Goal: Task Accomplishment & Management: Manage account settings

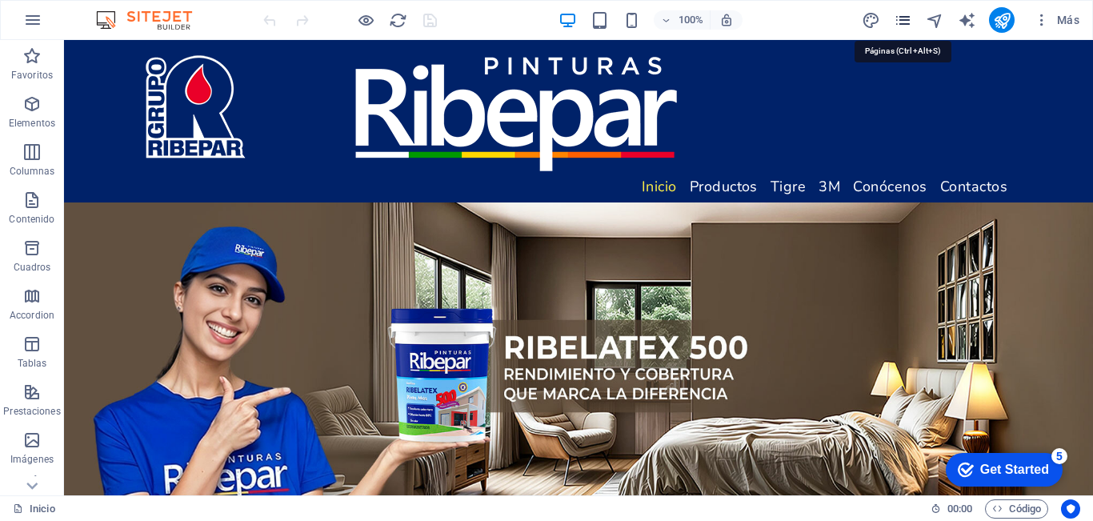
click at [901, 19] on icon "pages" at bounding box center [903, 20] width 18 height 18
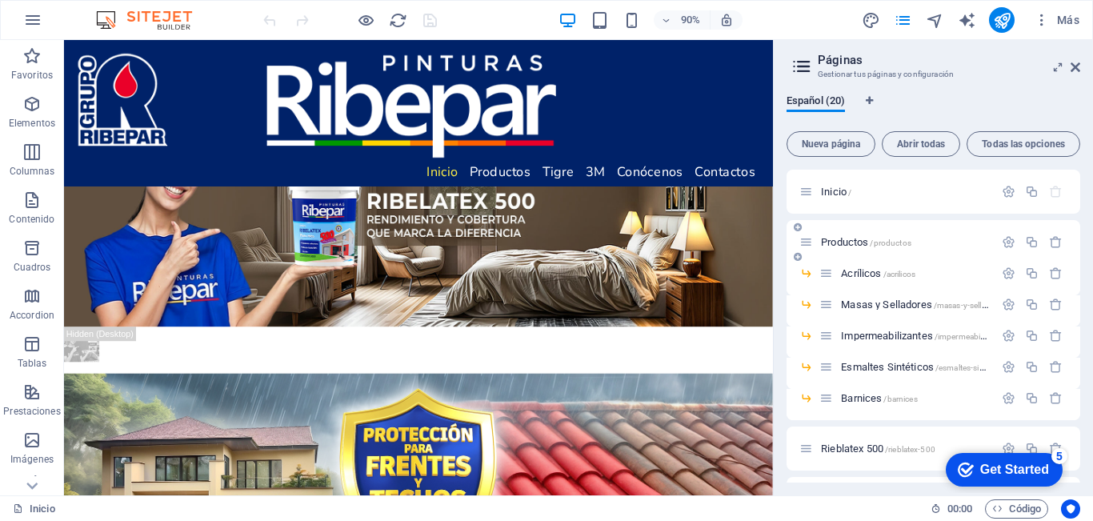
click at [859, 242] on span "Productos /productos" at bounding box center [866, 242] width 90 height 12
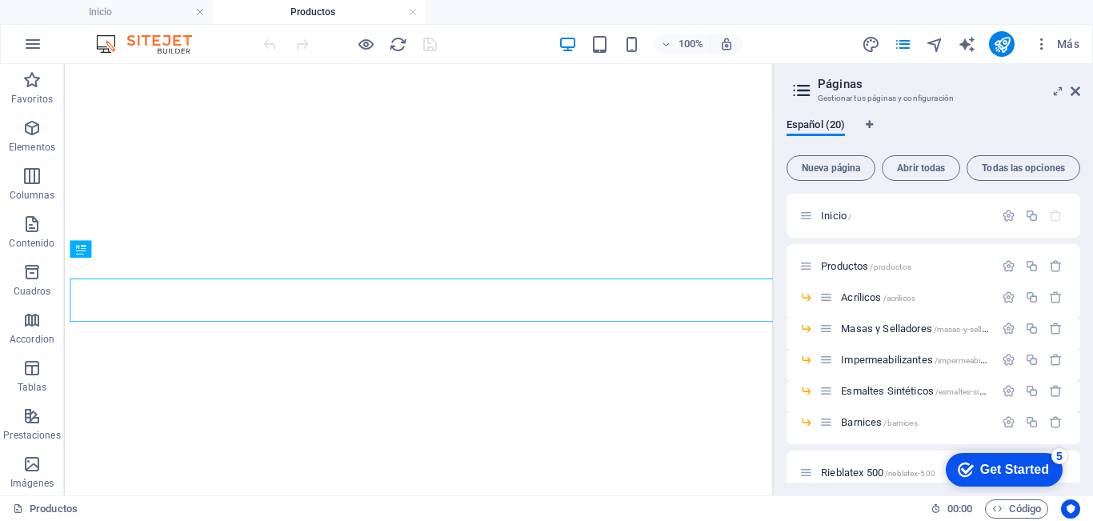
click at [1075, 50] on span "Más" at bounding box center [1057, 44] width 46 height 16
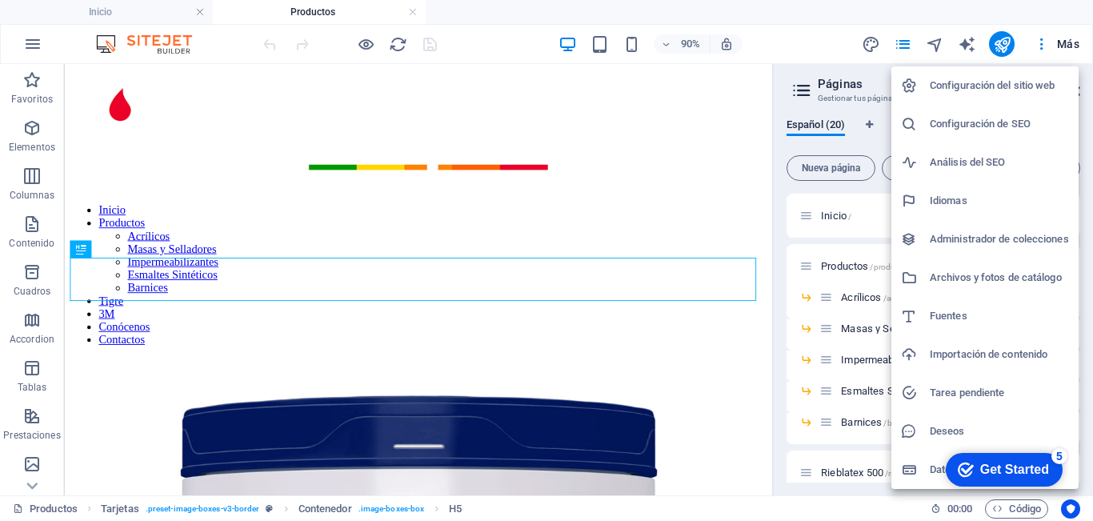
scroll to position [741, 0]
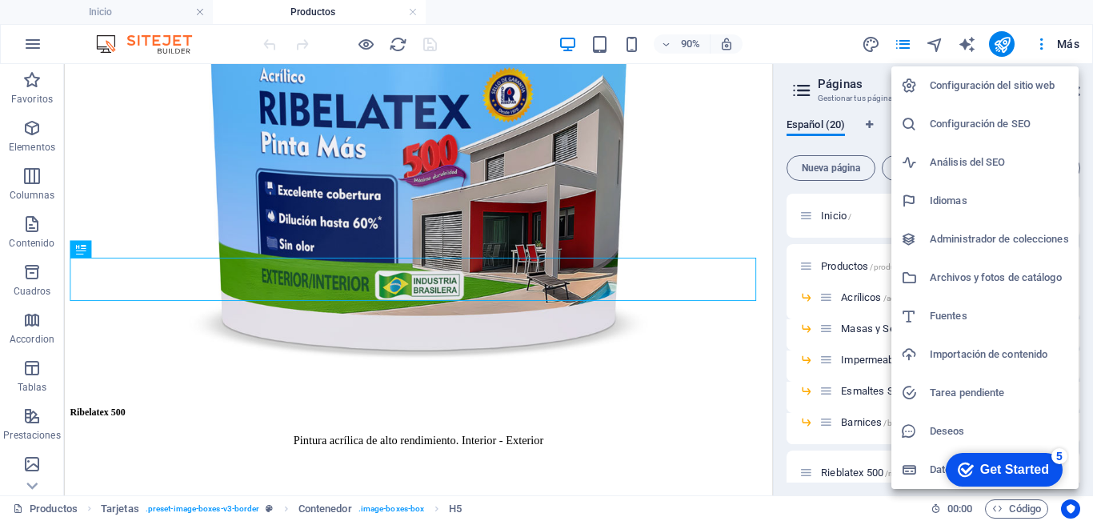
click at [1070, 48] on div at bounding box center [546, 260] width 1093 height 521
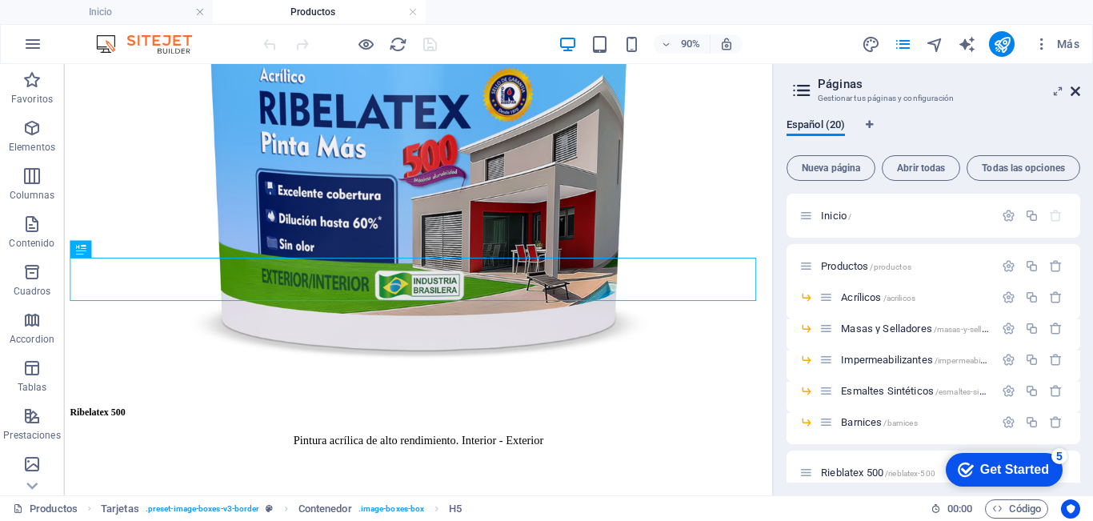
click at [1074, 90] on icon at bounding box center [1076, 91] width 10 height 13
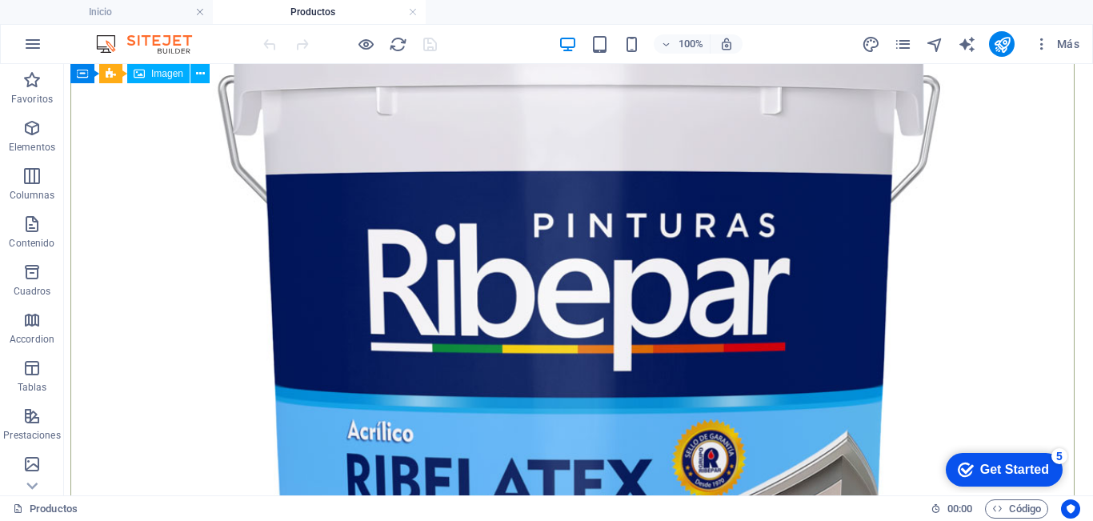
scroll to position [240, 0]
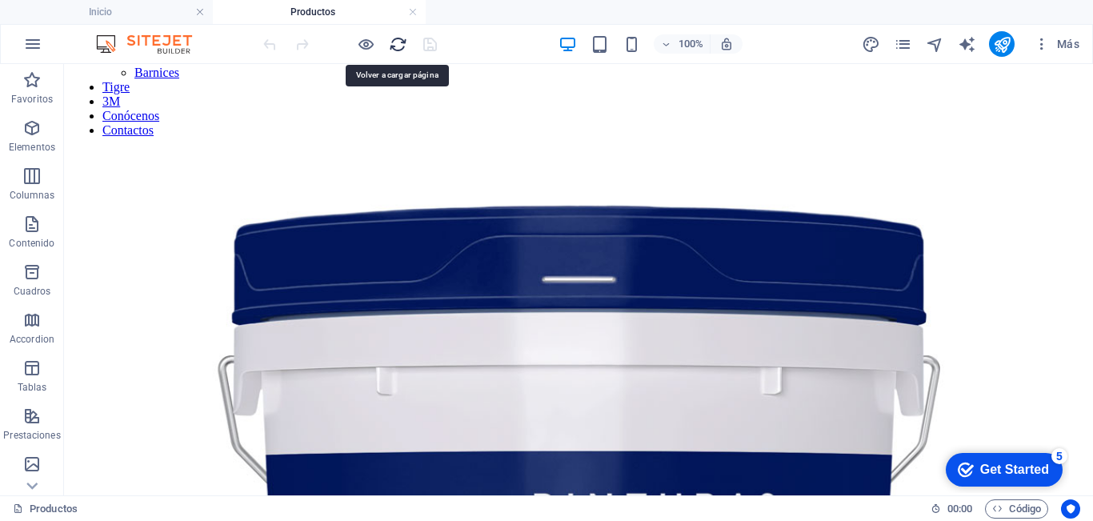
click at [395, 40] on icon "reload" at bounding box center [398, 44] width 18 height 18
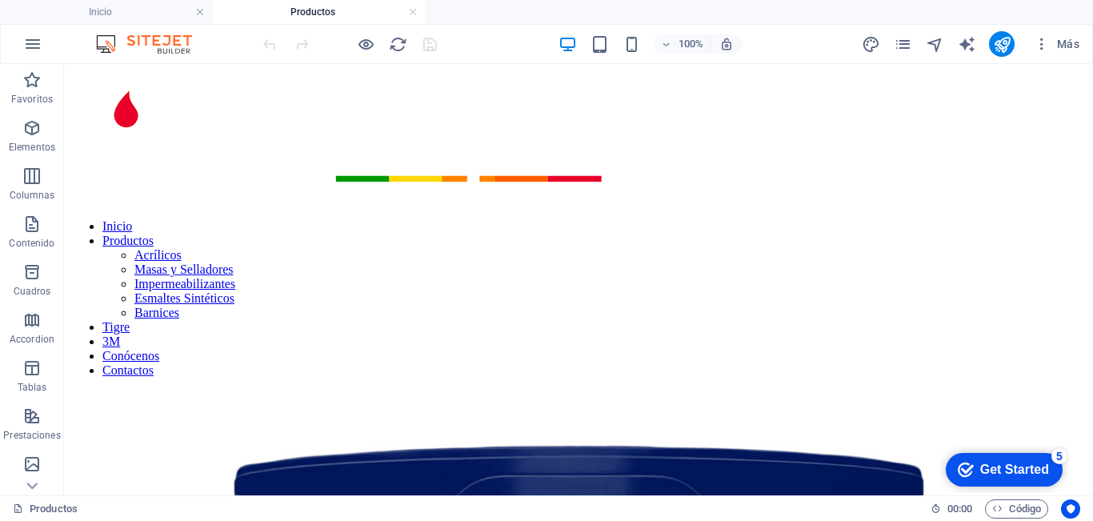
scroll to position [0, 0]
drag, startPoint x: 395, startPoint y: 47, endPoint x: 341, endPoint y: 47, distance: 54.4
click at [395, 47] on icon "reload" at bounding box center [398, 44] width 18 height 18
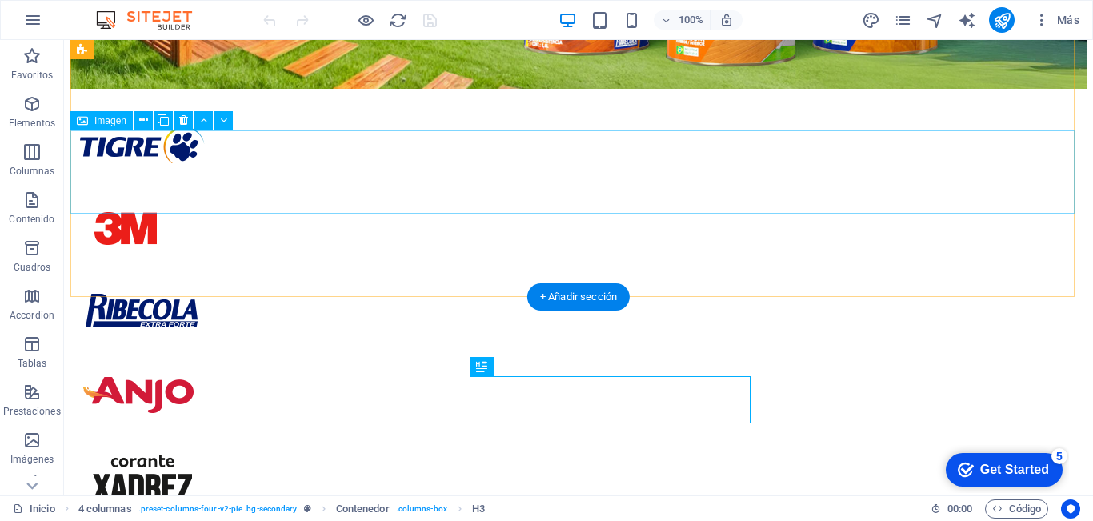
scroll to position [2046, 0]
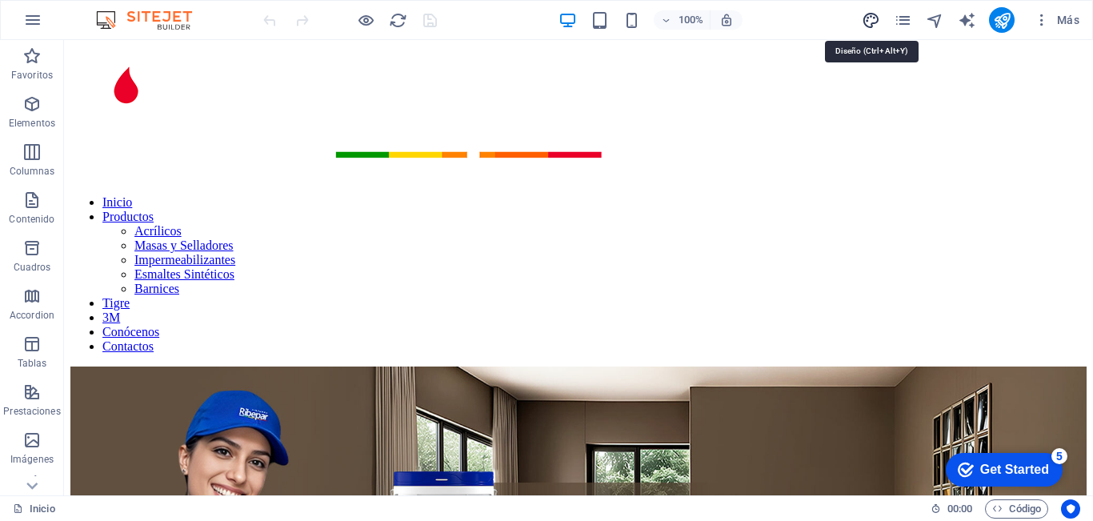
click at [863, 22] on icon "design" at bounding box center [871, 20] width 18 height 18
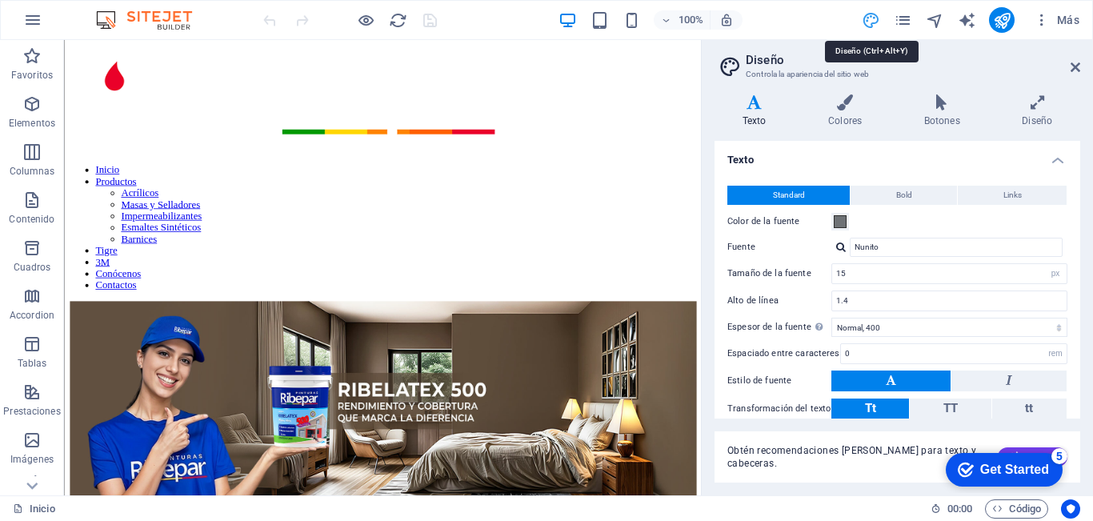
click at [1074, 66] on icon at bounding box center [1076, 67] width 10 height 13
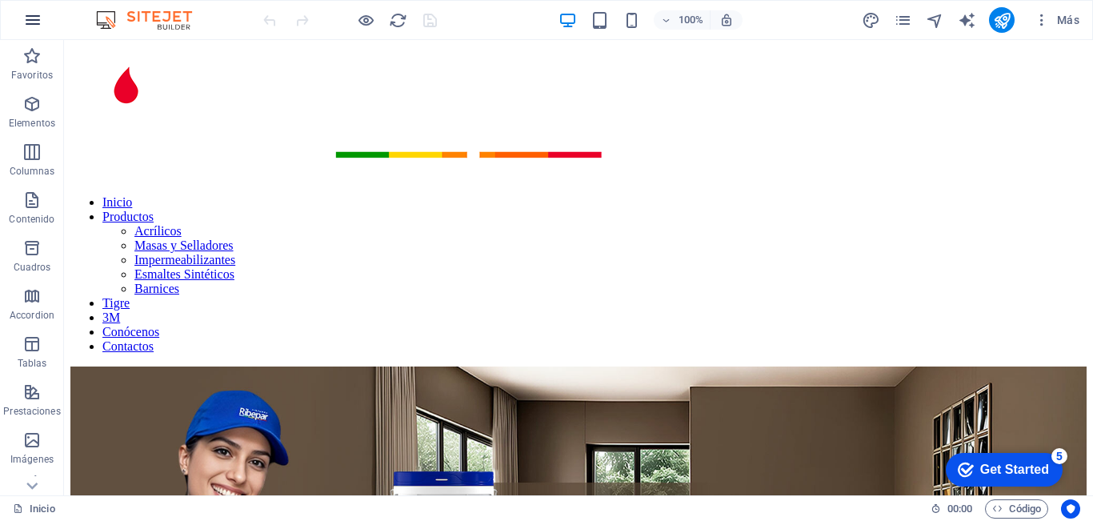
click at [27, 19] on icon "button" at bounding box center [32, 19] width 19 height 19
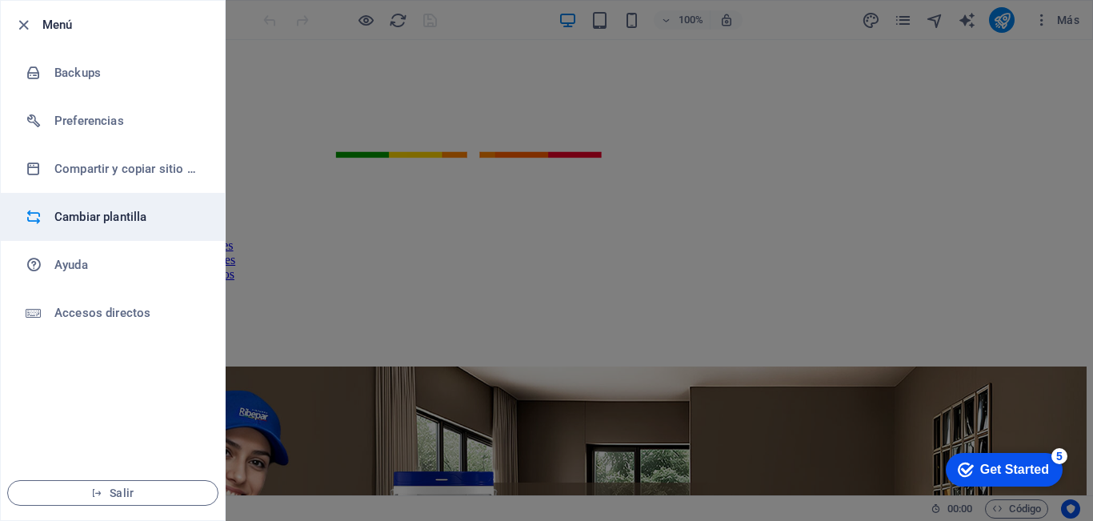
click at [92, 215] on h6 "Cambiar plantilla" at bounding box center [128, 216] width 148 height 19
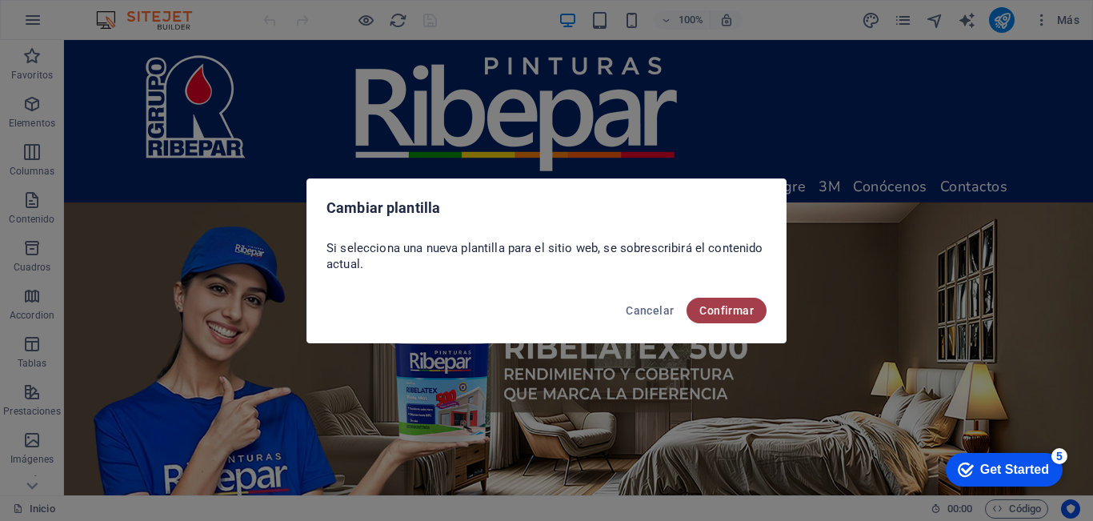
click at [731, 308] on span "Confirmar" at bounding box center [726, 310] width 54 height 13
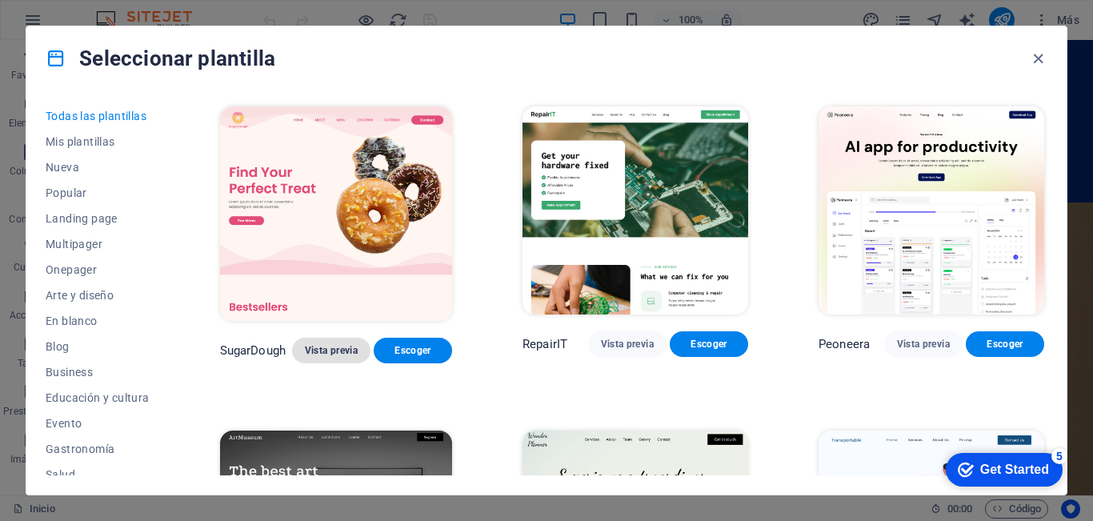
click at [326, 348] on span "Vista previa" at bounding box center [331, 350] width 53 height 13
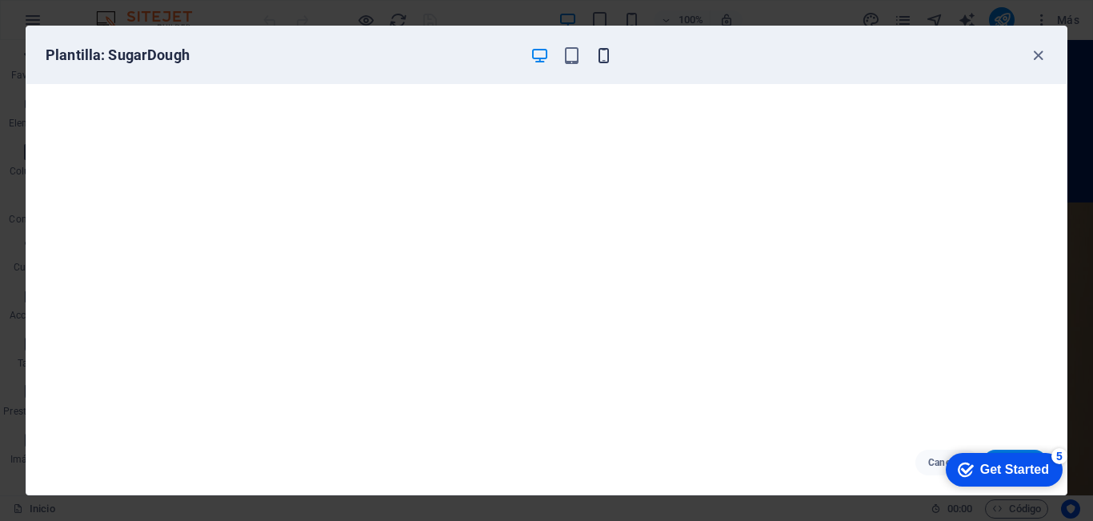
click at [603, 57] on icon "button" at bounding box center [603, 55] width 18 height 18
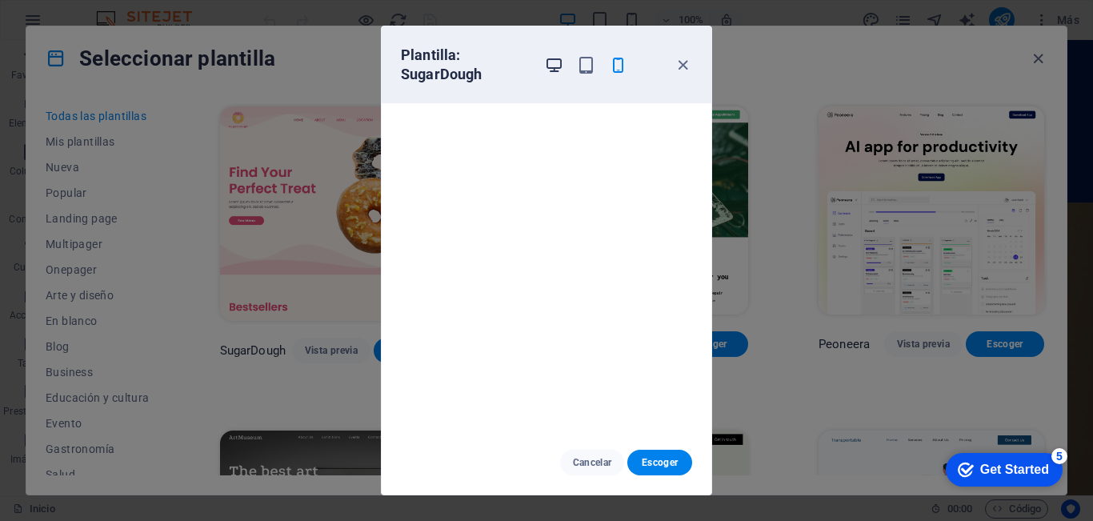
click at [549, 56] on icon "button" at bounding box center [554, 65] width 18 height 18
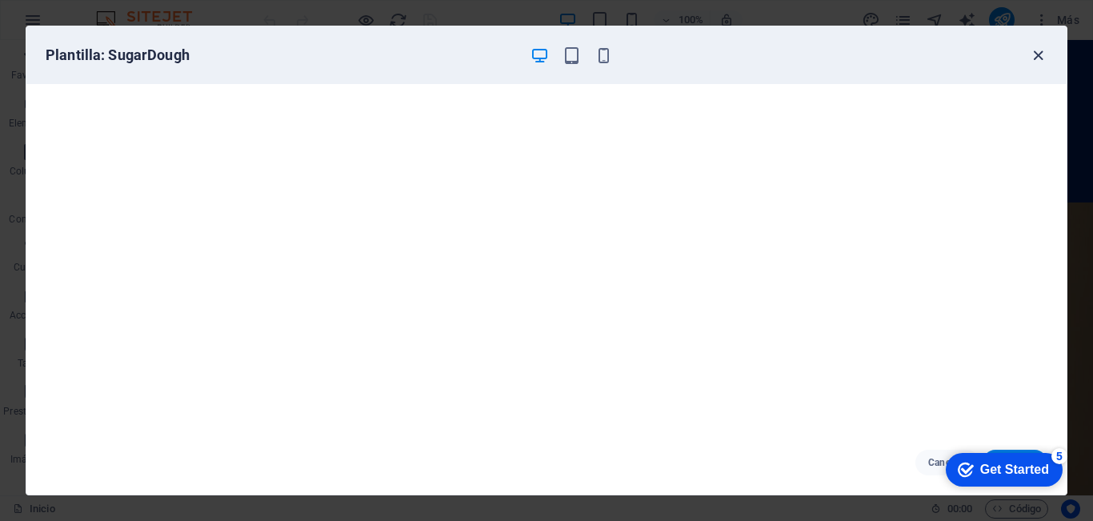
click at [1040, 55] on icon "button" at bounding box center [1038, 55] width 18 height 18
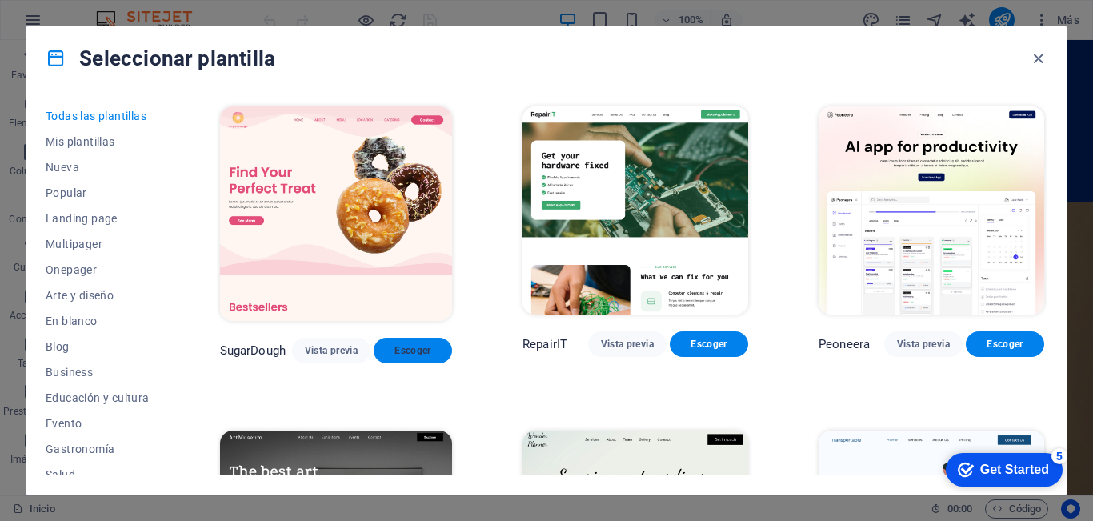
click at [398, 350] on span "Escoger" at bounding box center [412, 350] width 53 height 13
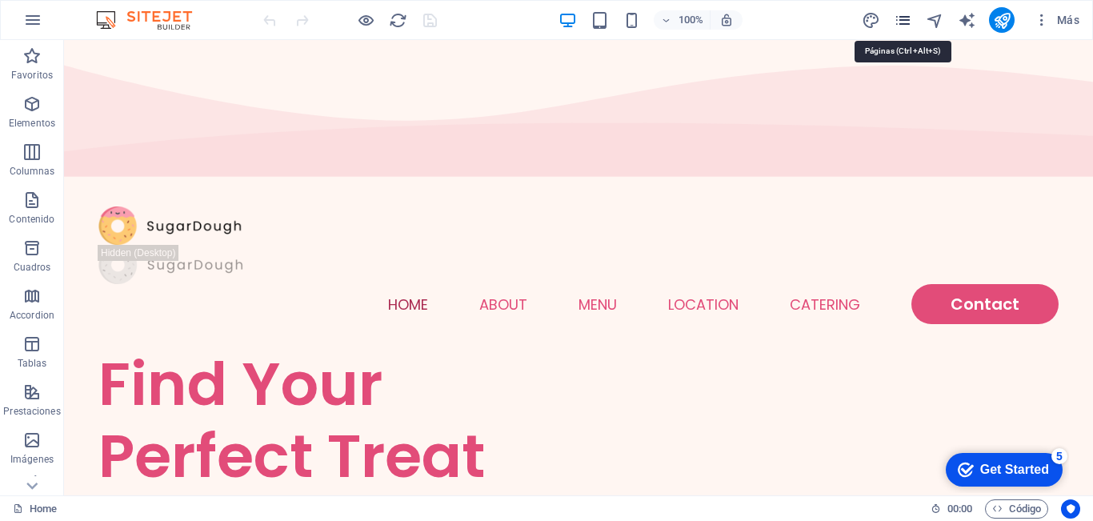
click at [901, 23] on icon "pages" at bounding box center [903, 20] width 18 height 18
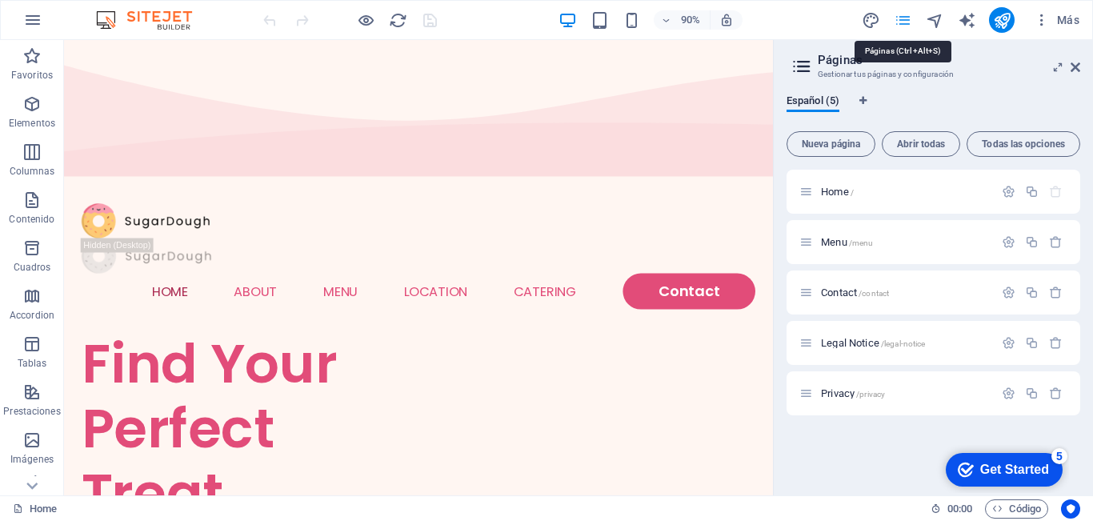
click at [899, 23] on icon "pages" at bounding box center [903, 20] width 18 height 18
click at [1074, 22] on span "Más" at bounding box center [1057, 20] width 46 height 16
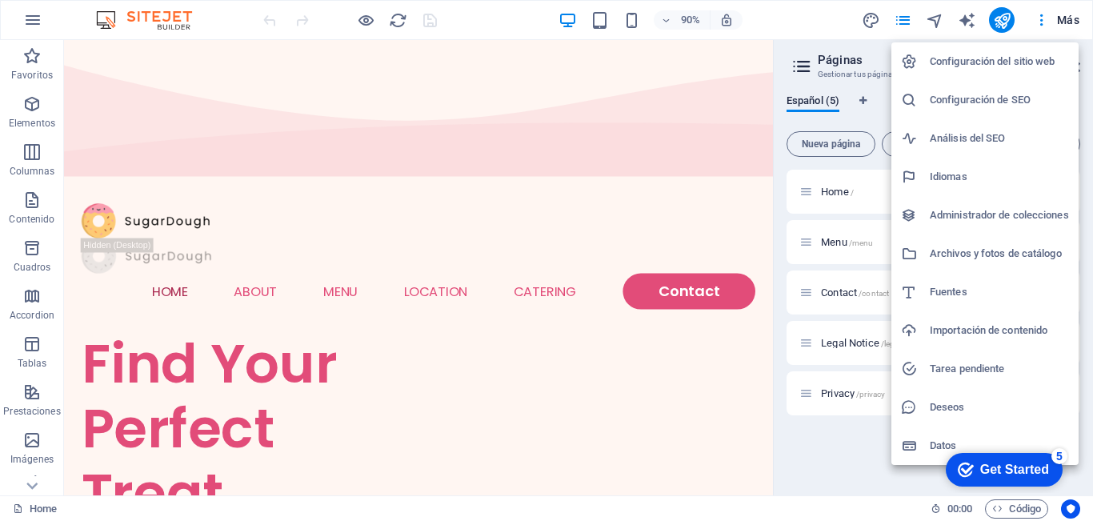
click at [945, 253] on h6 "Archivos y fotos de catálogo" at bounding box center [999, 253] width 139 height 19
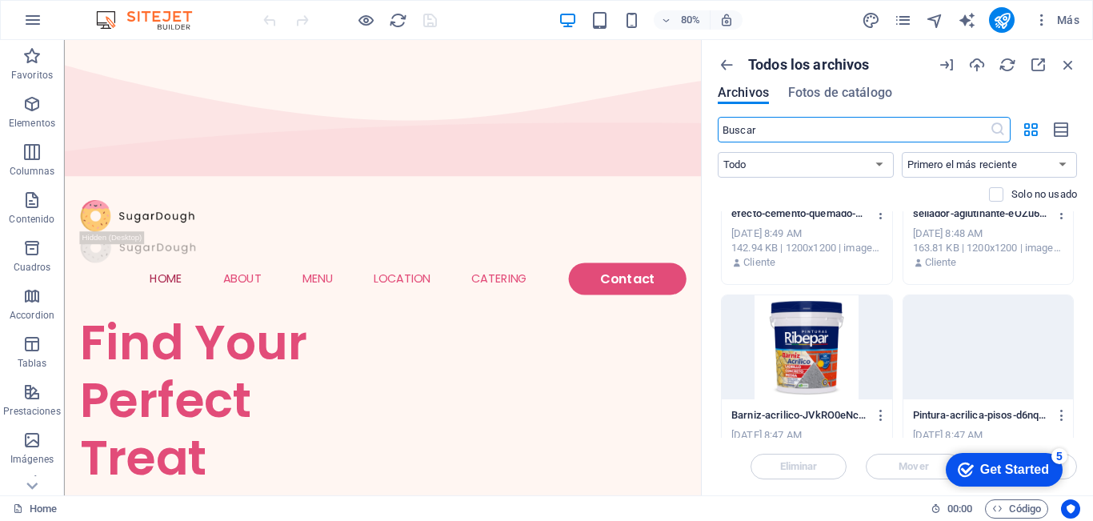
scroll to position [640, 0]
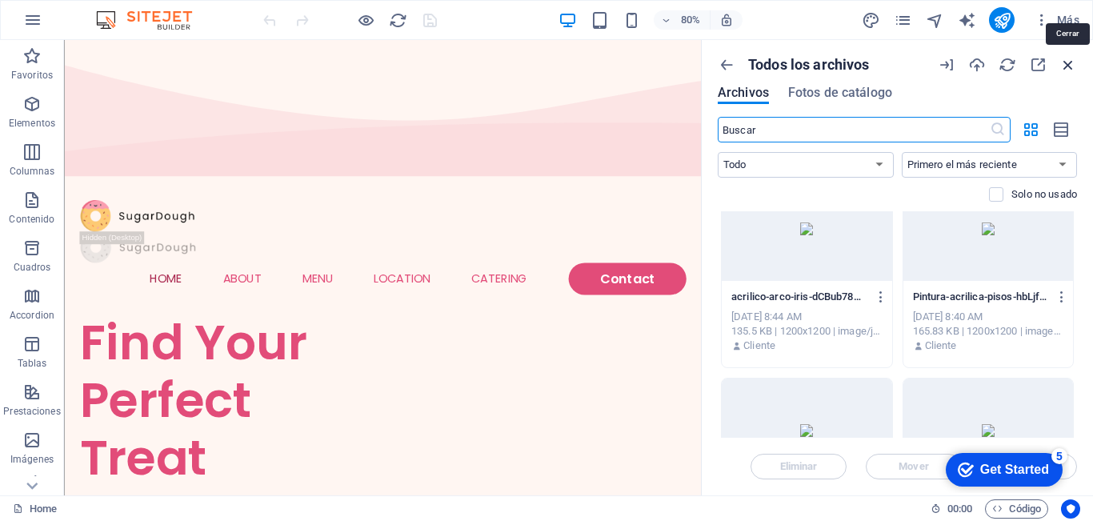
click at [1065, 66] on icon "button" at bounding box center [1068, 65] width 18 height 18
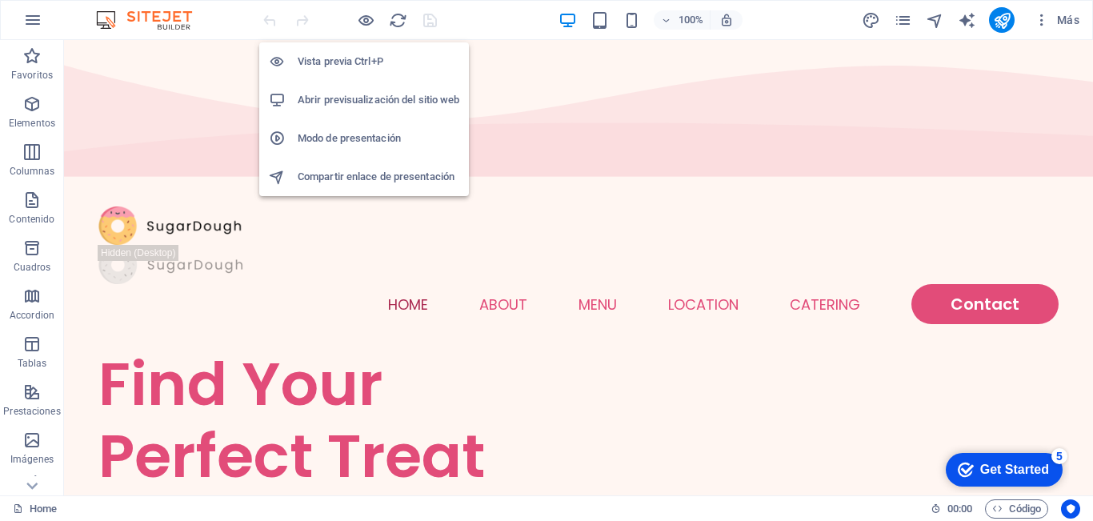
click at [377, 103] on h6 "Abrir previsualización del sitio web" at bounding box center [379, 99] width 162 height 19
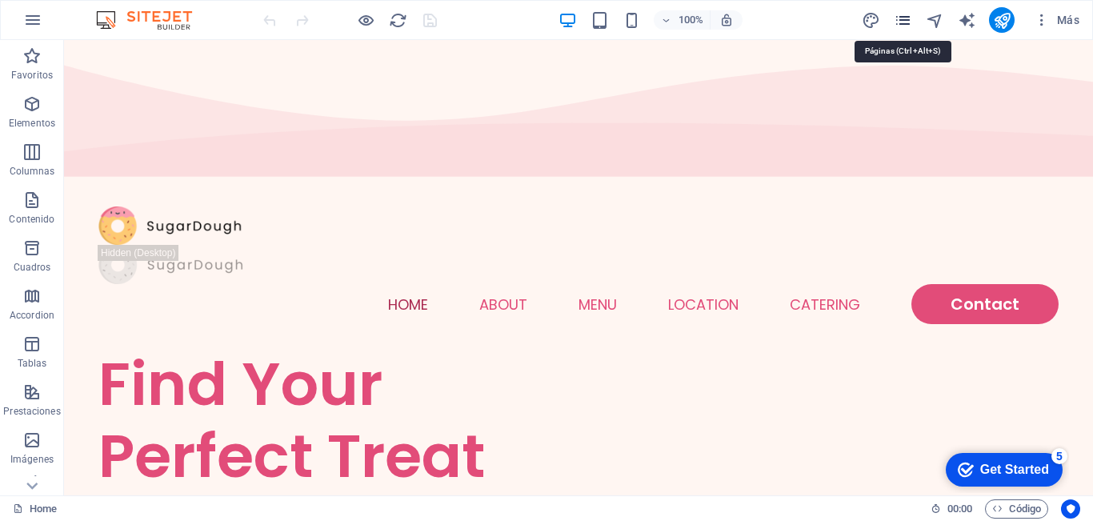
click at [903, 21] on icon "pages" at bounding box center [903, 20] width 18 height 18
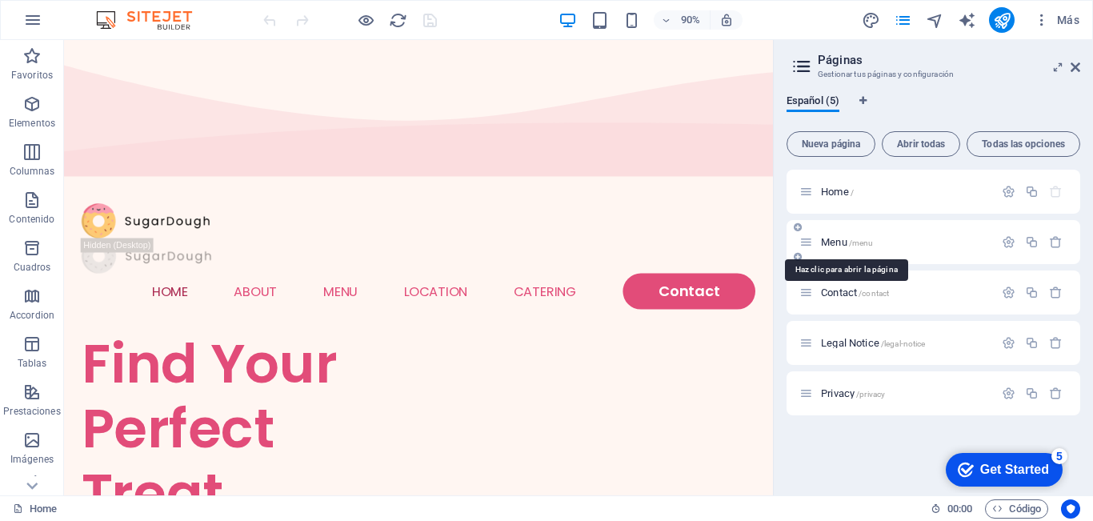
click at [834, 240] on span "Menu /menu" at bounding box center [847, 242] width 52 height 12
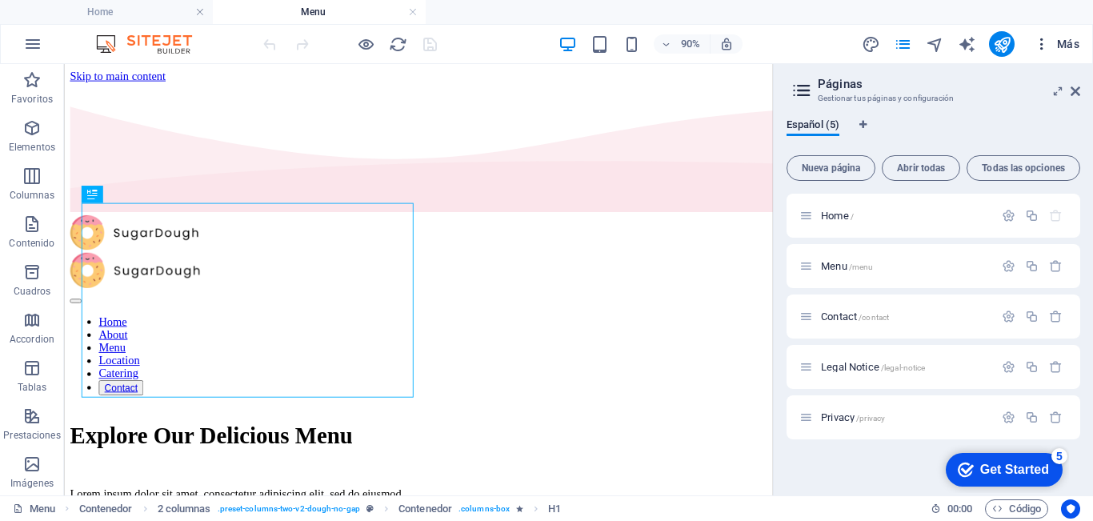
scroll to position [0, 0]
click at [1076, 93] on icon at bounding box center [1076, 91] width 10 height 13
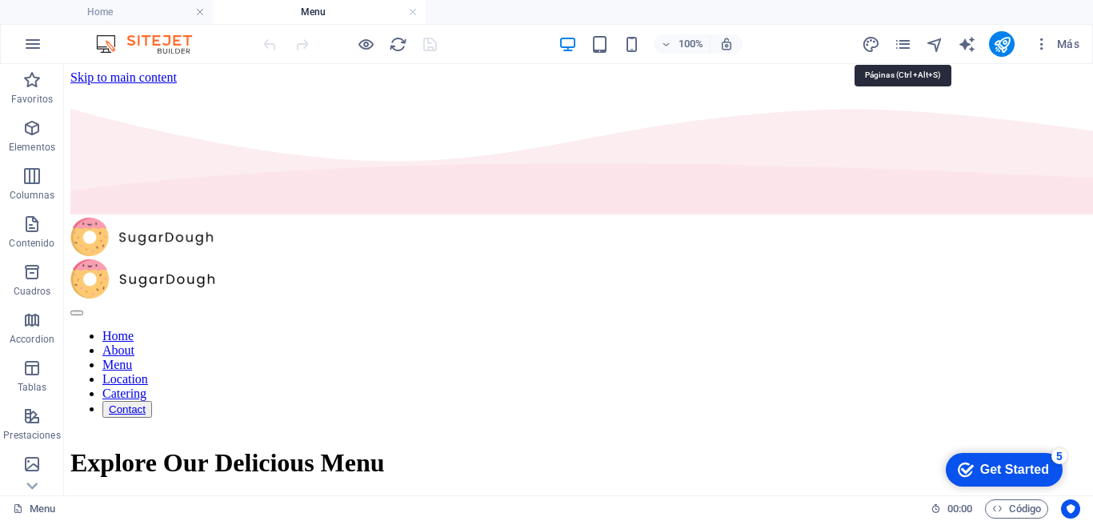
click at [910, 43] on icon "pages" at bounding box center [903, 44] width 18 height 18
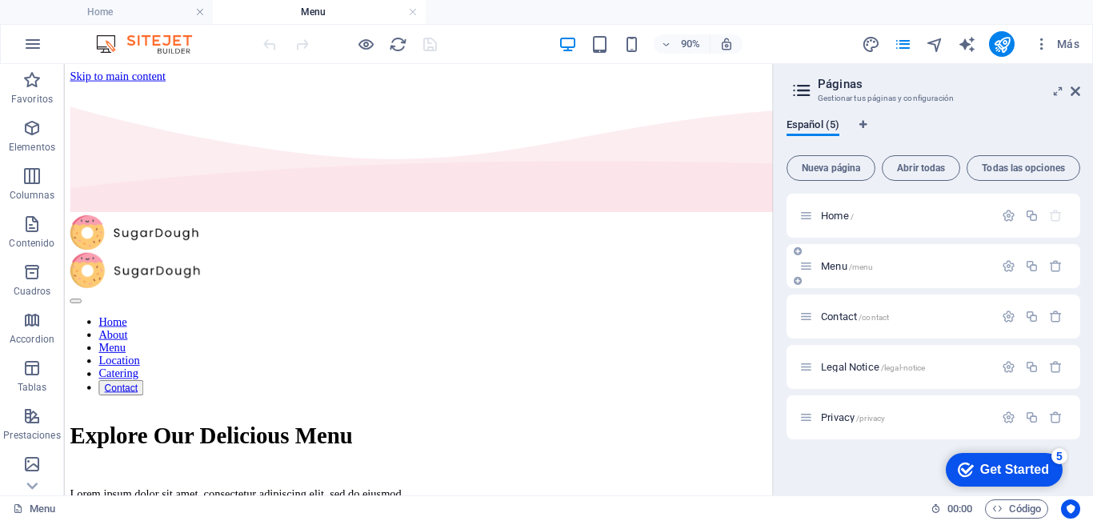
click at [828, 271] on div "Menu /menu" at bounding box center [896, 266] width 194 height 18
click at [830, 267] on span "Menu /menu" at bounding box center [847, 266] width 52 height 12
click at [1078, 90] on icon at bounding box center [1076, 91] width 10 height 13
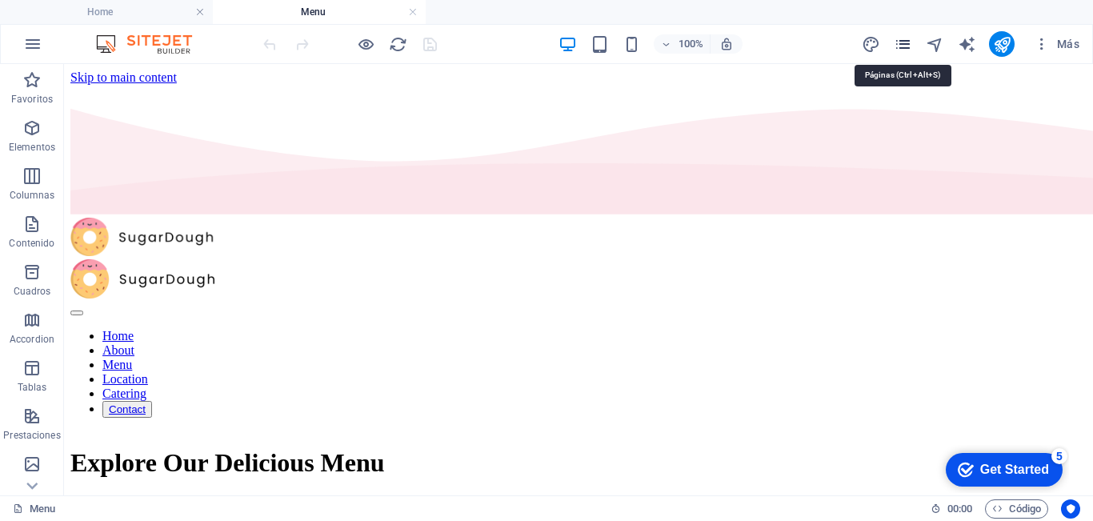
click at [903, 46] on icon "pages" at bounding box center [903, 44] width 18 height 18
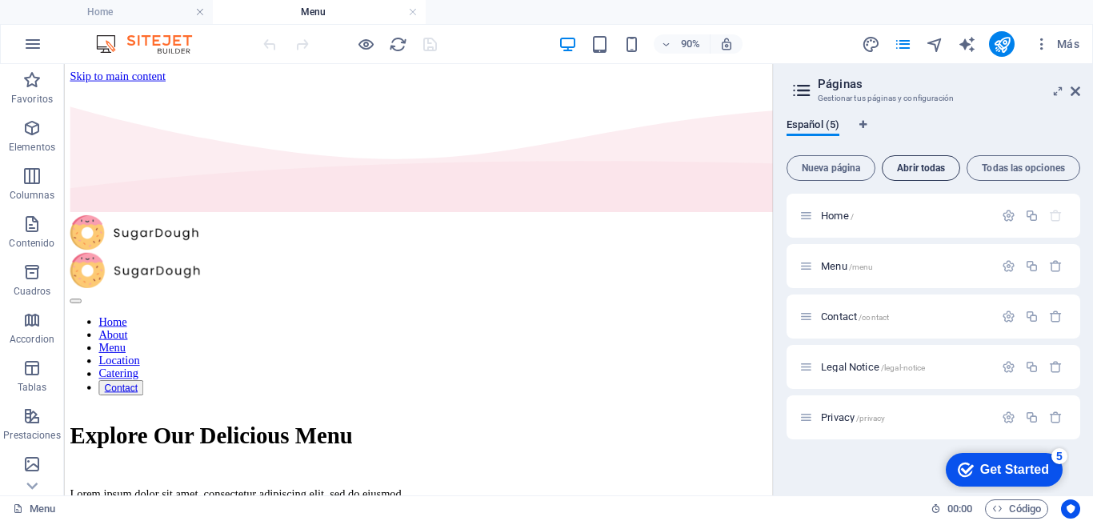
click at [923, 164] on span "Abrir todas" at bounding box center [921, 168] width 64 height 10
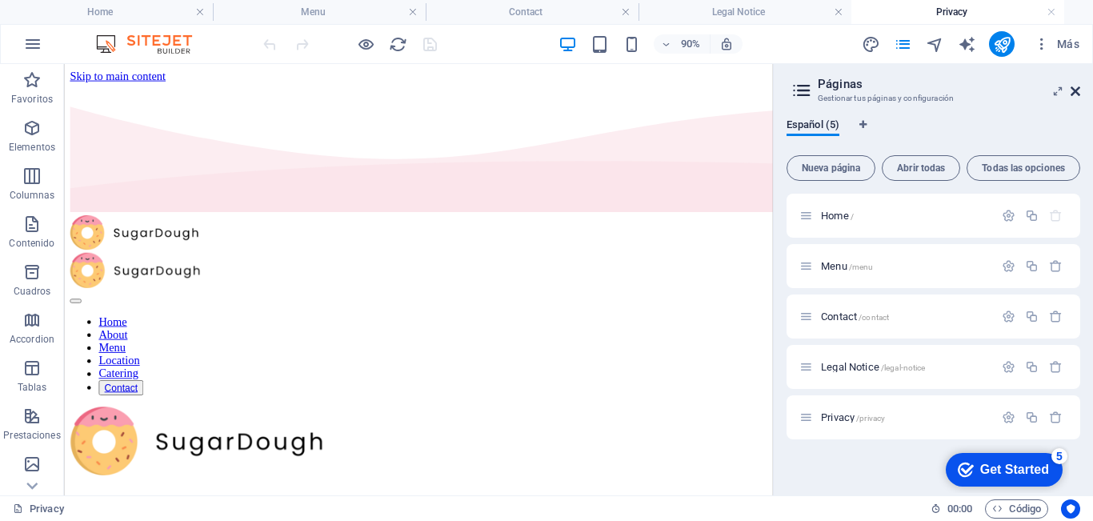
click at [1075, 91] on icon at bounding box center [1076, 91] width 10 height 13
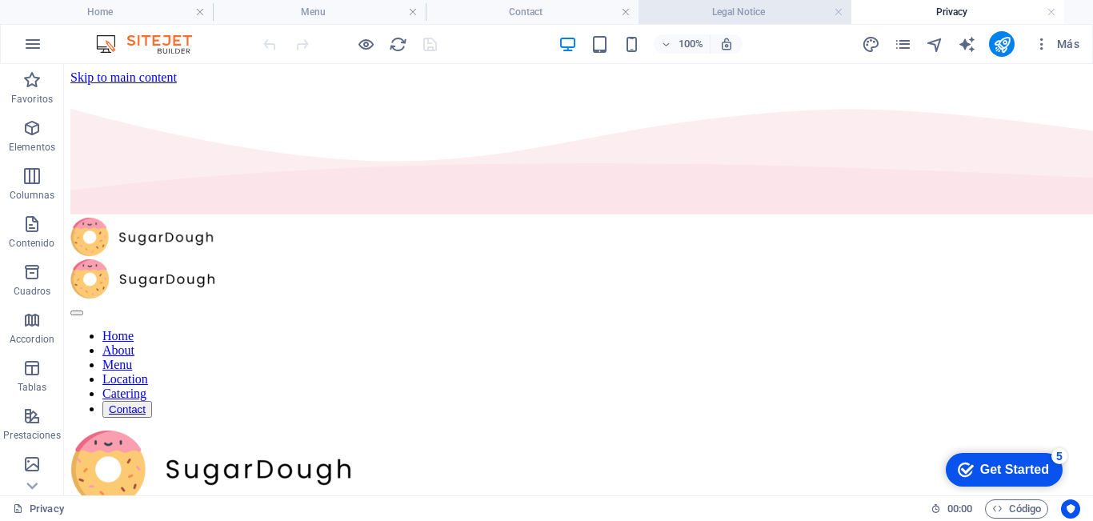
click at [749, 14] on h4 "Legal Notice" at bounding box center [745, 12] width 213 height 18
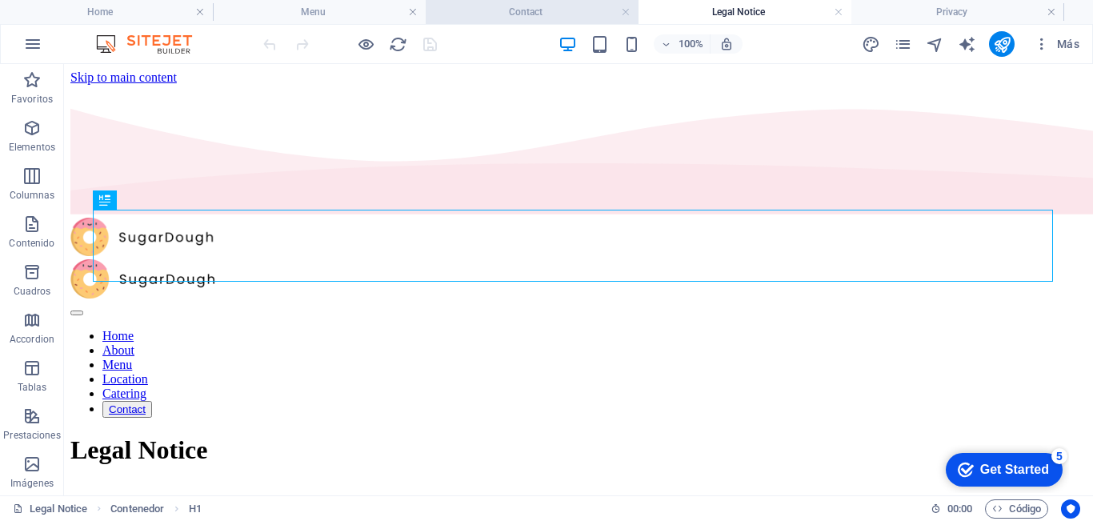
click at [518, 17] on h4 "Contact" at bounding box center [532, 12] width 213 height 18
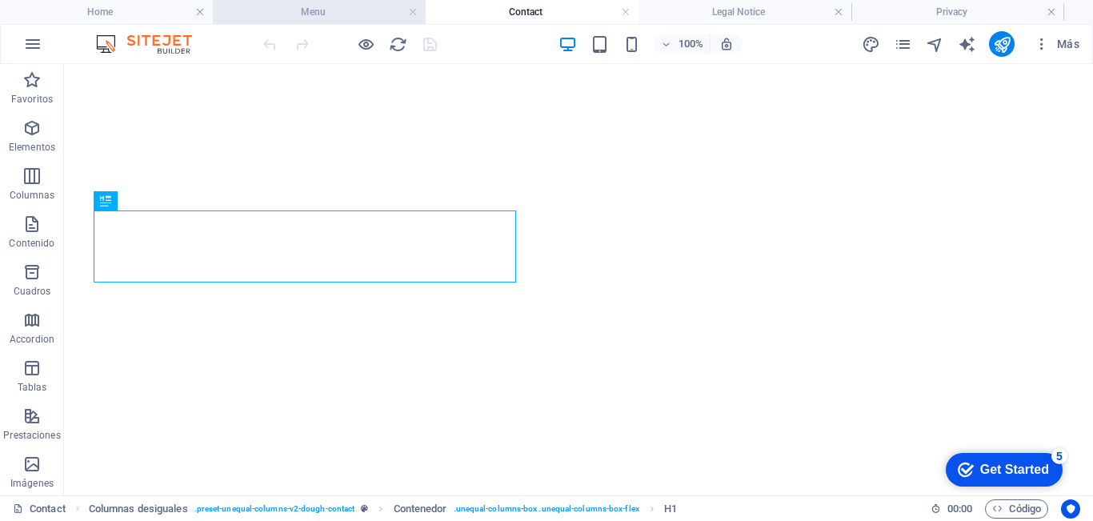
click at [322, 12] on h4 "Menu" at bounding box center [319, 12] width 213 height 18
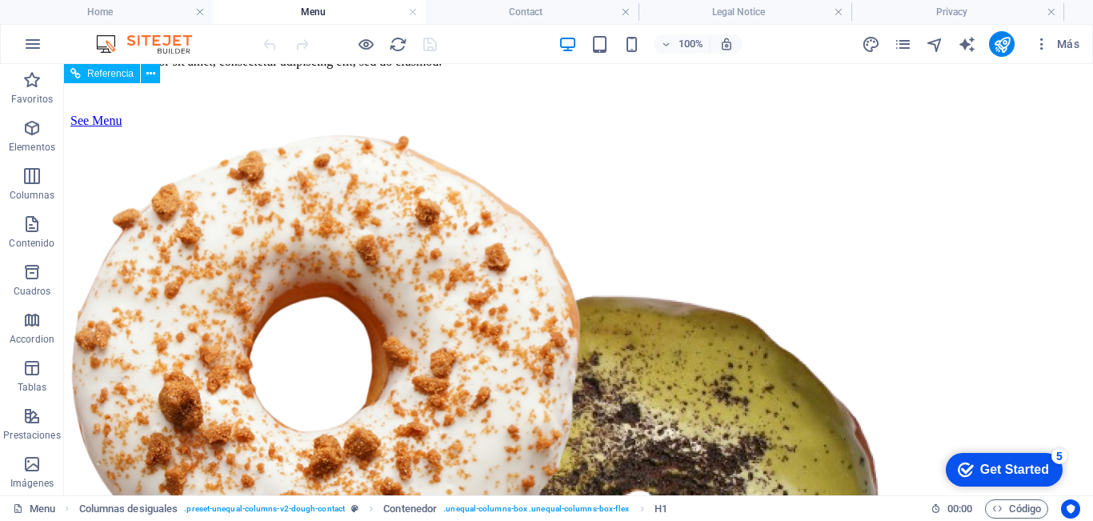
scroll to position [306, 0]
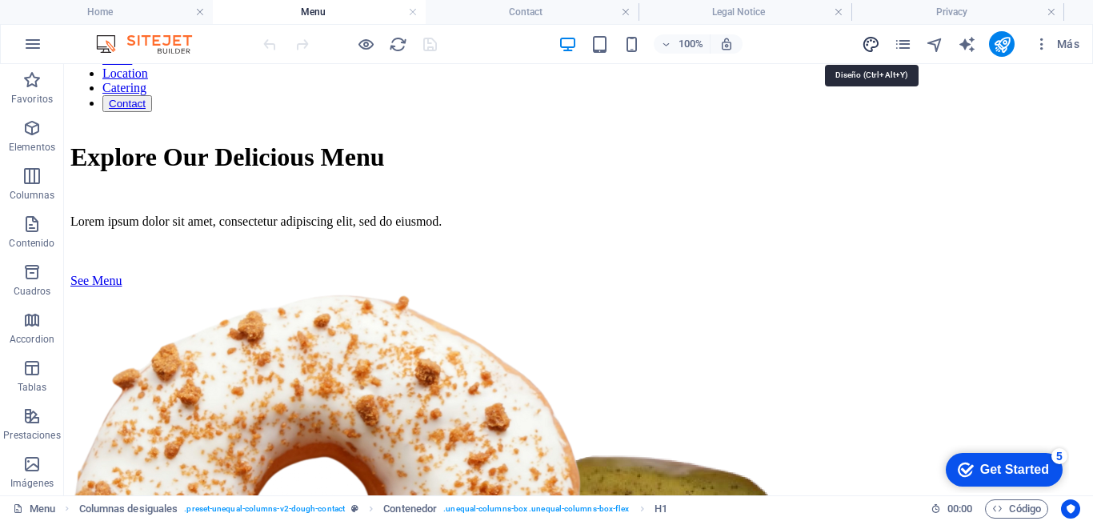
click at [867, 47] on icon "design" at bounding box center [871, 44] width 18 height 18
select select "px"
select select "300"
select select "px"
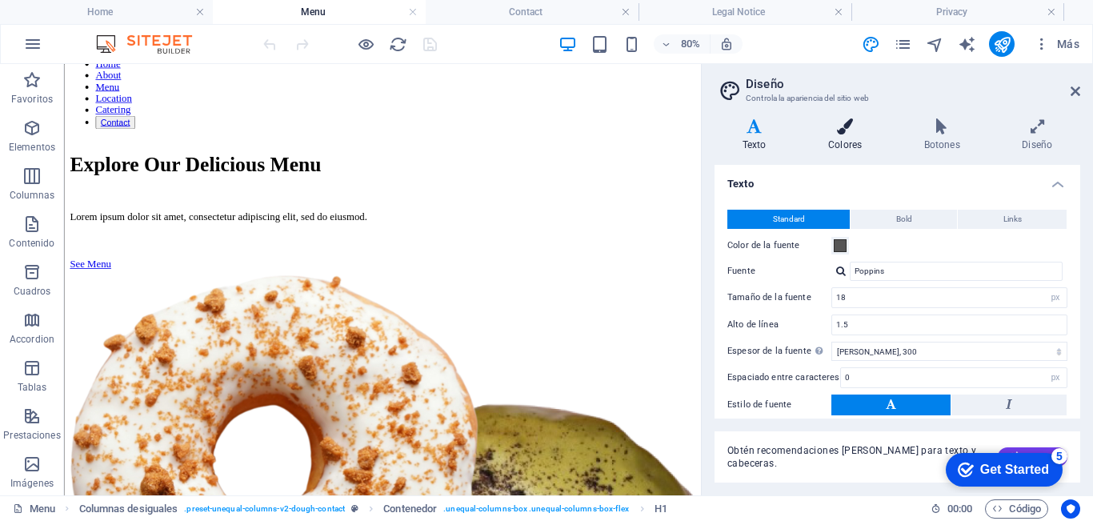
click at [860, 131] on icon at bounding box center [845, 126] width 90 height 16
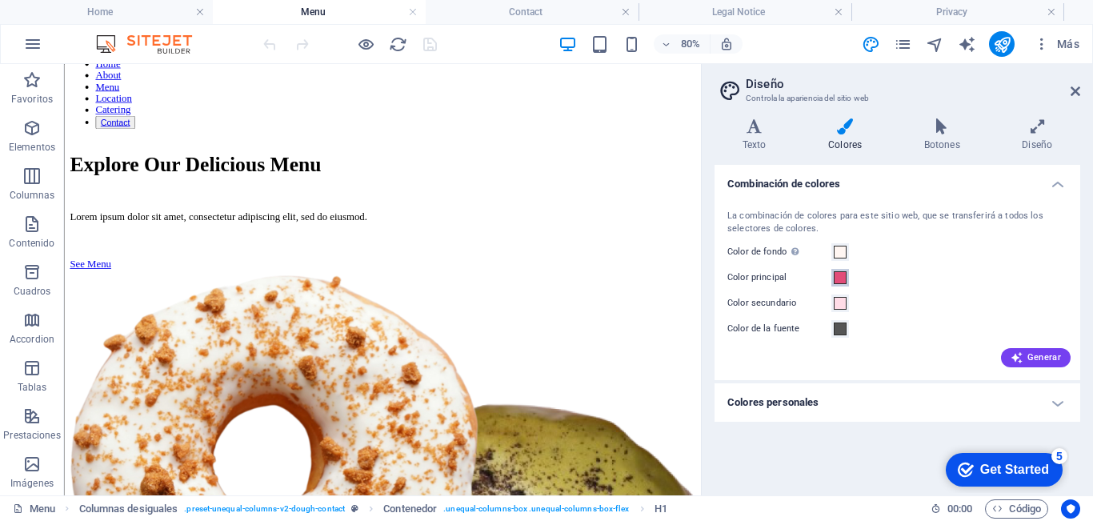
click at [839, 281] on span at bounding box center [840, 277] width 13 height 13
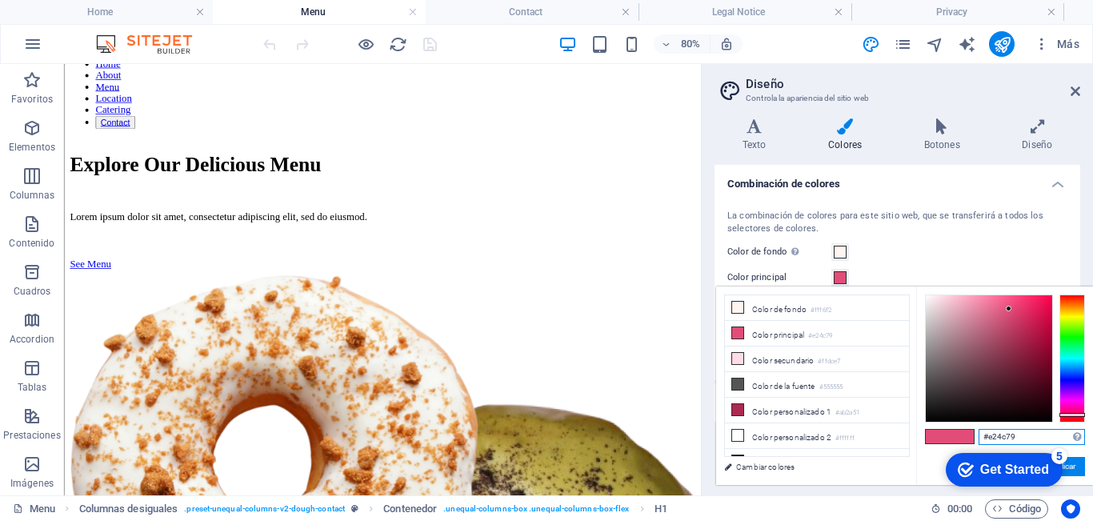
drag, startPoint x: 1025, startPoint y: 434, endPoint x: 923, endPoint y: 435, distance: 102.4
click at [923, 435] on div "#e24c79 Formatos soportados #0852ed rgb(8, 82, 237) rgba(8, 82, 237, 90%) hsv(2…" at bounding box center [1004, 501] width 177 height 430
paste input "00226"
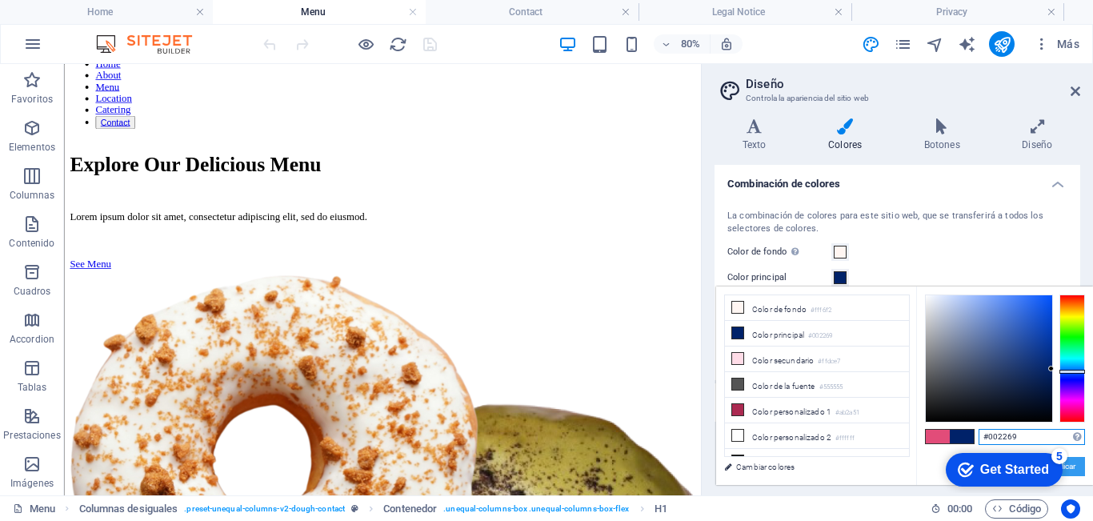
type input "#002269"
drag, startPoint x: 1079, startPoint y: 468, endPoint x: 627, endPoint y: 276, distance: 491.2
click at [1079, 468] on button "Aplicar" at bounding box center [1063, 466] width 43 height 19
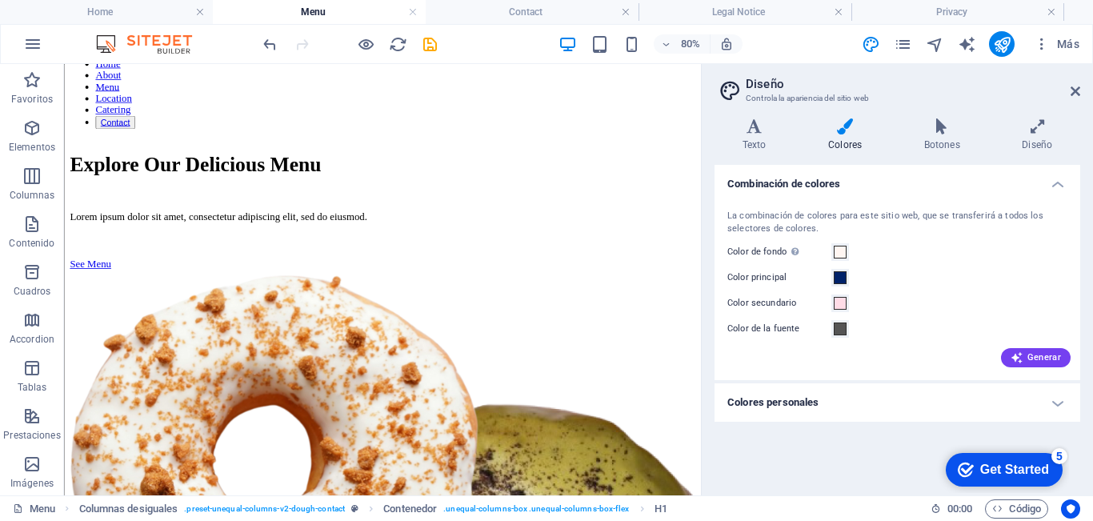
click at [841, 402] on h4 "Colores personales" at bounding box center [898, 402] width 366 height 38
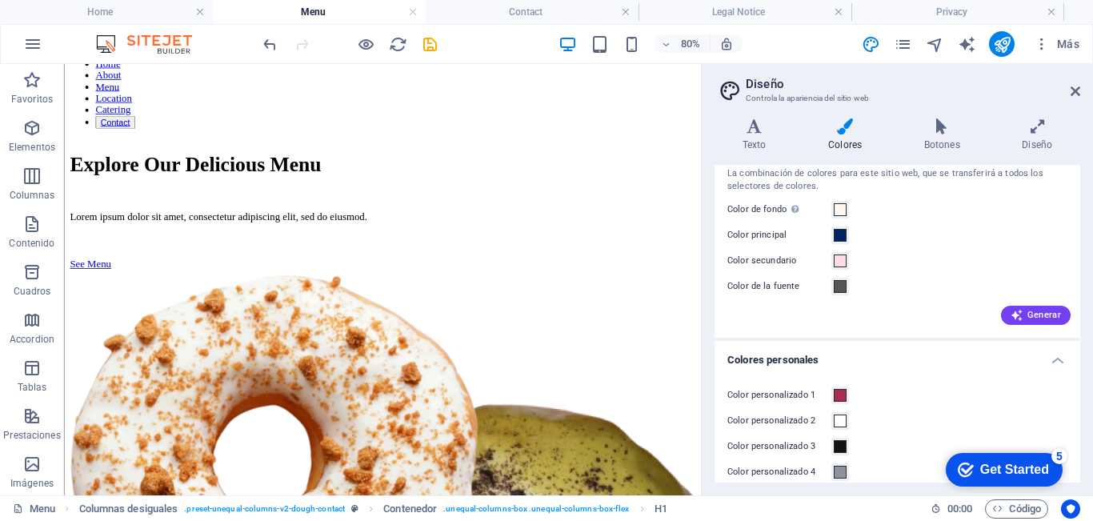
scroll to position [83, 0]
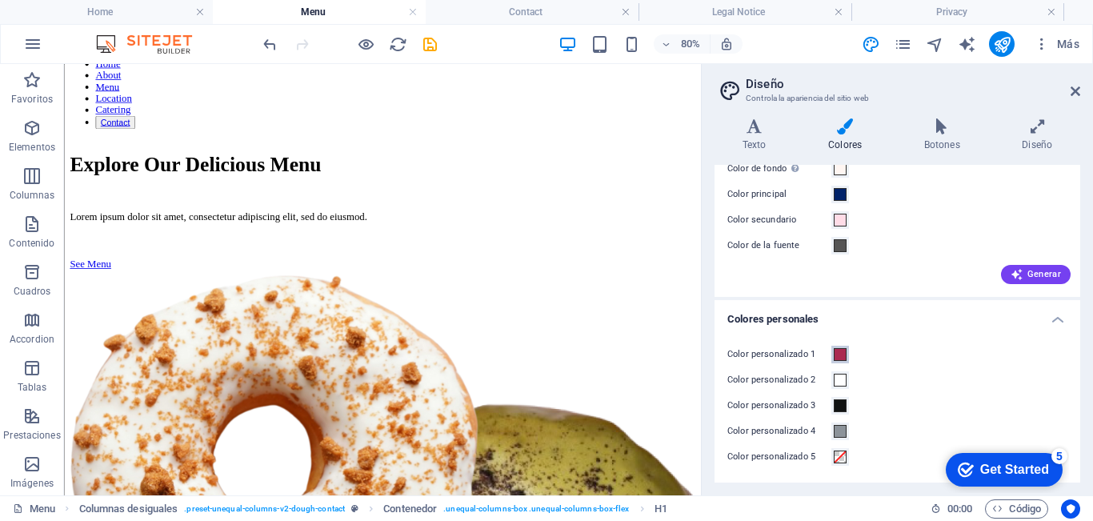
click at [843, 354] on span at bounding box center [840, 354] width 13 height 13
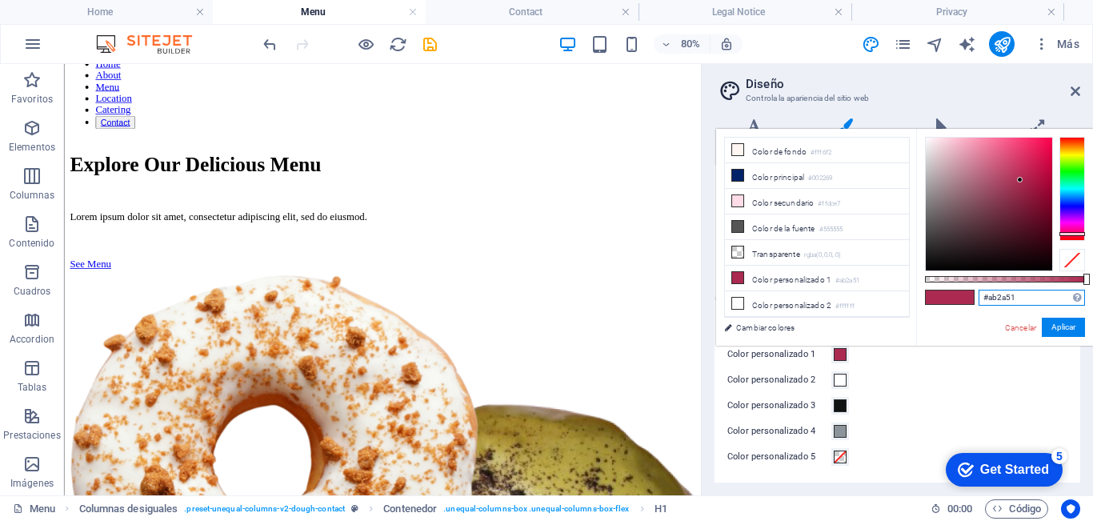
drag, startPoint x: 1032, startPoint y: 298, endPoint x: 955, endPoint y: 316, distance: 79.8
click at [955, 315] on div "#ab2a51 Formatos soportados #0852ed rgb(8, 82, 237) rgba(8, 82, 237, 90%) hsv(2…" at bounding box center [1004, 353] width 177 height 449
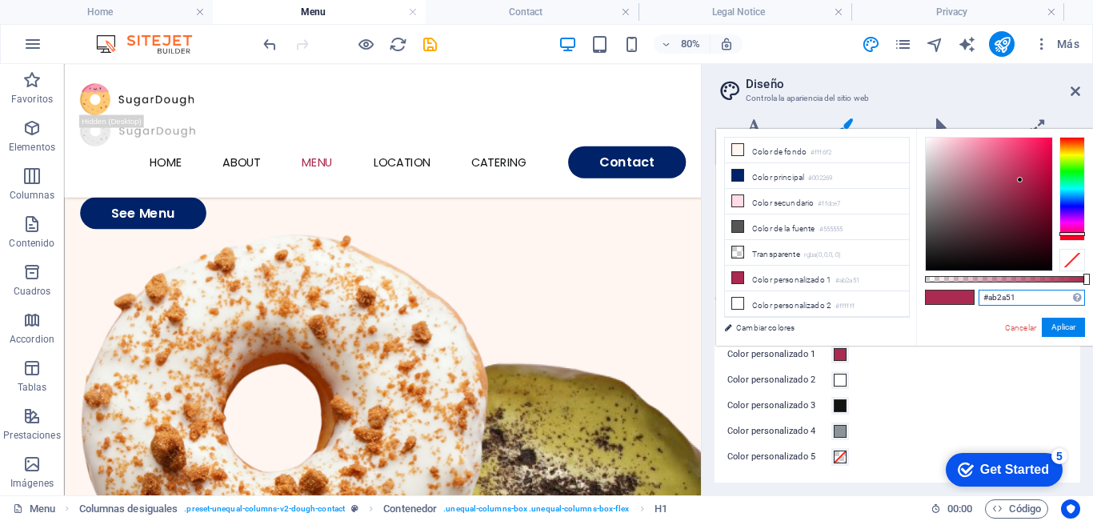
paste input "002269"
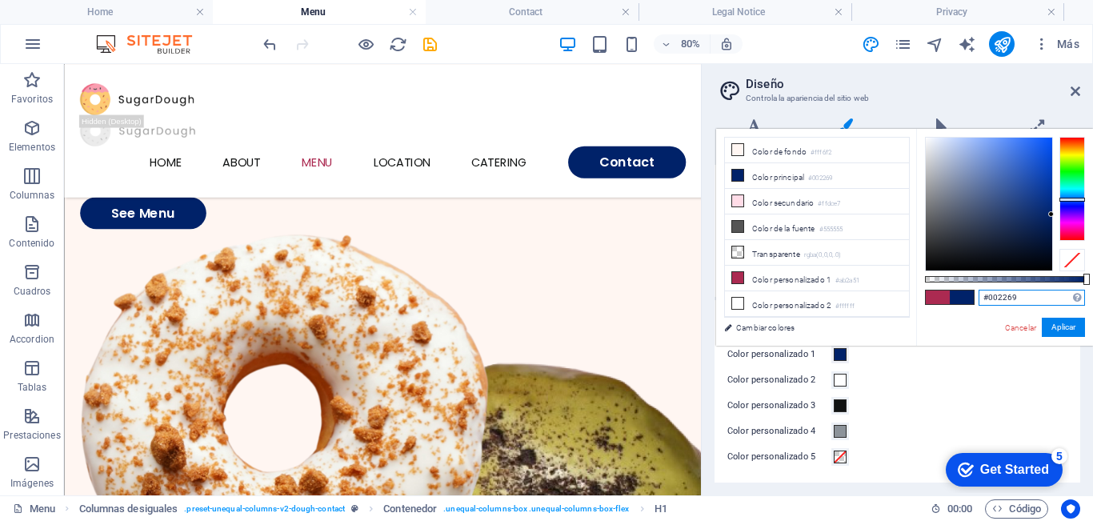
type input "#002269"
click at [1059, 322] on button "Aplicar" at bounding box center [1063, 327] width 43 height 19
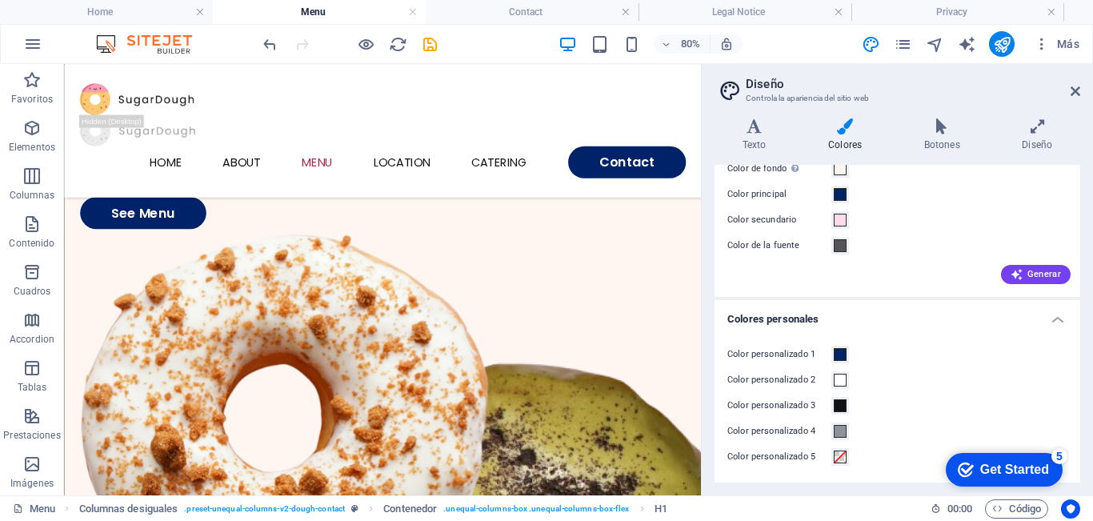
scroll to position [0, 0]
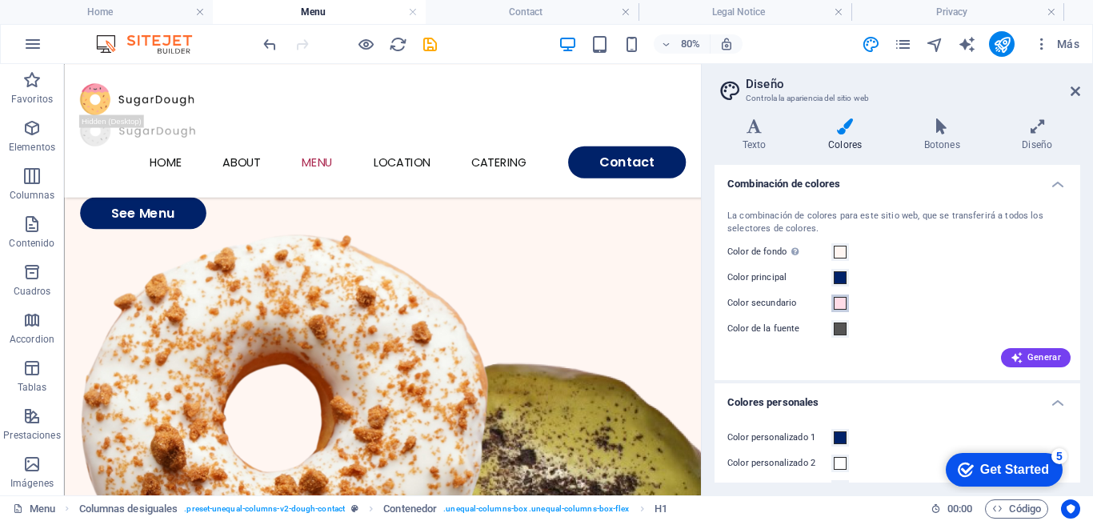
click at [839, 303] on span at bounding box center [840, 303] width 13 height 13
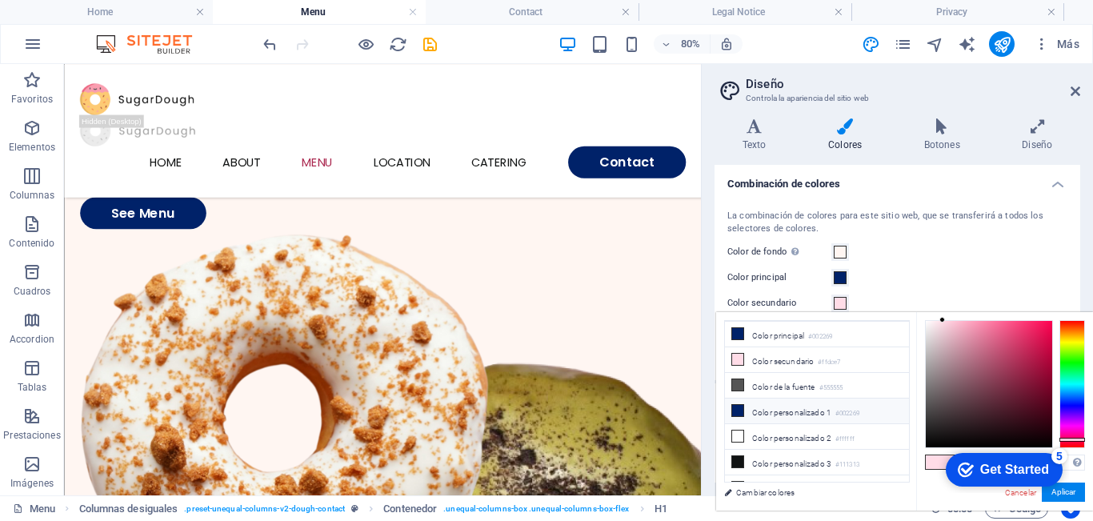
scroll to position [38, 0]
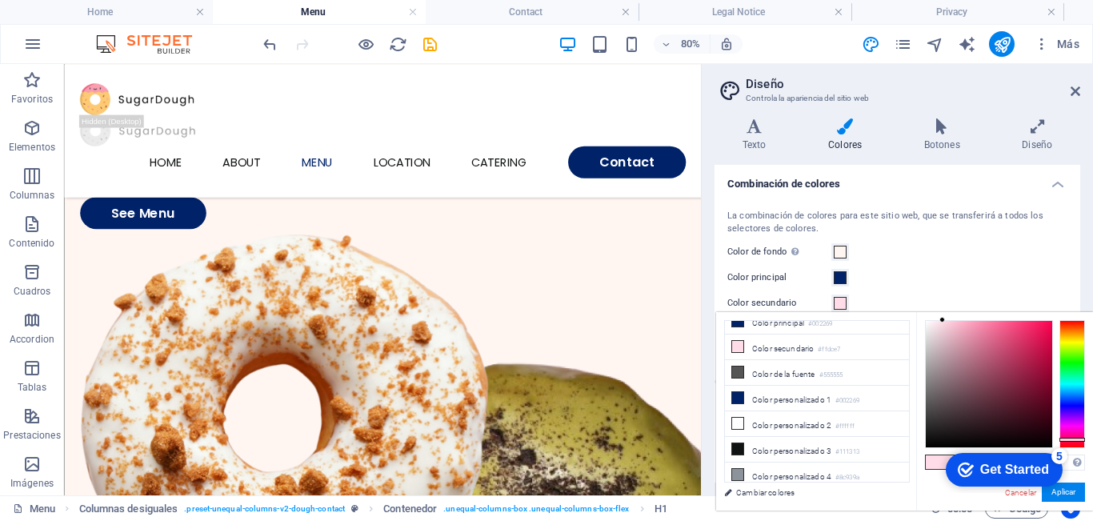
type input "#dcf4ff"
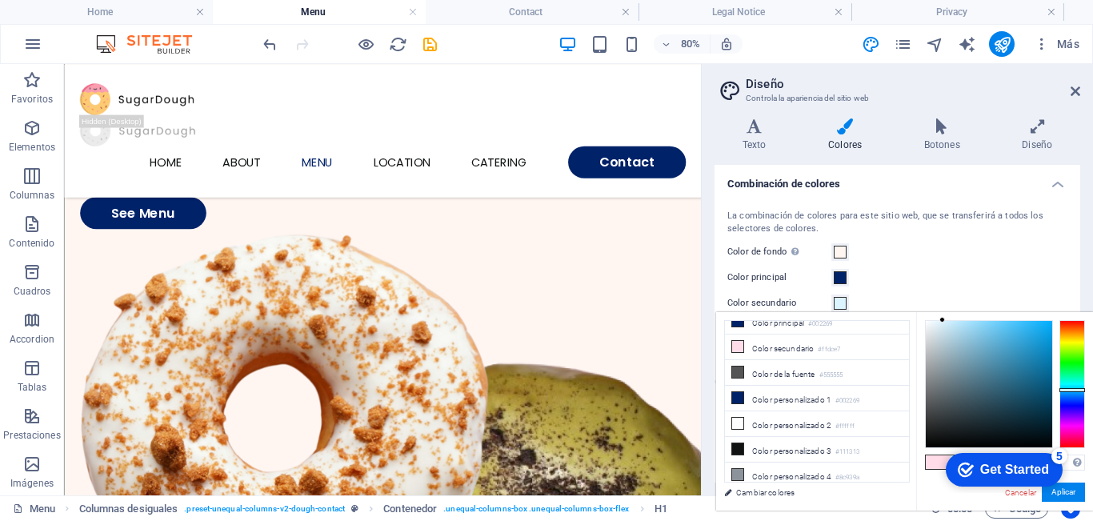
click at [1070, 390] on div at bounding box center [1072, 384] width 26 height 128
click div "checkmark Get Started 5 First Steps in the Editor Let's guide you through the t…"
drag, startPoint x: 1075, startPoint y: 494, endPoint x: 693, endPoint y: 206, distance: 478.2
click at [1075, 494] on button "Aplicar" at bounding box center [1063, 491] width 43 height 19
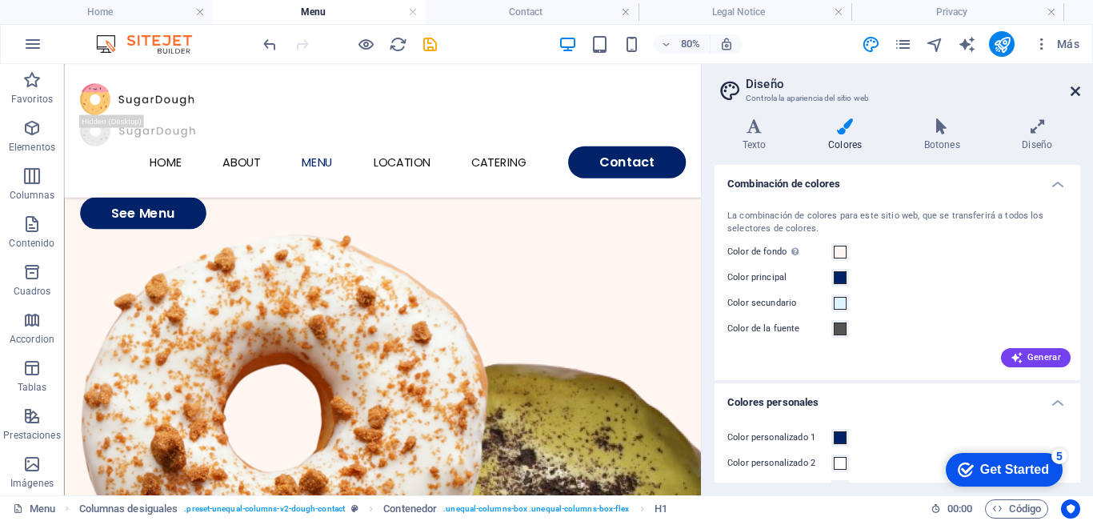
click at [1075, 88] on icon at bounding box center [1076, 91] width 10 height 13
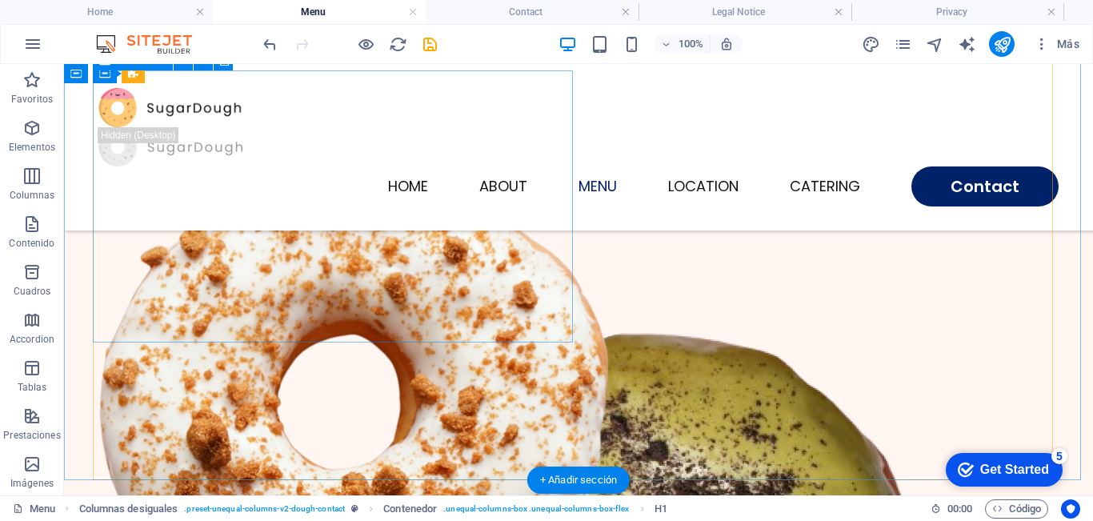
scroll to position [0, 0]
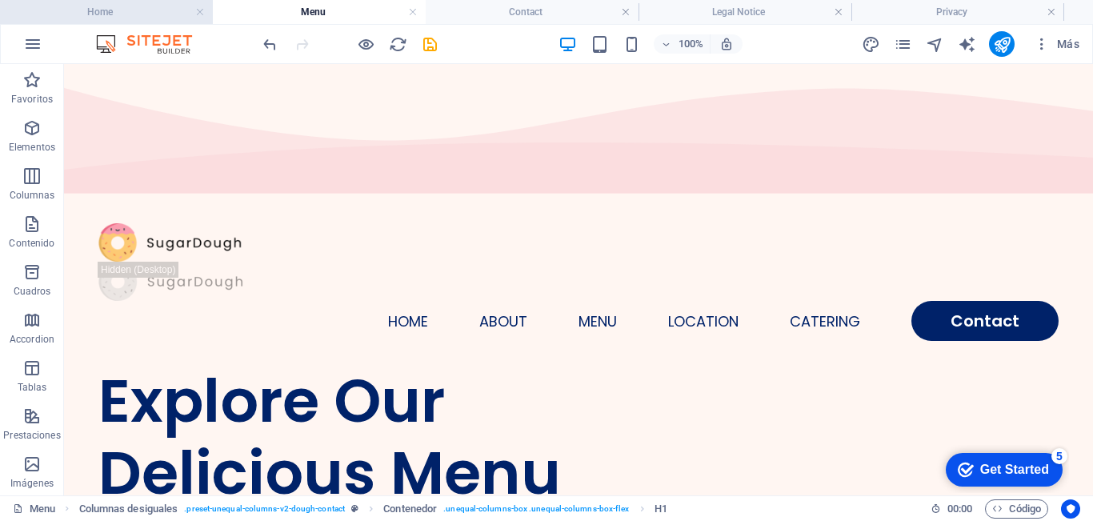
click at [106, 6] on h4 "Home" at bounding box center [106, 12] width 213 height 18
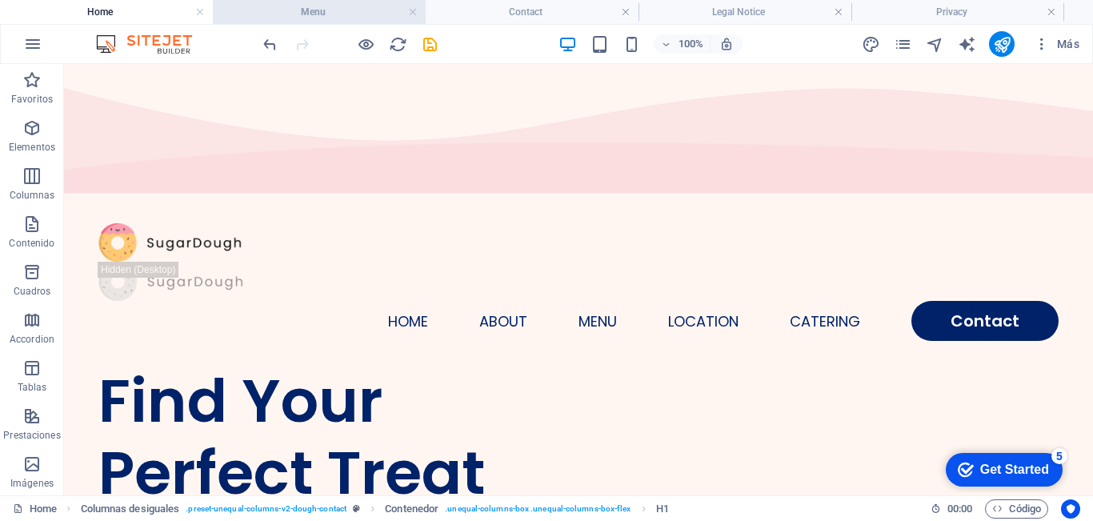
click at [330, 11] on h4 "Menu" at bounding box center [319, 12] width 213 height 18
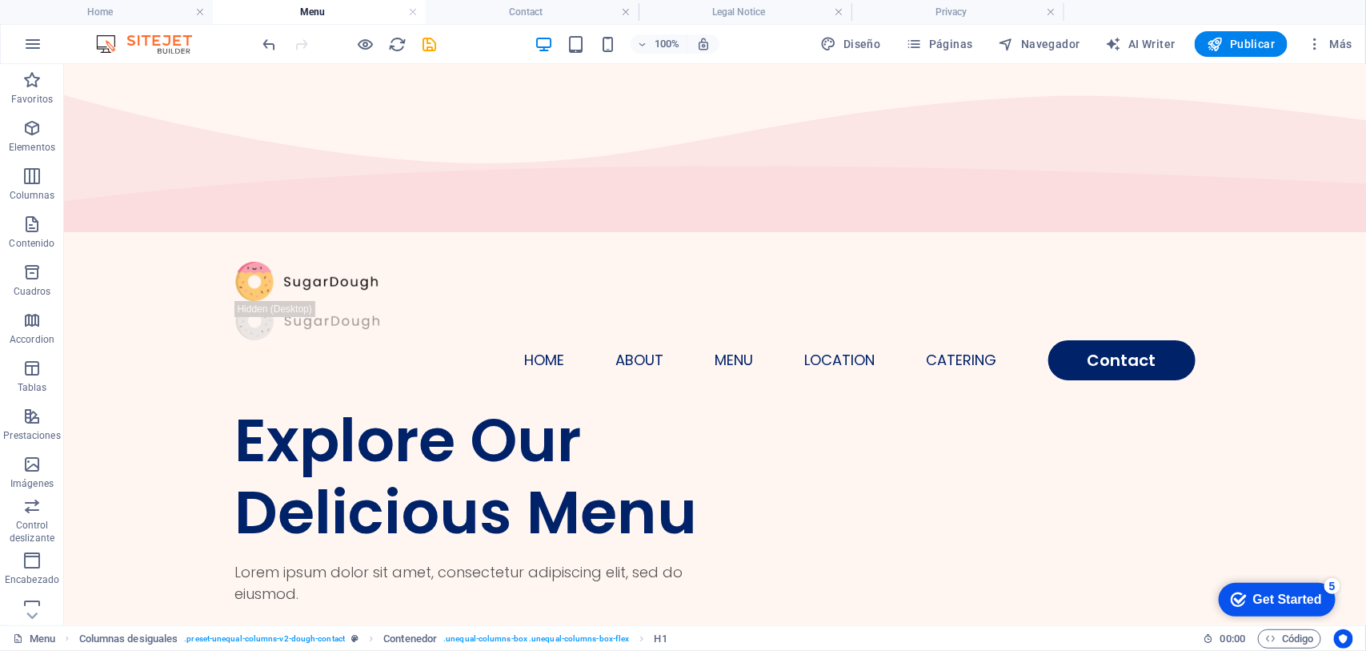
click at [318, 12] on h4 "Menu" at bounding box center [319, 12] width 213 height 18
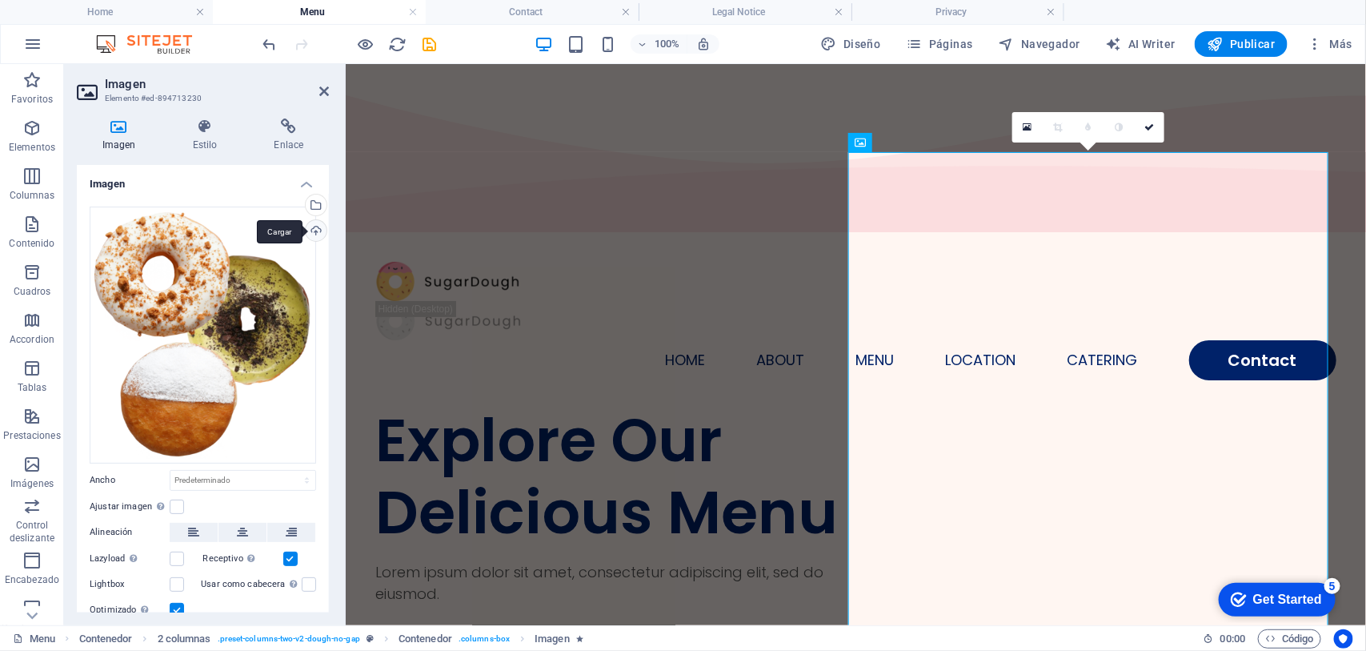
click at [318, 230] on div "Cargar" at bounding box center [314, 232] width 24 height 24
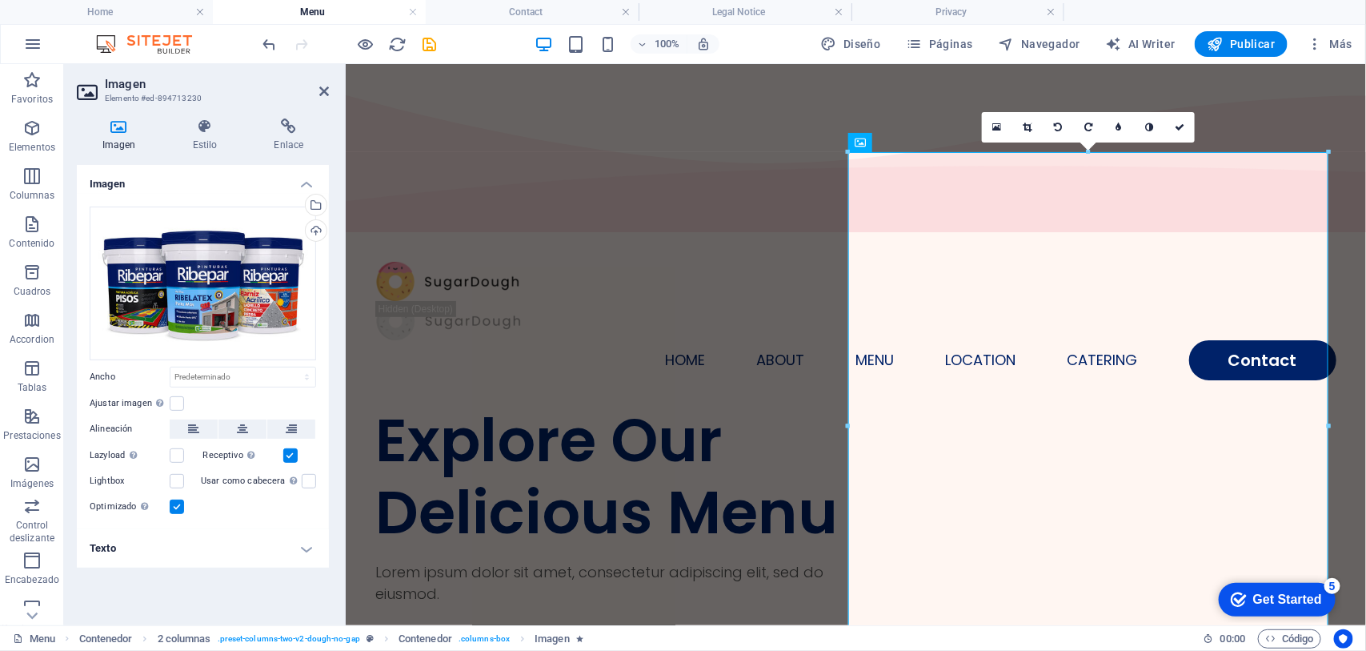
click at [174, 514] on label at bounding box center [177, 506] width 14 height 14
click at [0, 0] on input "Optimizado Las imágenes se comprimen para así mejorar la velocidad de las págin…" at bounding box center [0, 0] width 0 height 0
click at [173, 488] on label at bounding box center [177, 481] width 14 height 14
click at [0, 0] on input "Lightbox" at bounding box center [0, 0] width 0 height 0
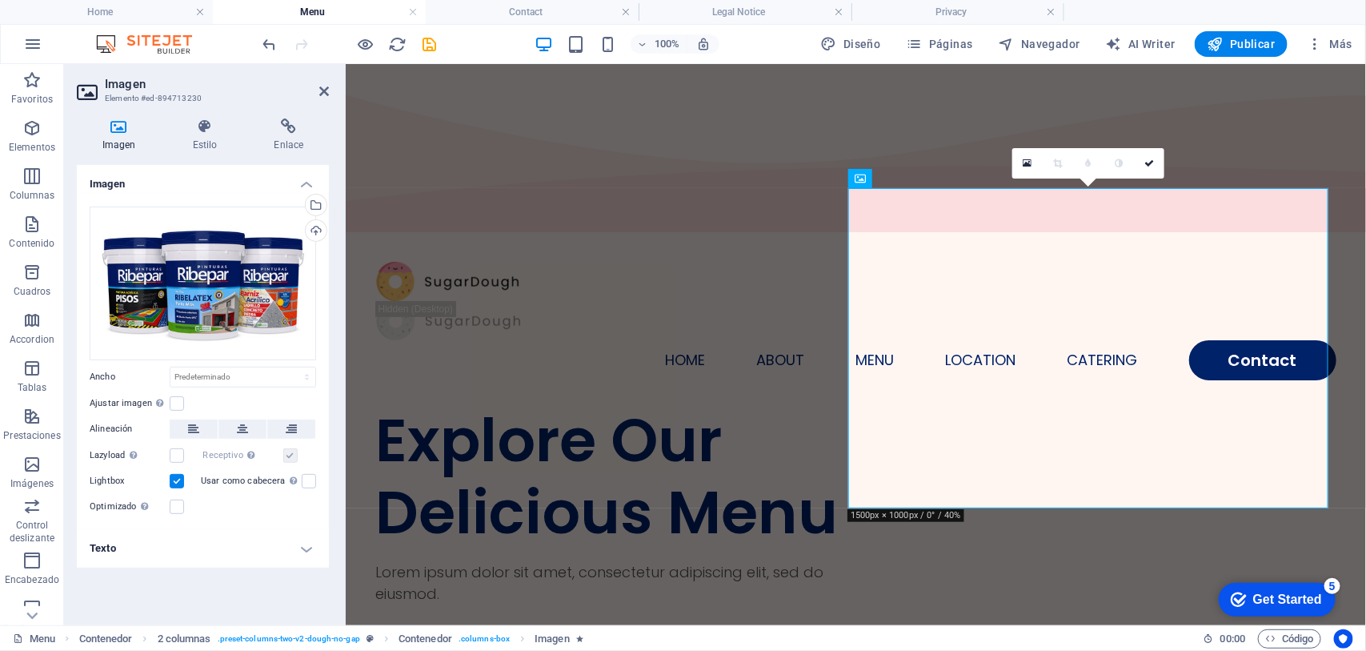
scroll to position [0, 0]
click at [321, 92] on icon at bounding box center [324, 91] width 10 height 13
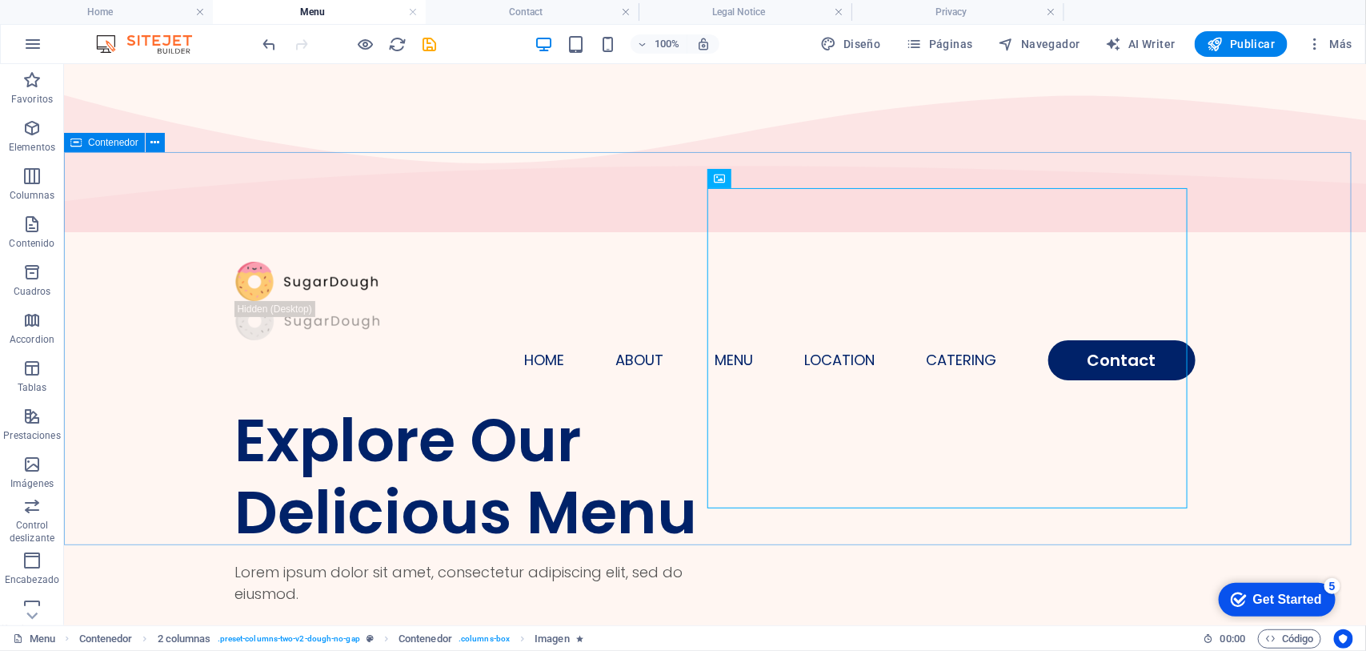
click at [93, 138] on span "Contenedor" at bounding box center [113, 143] width 50 height 10
select select "vh"
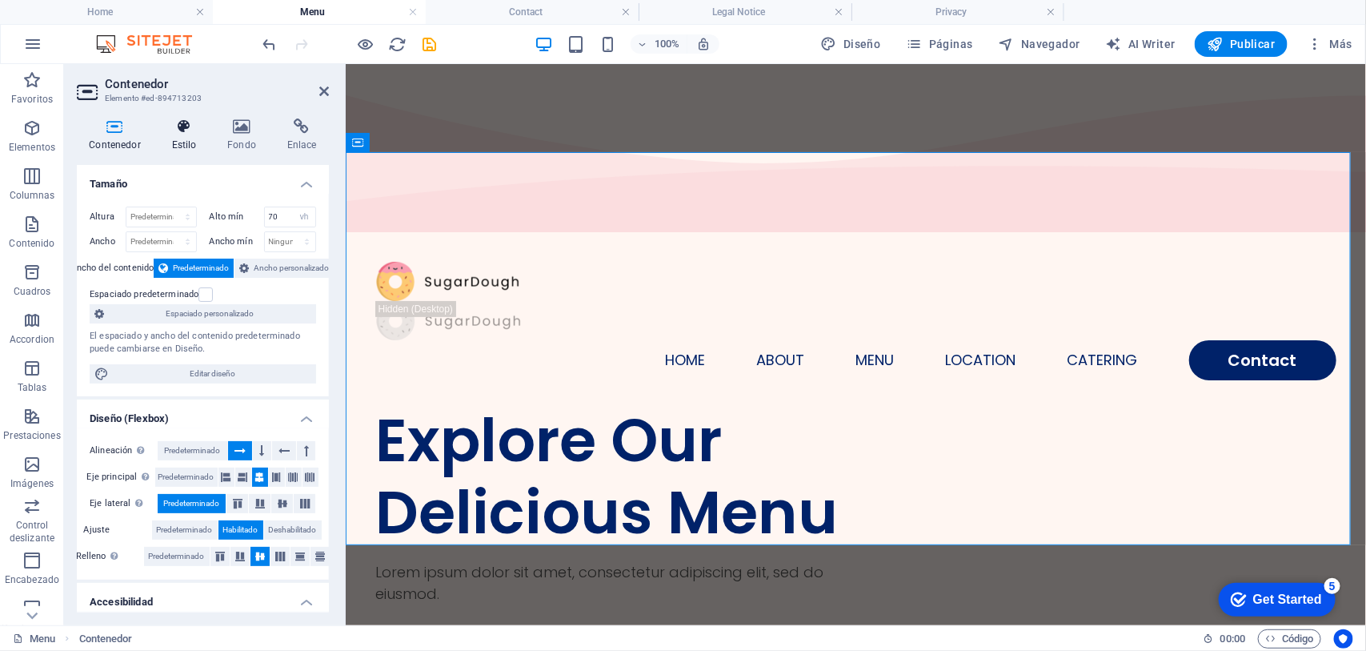
click at [188, 118] on icon at bounding box center [184, 126] width 50 height 16
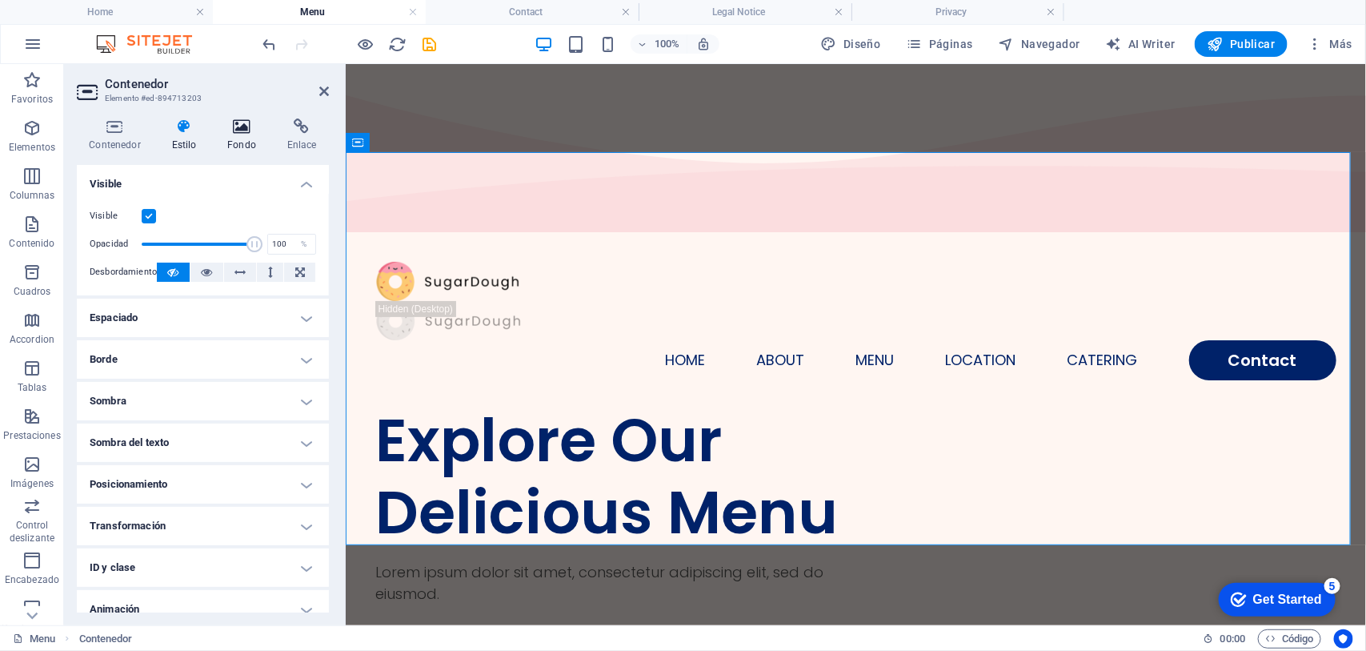
click at [225, 124] on icon at bounding box center [242, 126] width 54 height 16
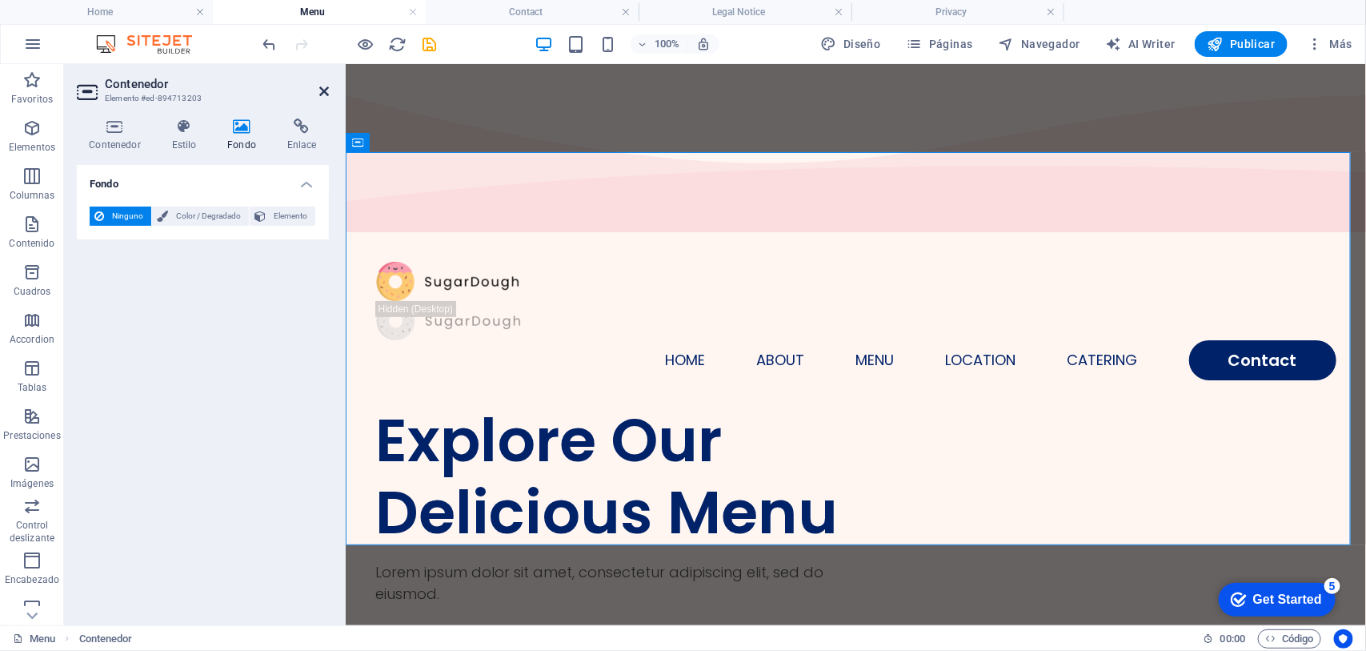
click at [321, 90] on icon at bounding box center [324, 91] width 10 height 13
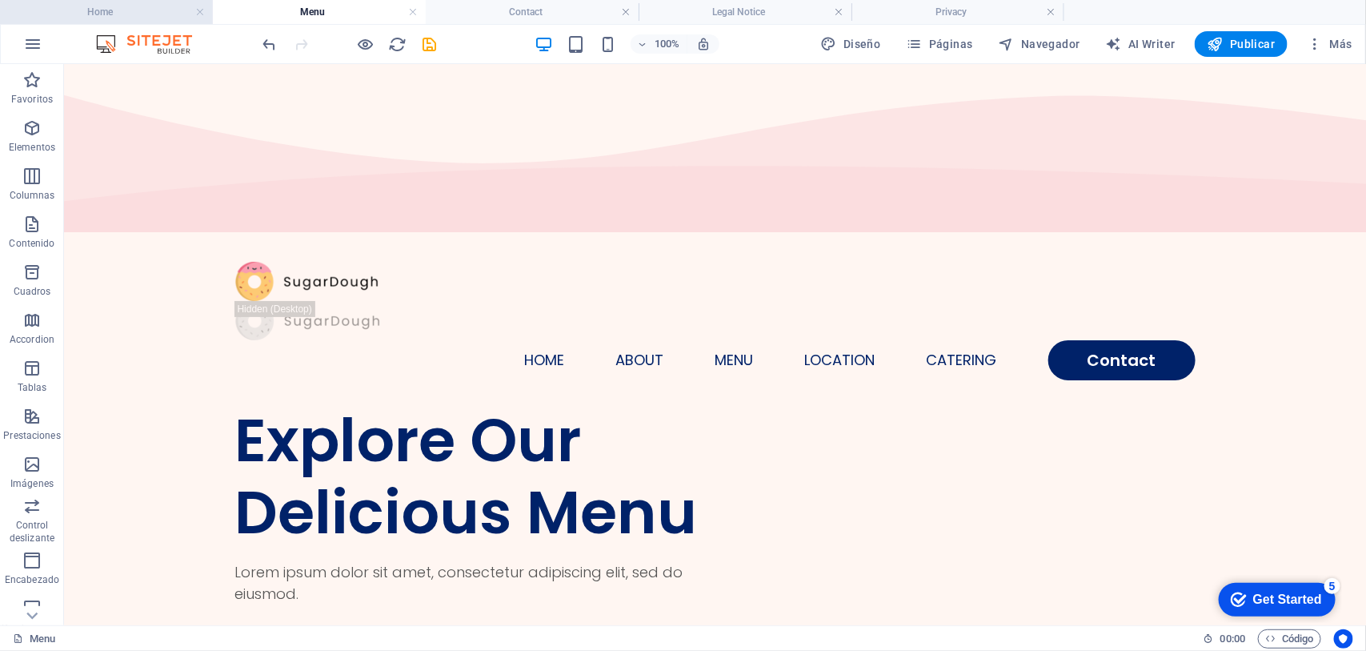
click at [82, 17] on h4 "Home" at bounding box center [106, 12] width 213 height 18
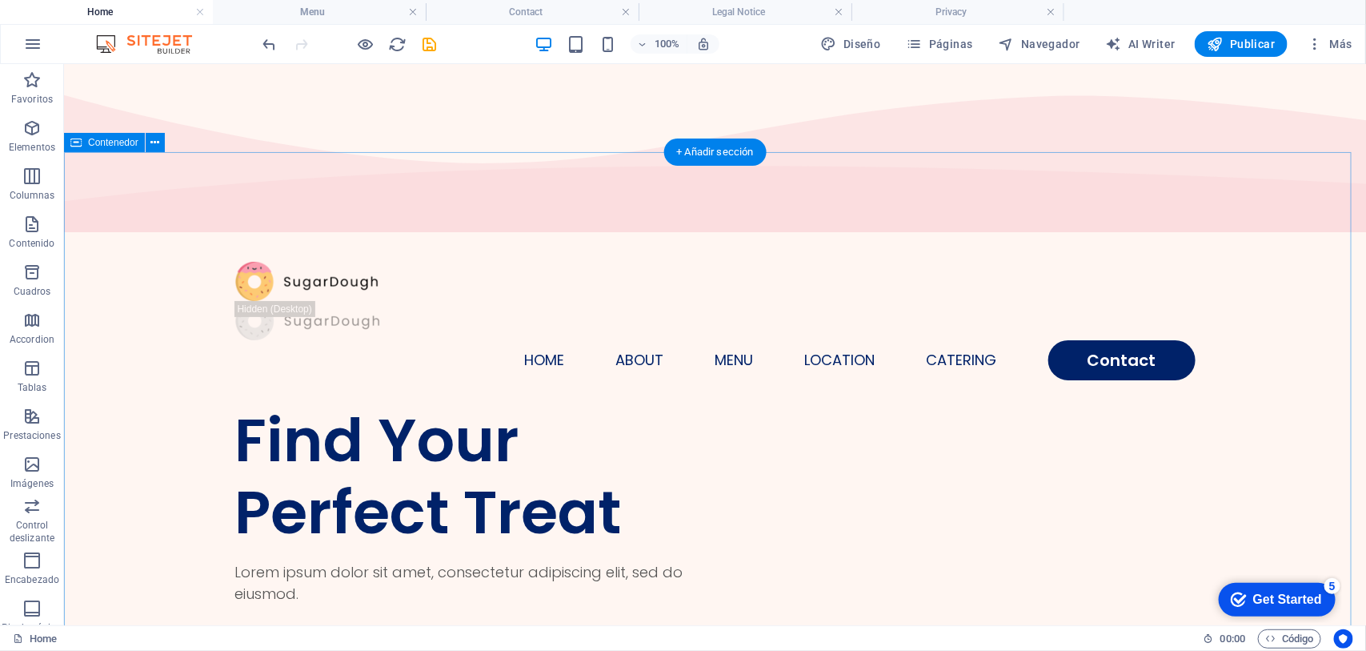
select select "vh"
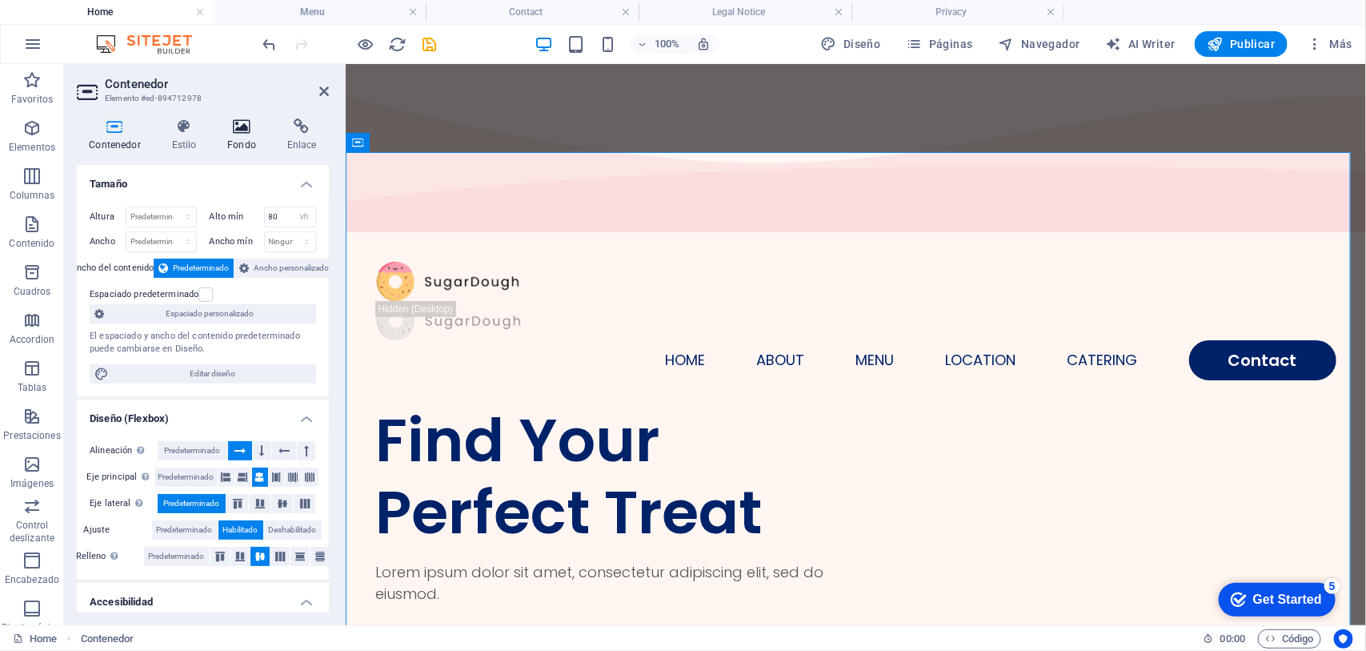
click at [234, 124] on icon at bounding box center [242, 126] width 54 height 16
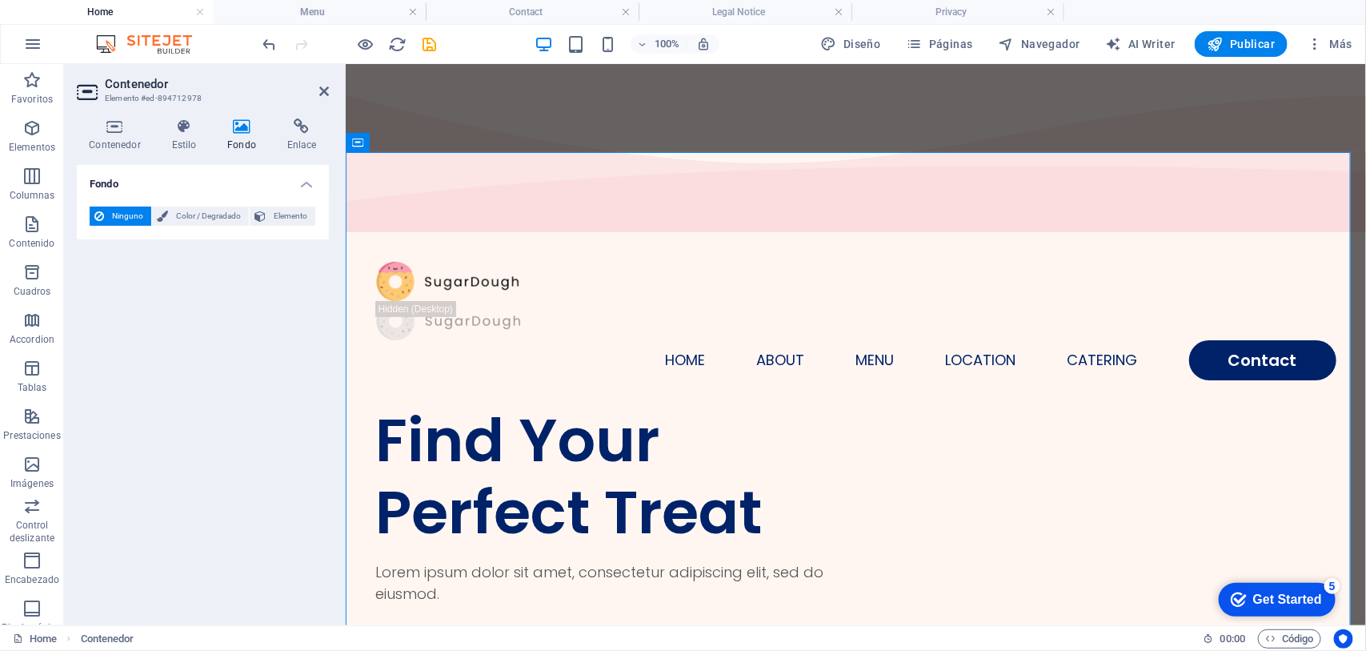
click at [317, 89] on h2 "Contenedor" at bounding box center [217, 84] width 224 height 14
drag, startPoint x: 330, startPoint y: 86, endPoint x: 318, endPoint y: 118, distance: 33.4
click at [330, 86] on aside "Contenedor Elemento #ed-894712978 Contenedor Estilo Fondo Enlace Tamaño Altura …" at bounding box center [205, 344] width 282 height 561
click at [321, 90] on icon at bounding box center [324, 91] width 10 height 13
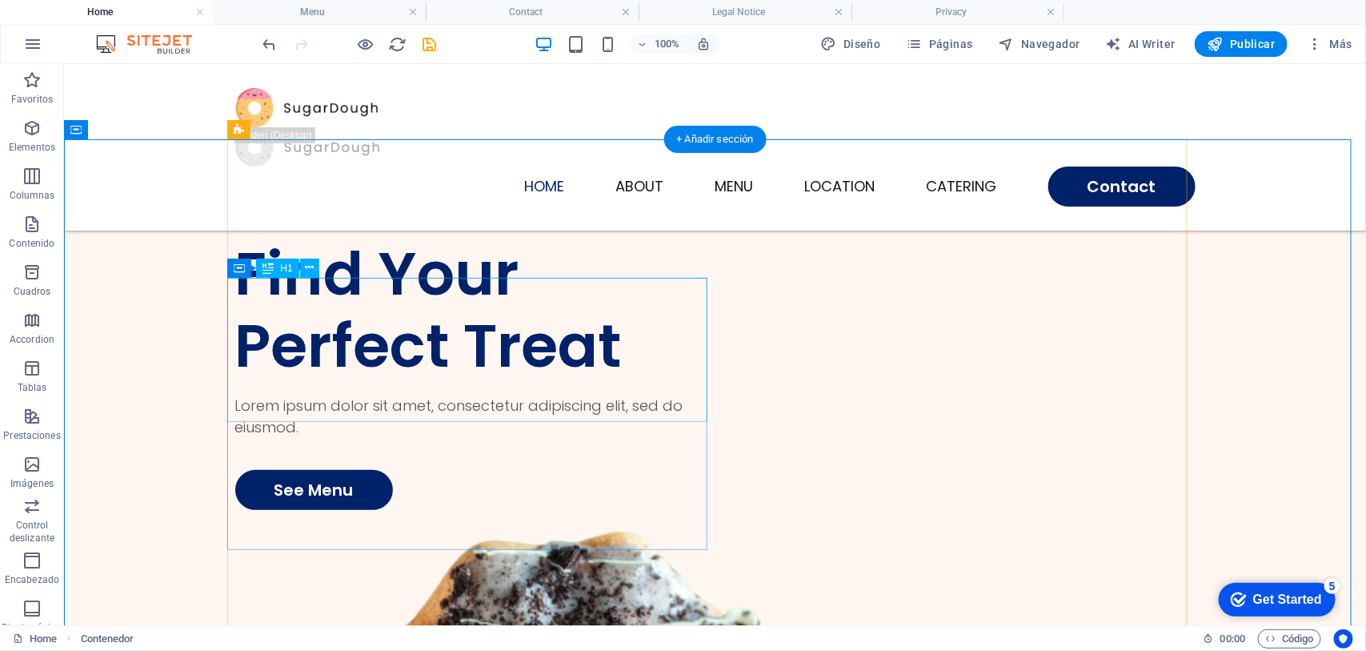
scroll to position [400, 0]
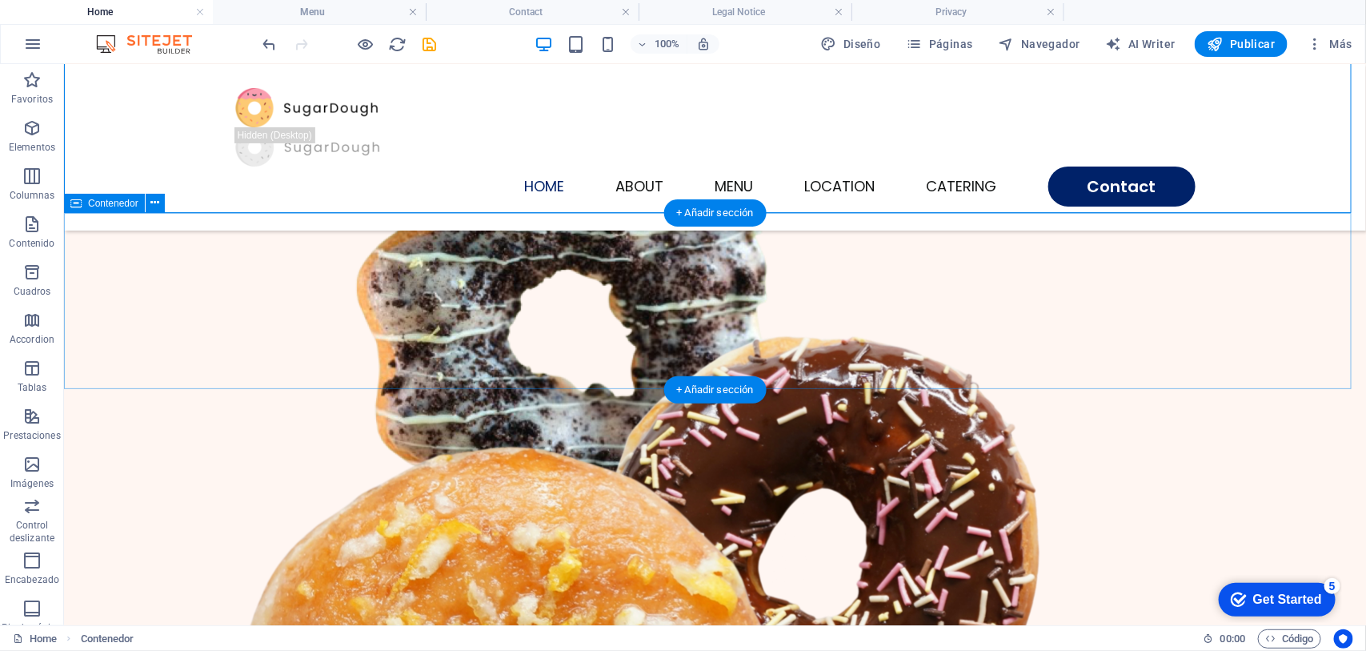
select select "multiple-waves"
select select "vh"
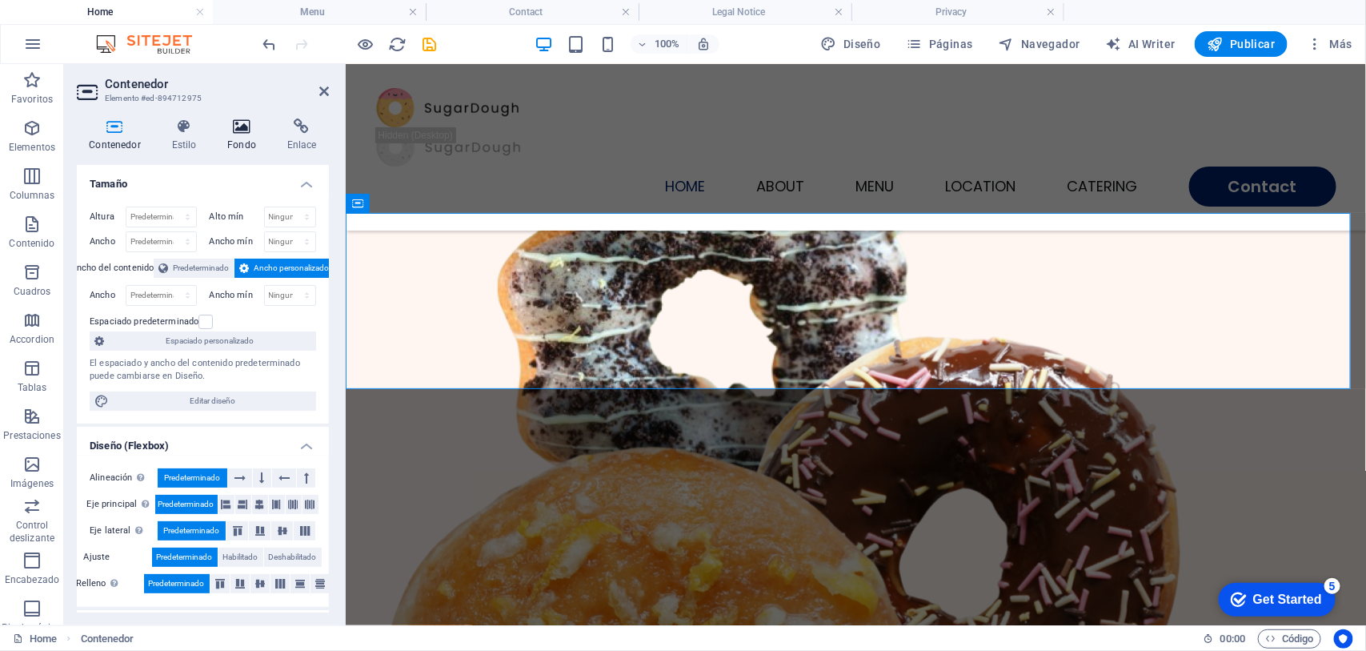
click at [226, 126] on icon at bounding box center [242, 126] width 54 height 16
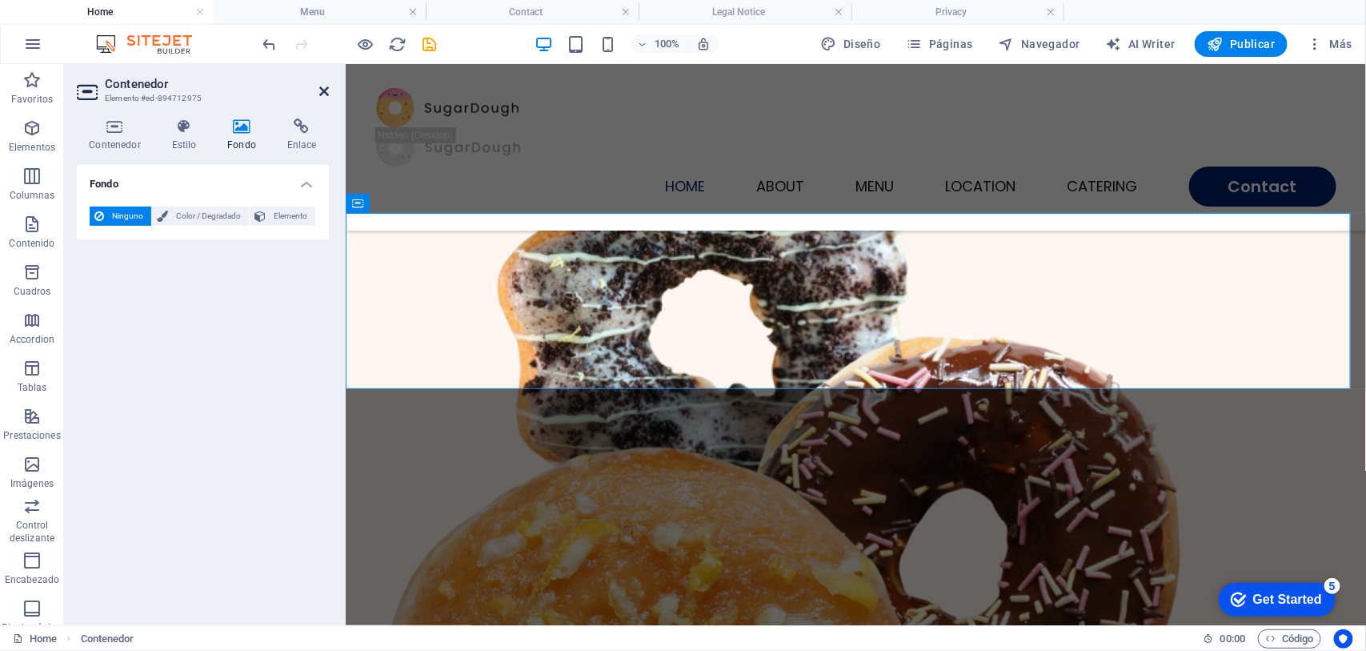
click at [321, 88] on icon at bounding box center [324, 91] width 10 height 13
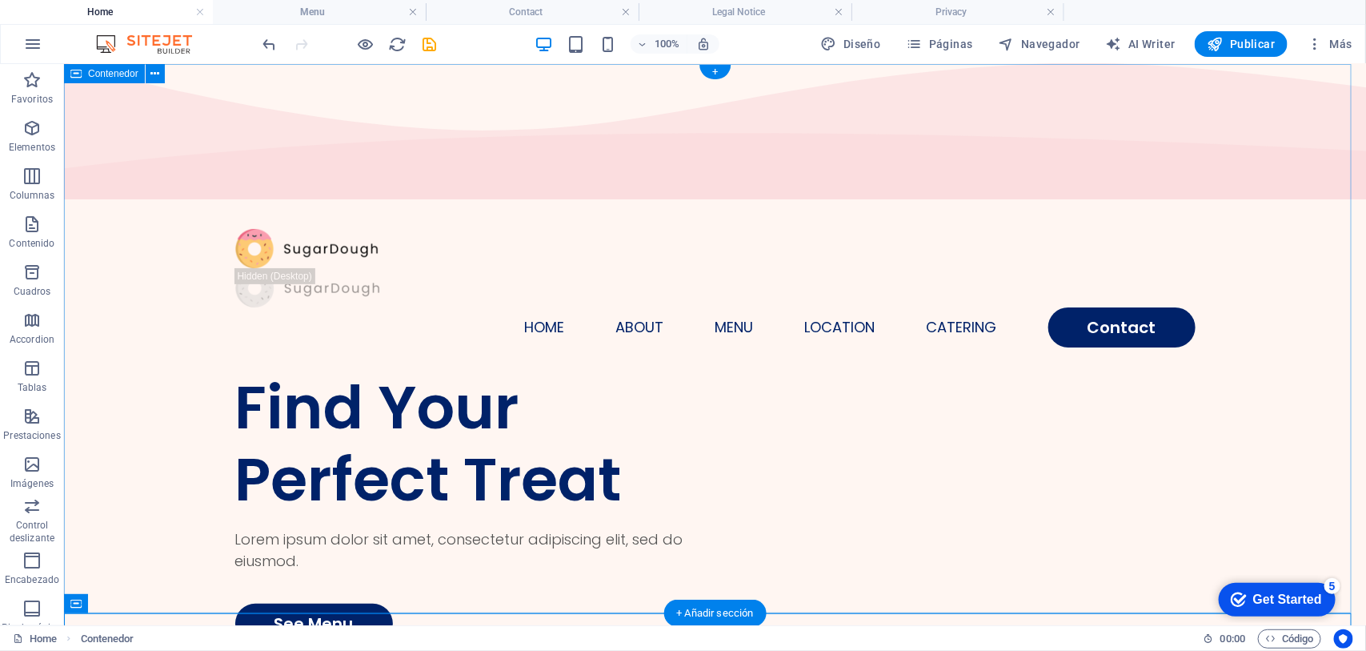
scroll to position [0, 0]
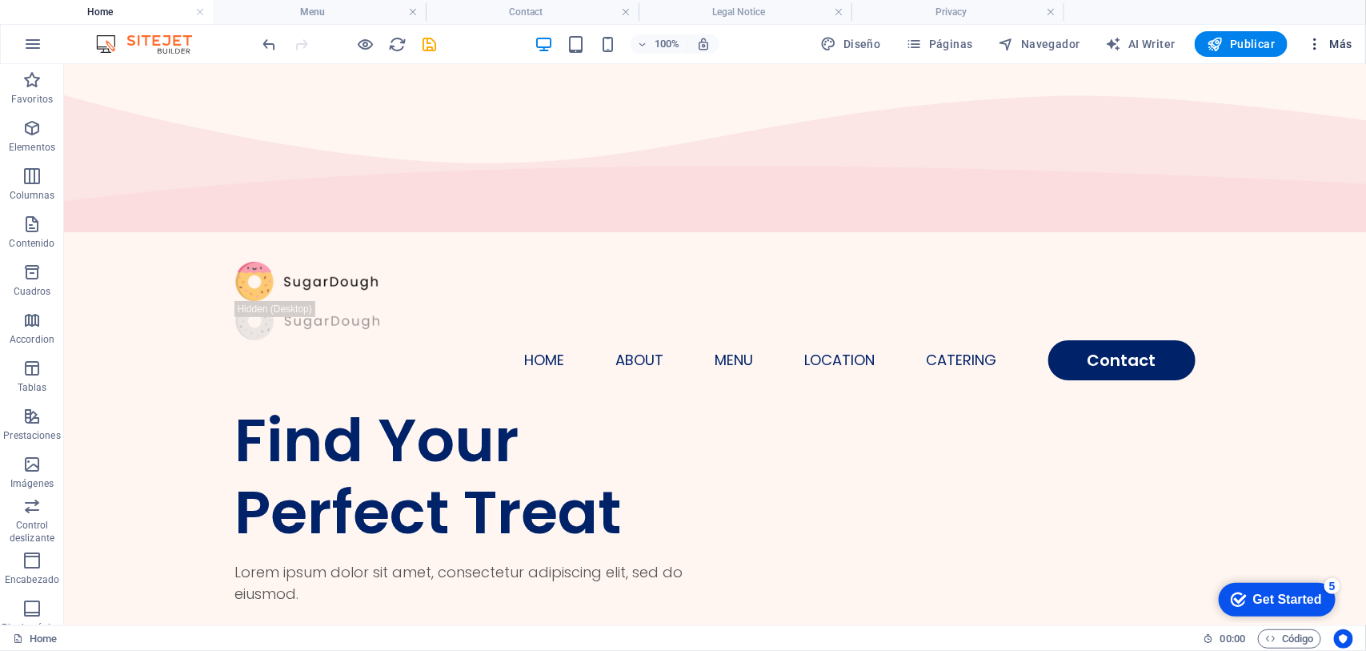
click at [1092, 42] on span "Más" at bounding box center [1330, 44] width 46 height 16
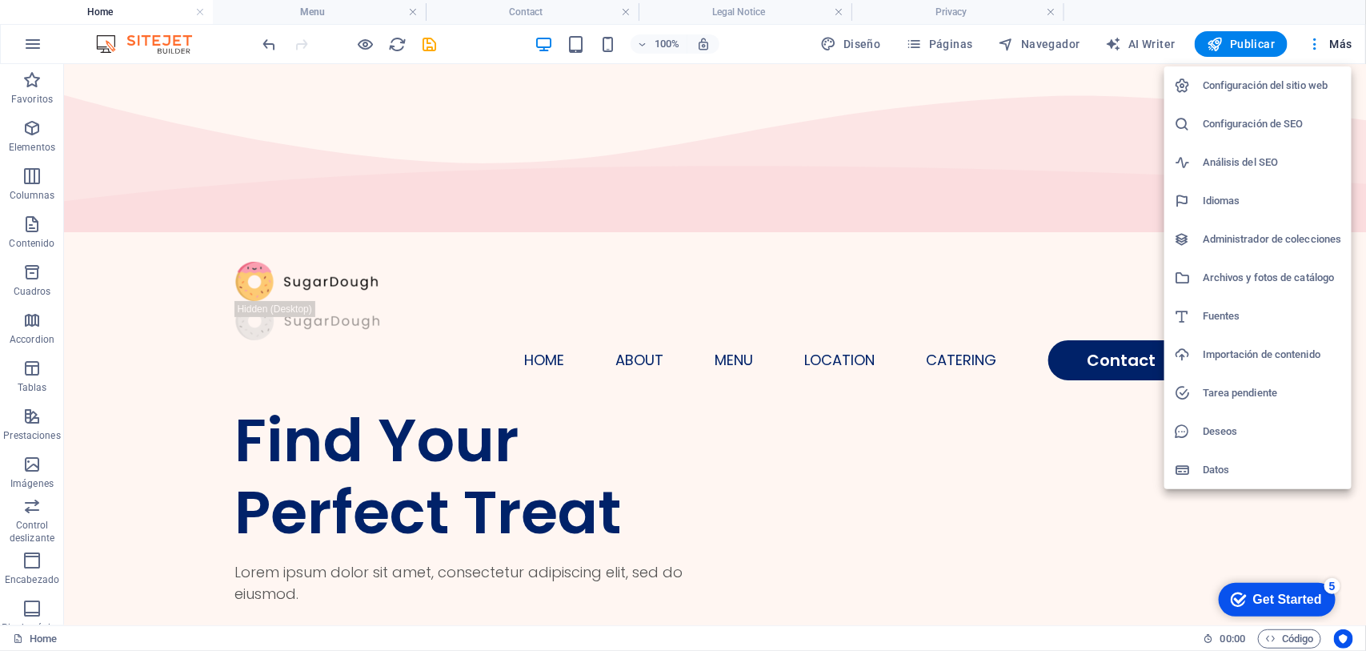
click at [1092, 42] on div at bounding box center [683, 325] width 1366 height 651
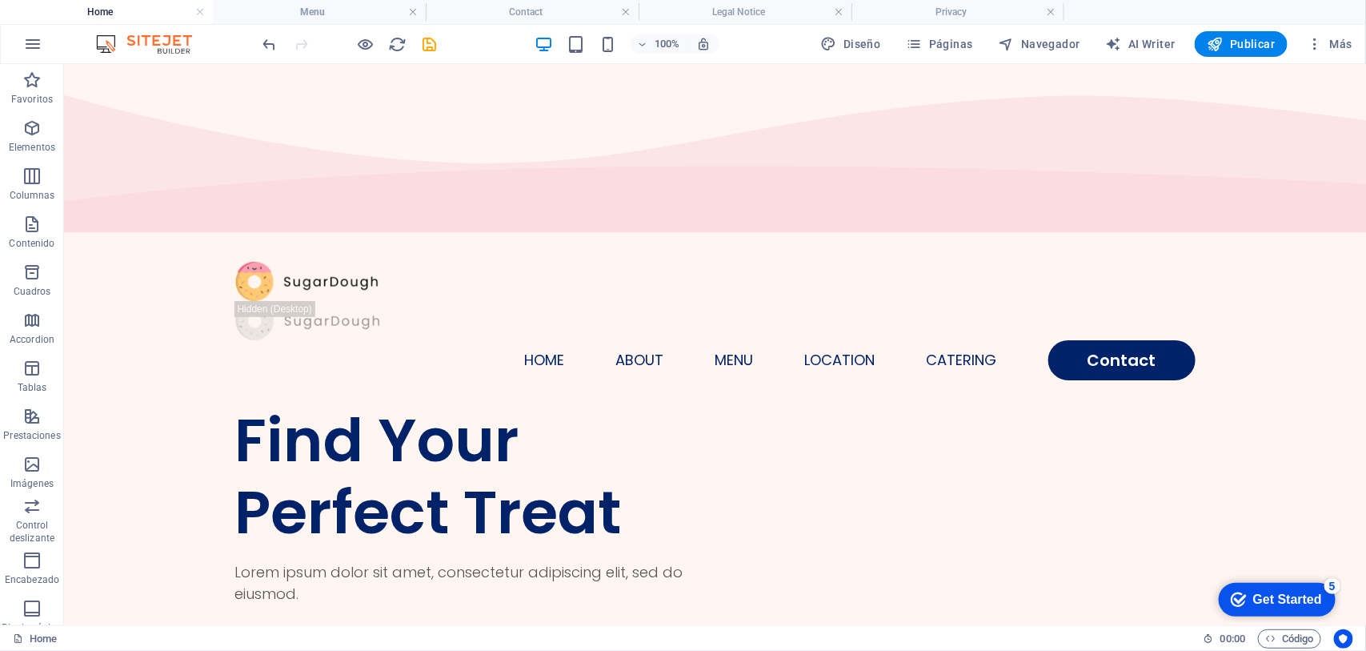
click at [142, 5] on h4 "Home" at bounding box center [106, 12] width 213 height 18
click at [314, 3] on h4 "Menu" at bounding box center [319, 12] width 213 height 18
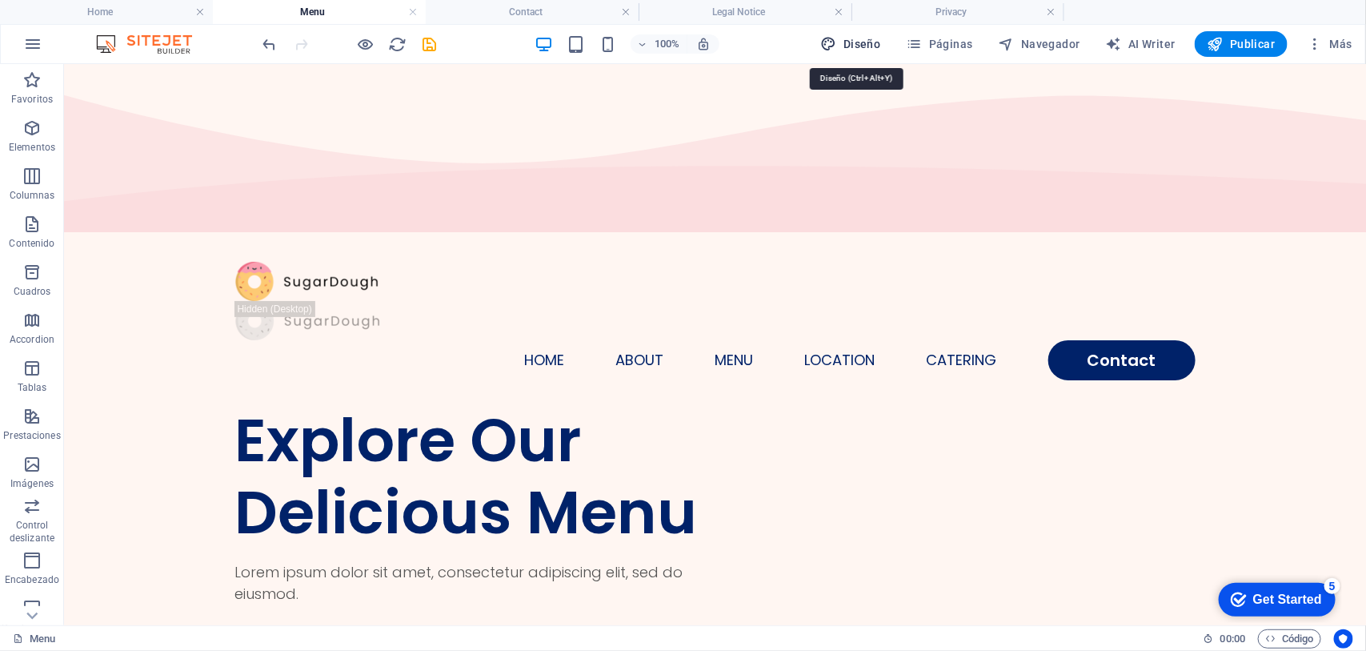
click at [843, 41] on span "Diseño" at bounding box center [851, 44] width 60 height 16
select select "rem"
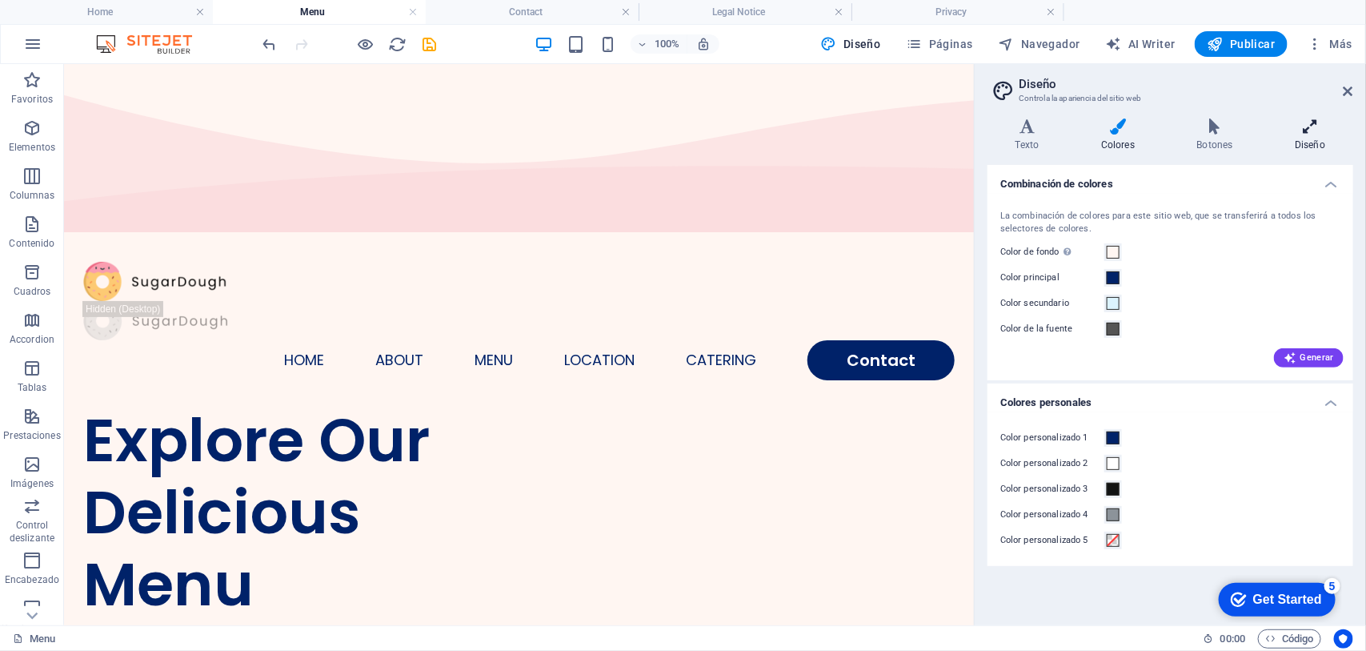
click at [1092, 133] on icon at bounding box center [1310, 126] width 86 height 16
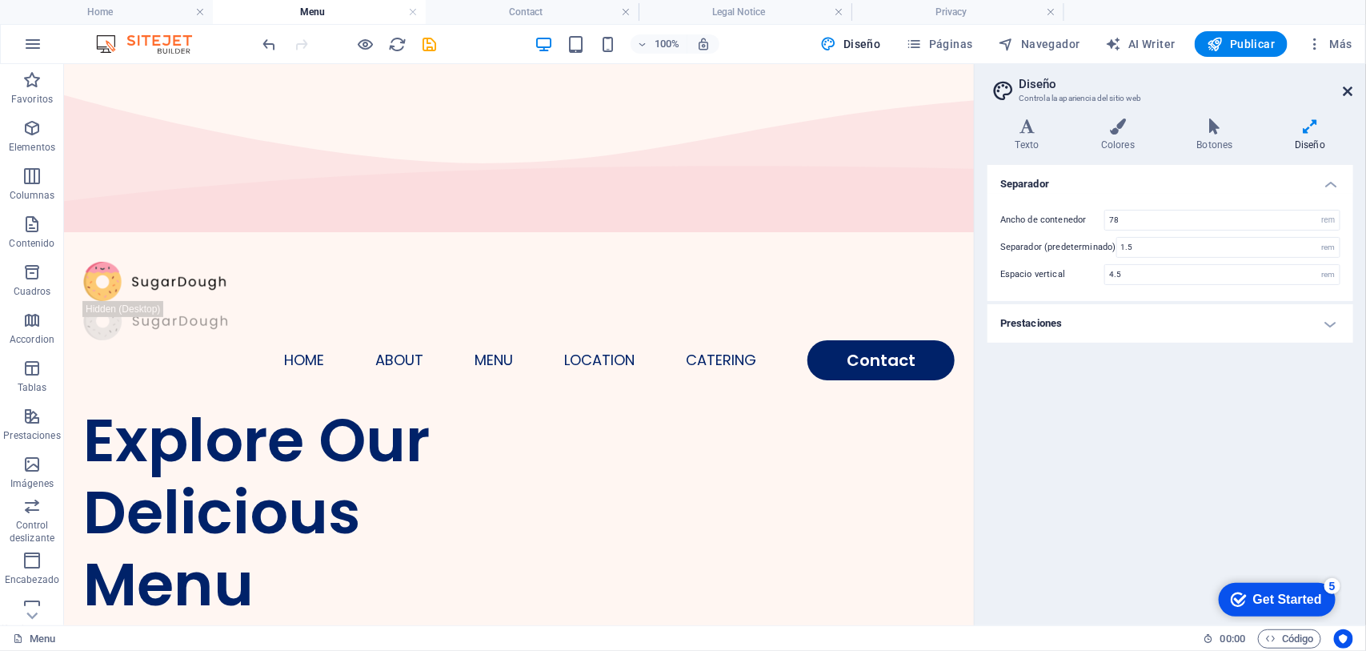
drag, startPoint x: 1346, startPoint y: 90, endPoint x: 1107, endPoint y: 32, distance: 246.1
click at [1092, 90] on icon at bounding box center [1348, 91] width 10 height 13
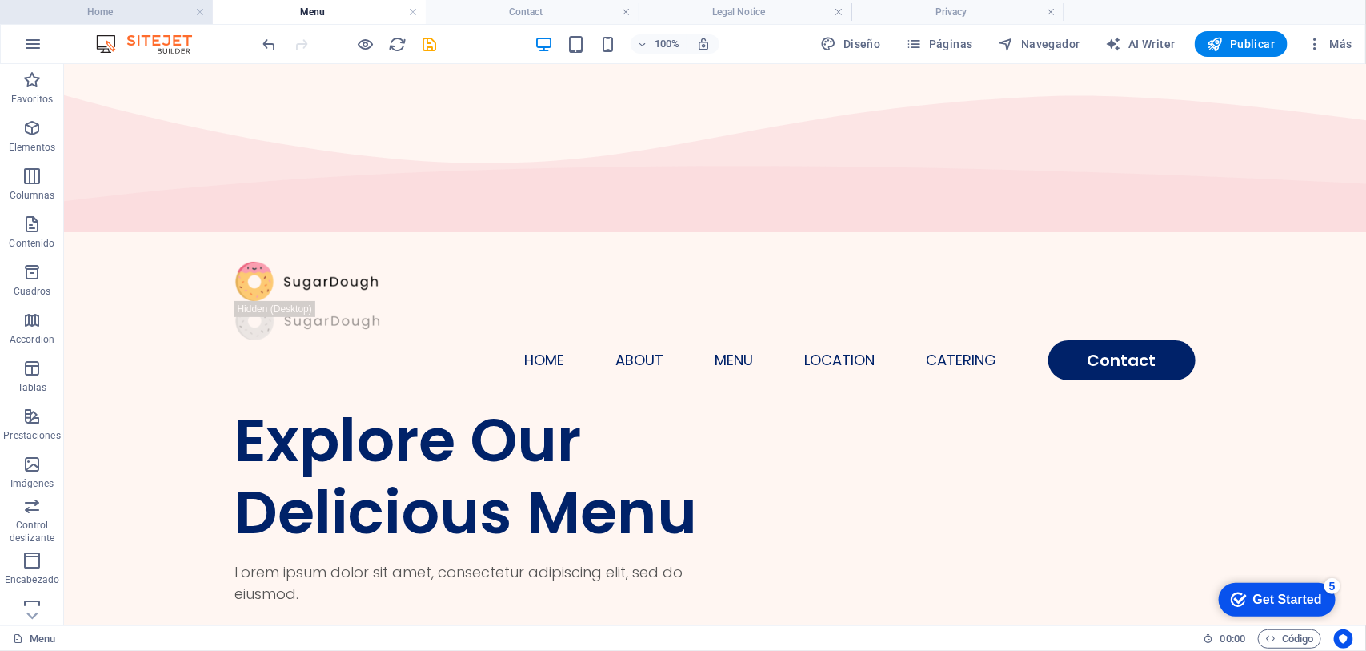
click at [118, 0] on li "Home" at bounding box center [106, 12] width 213 height 24
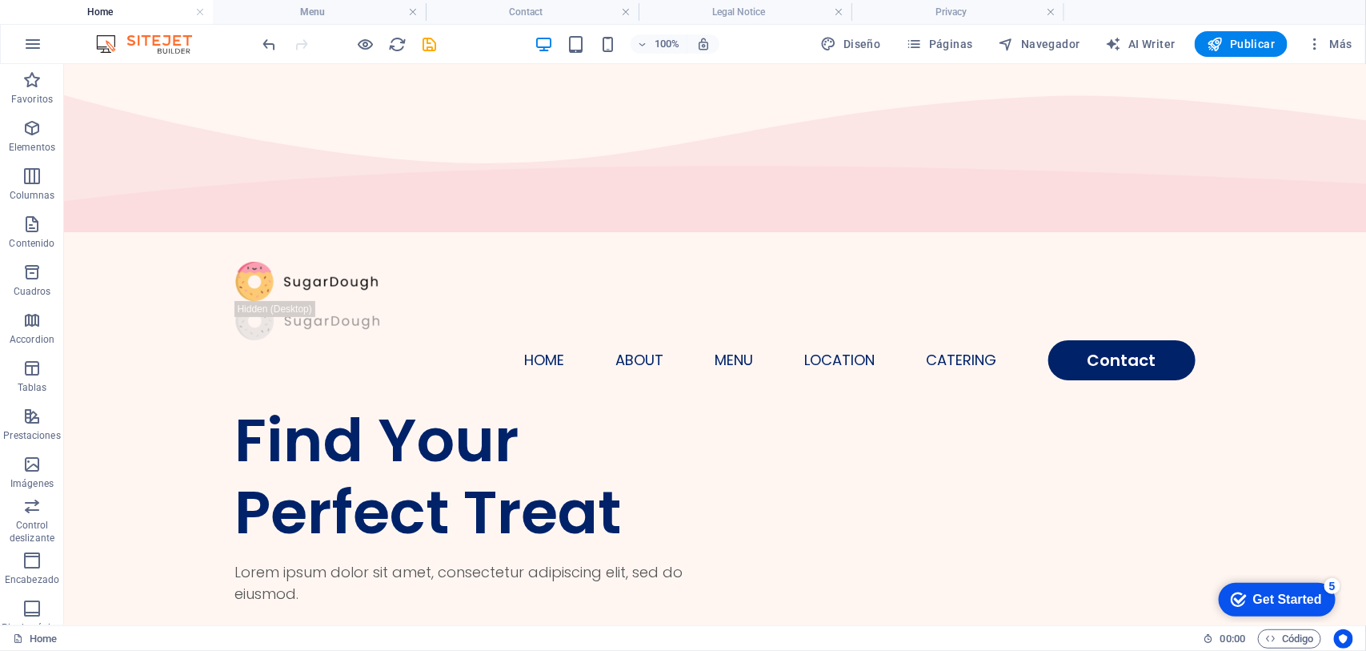
click at [113, 6] on h4 "Home" at bounding box center [106, 12] width 213 height 18
click at [90, 74] on span "Contenedor" at bounding box center [113, 74] width 50 height 10
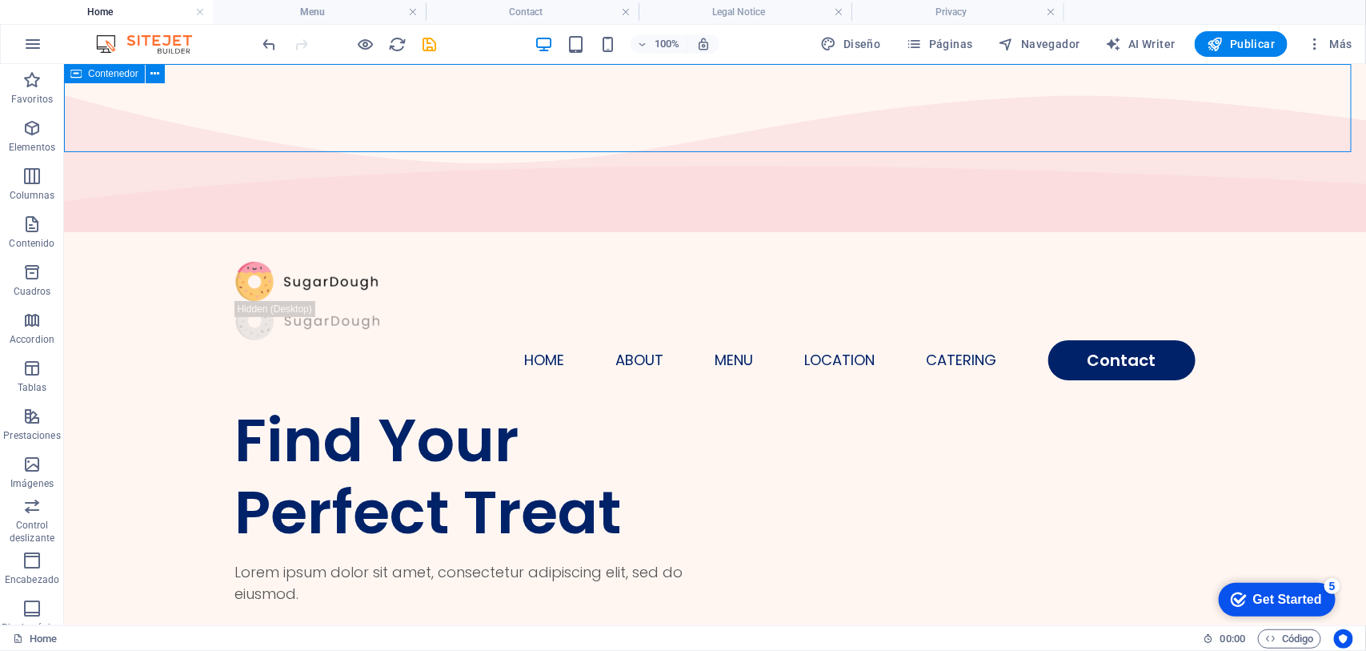
click at [90, 74] on span "Contenedor" at bounding box center [113, 74] width 50 height 10
select select "multiple-waves"
select select "vh"
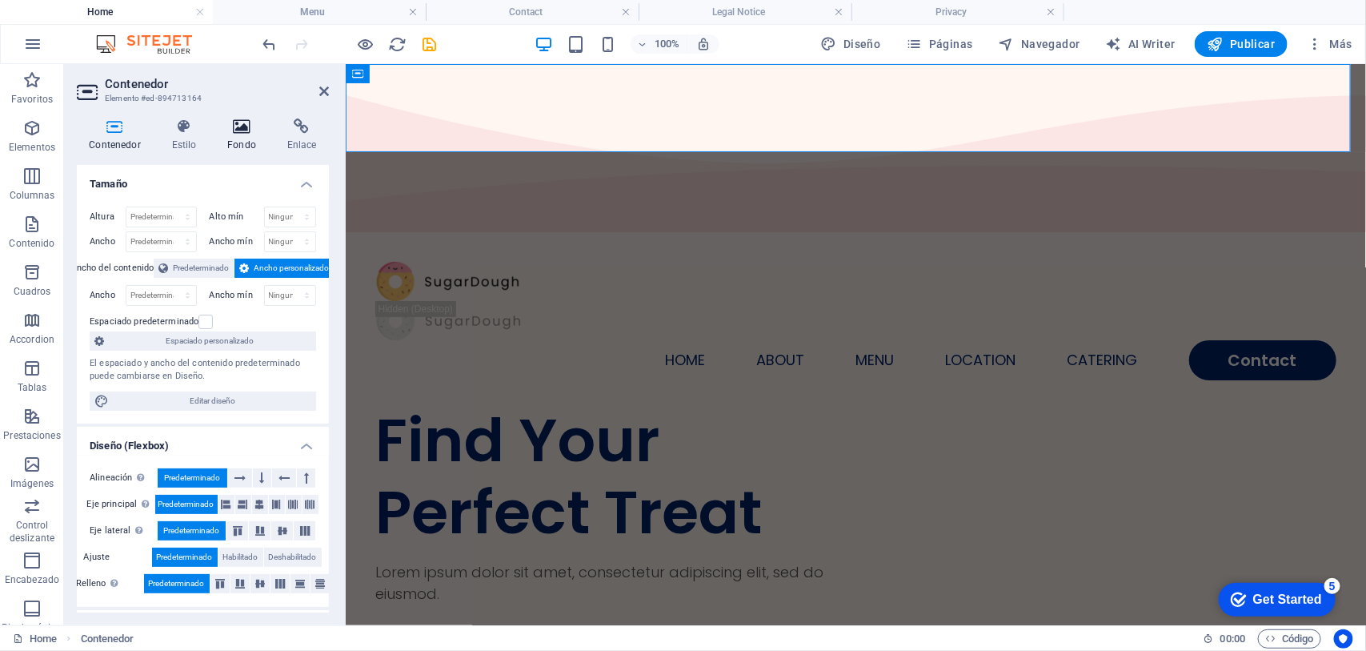
click at [237, 126] on icon at bounding box center [242, 126] width 54 height 16
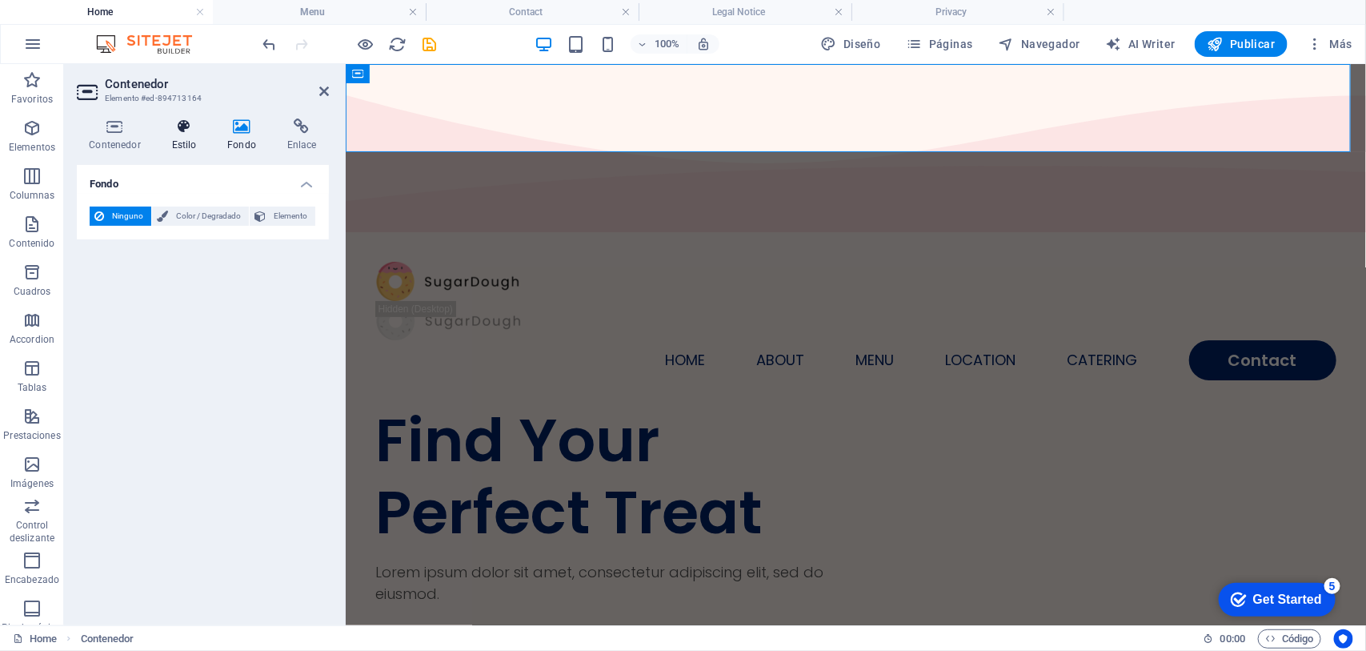
click at [185, 133] on icon at bounding box center [184, 126] width 50 height 16
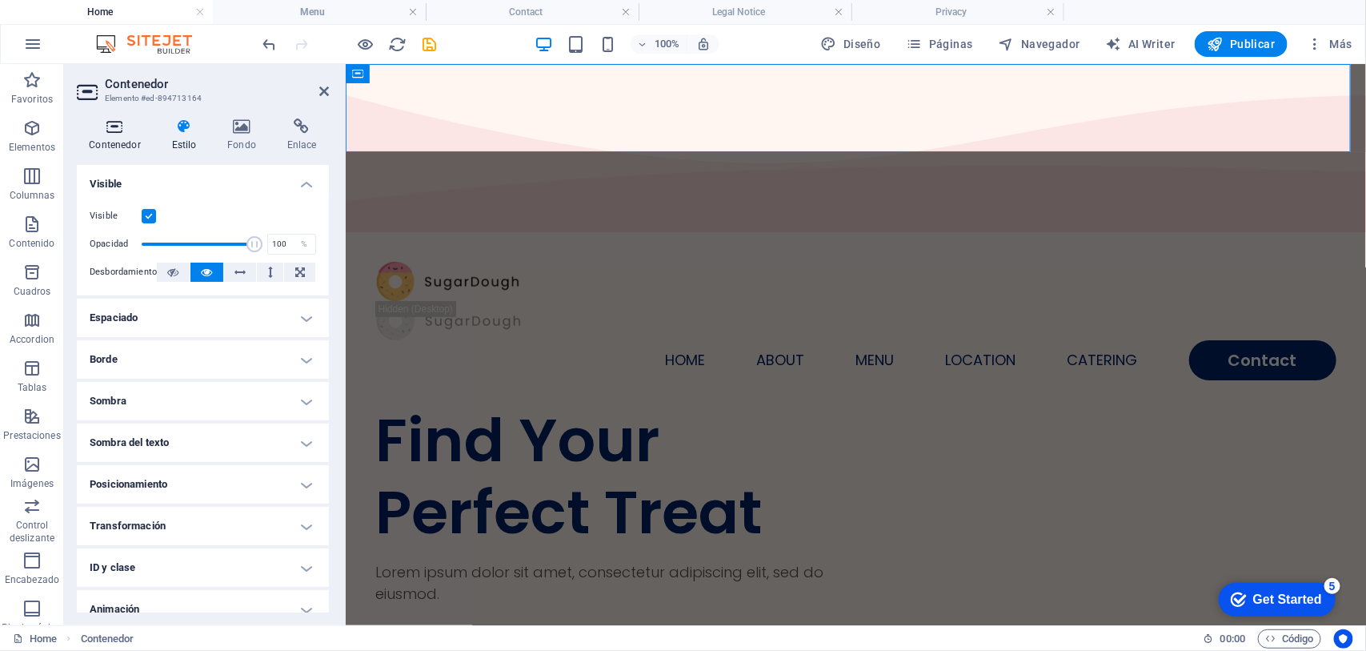
click at [114, 130] on icon at bounding box center [115, 126] width 76 height 16
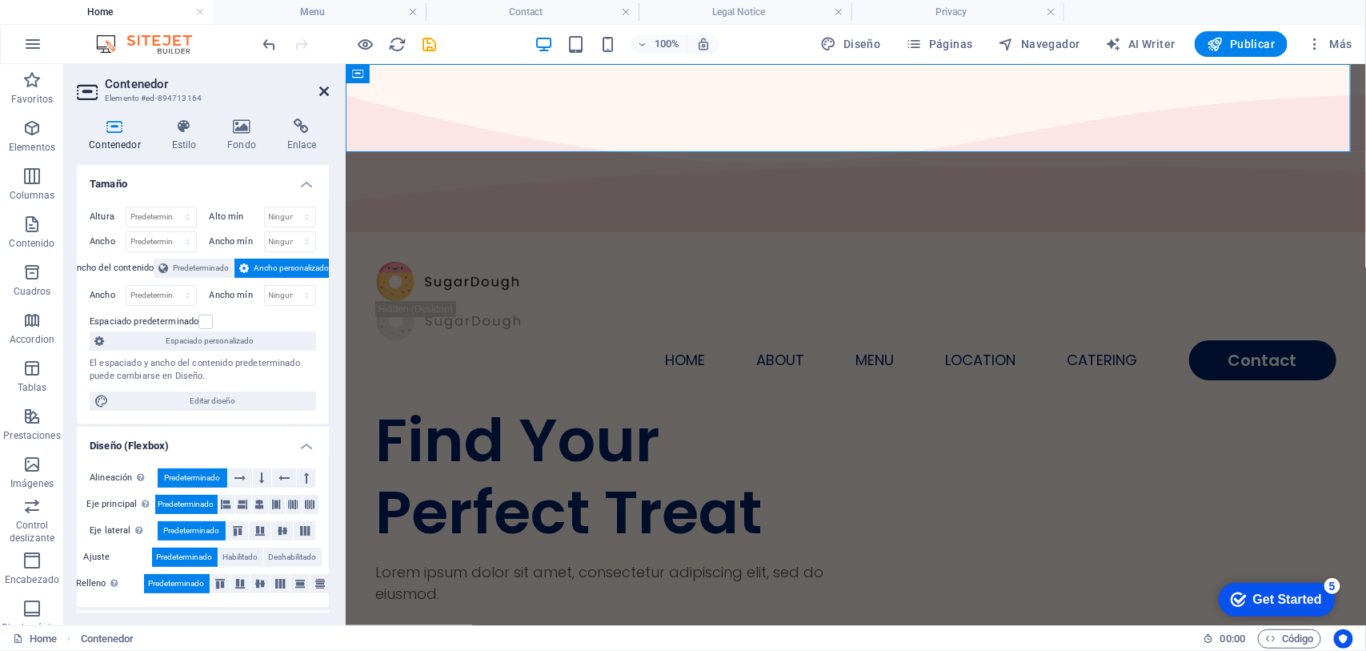
click at [322, 90] on icon at bounding box center [324, 91] width 10 height 13
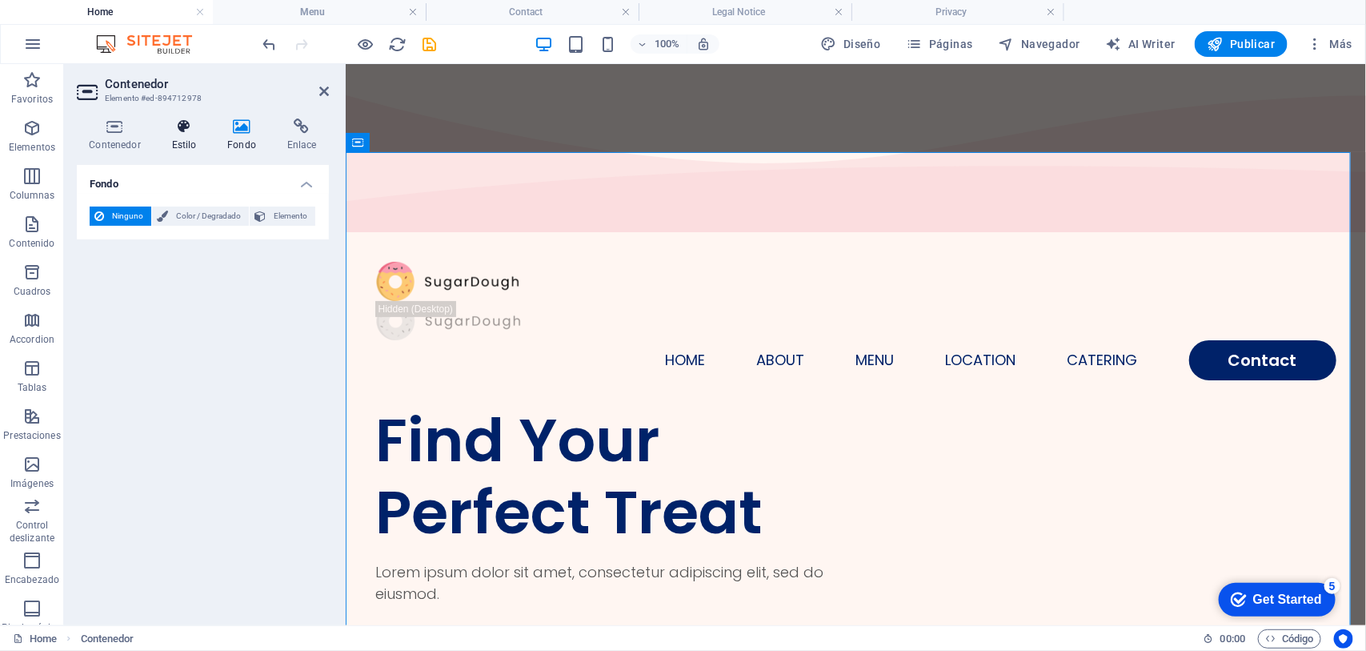
click at [186, 145] on h4 "Estilo" at bounding box center [187, 135] width 56 height 34
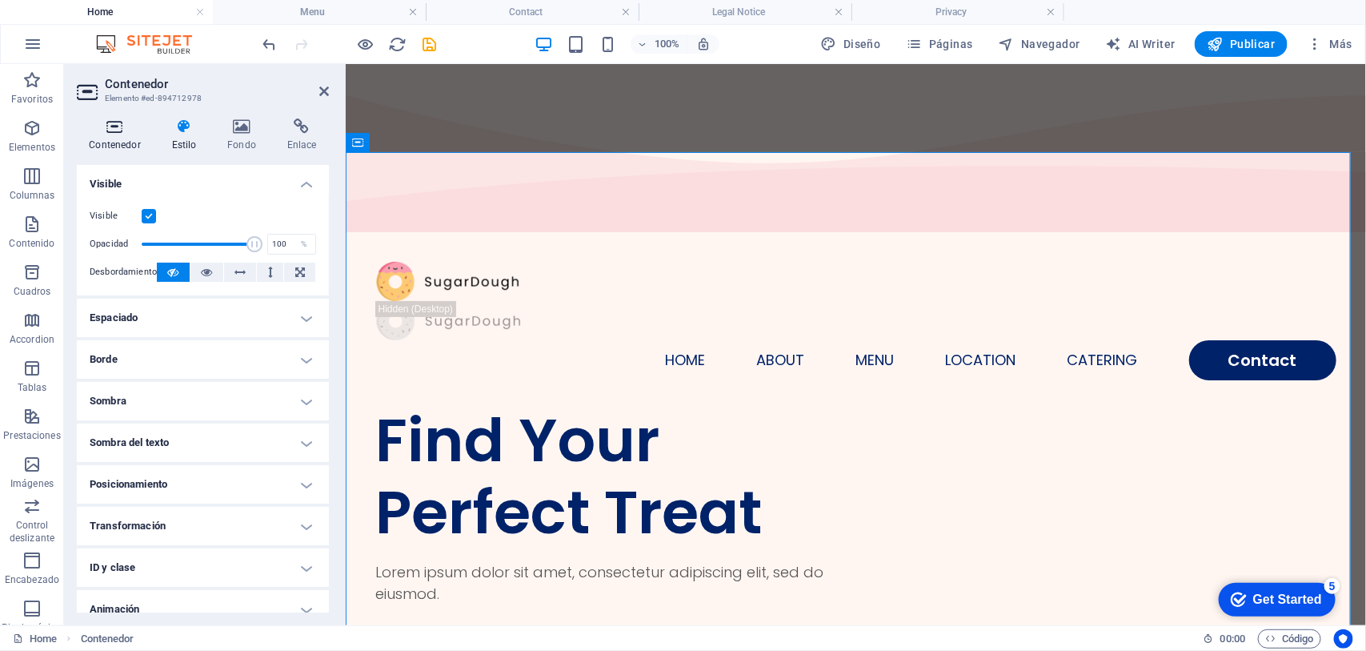
click at [117, 134] on icon at bounding box center [115, 126] width 76 height 16
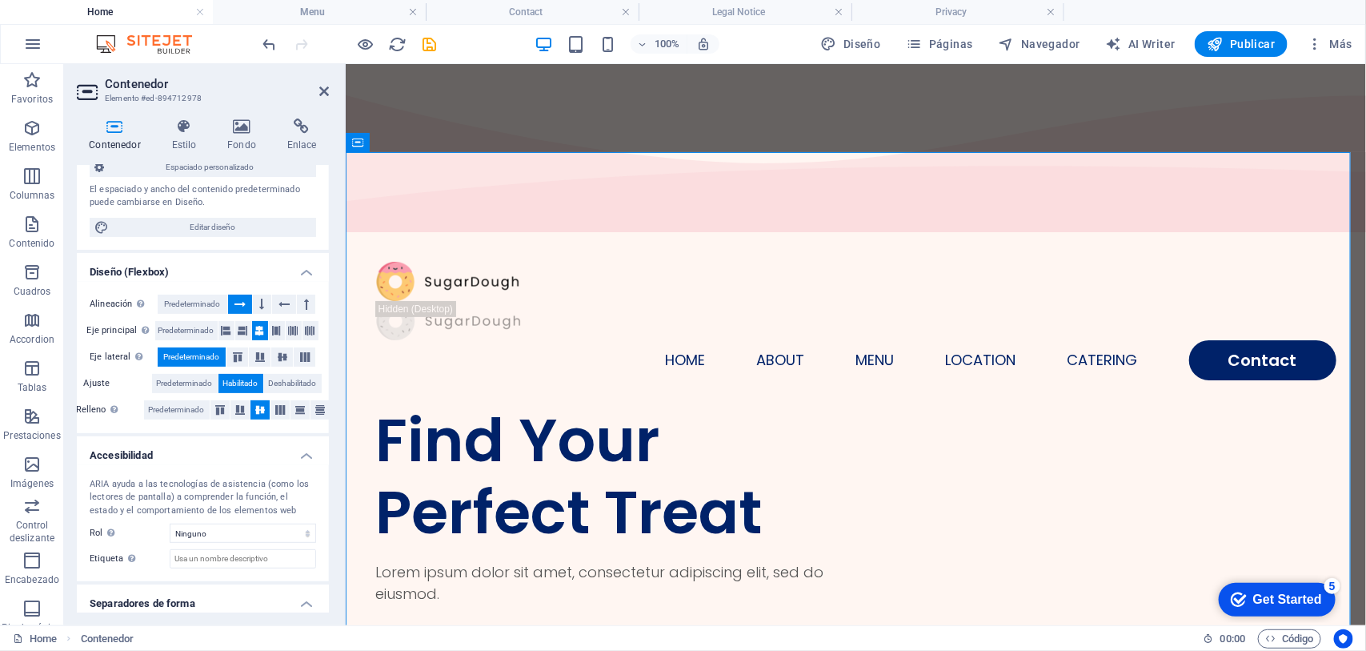
scroll to position [192, 0]
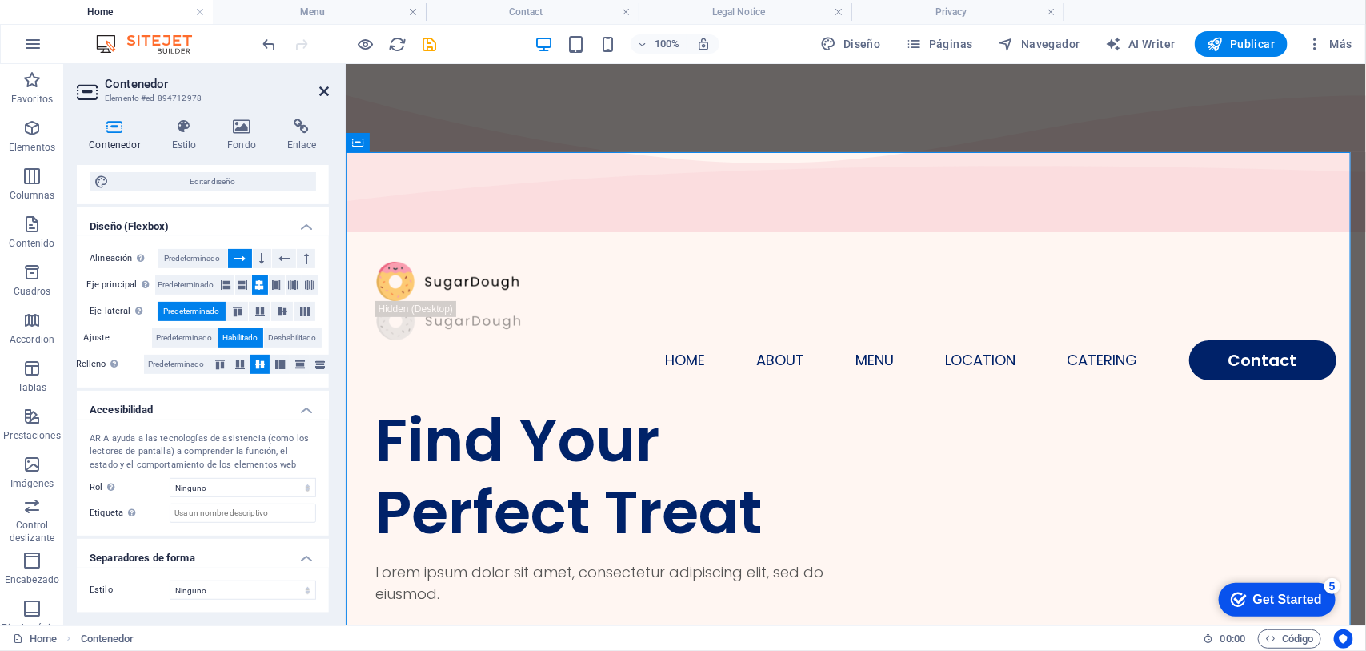
drag, startPoint x: 322, startPoint y: 92, endPoint x: 258, endPoint y: 30, distance: 88.8
click at [322, 92] on icon at bounding box center [324, 91] width 10 height 13
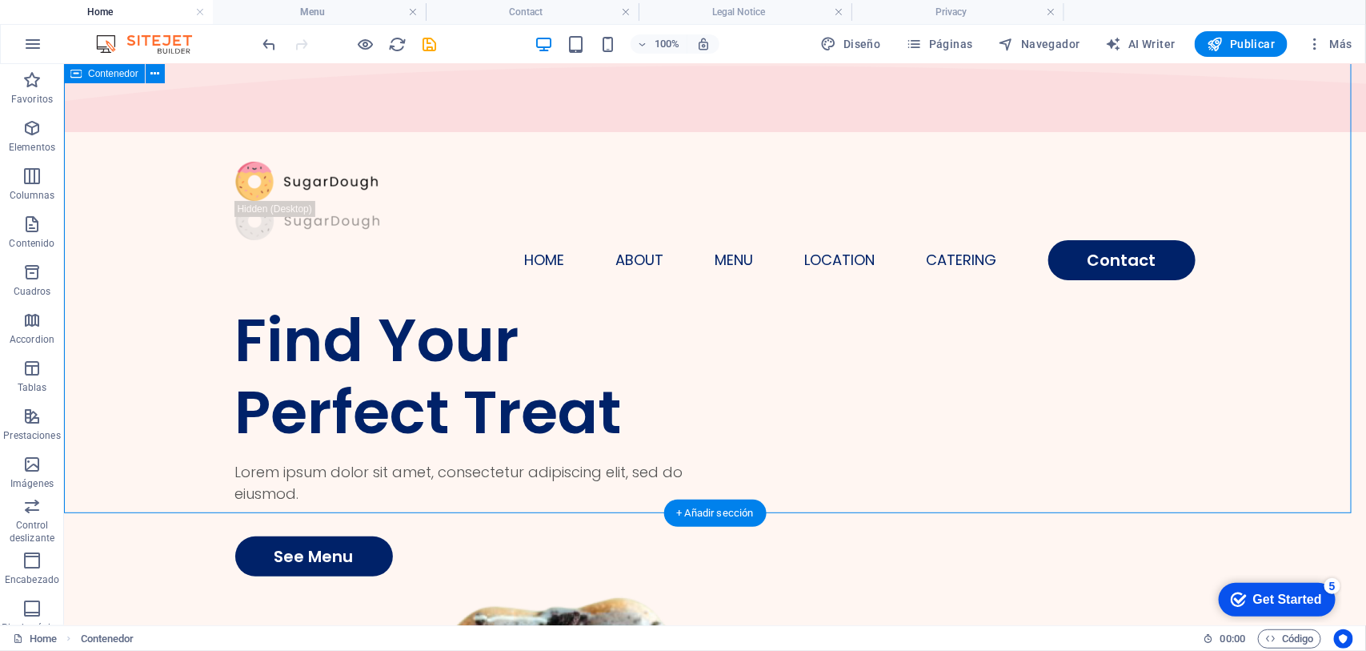
scroll to position [0, 0]
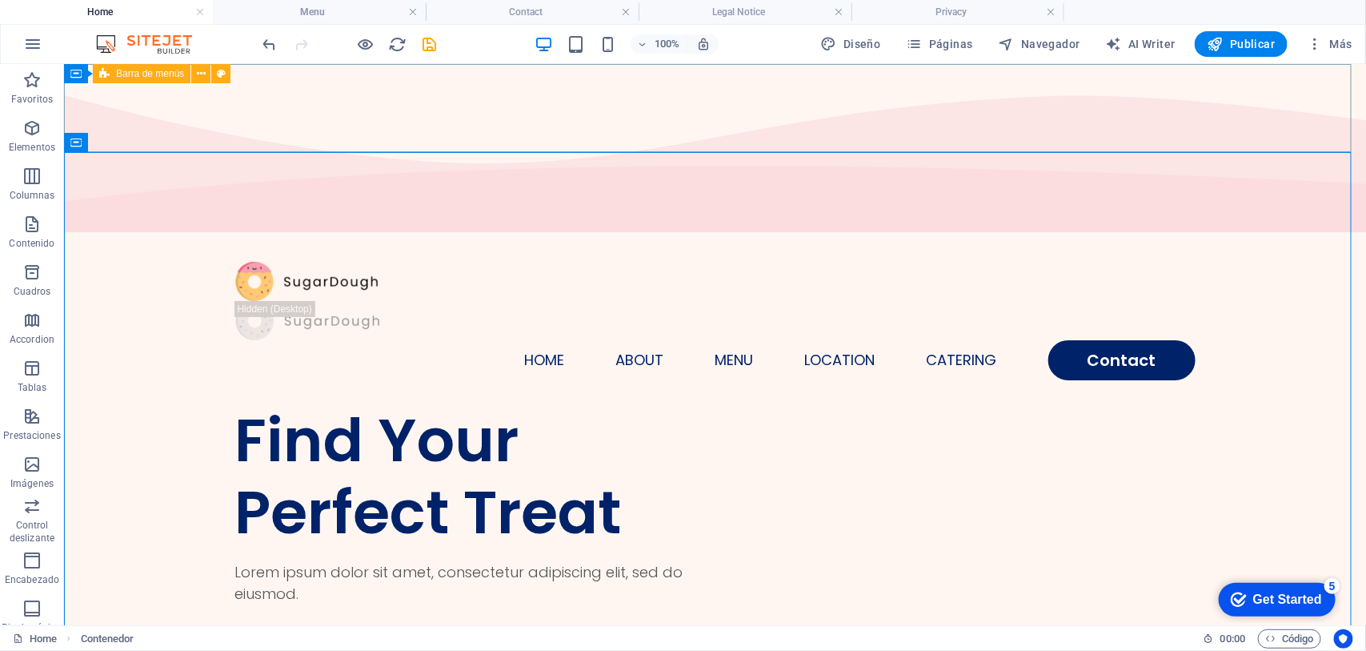
click at [133, 73] on span "Barra de menús" at bounding box center [150, 74] width 68 height 10
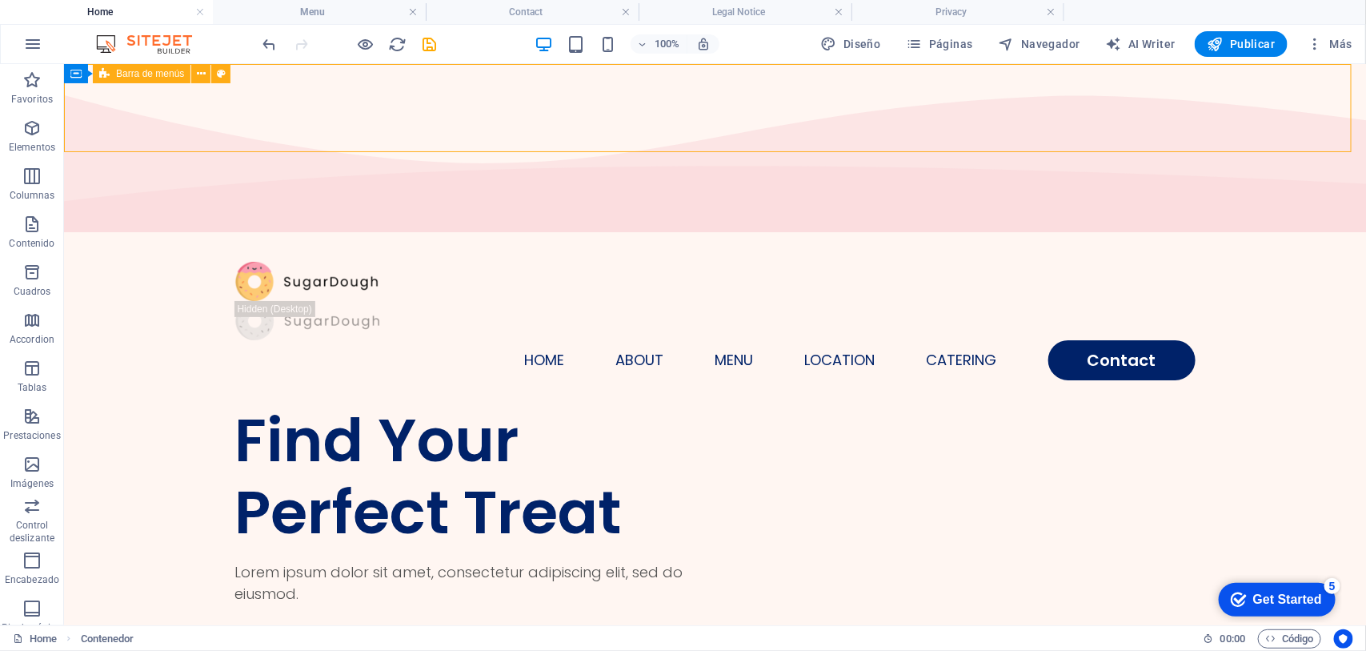
click at [133, 73] on span "Barra de menús" at bounding box center [150, 74] width 68 height 10
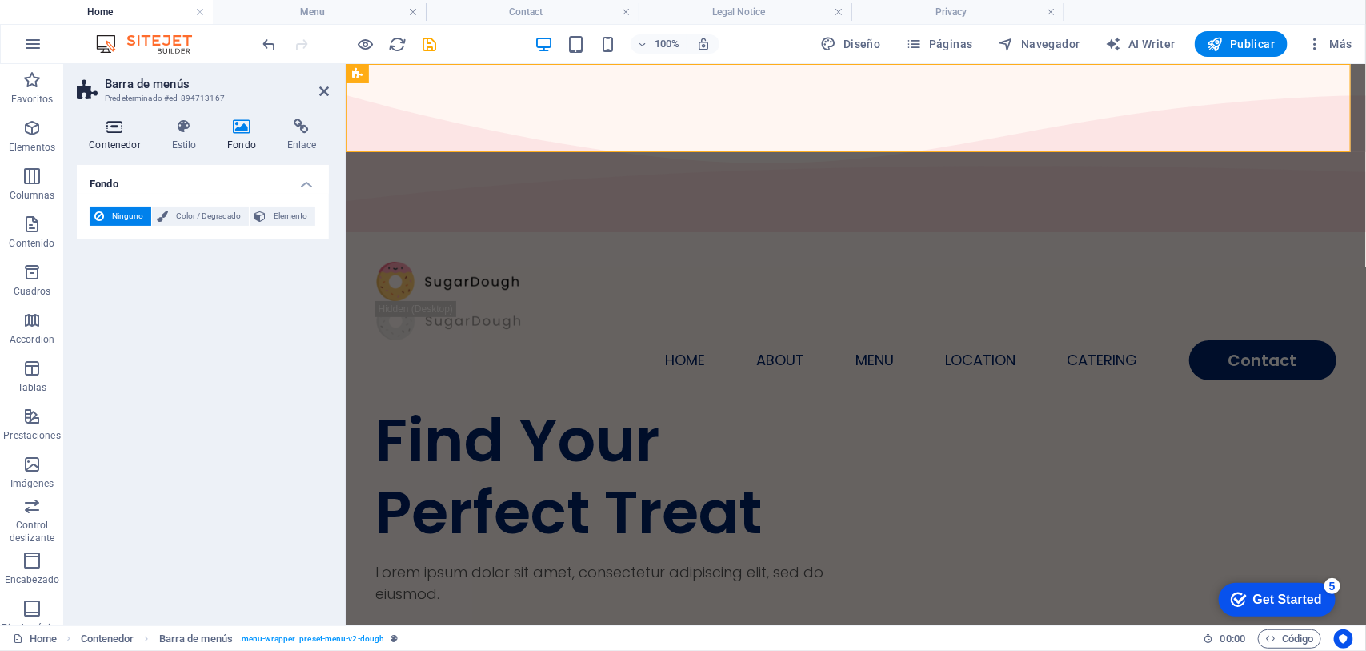
click at [118, 125] on icon at bounding box center [115, 126] width 76 height 16
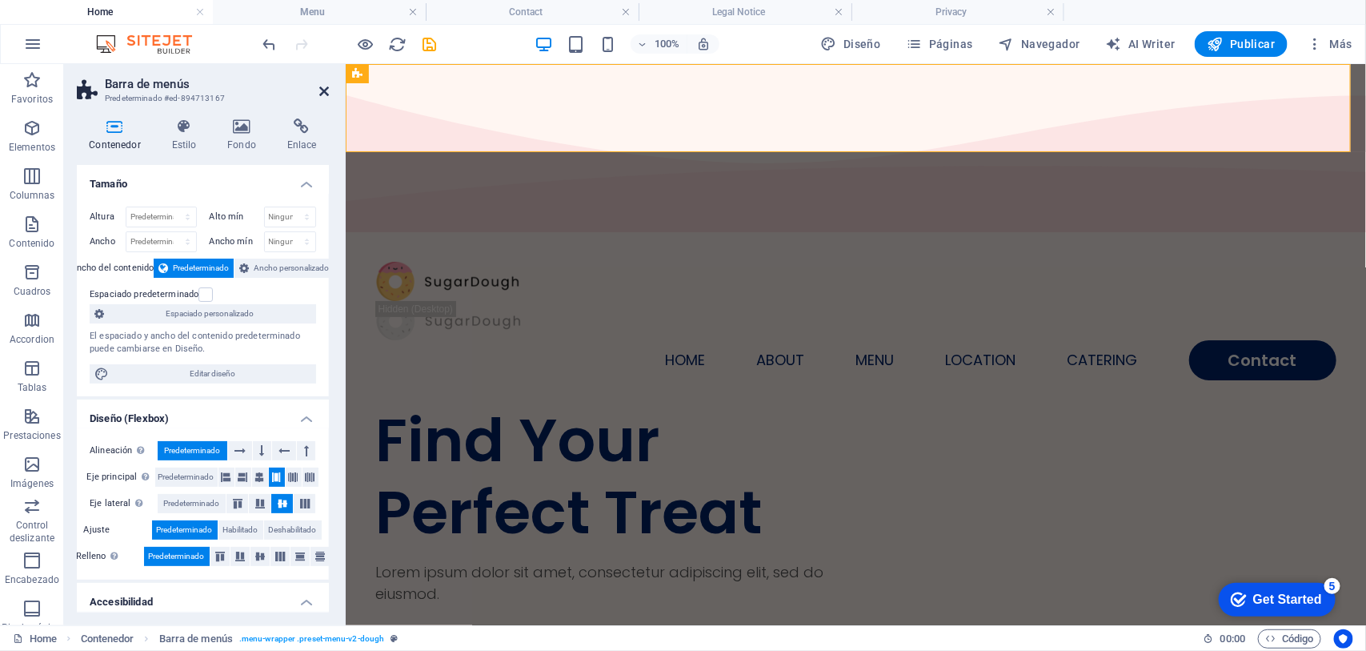
drag, startPoint x: 321, startPoint y: 89, endPoint x: 258, endPoint y: 26, distance: 89.4
click at [321, 89] on icon at bounding box center [324, 91] width 10 height 13
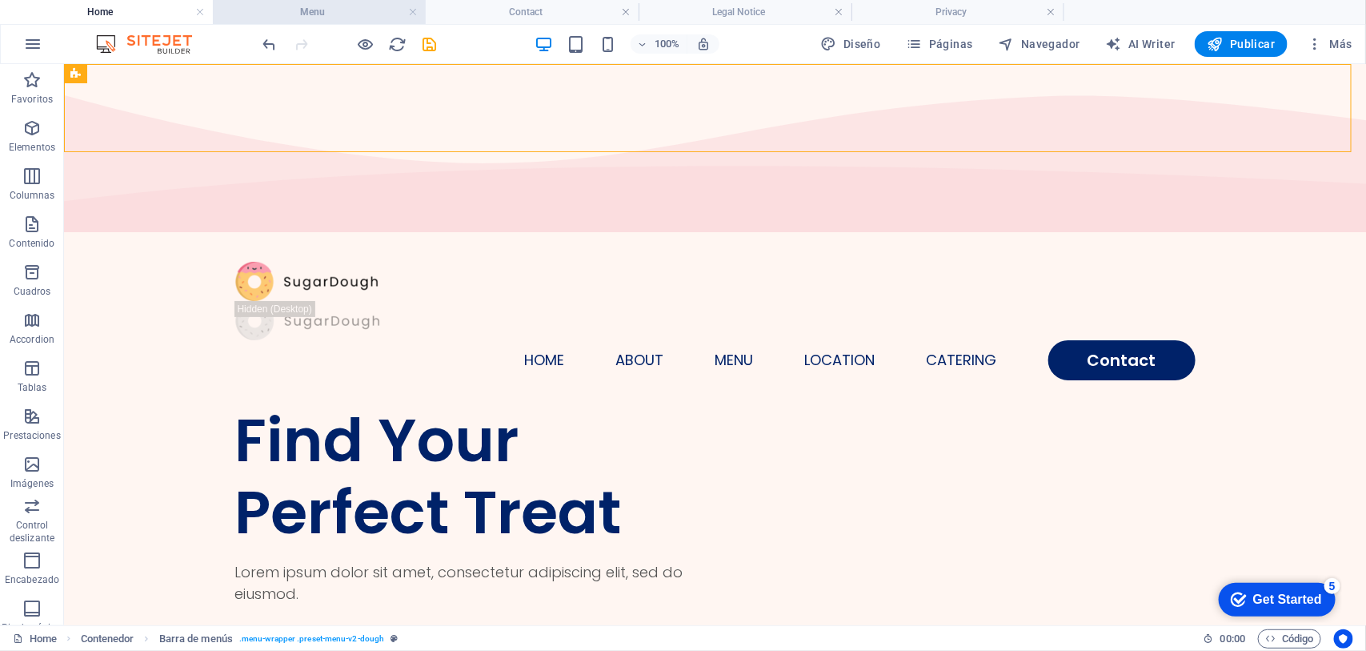
click at [342, 4] on h4 "Menu" at bounding box center [319, 12] width 213 height 18
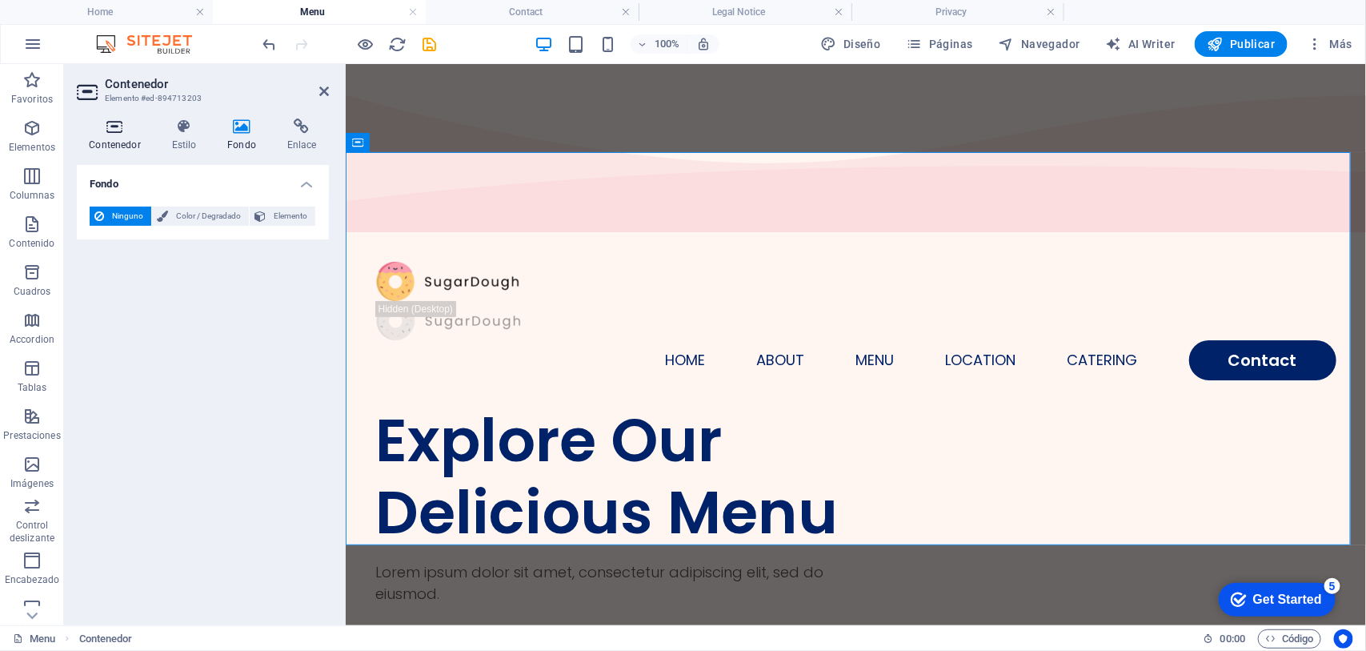
click at [118, 142] on h4 "Contenedor" at bounding box center [118, 135] width 82 height 34
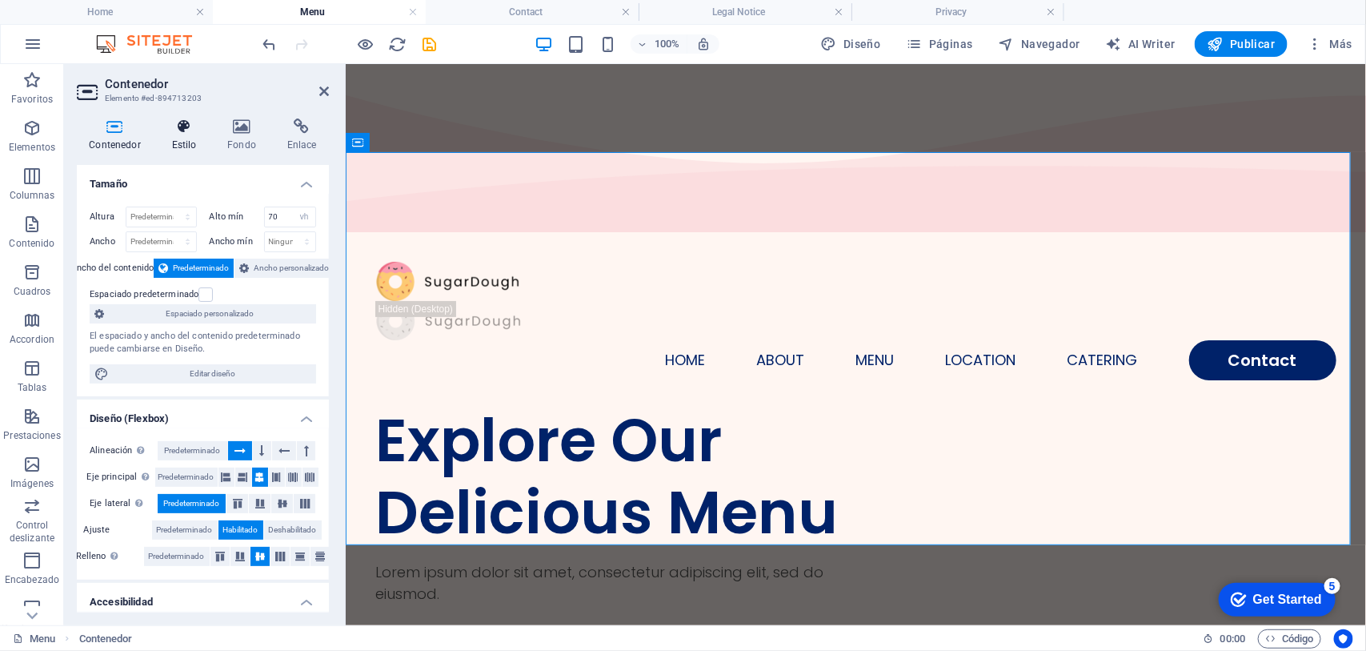
click at [162, 132] on icon at bounding box center [184, 126] width 50 height 16
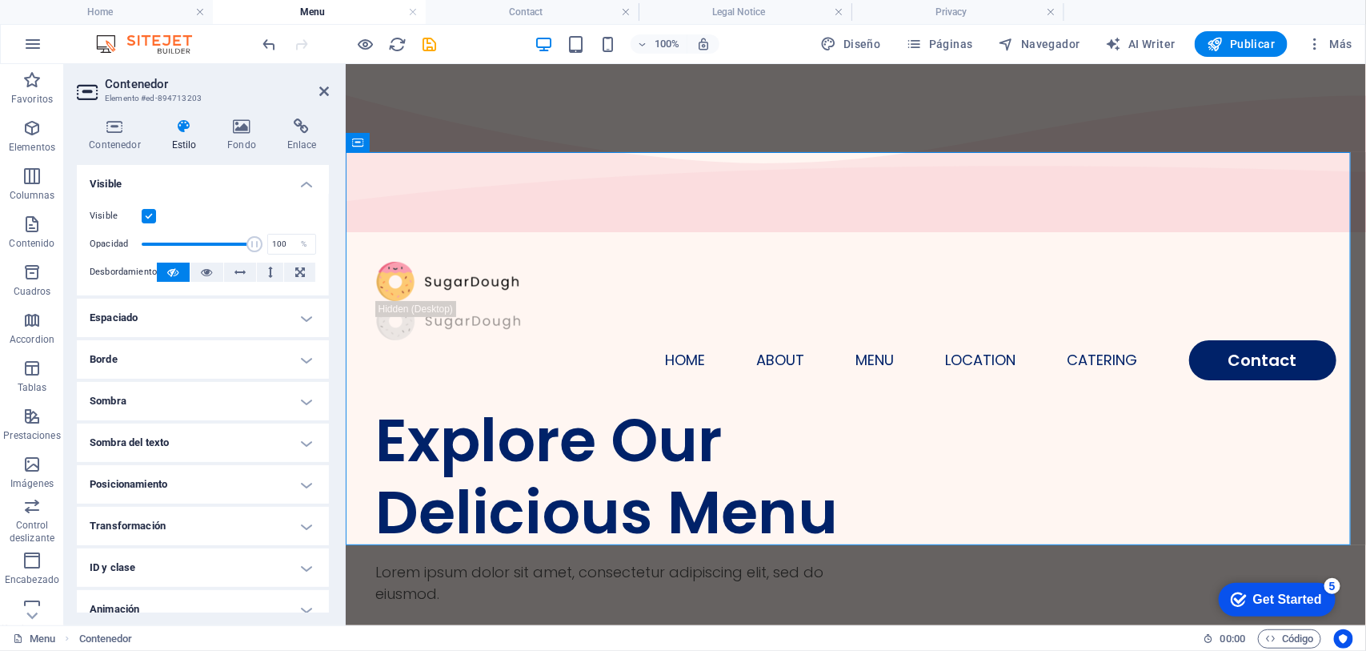
scroll to position [56, 0]
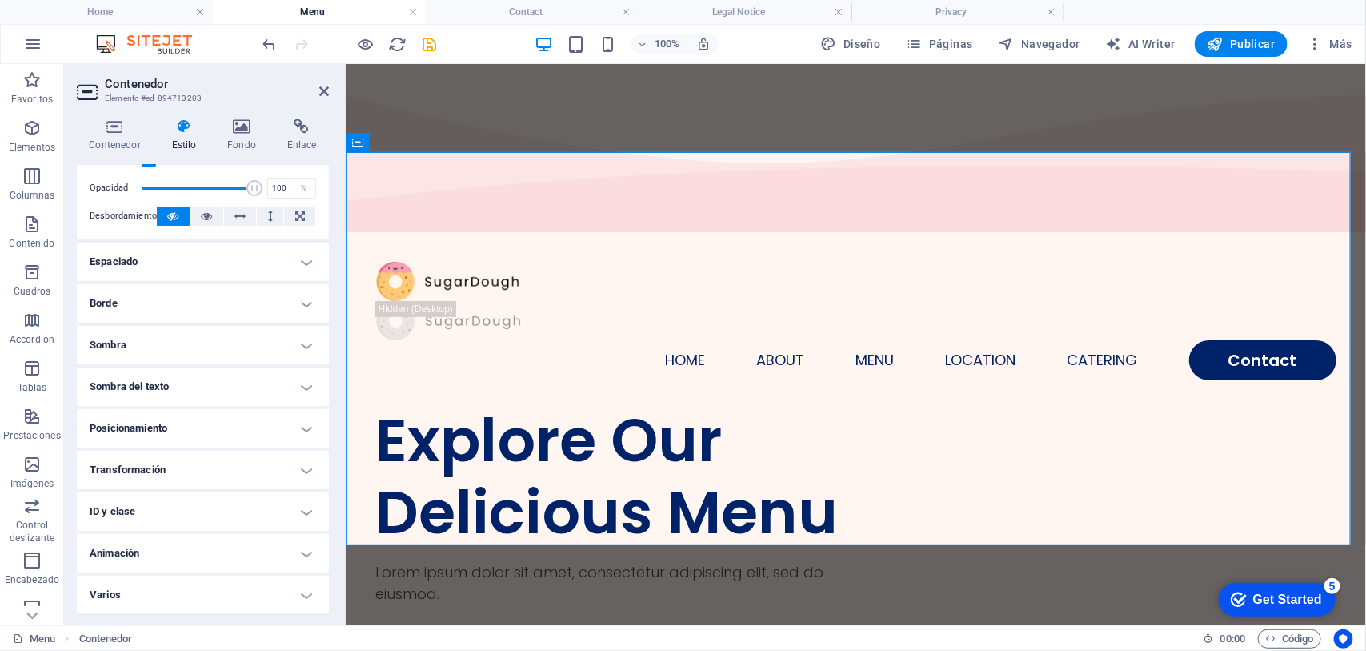
click at [161, 510] on h4 "ID y clase" at bounding box center [203, 511] width 252 height 38
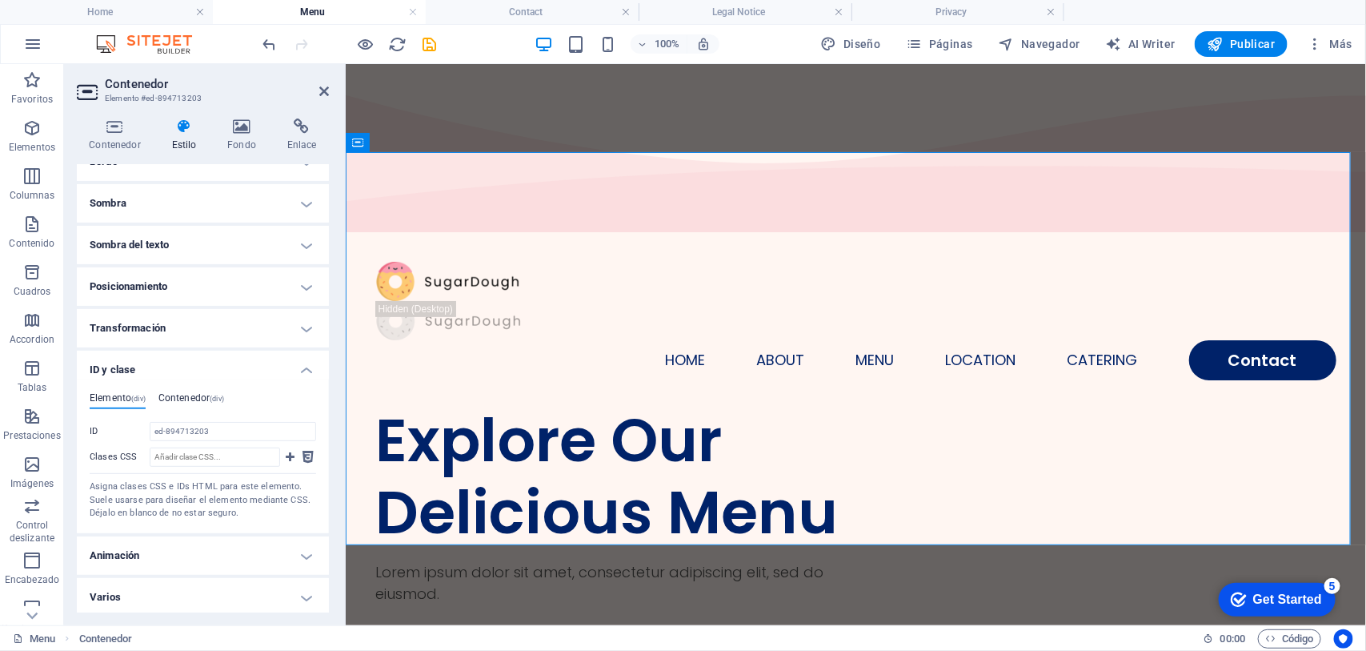
scroll to position [200, 0]
click at [181, 394] on h4 "Contenedor (div)" at bounding box center [191, 399] width 66 height 18
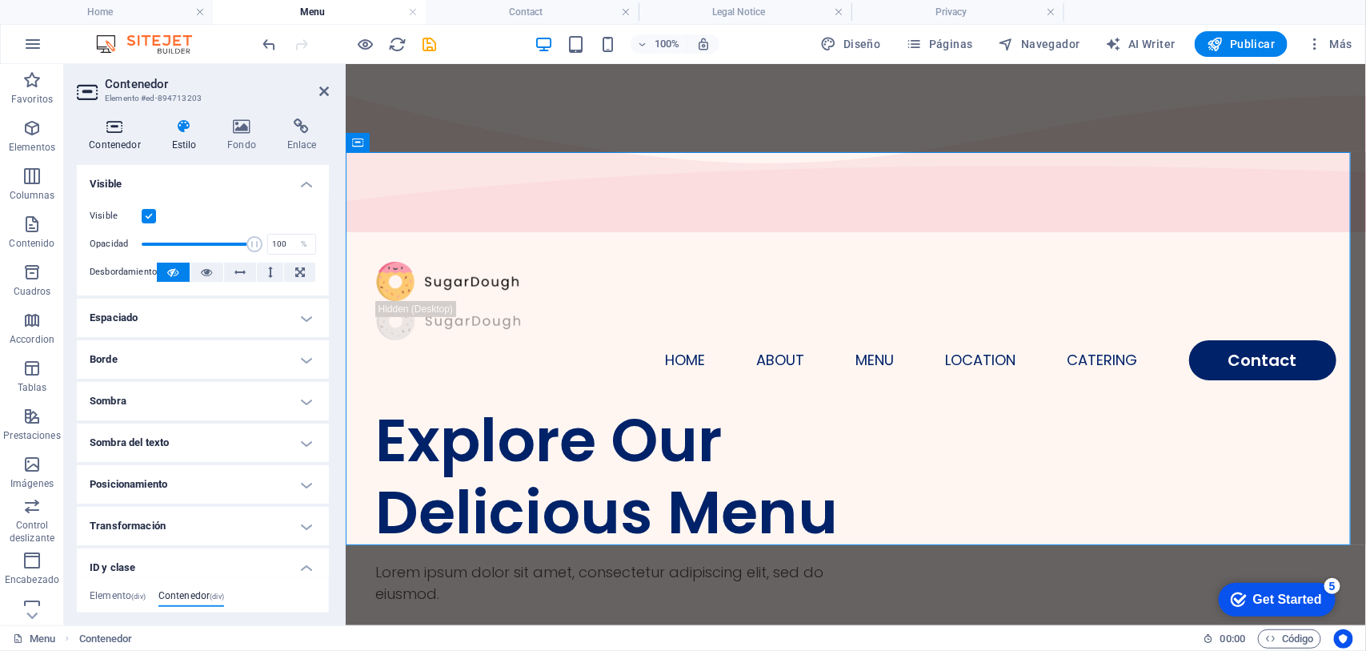
click at [112, 129] on icon at bounding box center [115, 126] width 76 height 16
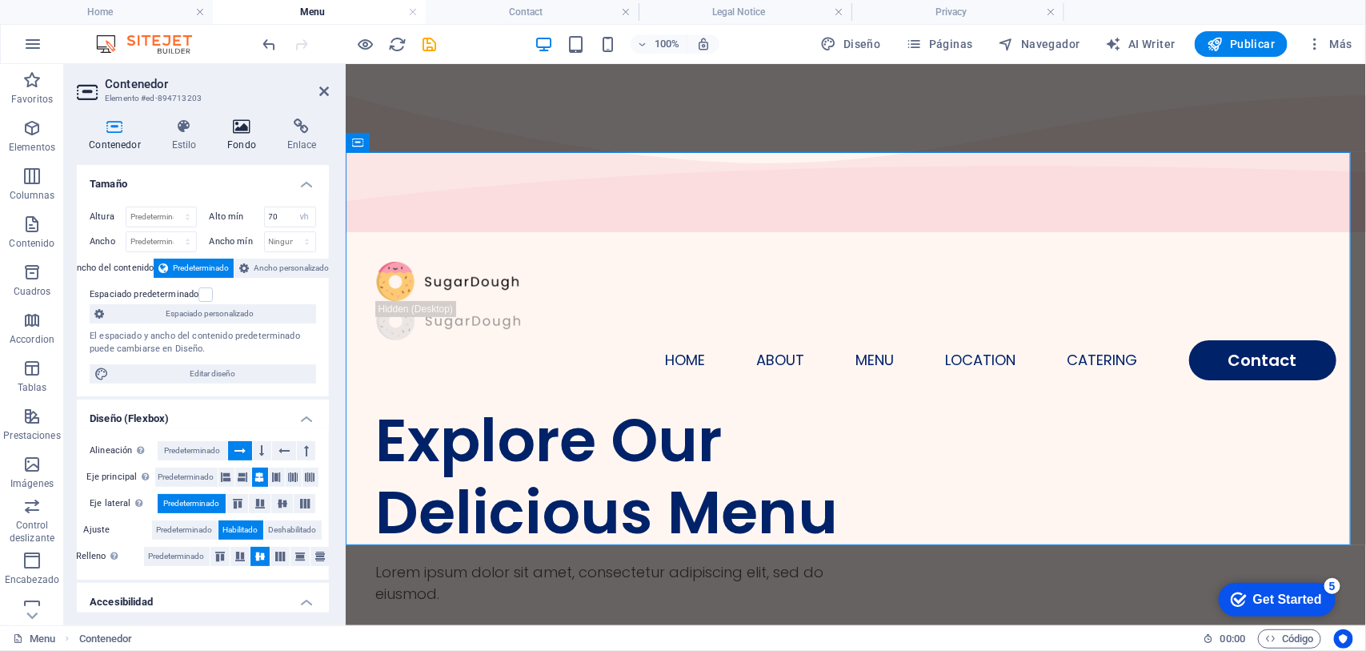
click at [241, 136] on h4 "Fondo" at bounding box center [245, 135] width 60 height 34
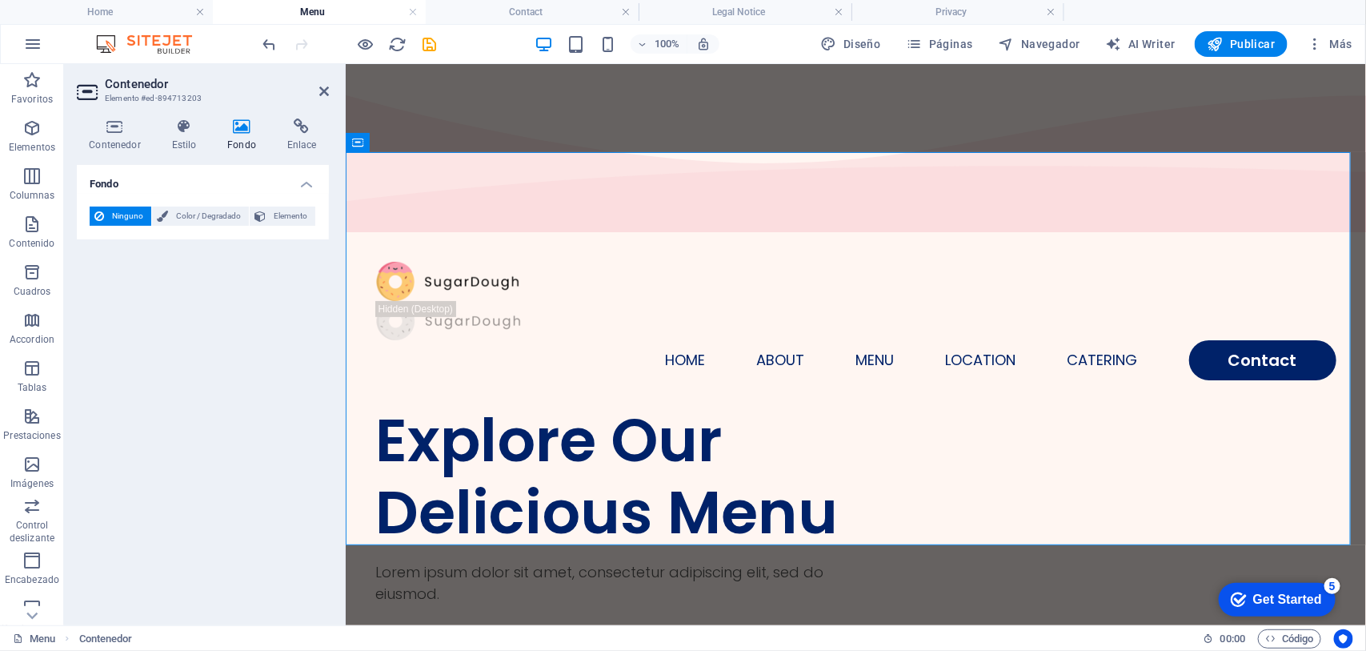
click at [329, 89] on aside "Contenedor Elemento #ed-894713203 Contenedor Estilo Fondo Enlace Tamaño Altura …" at bounding box center [205, 344] width 282 height 561
click at [326, 88] on icon at bounding box center [324, 91] width 10 height 13
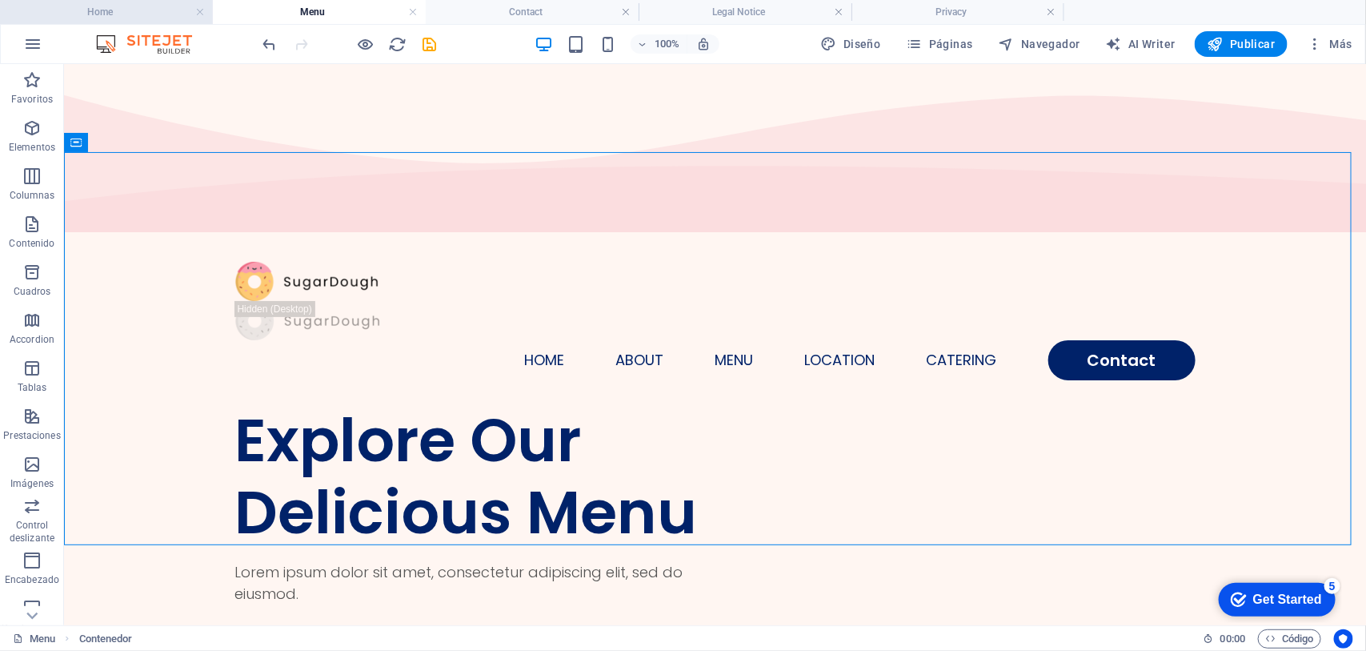
click at [108, 9] on h4 "Home" at bounding box center [106, 12] width 213 height 18
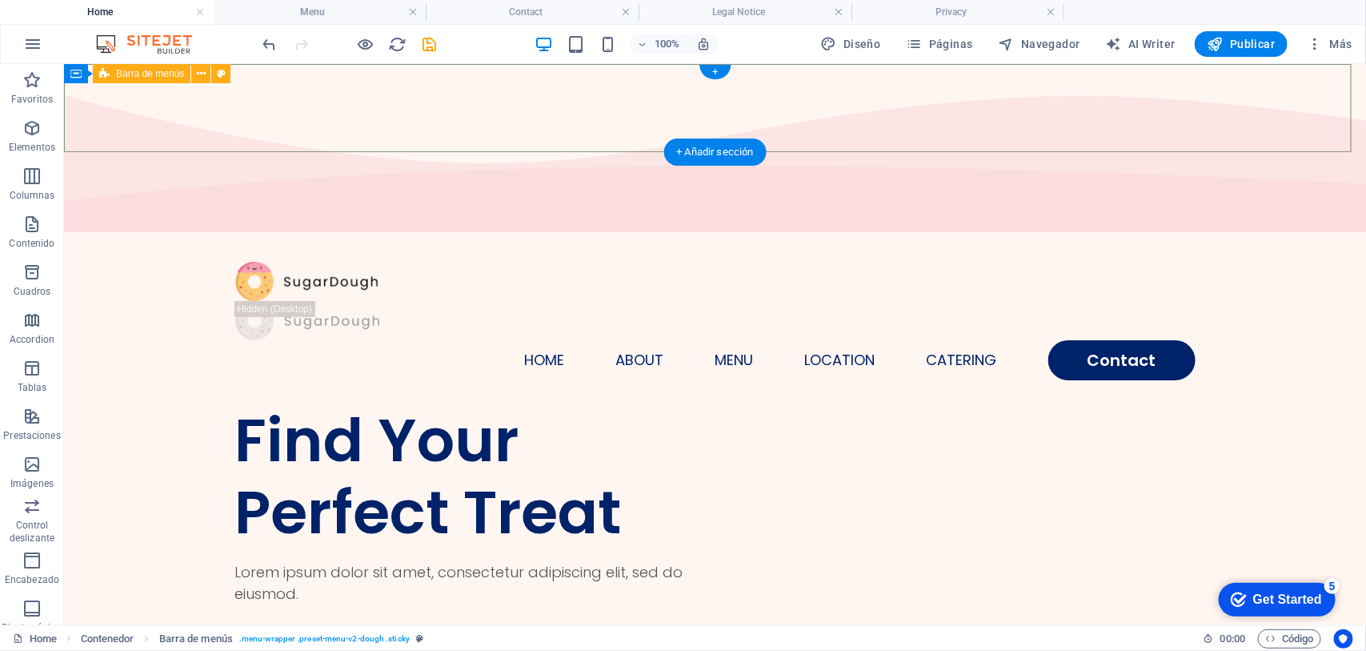
click at [142, 237] on div "Home About Menu Location Catering Contact" at bounding box center [714, 320] width 1302 height 166
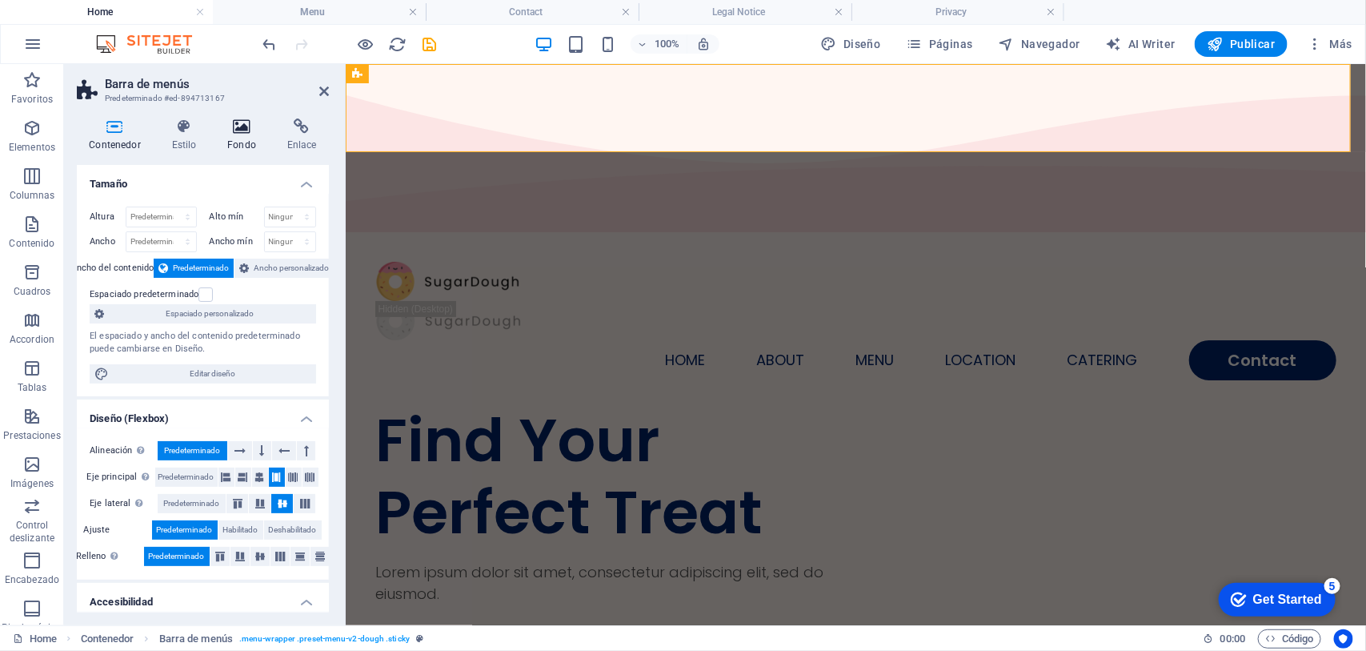
click at [249, 130] on icon at bounding box center [242, 126] width 54 height 16
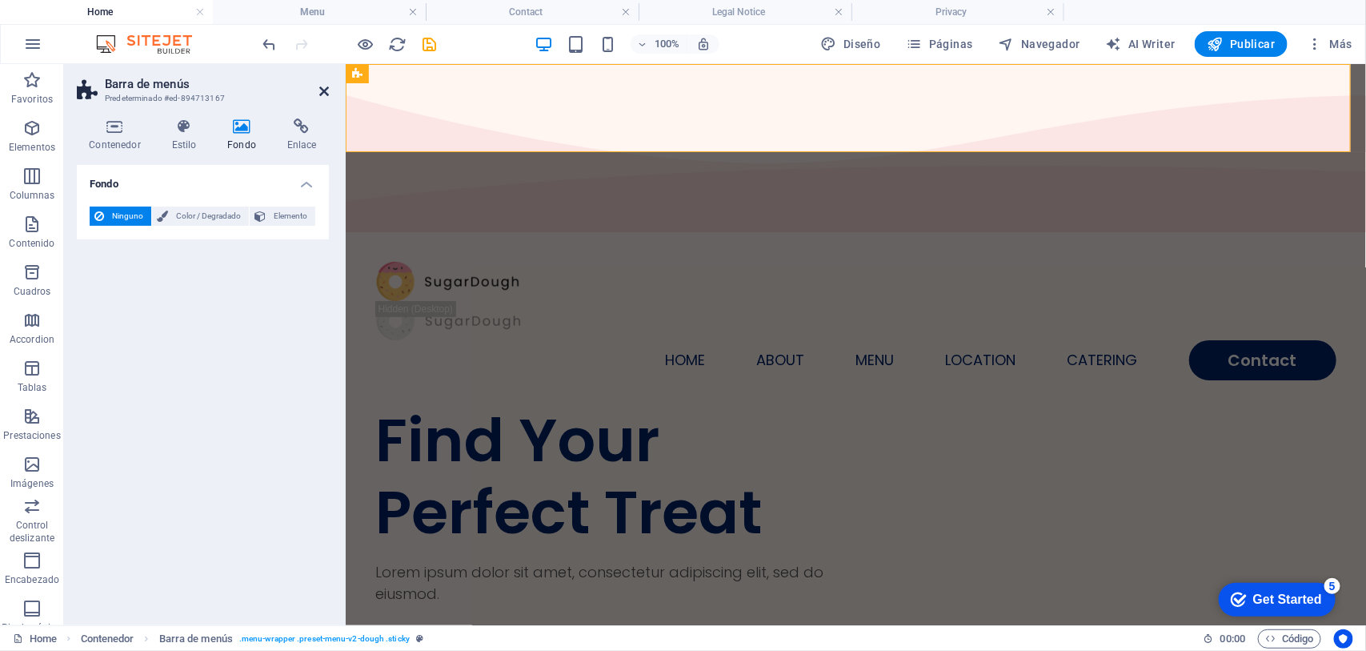
click at [322, 86] on icon at bounding box center [324, 91] width 10 height 13
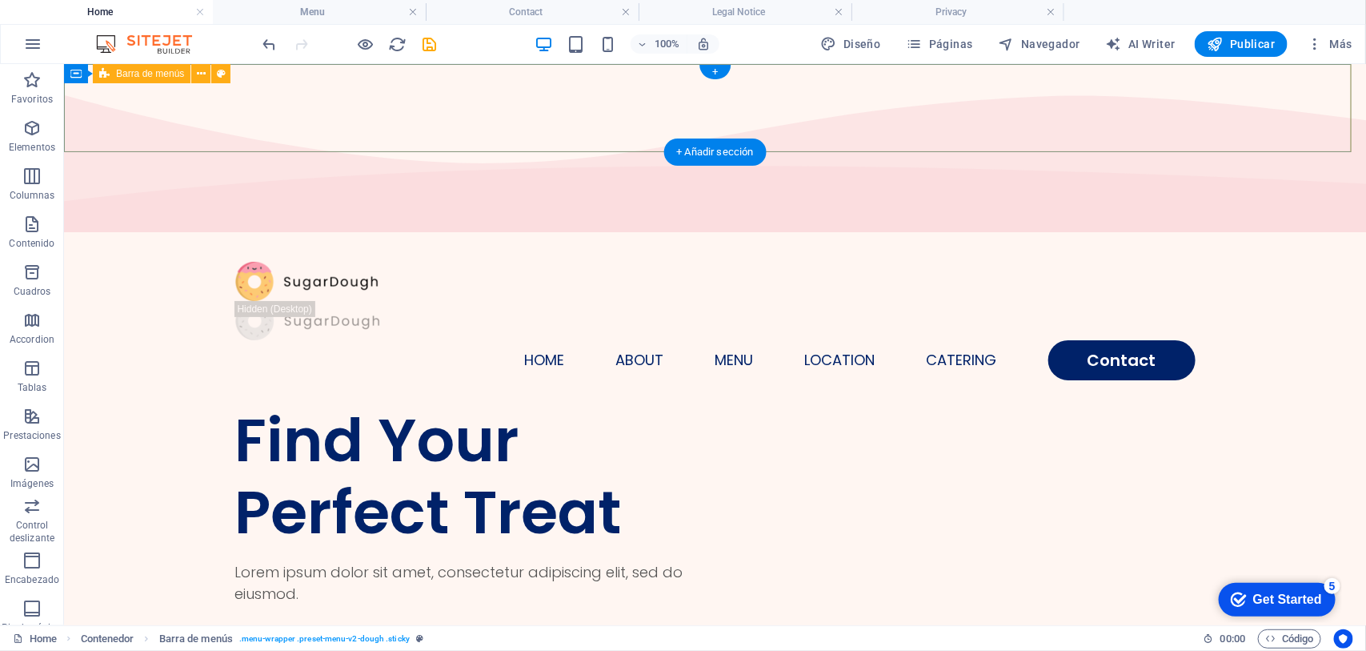
click at [1092, 237] on div "Home About Menu Location Catering Contact" at bounding box center [714, 320] width 1302 height 166
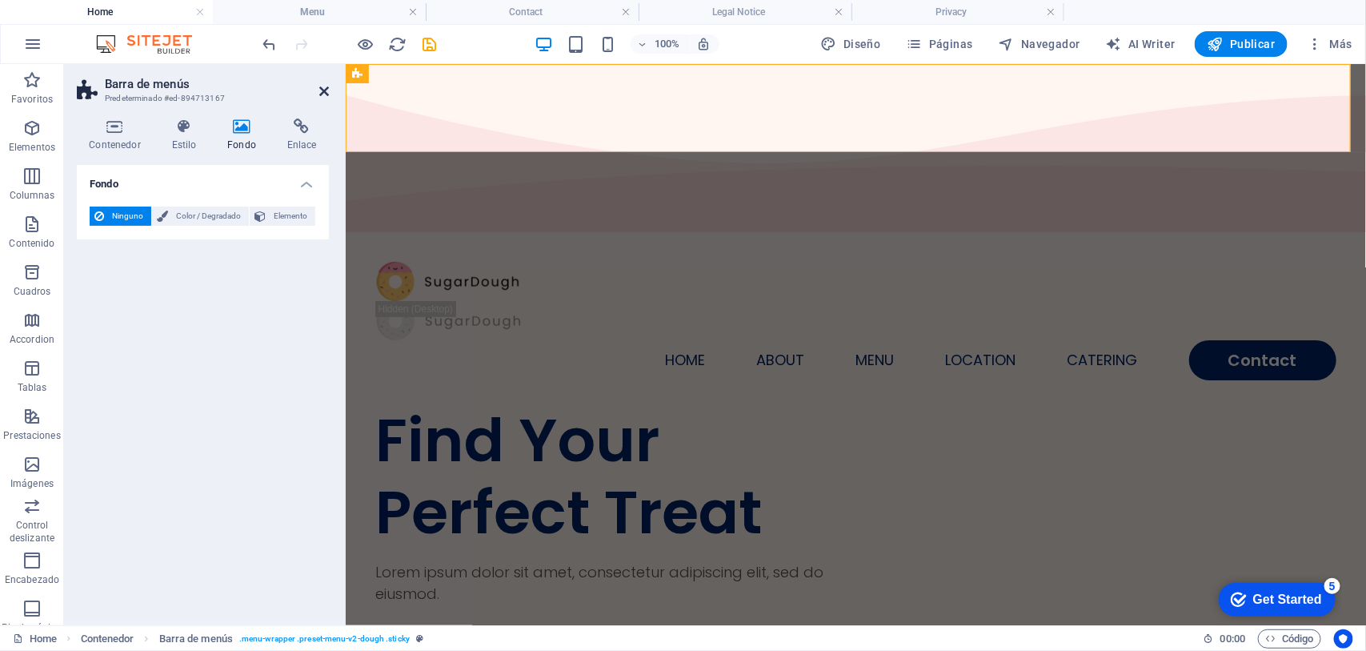
drag, startPoint x: 322, startPoint y: 88, endPoint x: 262, endPoint y: 34, distance: 81.1
click at [322, 88] on icon at bounding box center [324, 91] width 10 height 13
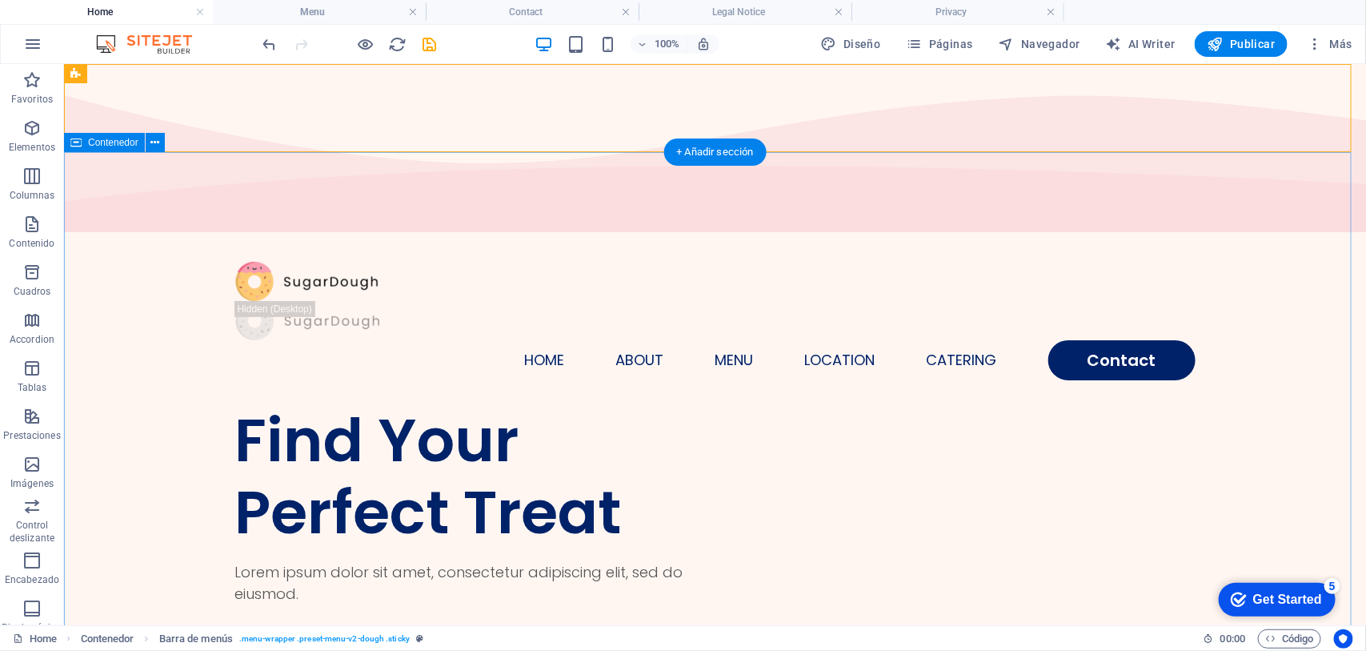
select select "vh"
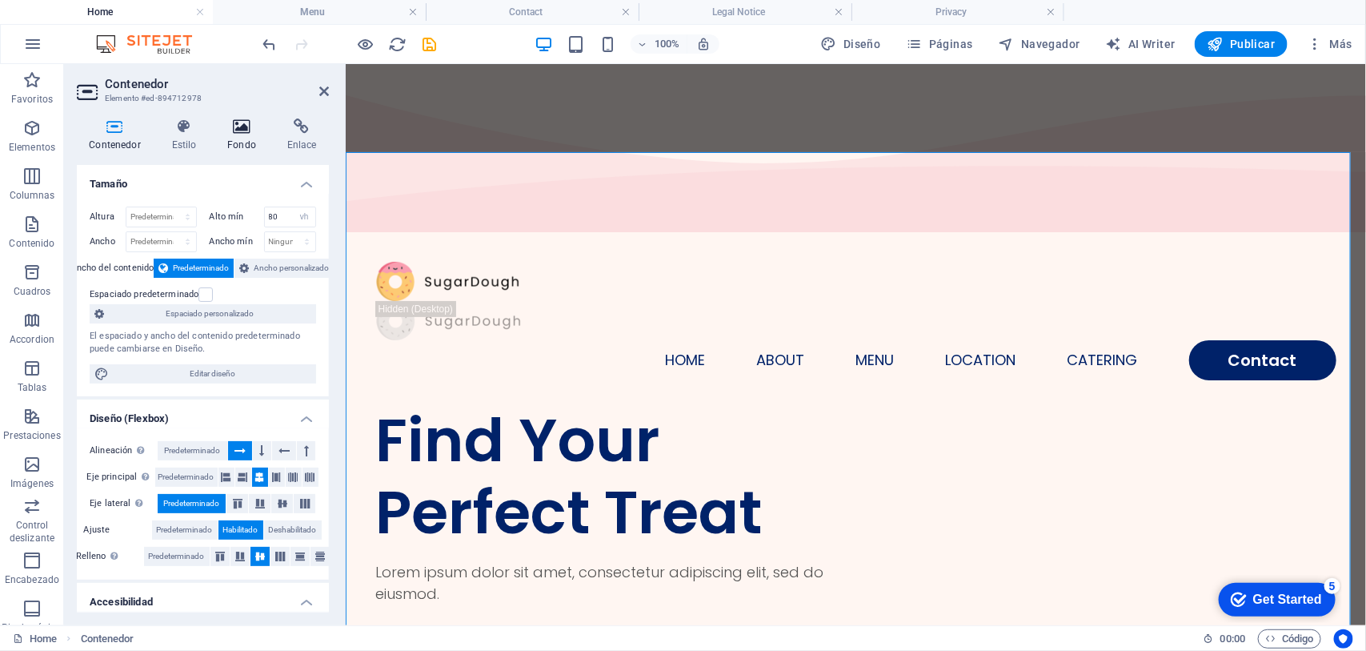
click at [240, 132] on icon at bounding box center [242, 126] width 54 height 16
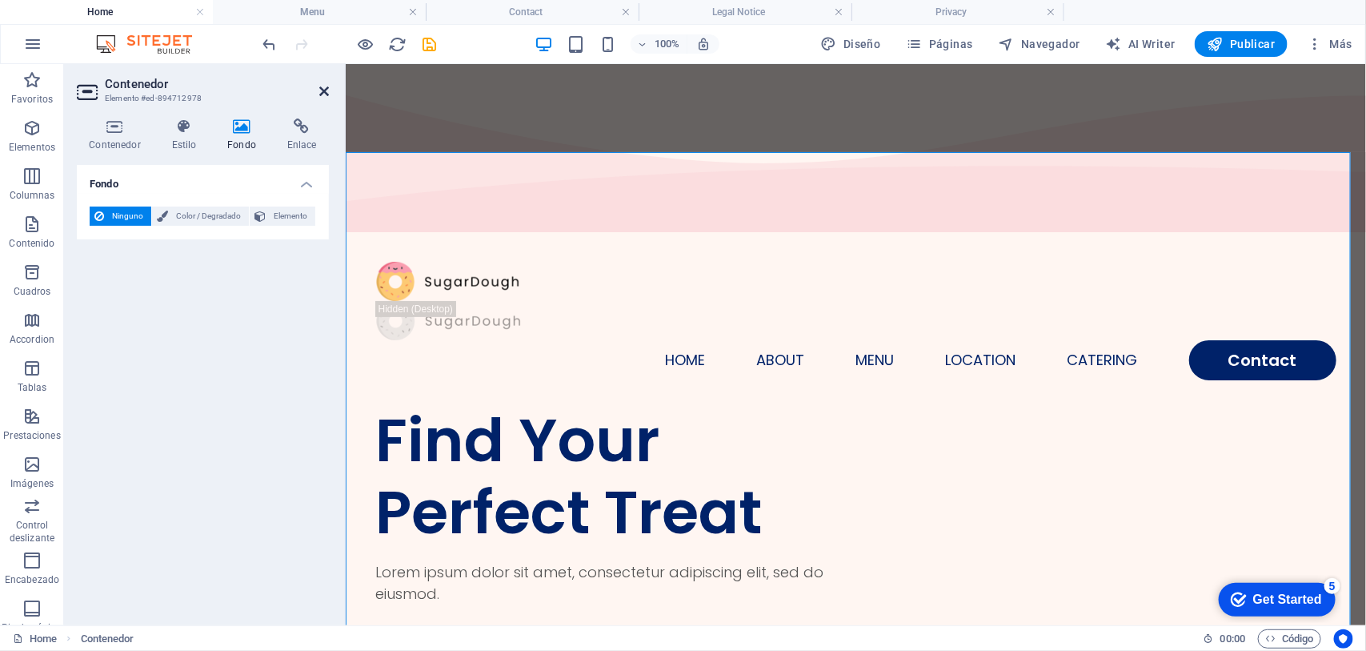
click at [322, 86] on icon at bounding box center [324, 91] width 10 height 13
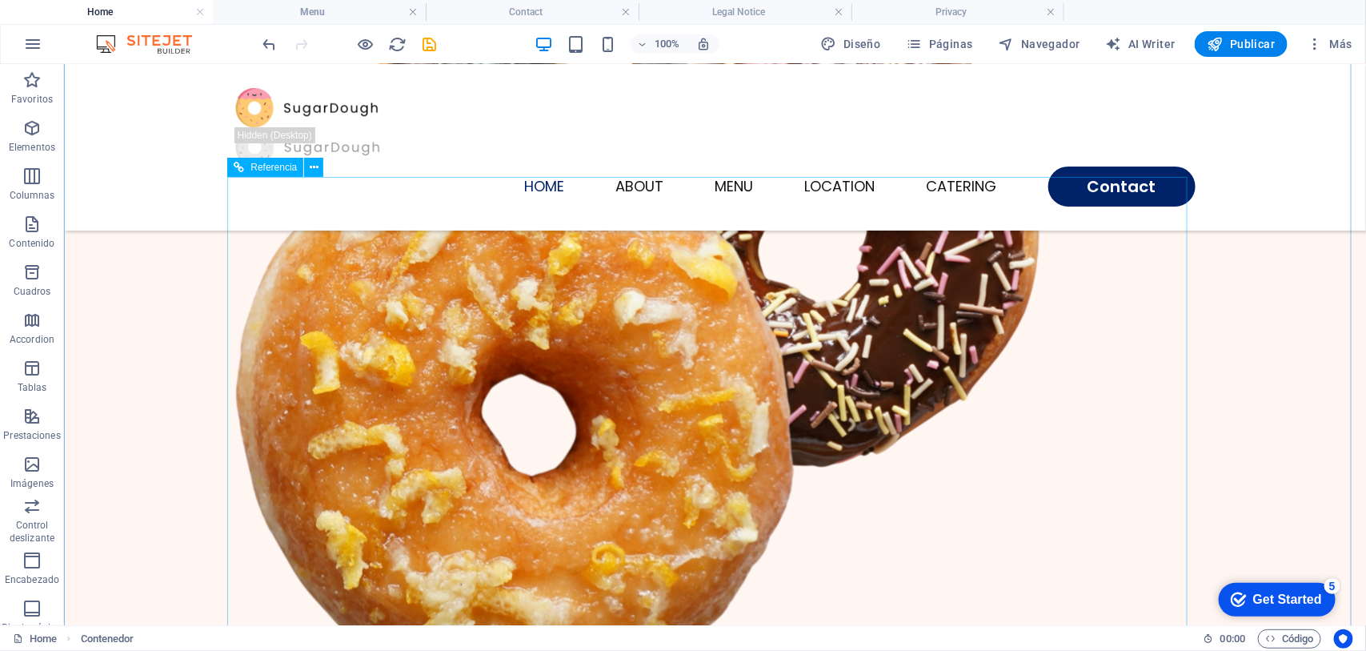
scroll to position [900, 0]
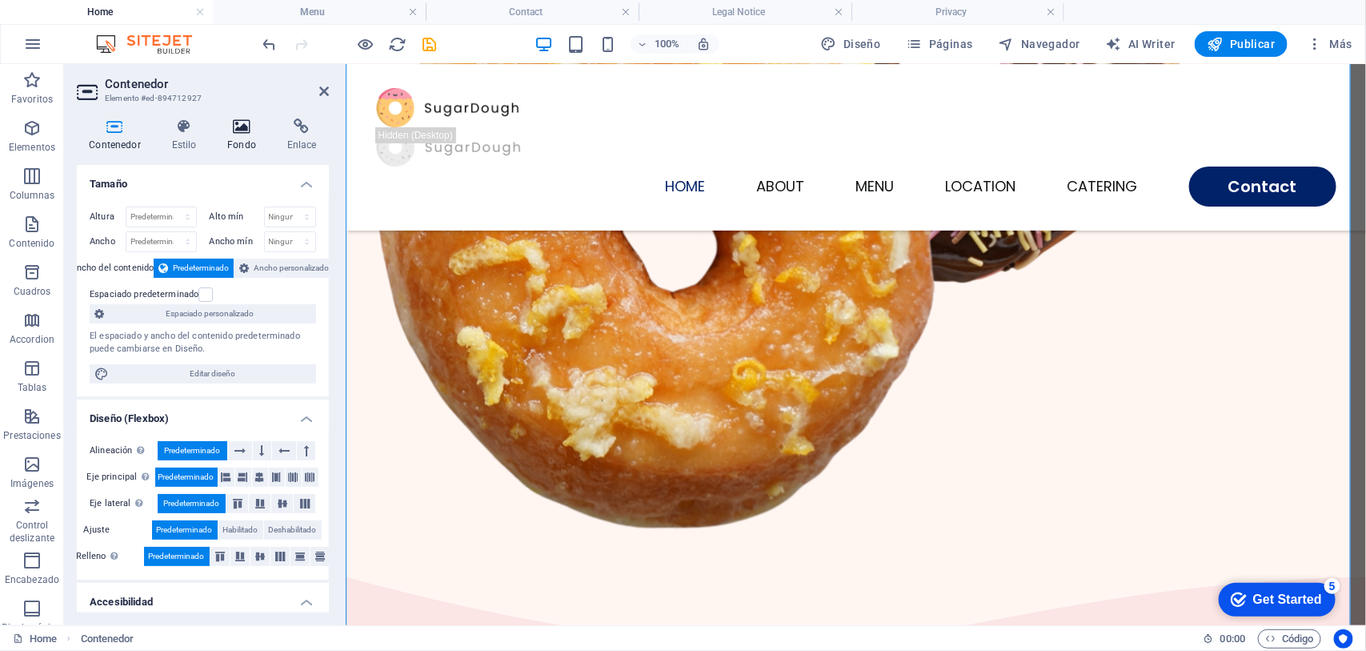
click at [256, 136] on h4 "Fondo" at bounding box center [245, 135] width 60 height 34
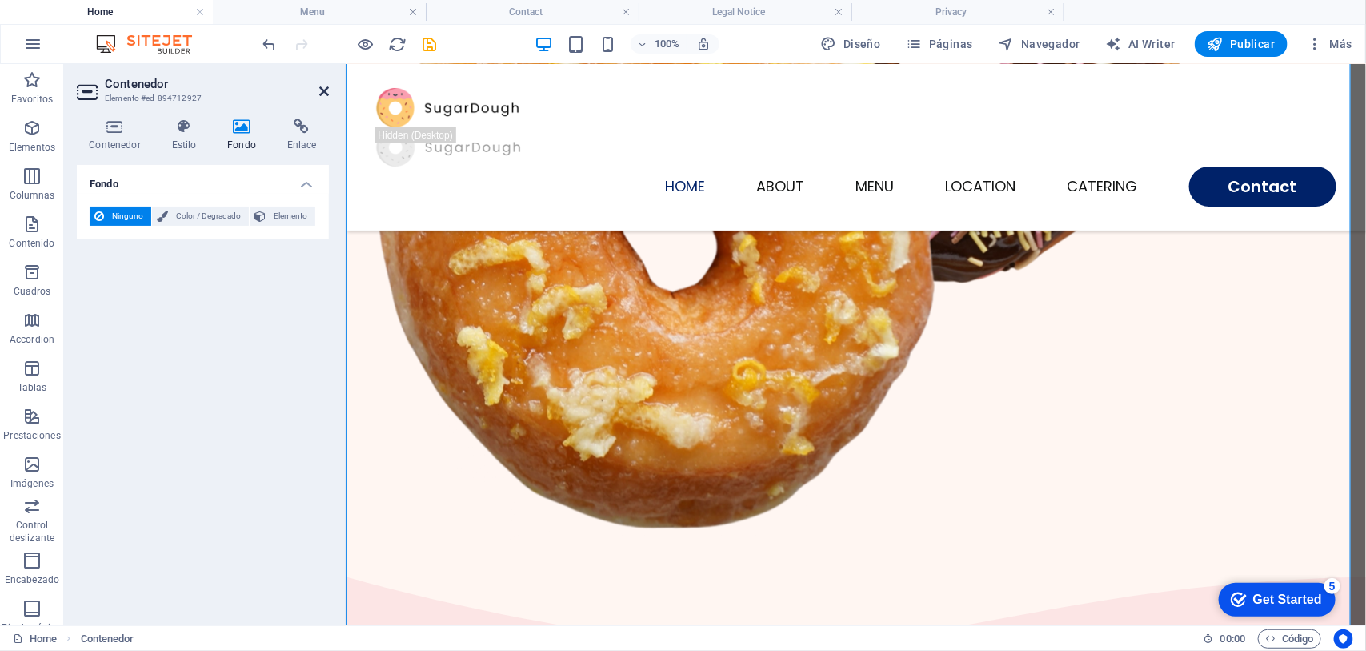
click at [324, 90] on icon at bounding box center [324, 91] width 10 height 13
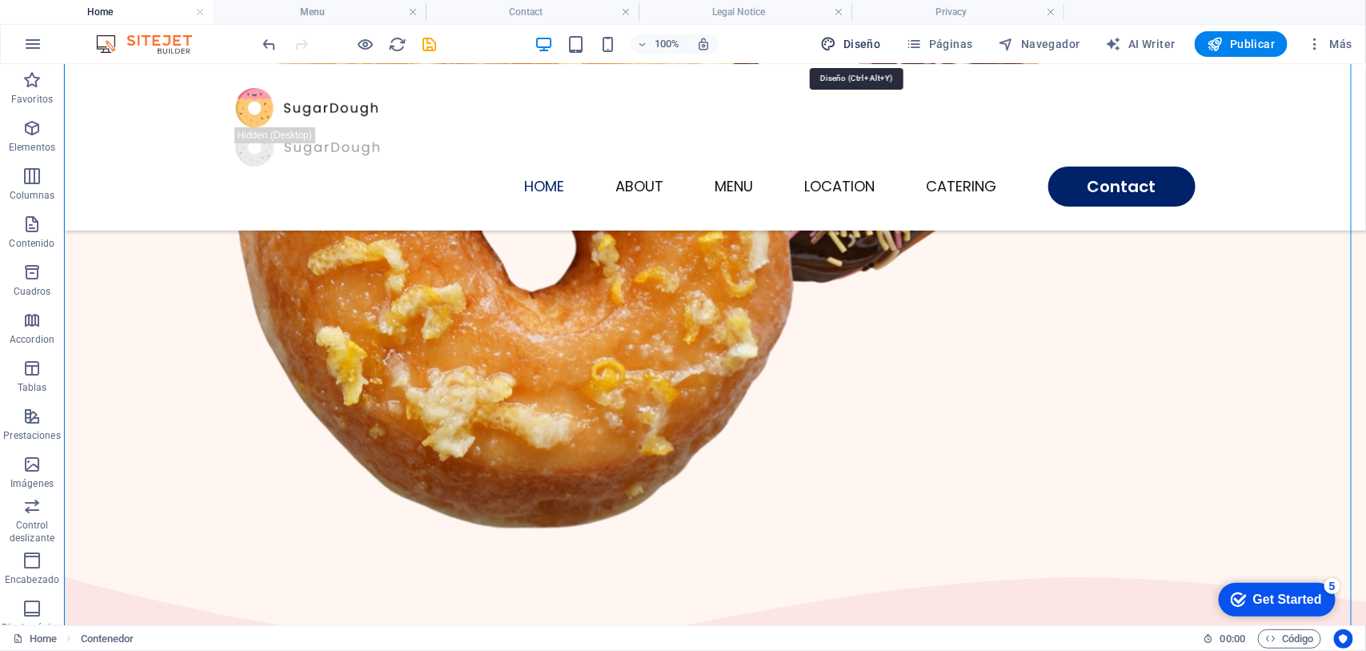
click at [835, 37] on icon "button" at bounding box center [829, 44] width 16 height 16
select select "rem"
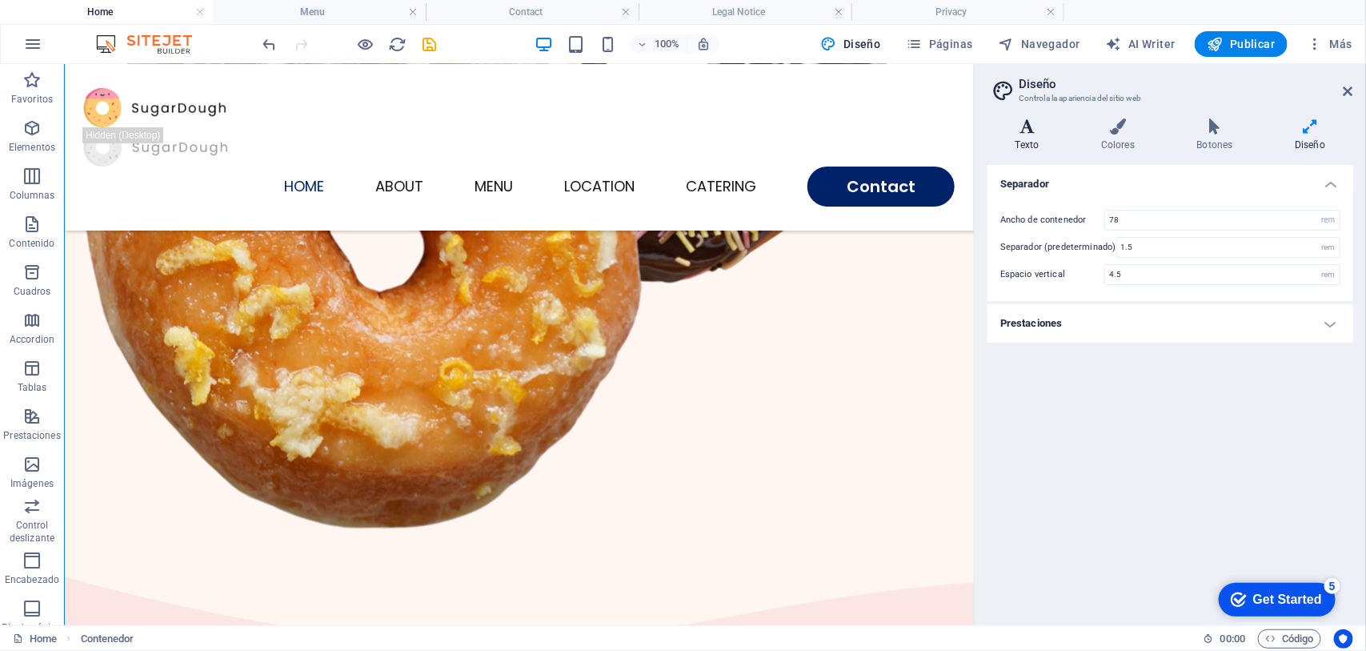
scroll to position [841, 0]
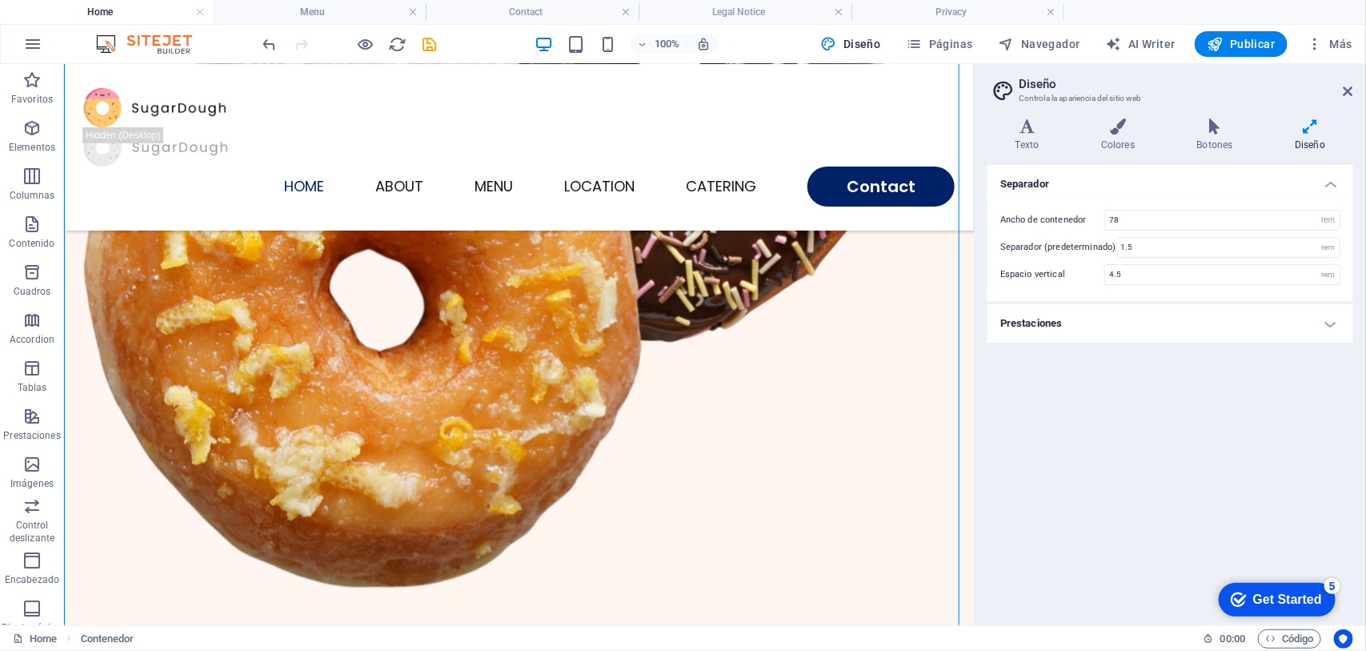
click at [1016, 322] on h4 "Prestaciones" at bounding box center [1170, 323] width 366 height 38
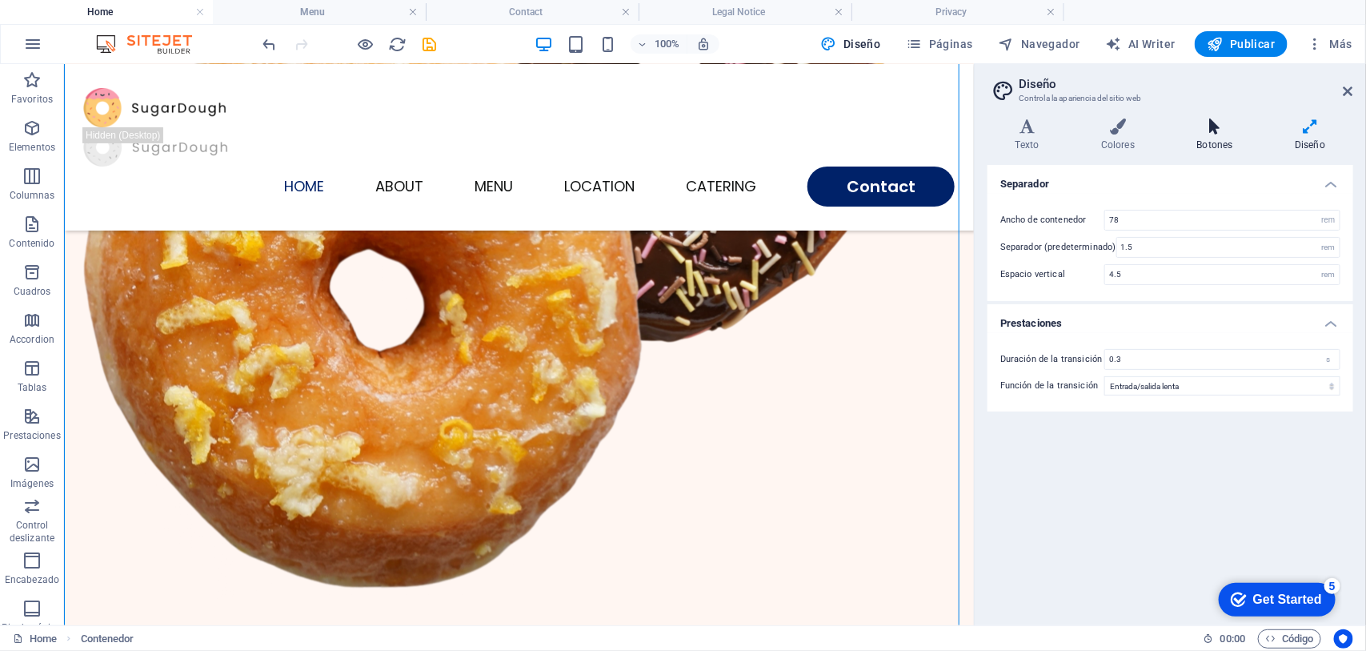
click at [1092, 132] on icon at bounding box center [1215, 126] width 92 height 16
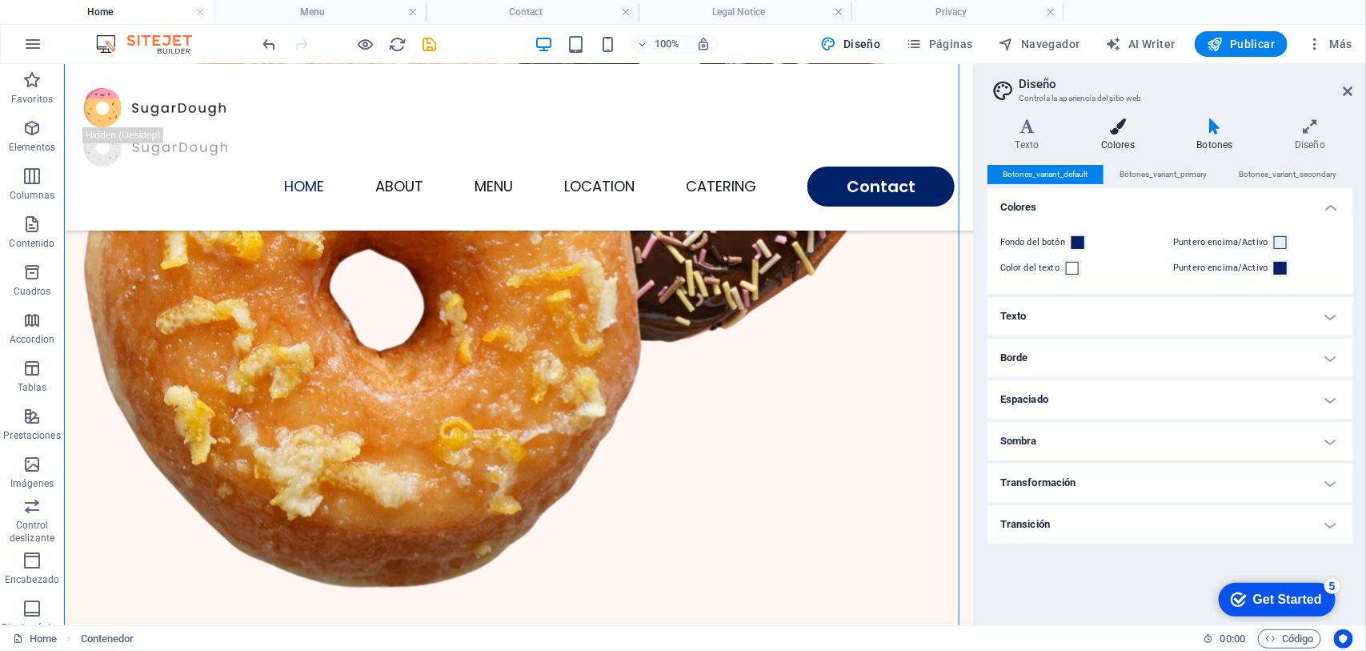
click at [1092, 129] on icon at bounding box center [1118, 126] width 90 height 16
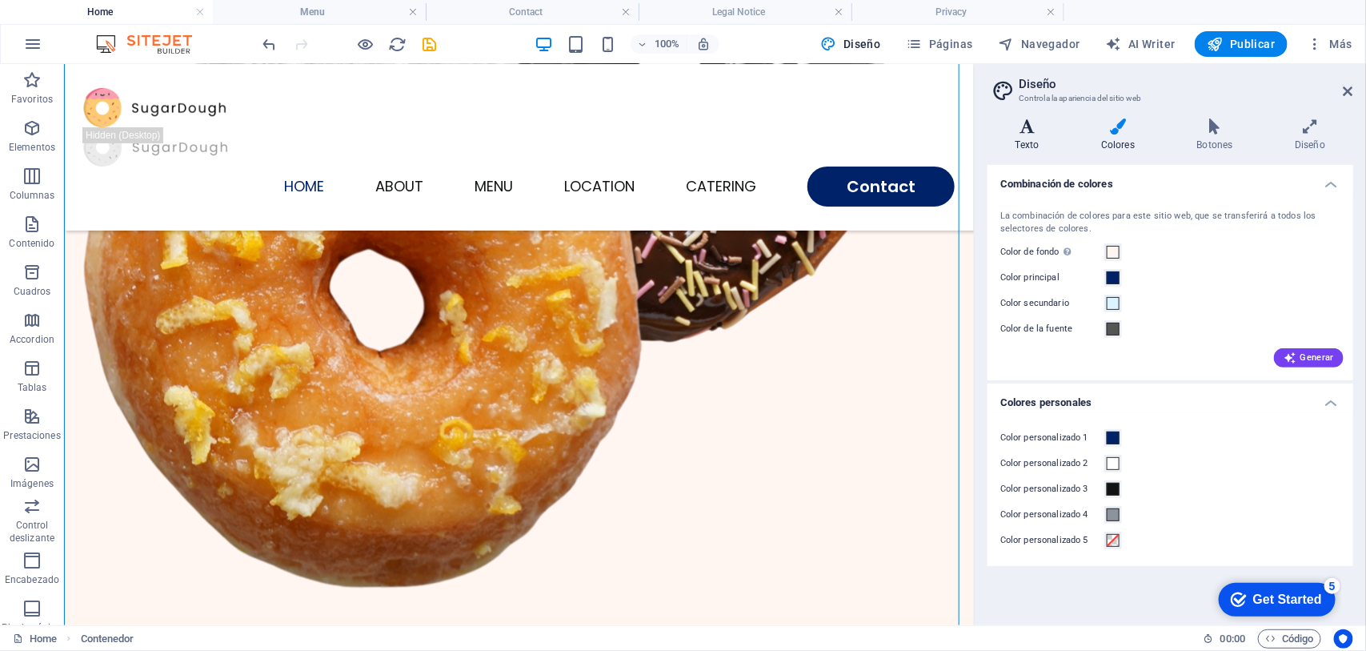
click at [1016, 130] on icon at bounding box center [1026, 126] width 79 height 16
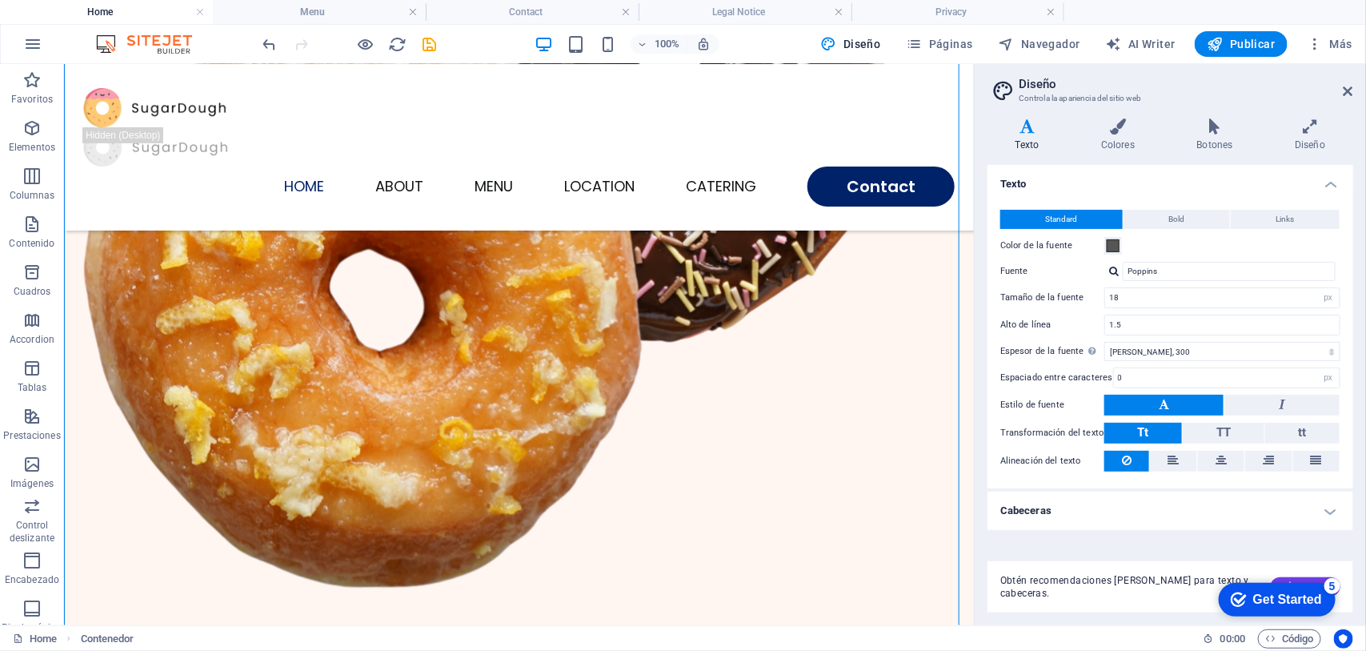
click at [1092, 497] on h4 "Cabeceras" at bounding box center [1170, 510] width 366 height 38
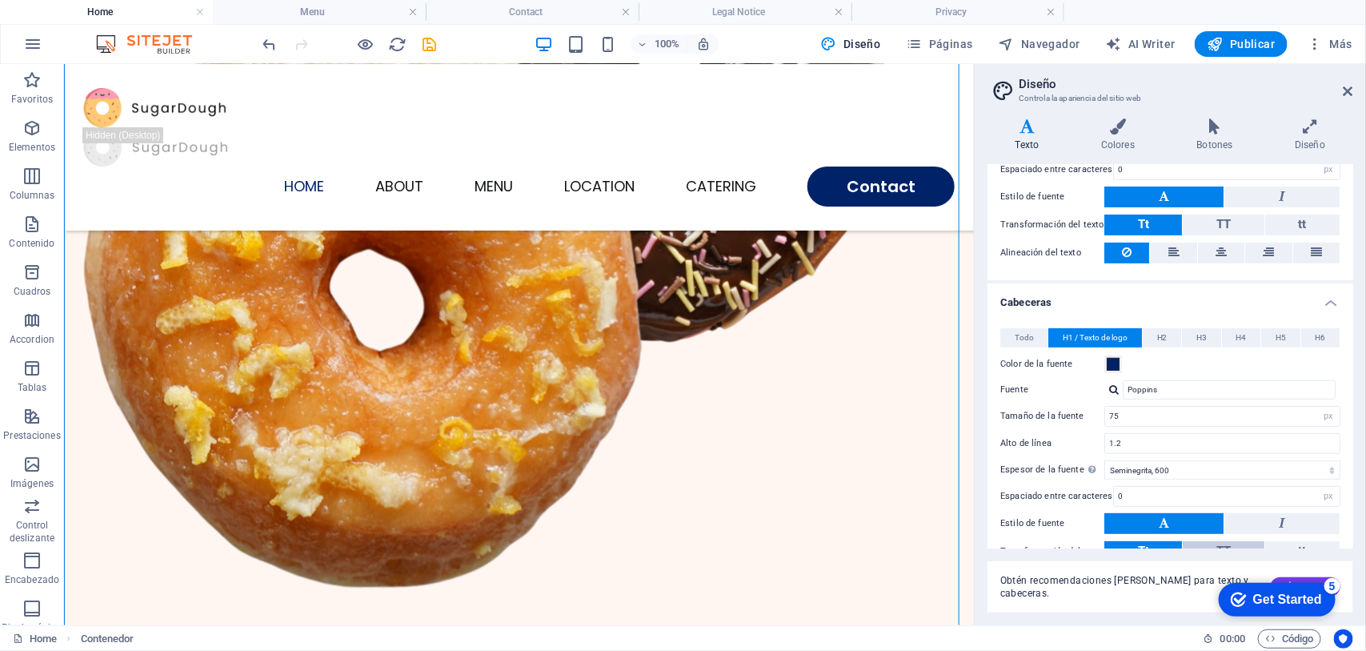
scroll to position [318, 0]
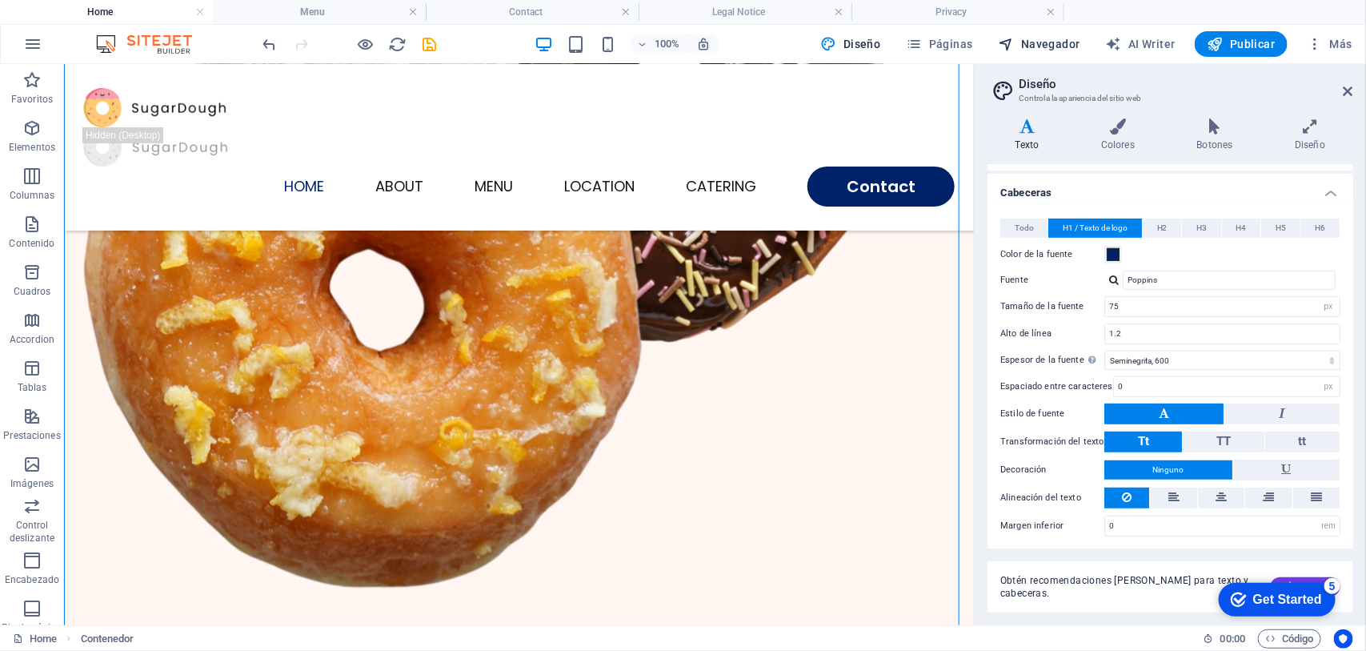
click at [1038, 42] on span "Navegador" at bounding box center [1040, 44] width 82 height 16
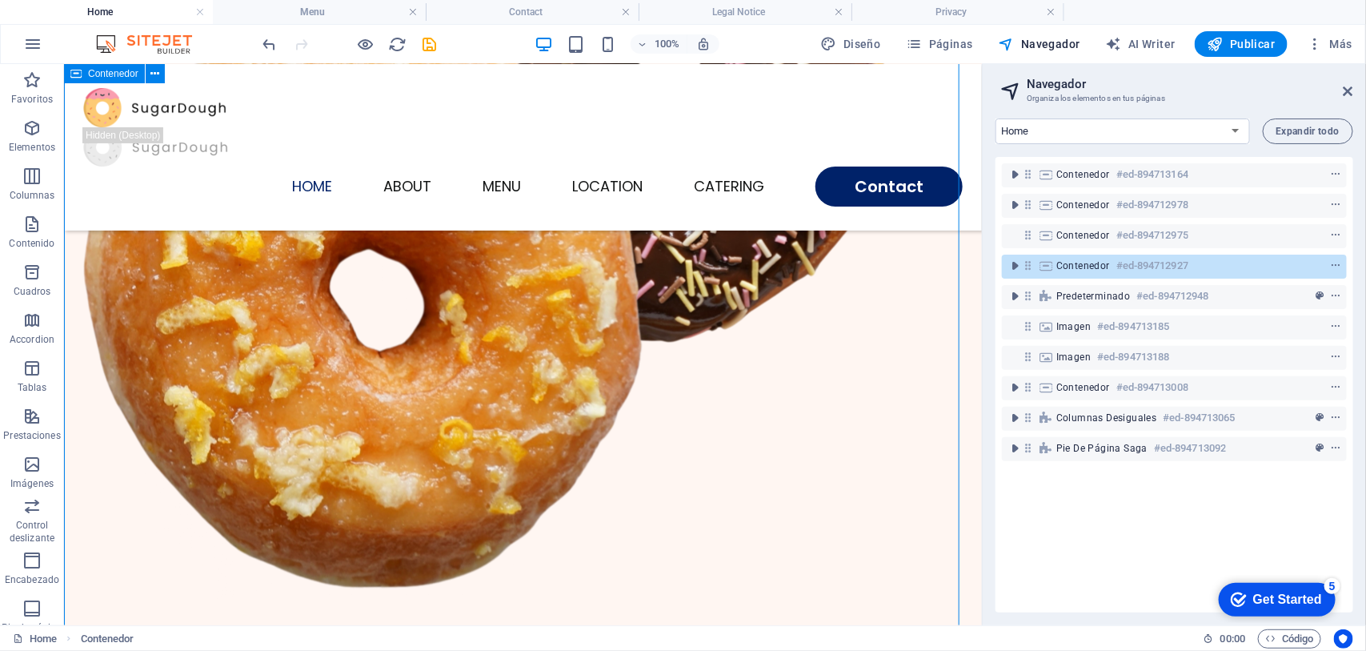
scroll to position [846, 0]
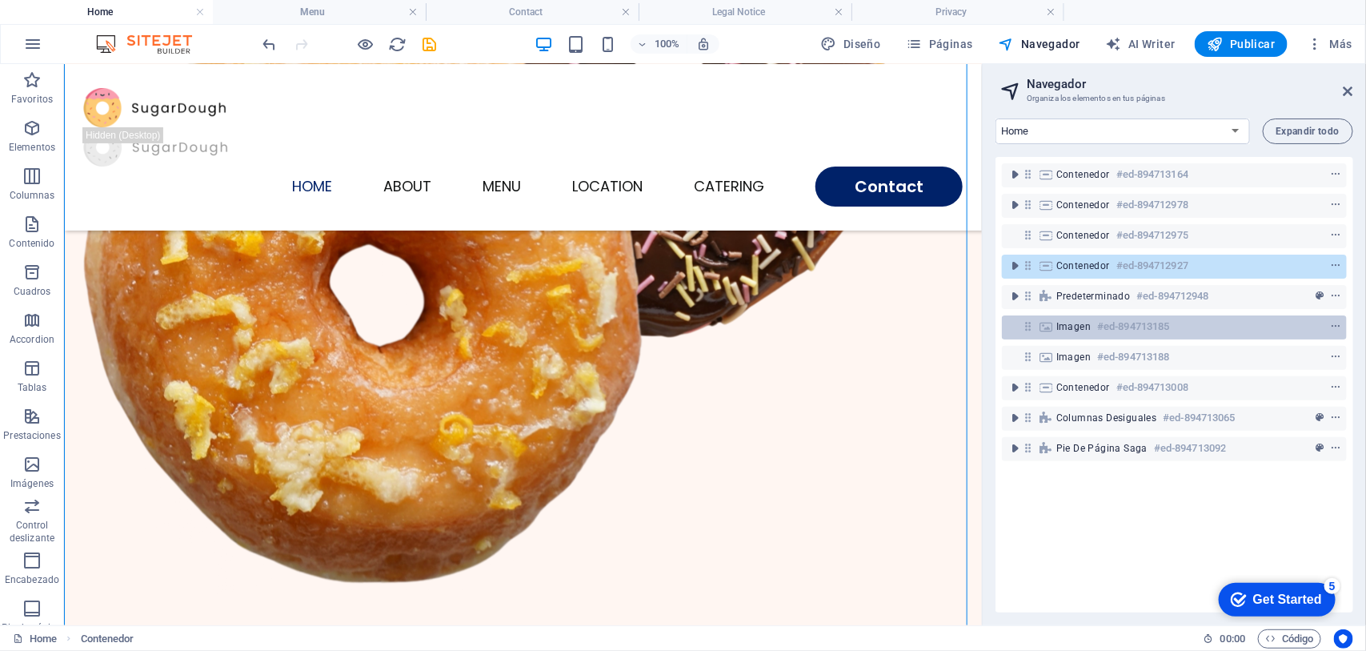
click at [1092, 330] on h6 "#ed-894713185" at bounding box center [1133, 326] width 72 height 19
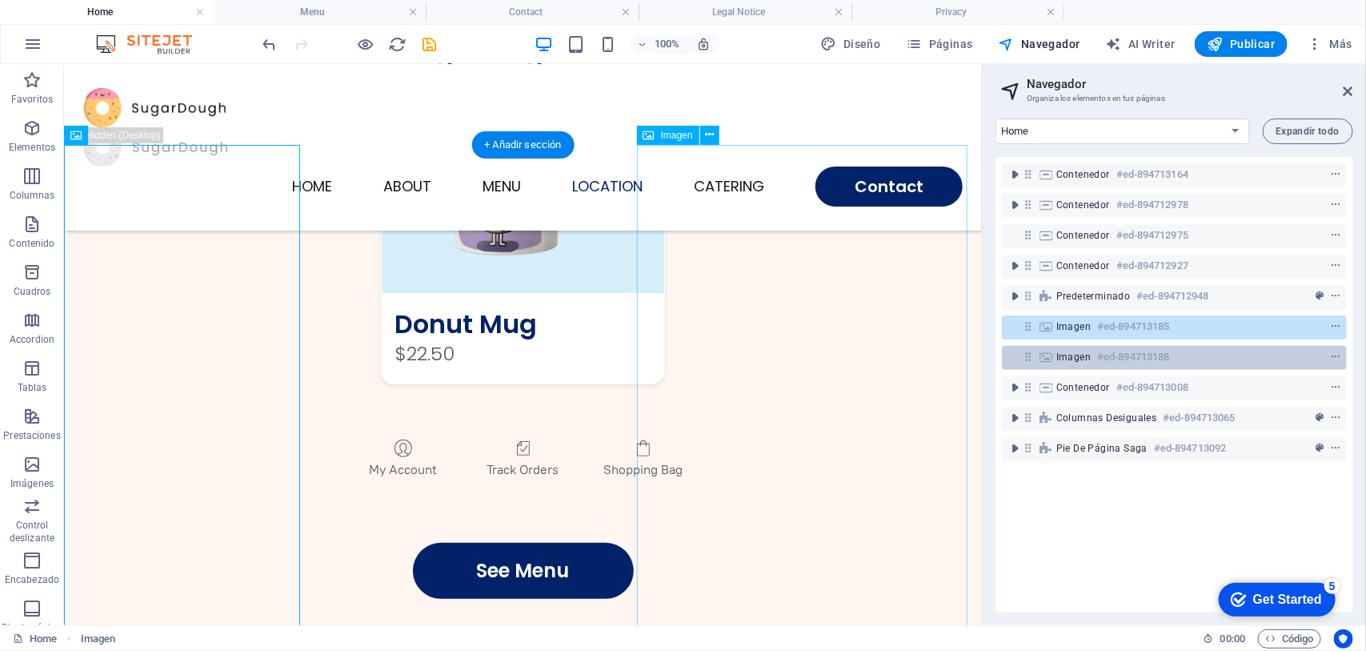
click at [1092, 356] on h6 "#ed-894713188" at bounding box center [1133, 356] width 72 height 19
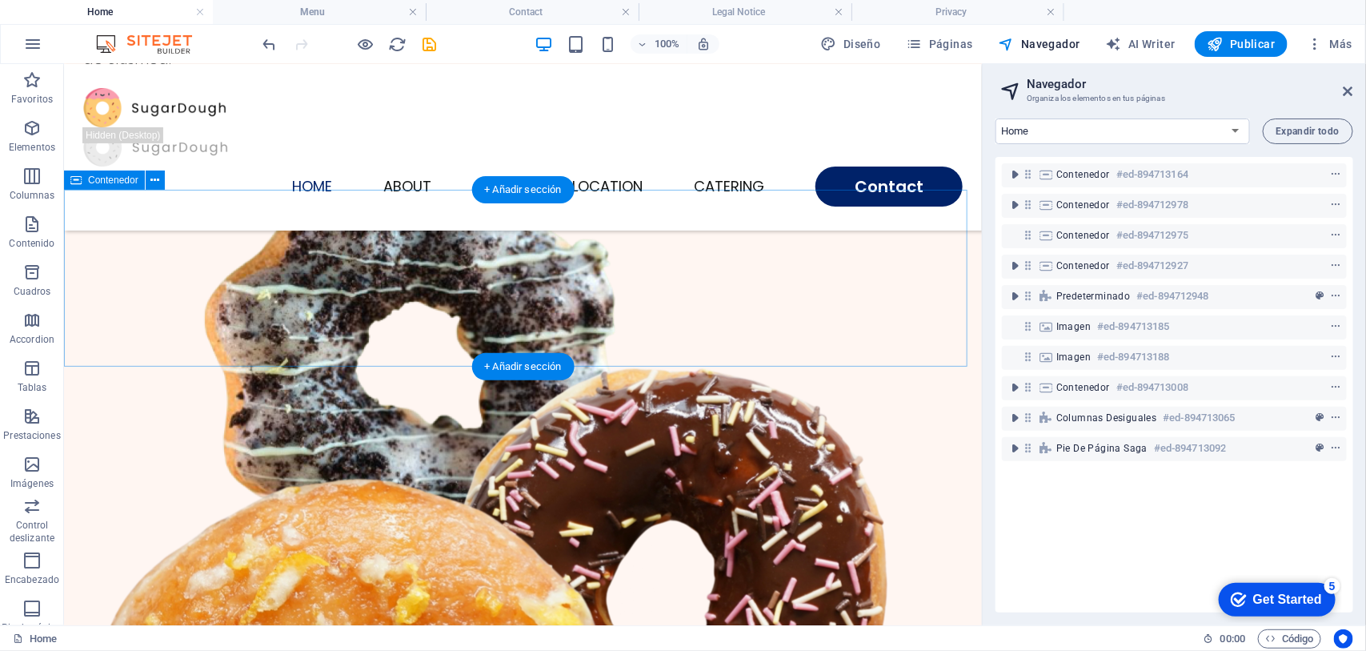
scroll to position [0, 0]
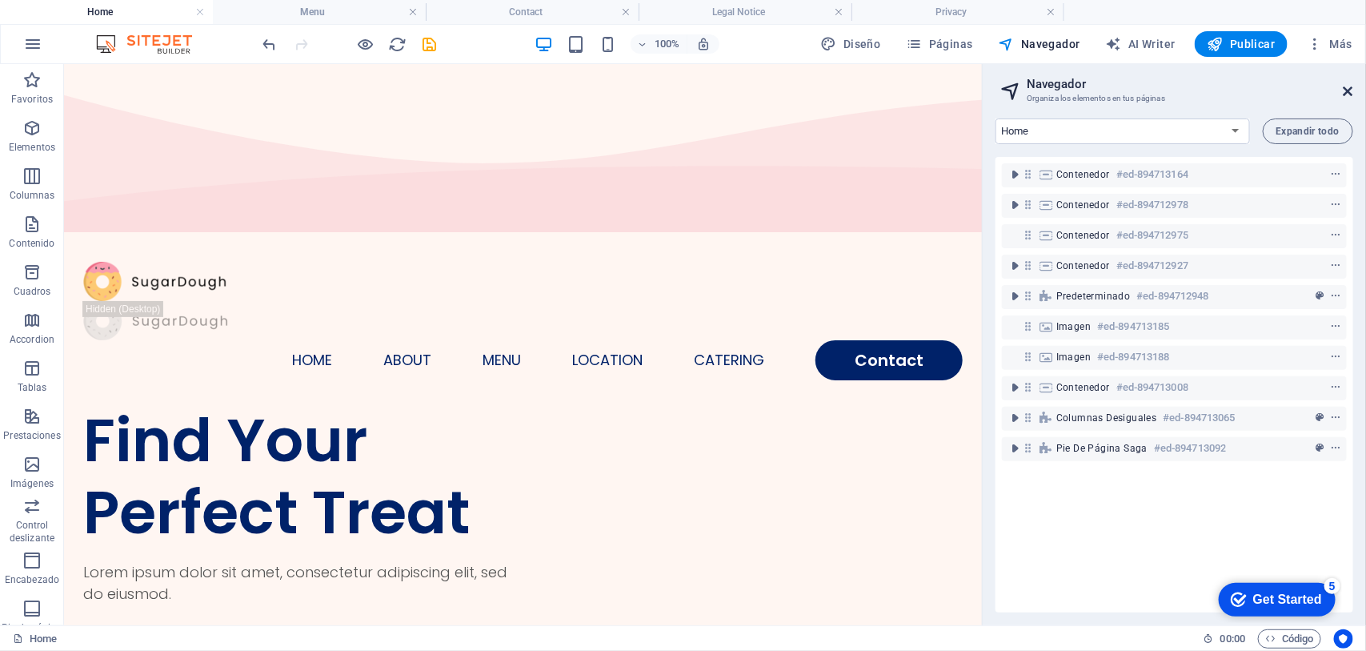
drag, startPoint x: 1346, startPoint y: 90, endPoint x: 1262, endPoint y: 32, distance: 102.3
click at [1092, 90] on icon at bounding box center [1348, 91] width 10 height 13
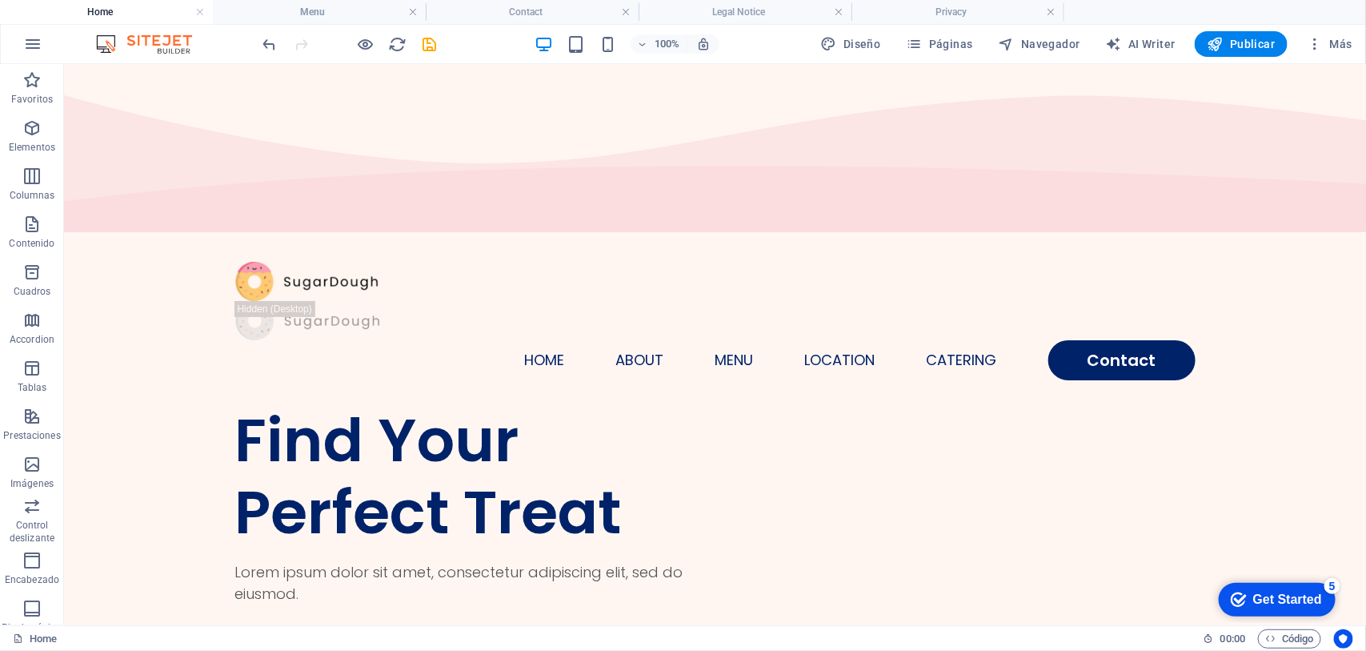
click at [129, 9] on h4 "Home" at bounding box center [106, 12] width 213 height 18
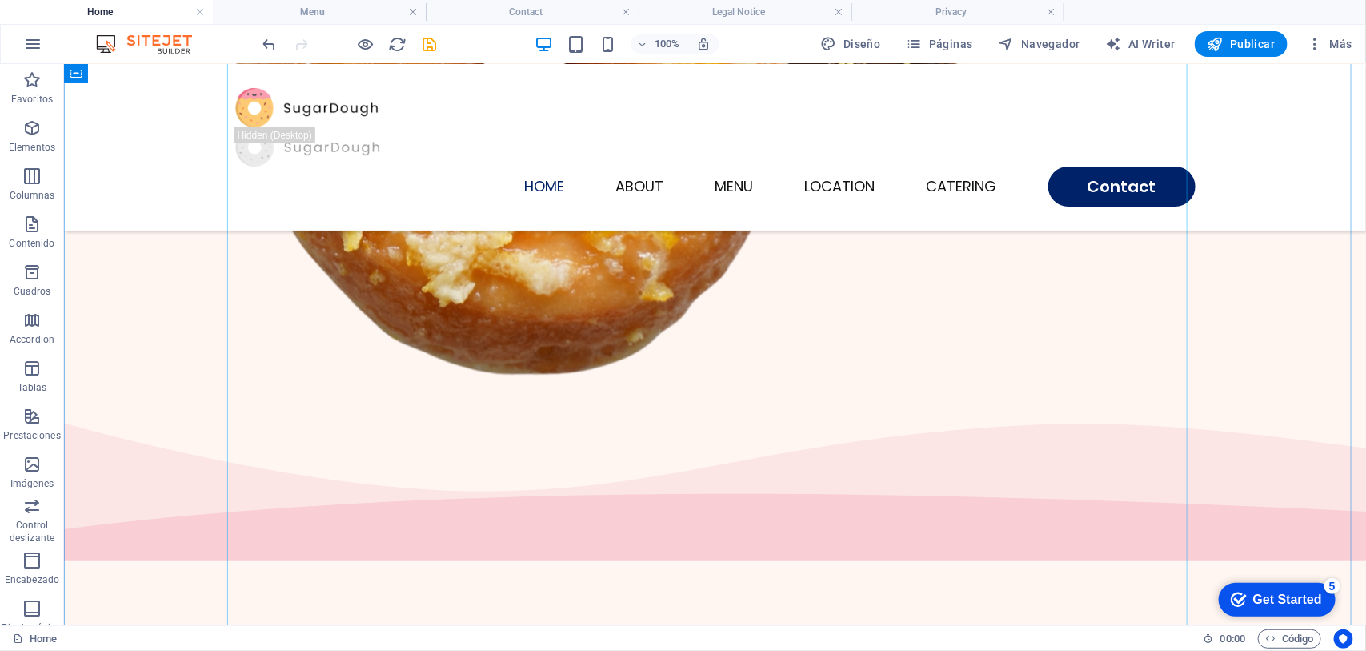
scroll to position [1300, 0]
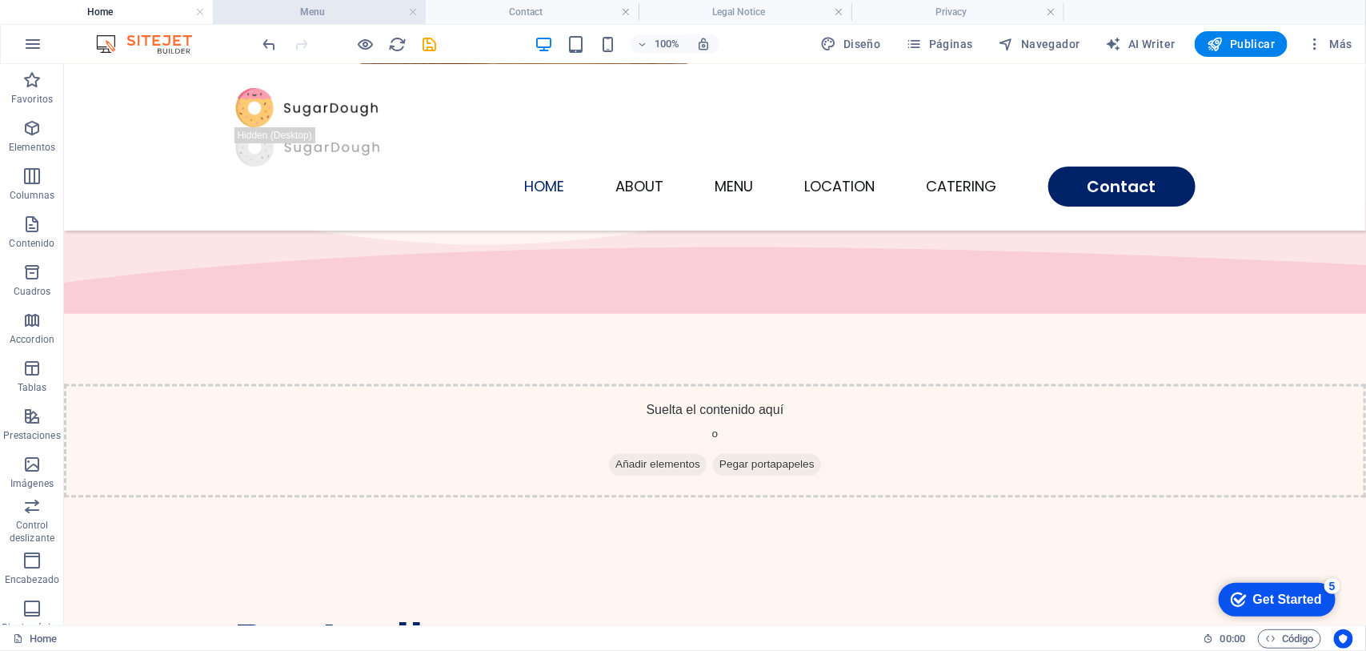
click at [298, 10] on h4 "Menu" at bounding box center [319, 12] width 213 height 18
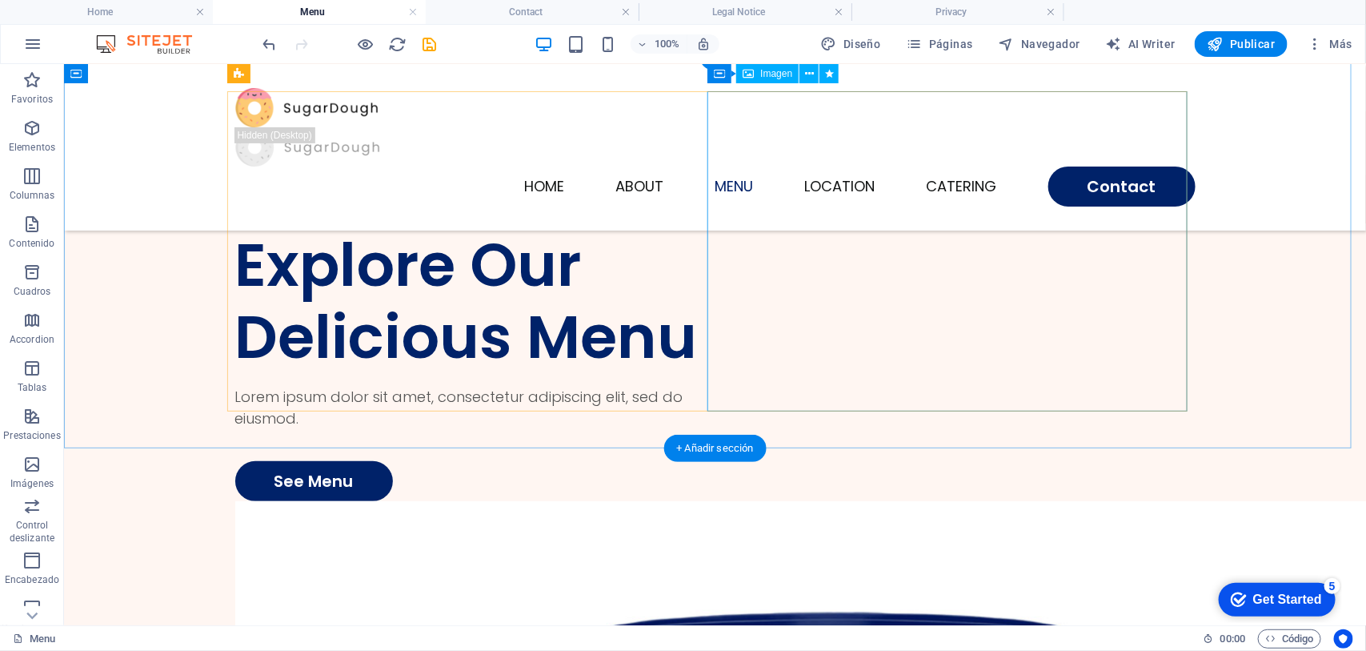
scroll to position [0, 0]
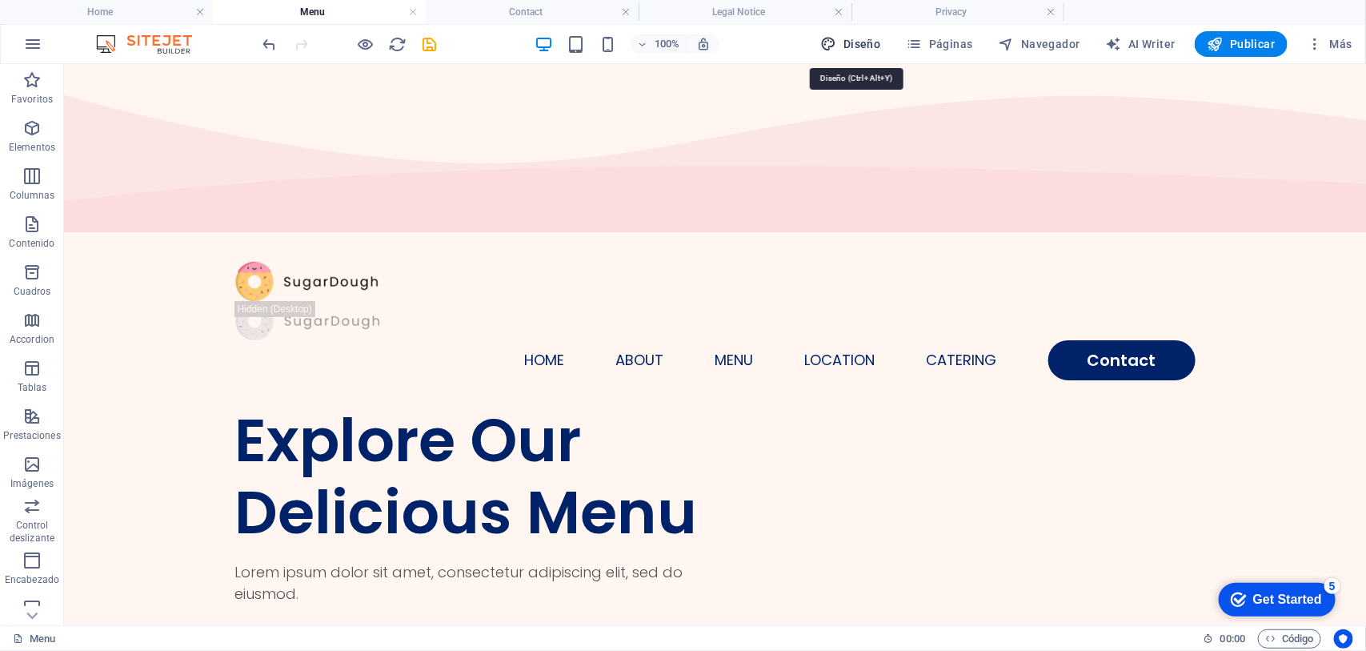
click at [837, 41] on icon "button" at bounding box center [829, 44] width 16 height 16
select select "px"
select select "300"
select select "px"
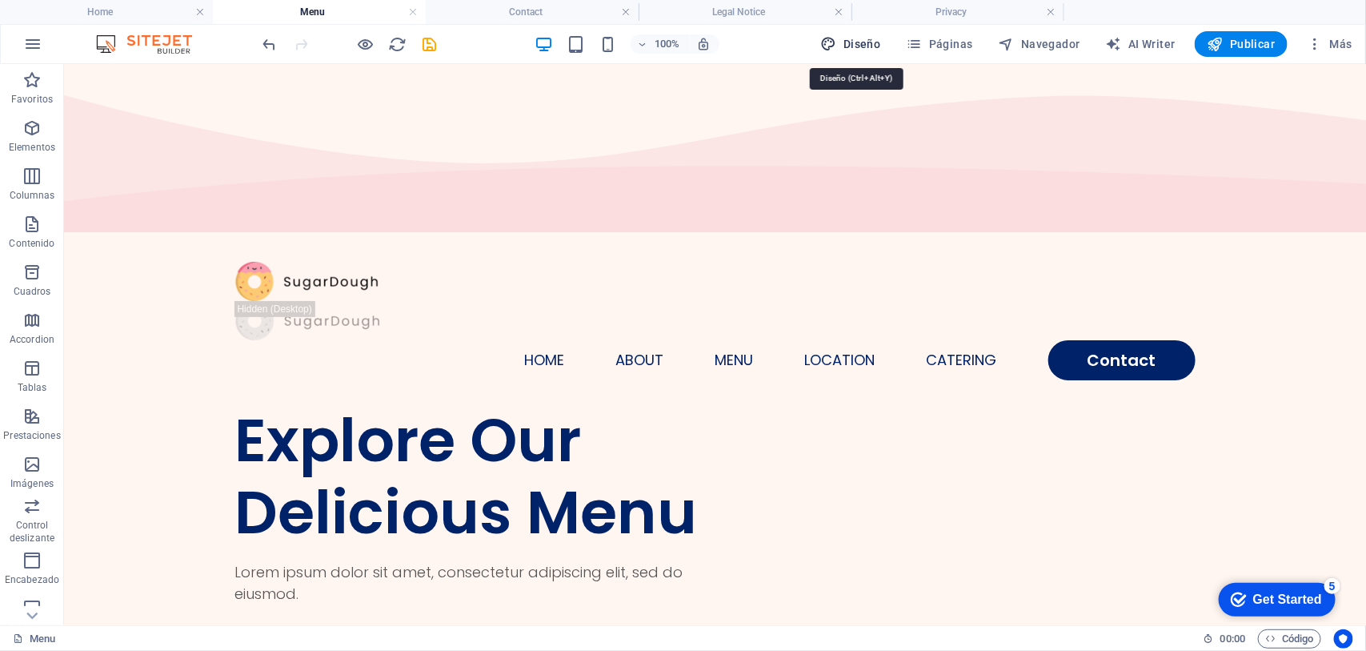
select select "600"
select select "px"
select select "rem"
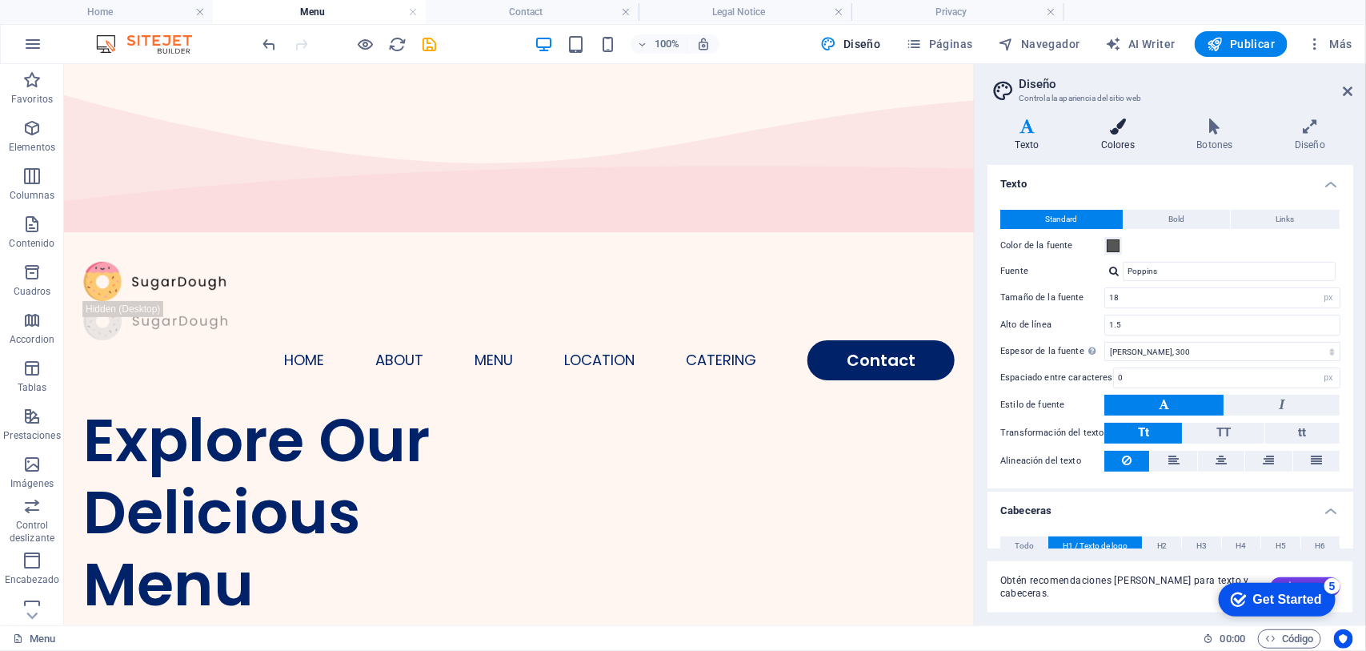
click at [1092, 132] on icon at bounding box center [1118, 126] width 90 height 16
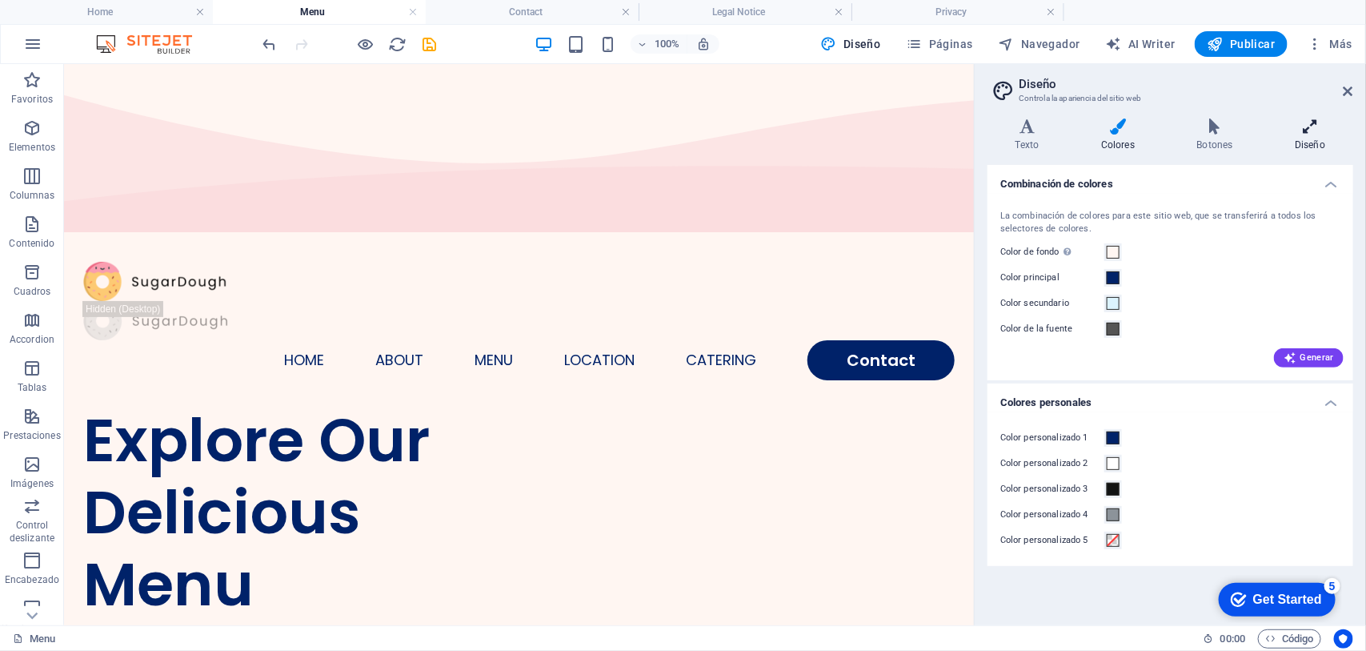
click at [1092, 137] on h4 "Diseño" at bounding box center [1310, 135] width 86 height 34
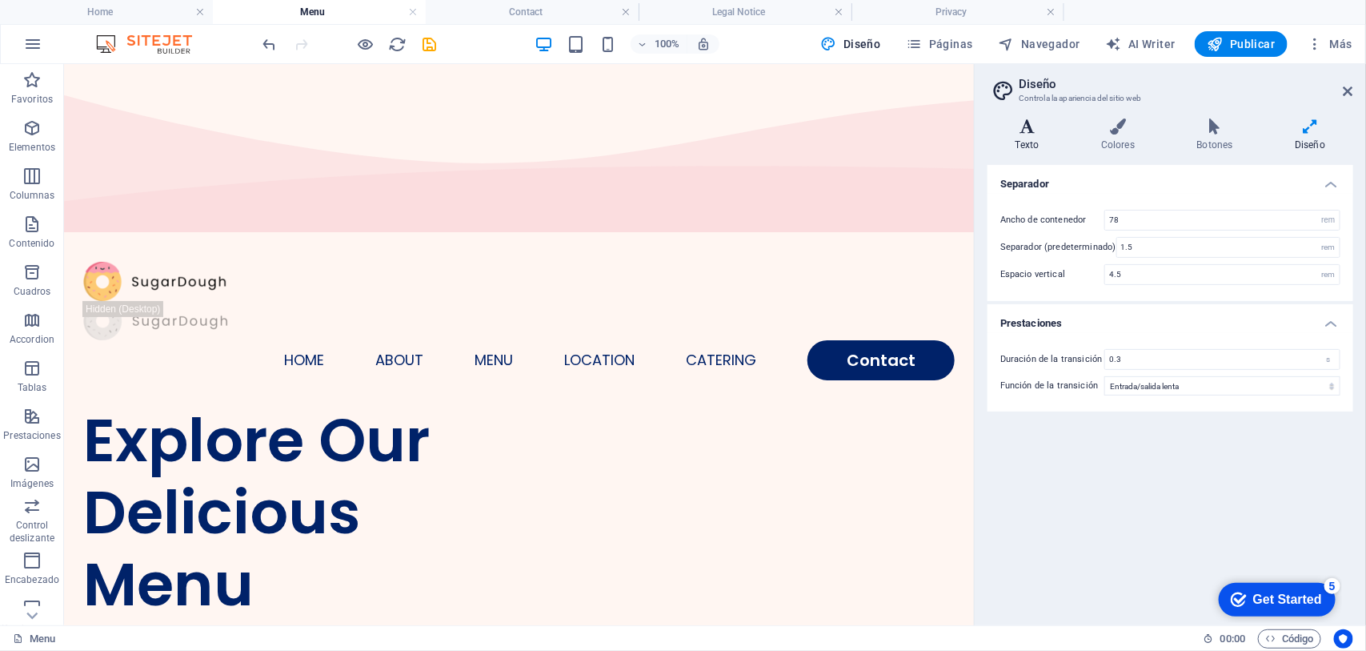
click at [1018, 129] on icon at bounding box center [1026, 126] width 79 height 16
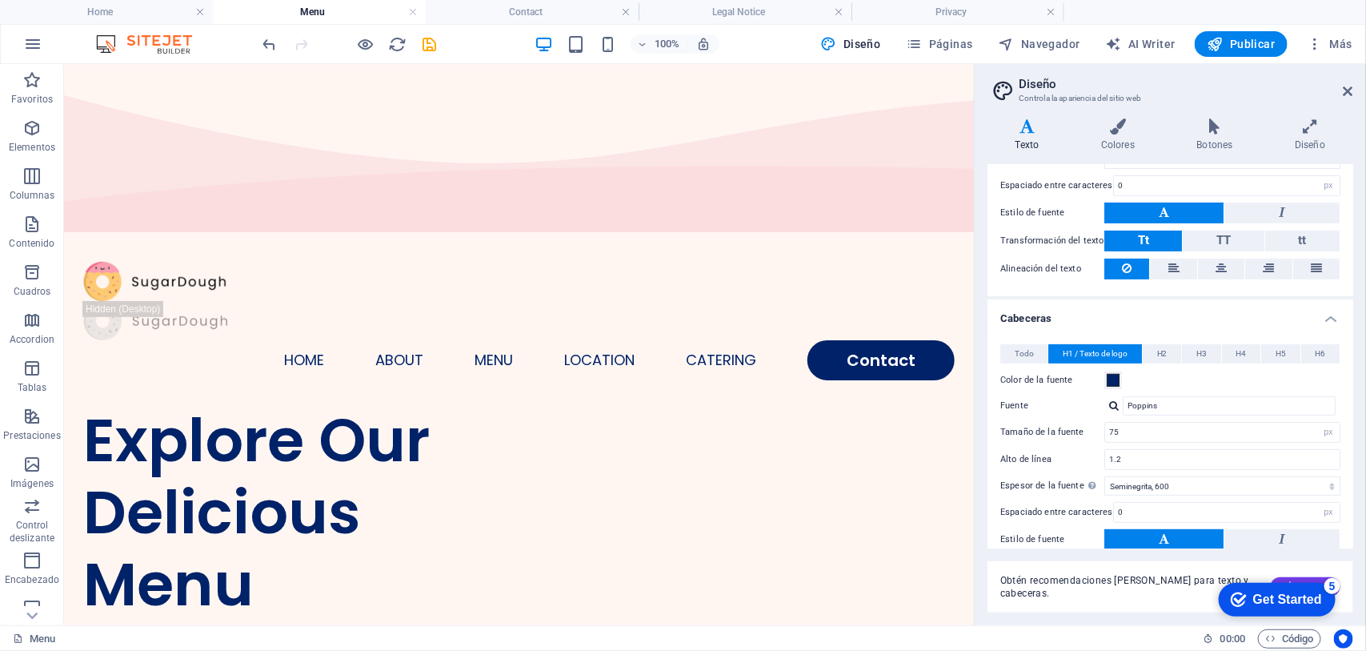
scroll to position [318, 0]
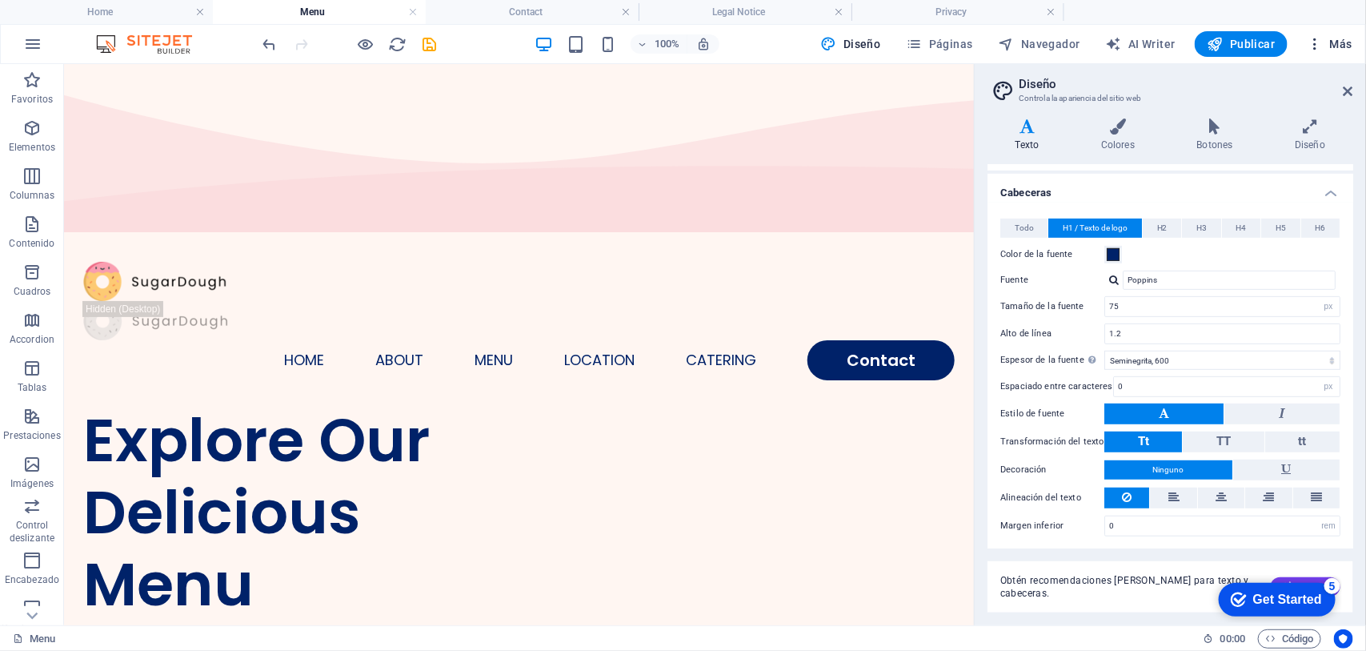
click at [1092, 34] on button "Más" at bounding box center [1329, 44] width 58 height 26
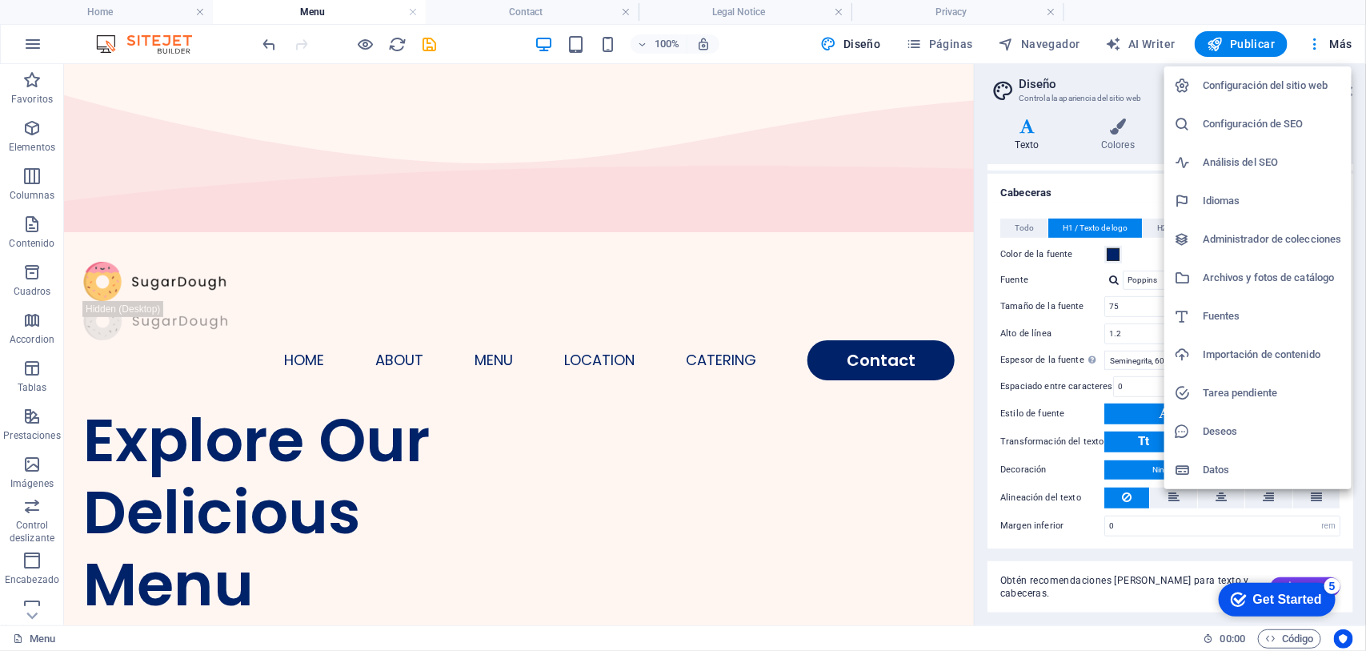
click at [1092, 82] on h6 "Configuración del sitio web" at bounding box center [1272, 85] width 139 height 19
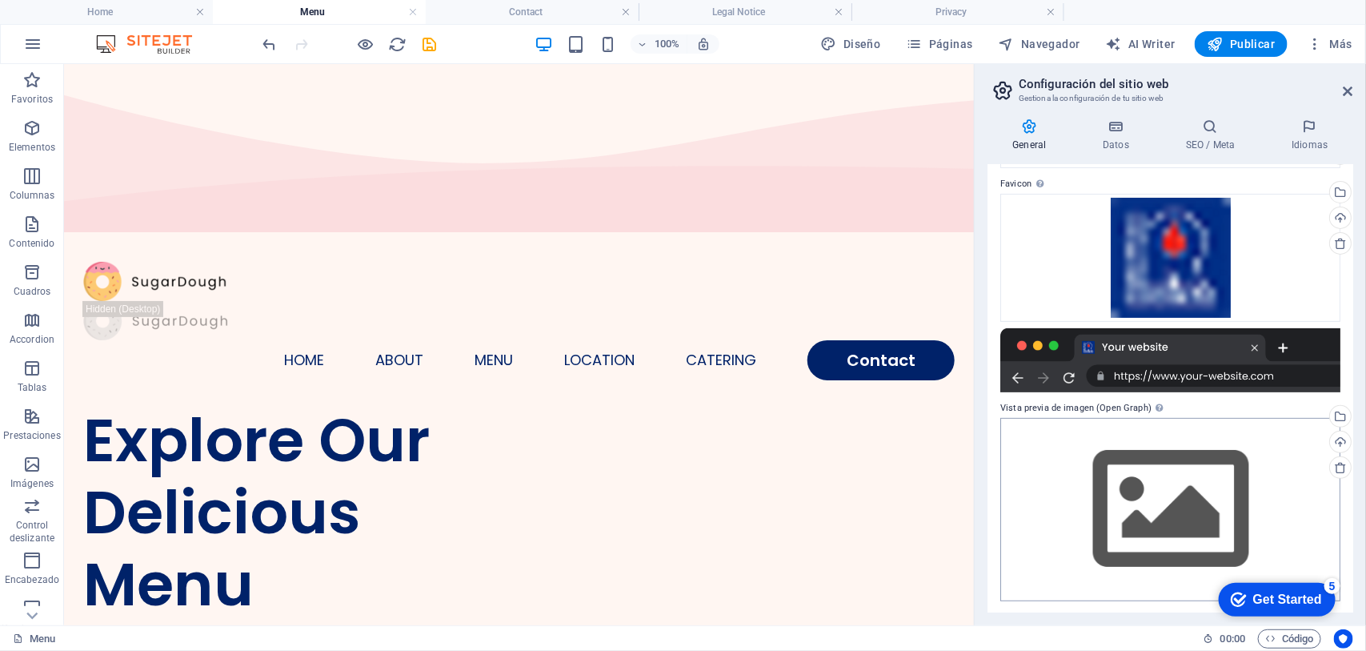
scroll to position [0, 0]
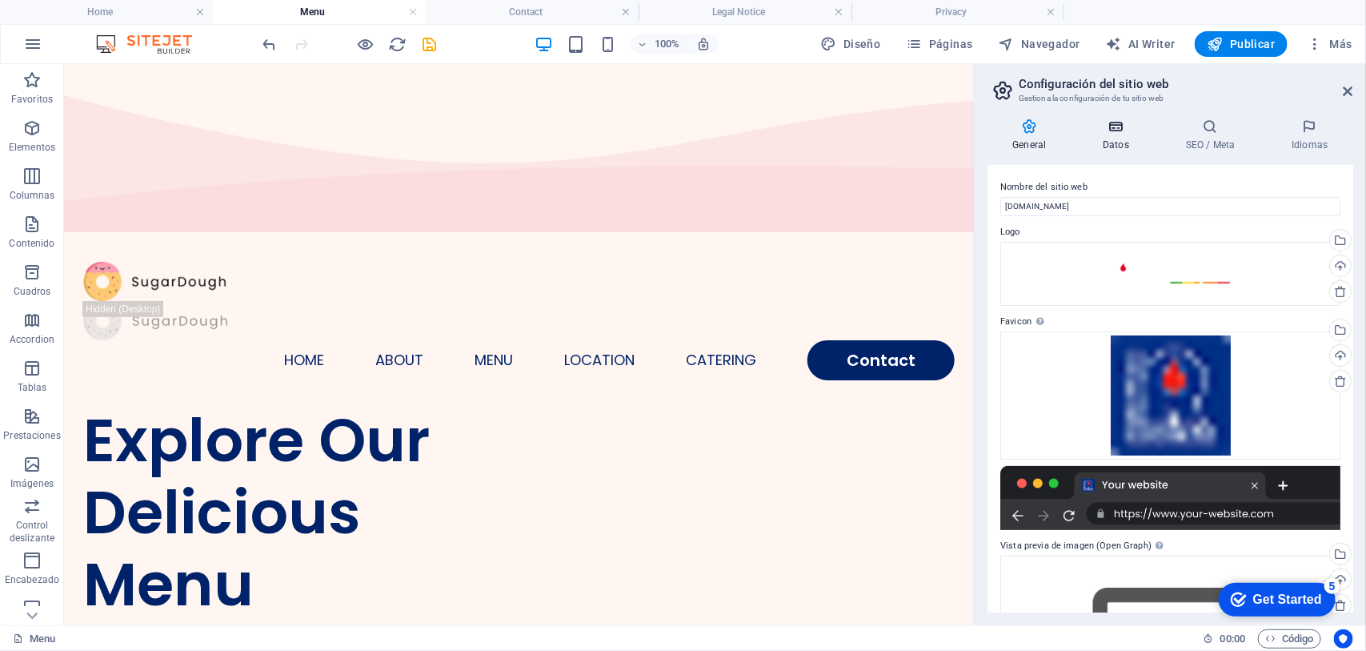
click at [1092, 136] on h4 "Datos" at bounding box center [1119, 135] width 83 height 34
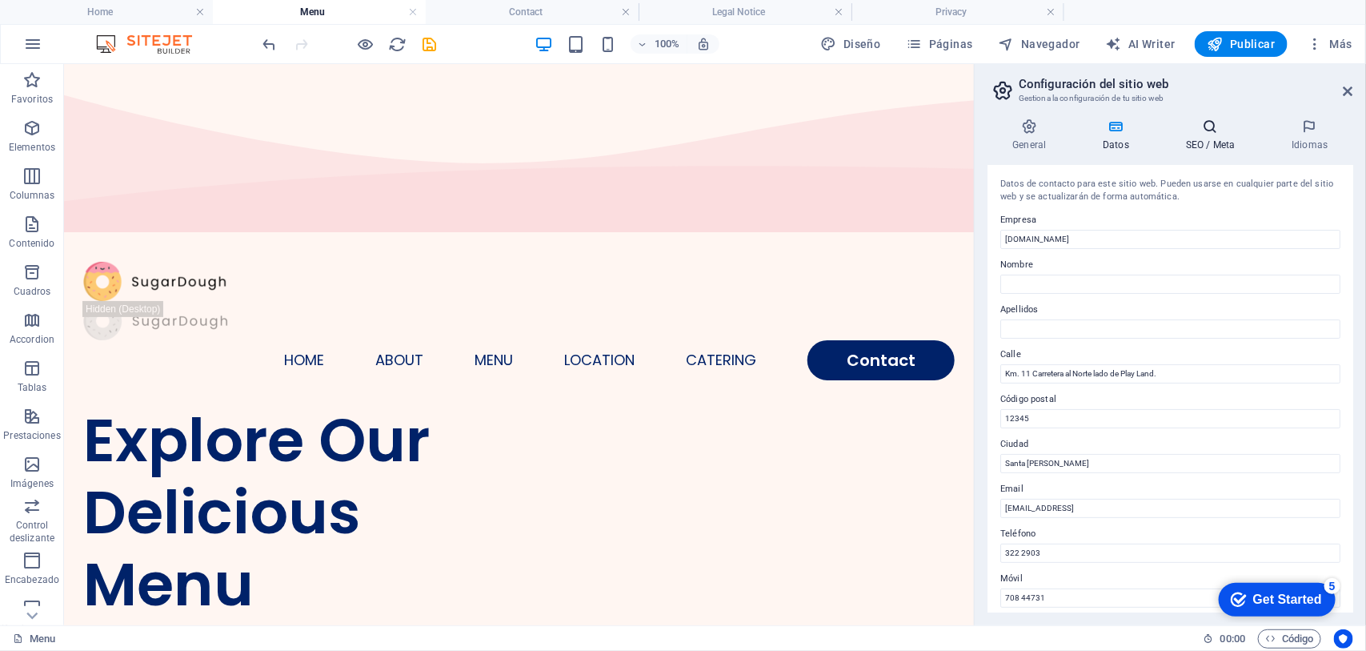
click at [1092, 133] on icon at bounding box center [1210, 126] width 99 height 16
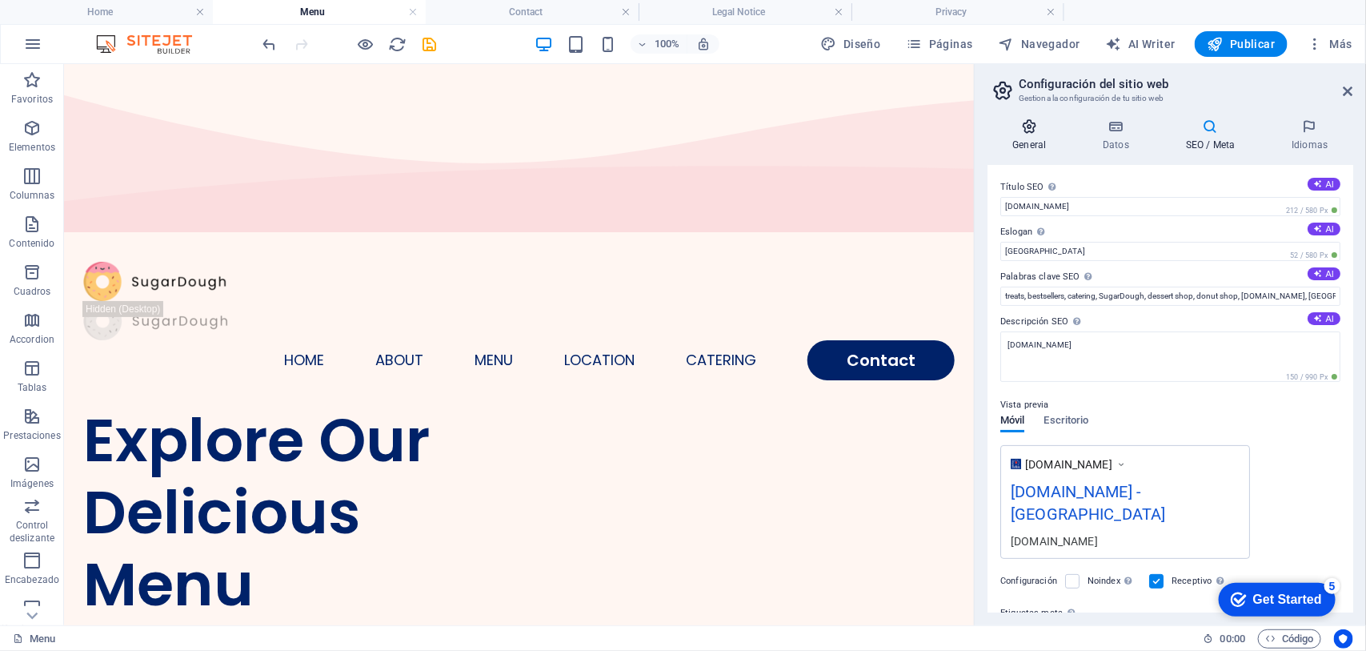
click at [1024, 136] on h4 "General" at bounding box center [1032, 135] width 90 height 34
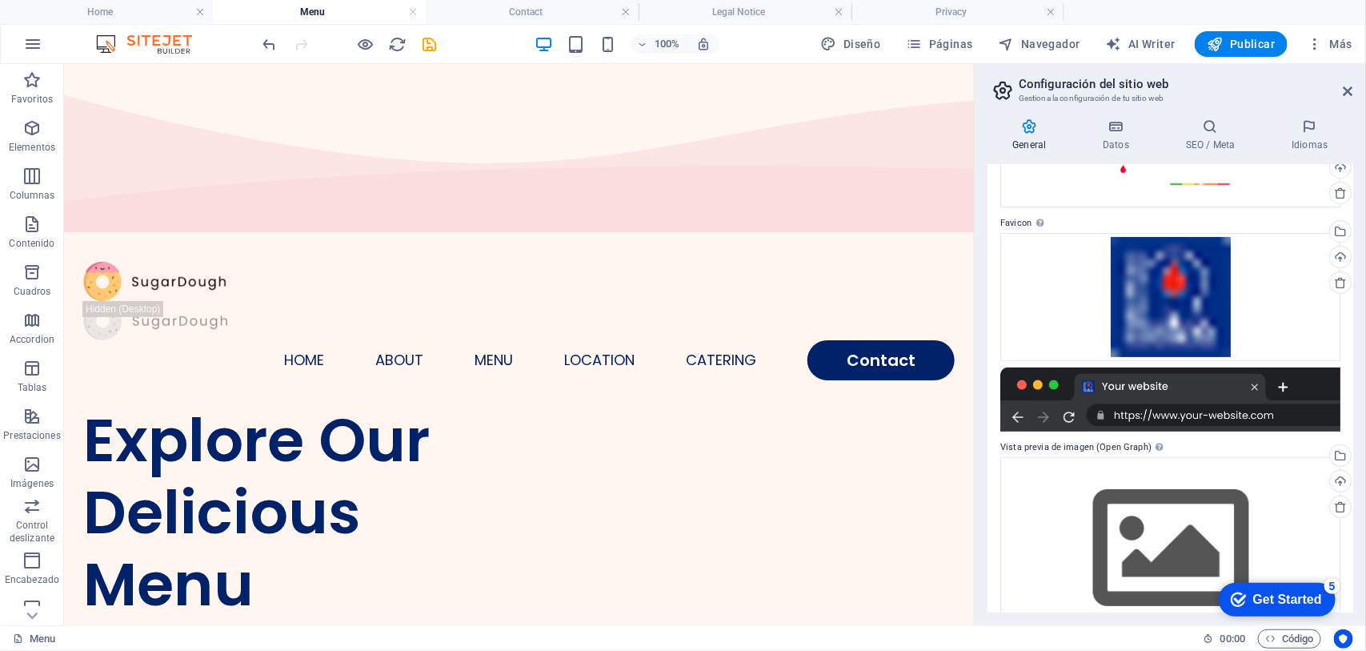
scroll to position [138, 0]
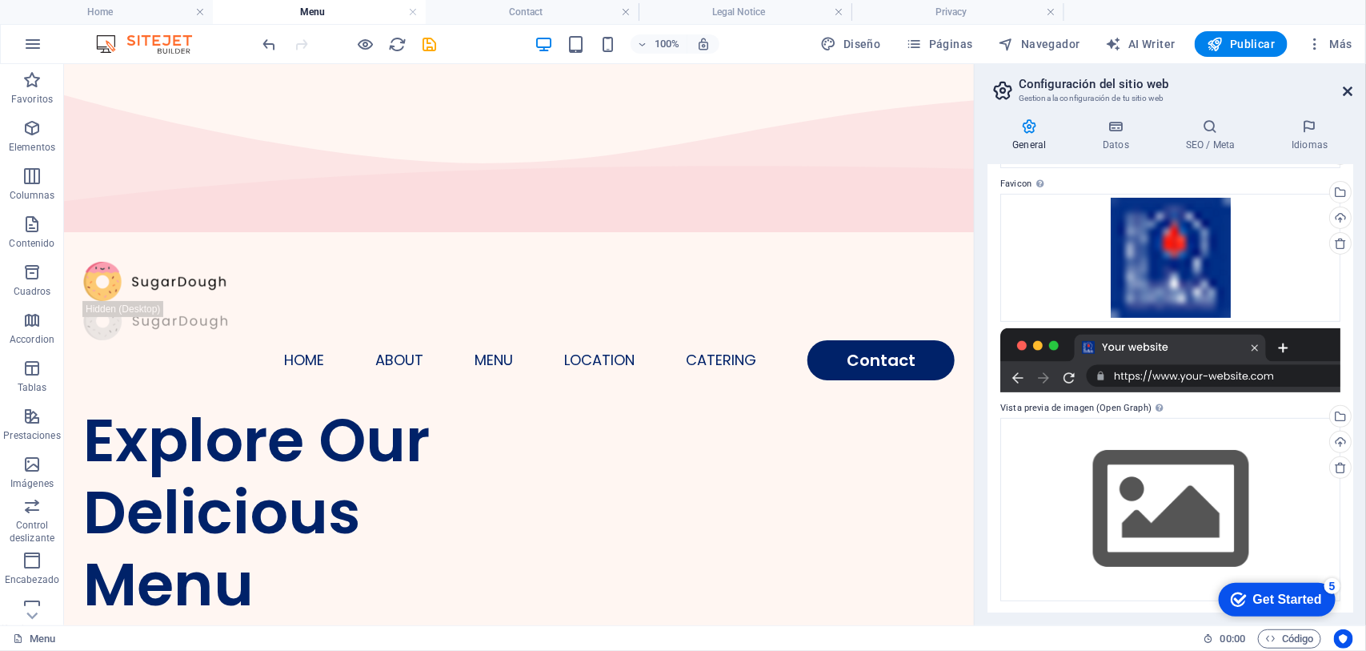
drag, startPoint x: 1345, startPoint y: 84, endPoint x: 1112, endPoint y: 46, distance: 236.0
click at [1092, 85] on icon at bounding box center [1348, 91] width 10 height 13
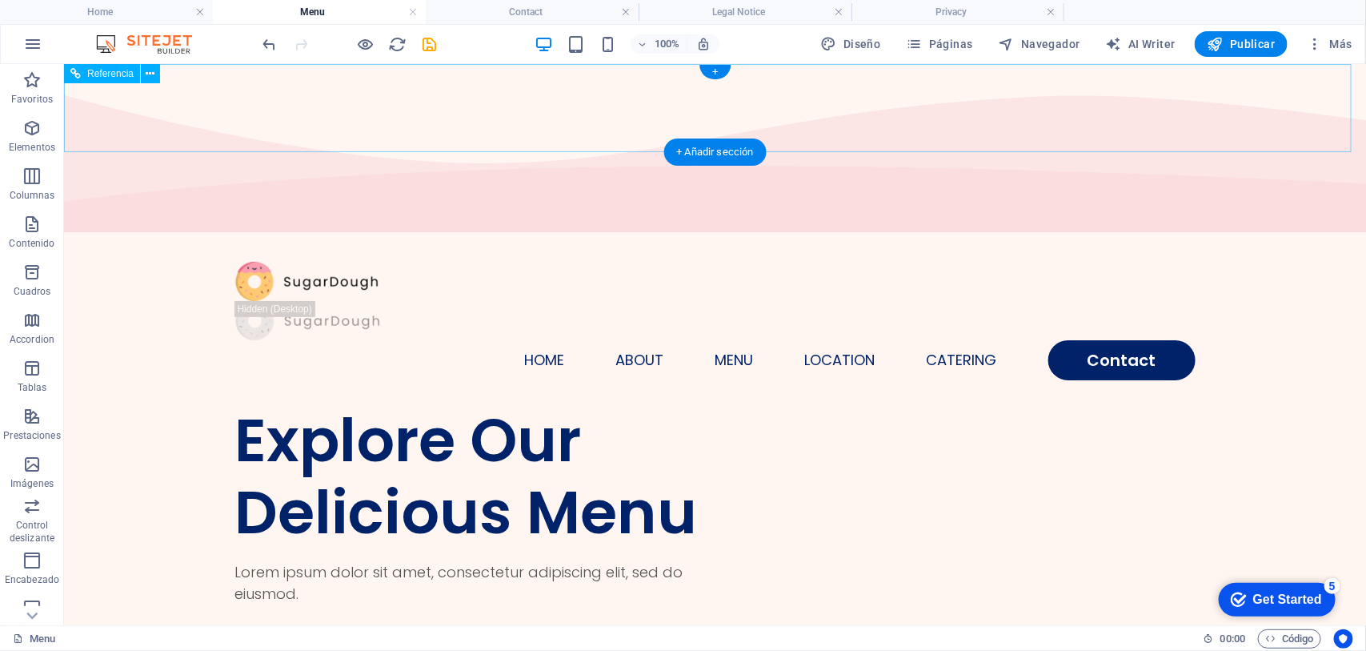
click at [271, 261] on div at bounding box center [714, 280] width 960 height 39
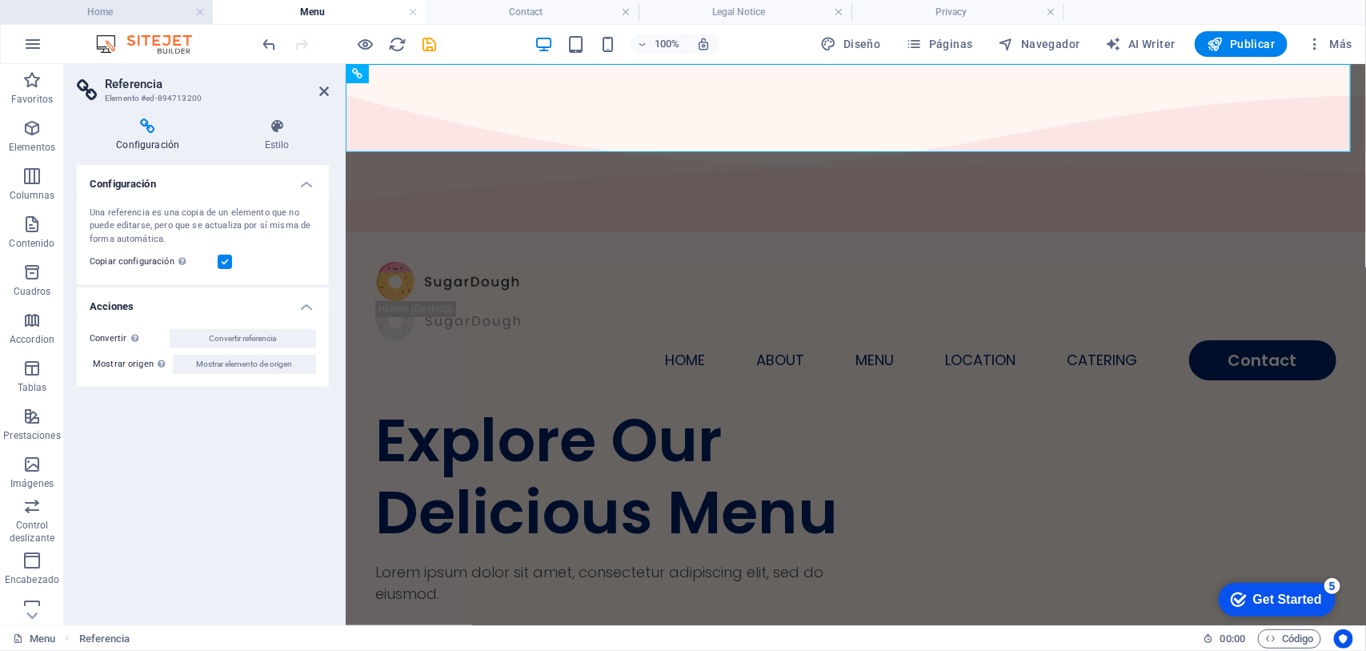
click at [126, 9] on h4 "Home" at bounding box center [106, 12] width 213 height 18
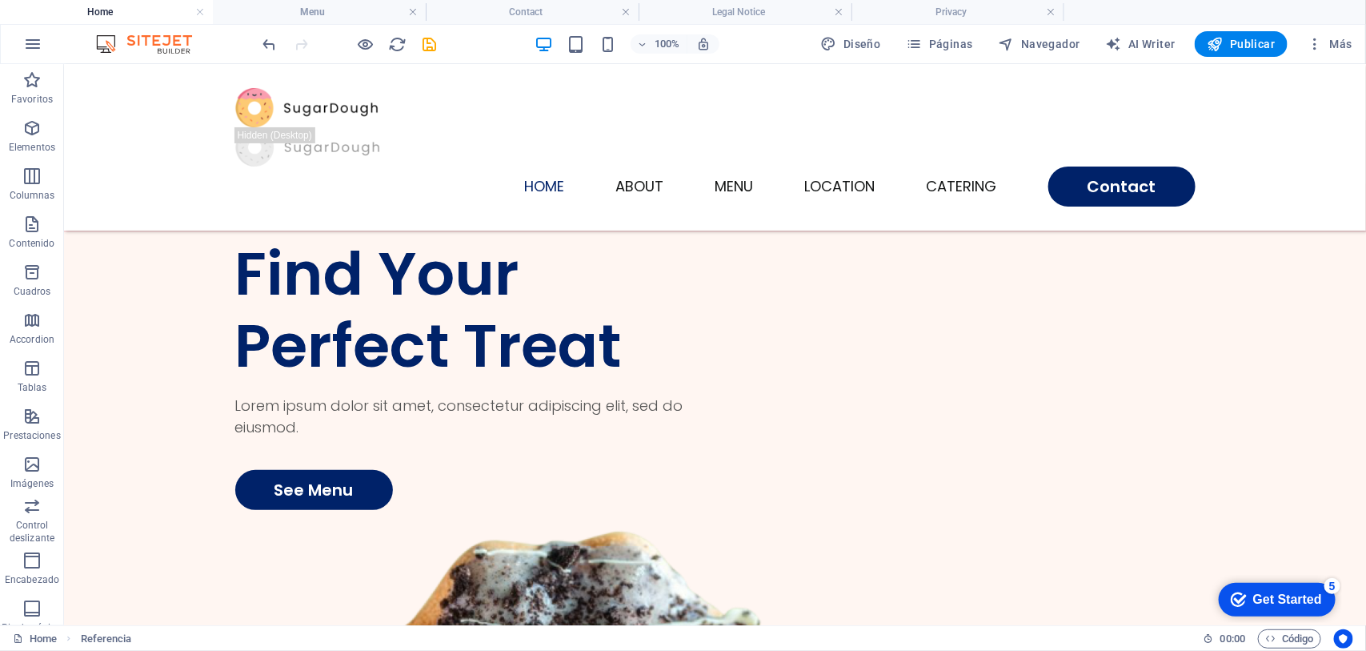
scroll to position [1300, 0]
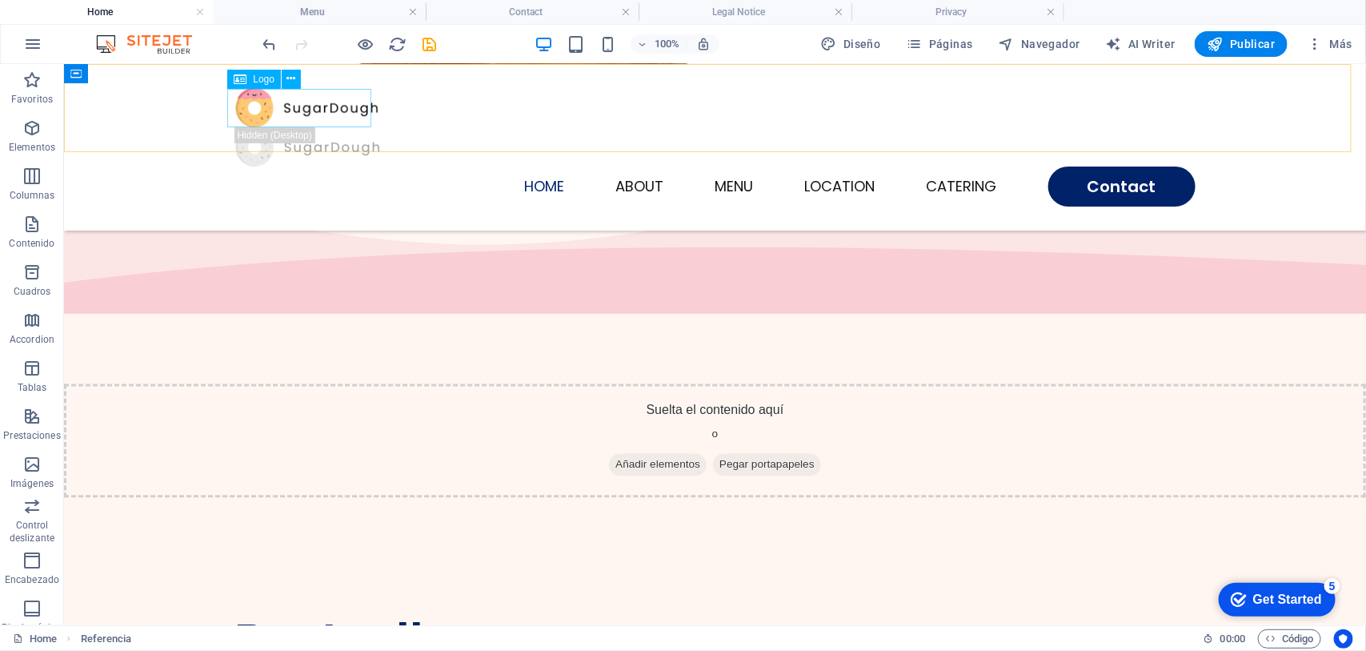
click at [245, 99] on div at bounding box center [714, 106] width 960 height 39
select select "px"
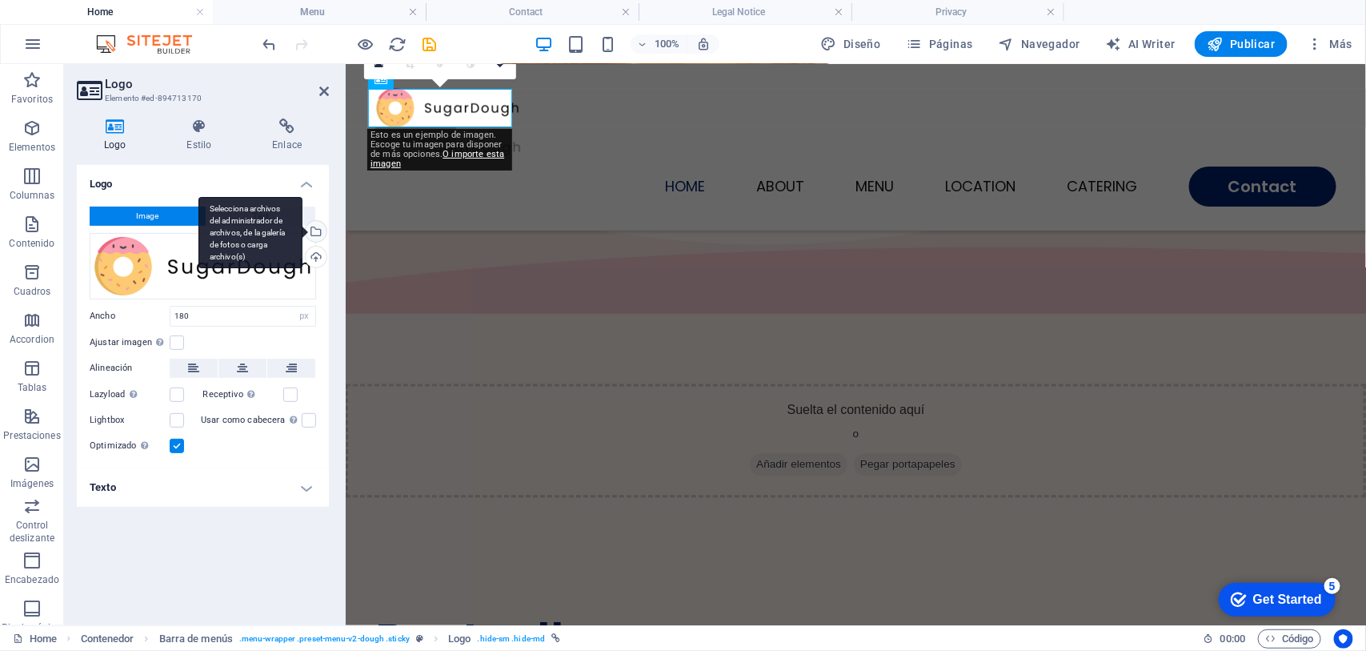
click at [313, 229] on div "Selecciona archivos del administrador de archivos, de la galería de fotos o car…" at bounding box center [314, 233] width 24 height 24
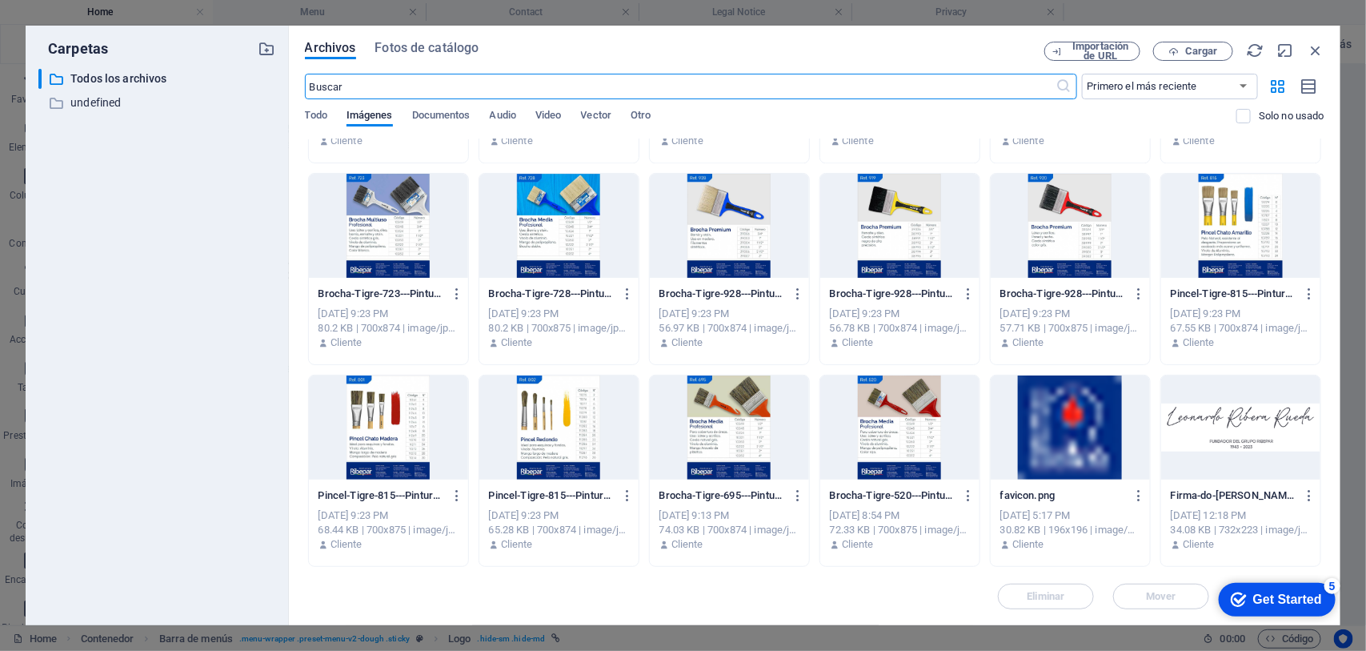
scroll to position [7125, 0]
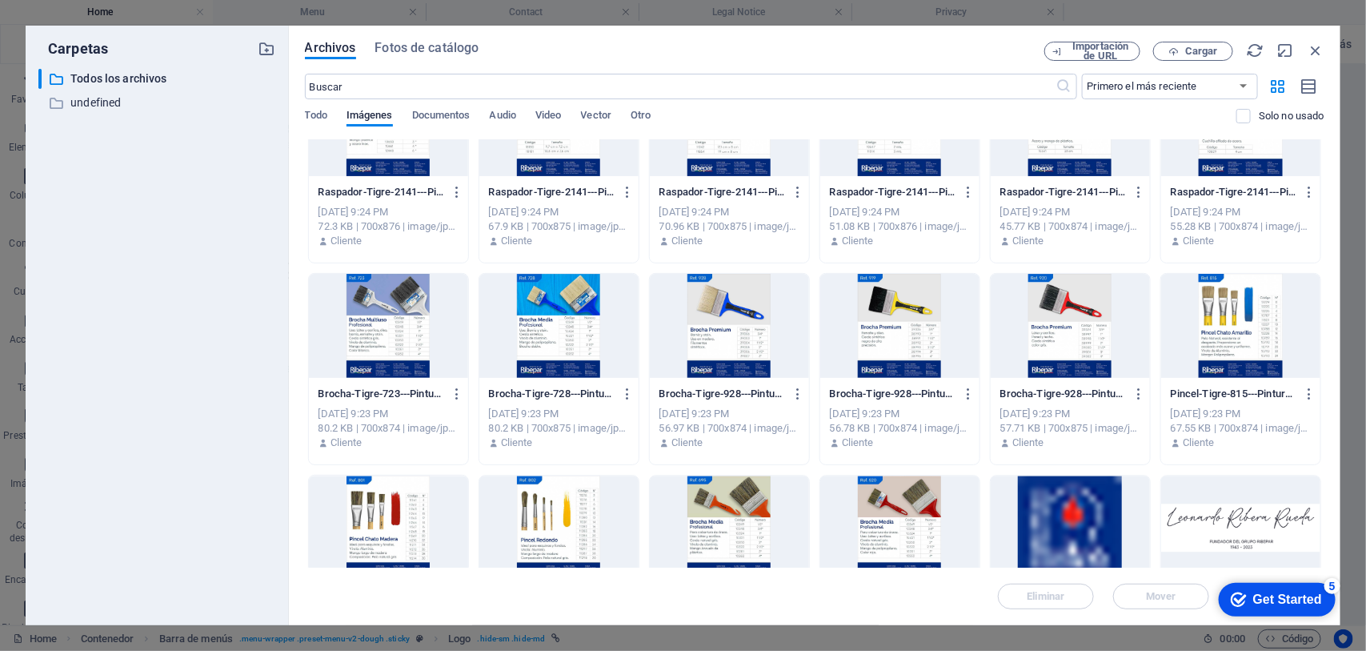
click at [1092, 40] on div "Archivos Fotos de catálogo Importación de URL Cargar ​ Primero el más reciente …" at bounding box center [814, 325] width 1051 height 599
drag, startPoint x: 1320, startPoint y: 45, endPoint x: 311, endPoint y: 154, distance: 1014.8
click at [1092, 45] on icon "button" at bounding box center [1316, 51] width 18 height 18
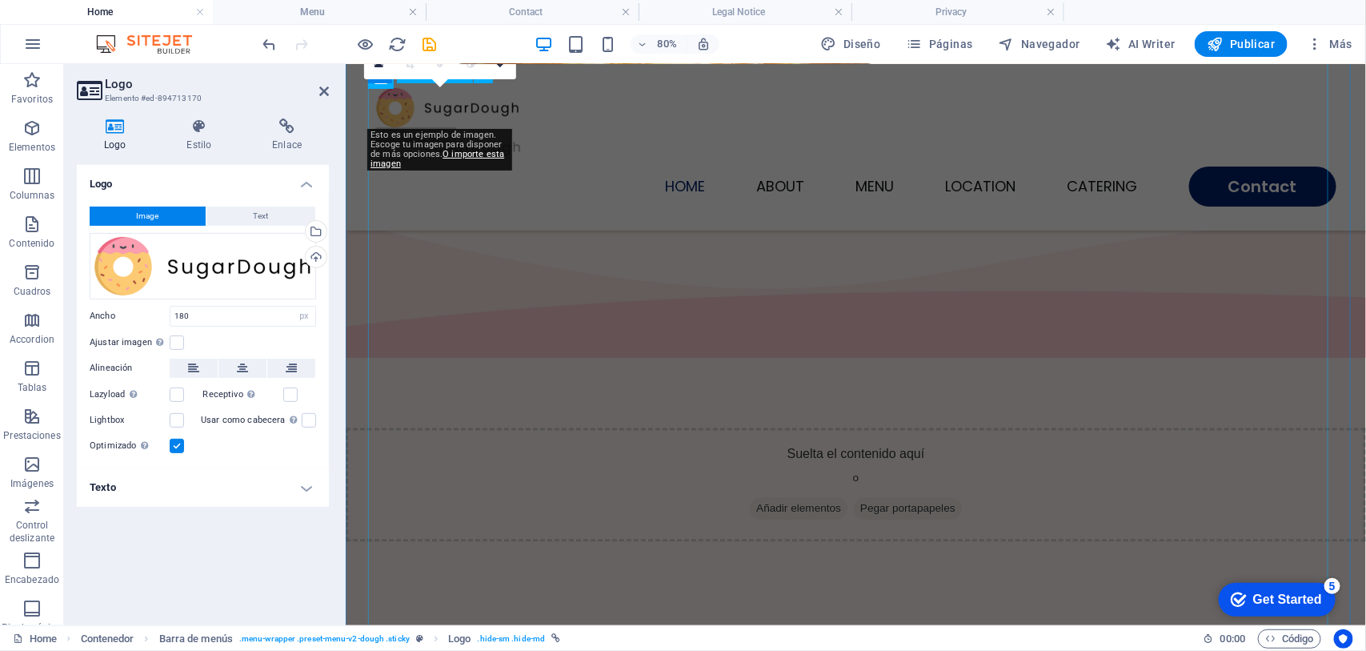
scroll to position [1329, 0]
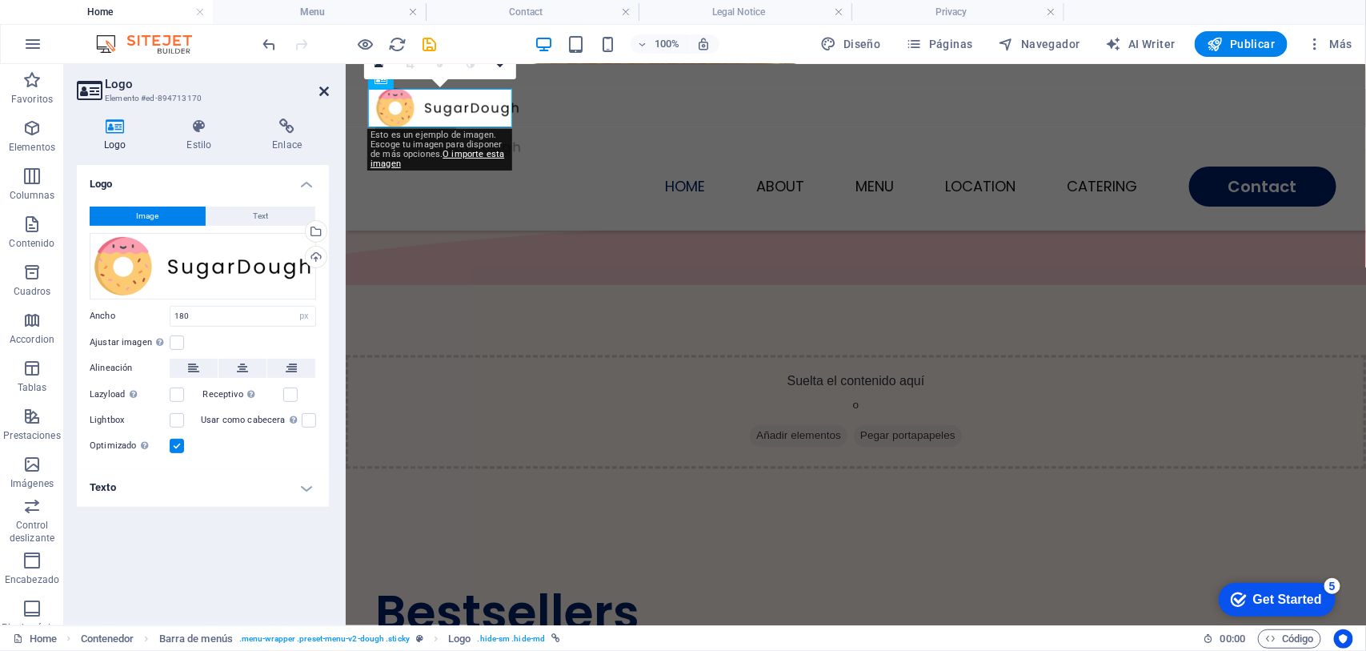
click at [326, 89] on icon at bounding box center [324, 91] width 10 height 13
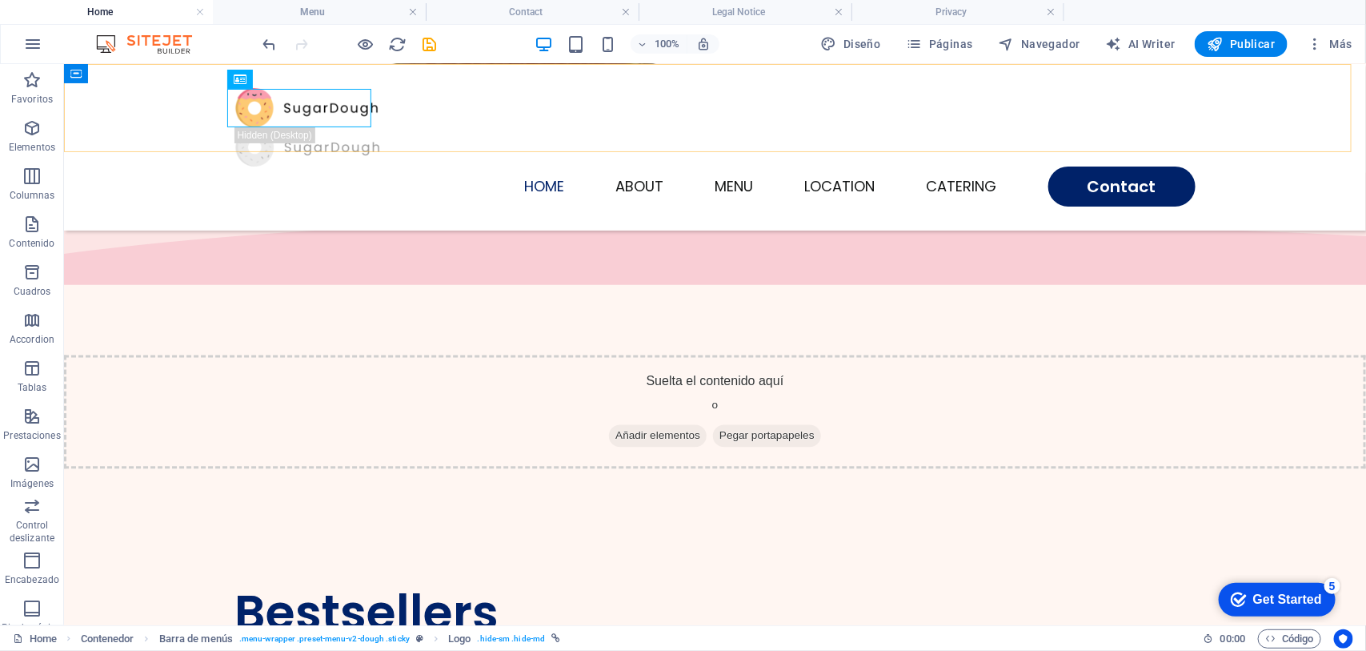
scroll to position [929, 0]
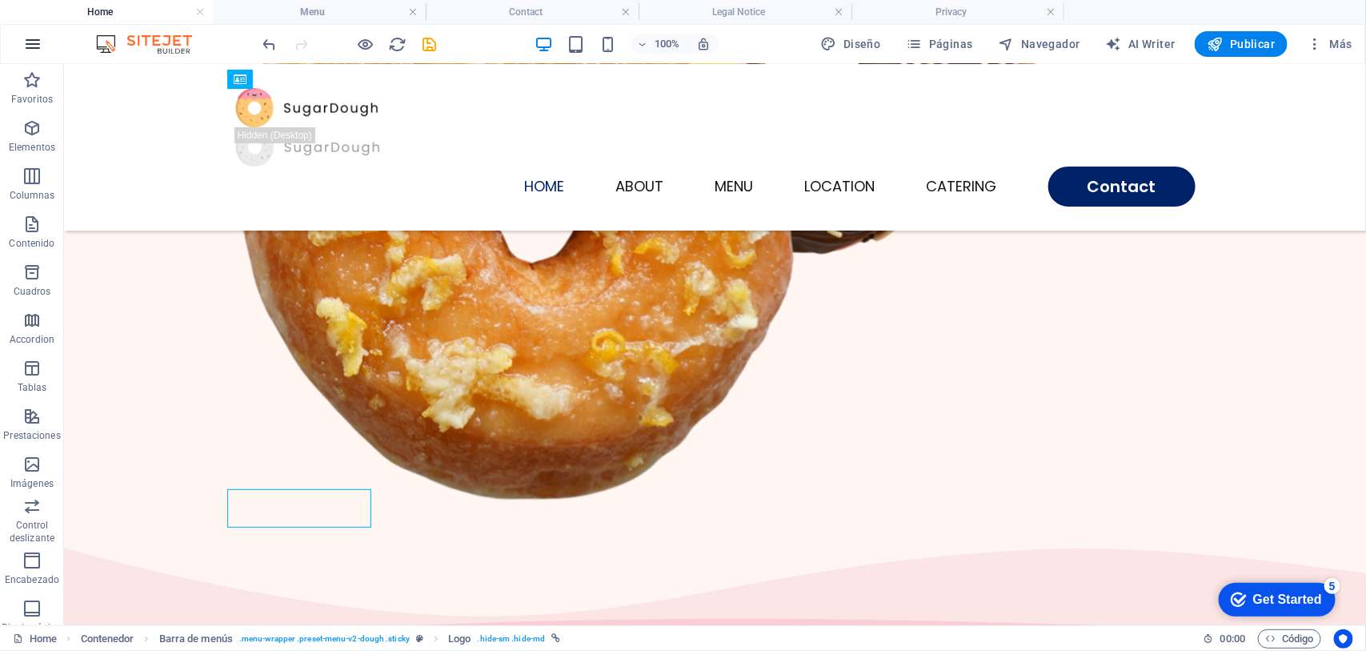
click at [32, 49] on icon "button" at bounding box center [32, 43] width 19 height 19
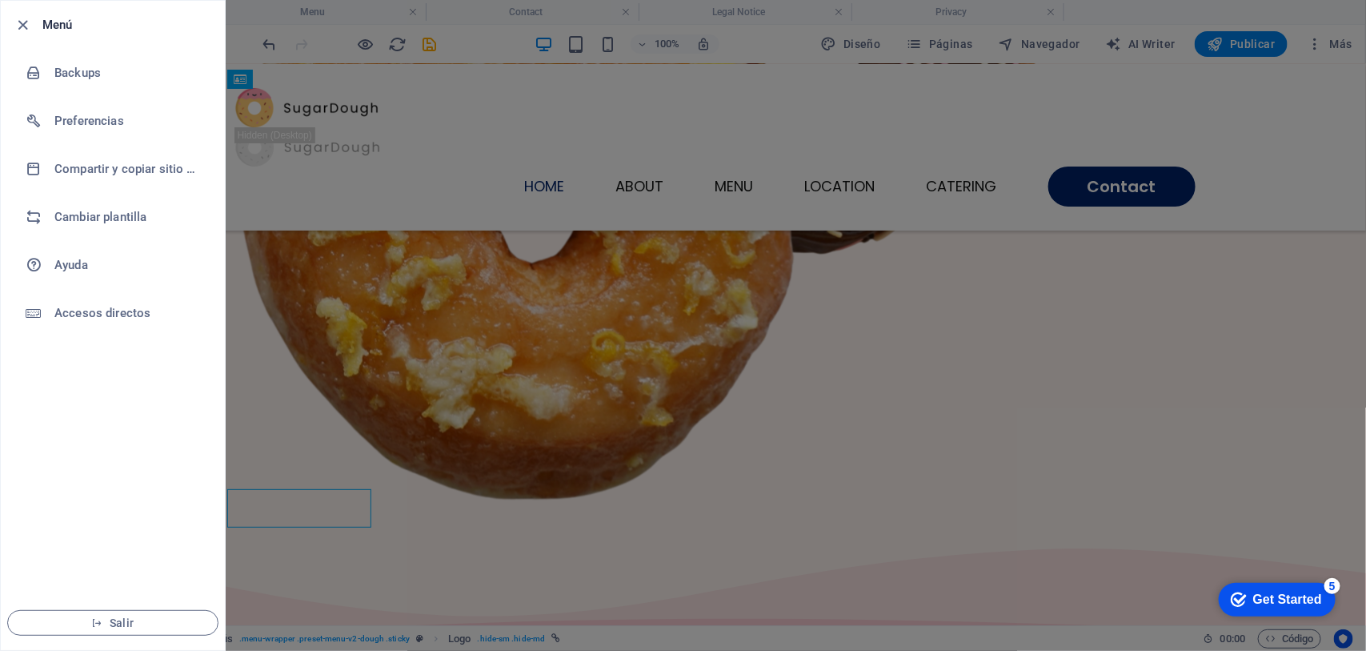
click at [337, 196] on div at bounding box center [683, 325] width 1366 height 651
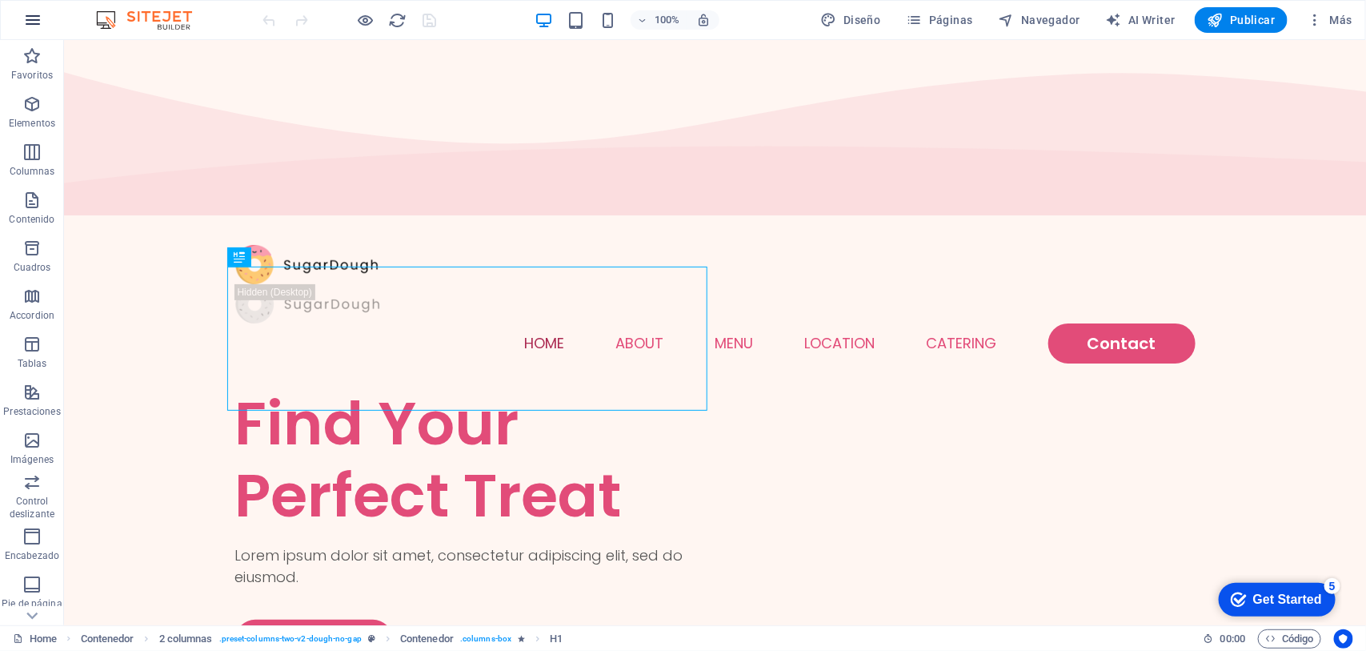
click at [34, 22] on icon "button" at bounding box center [32, 19] width 19 height 19
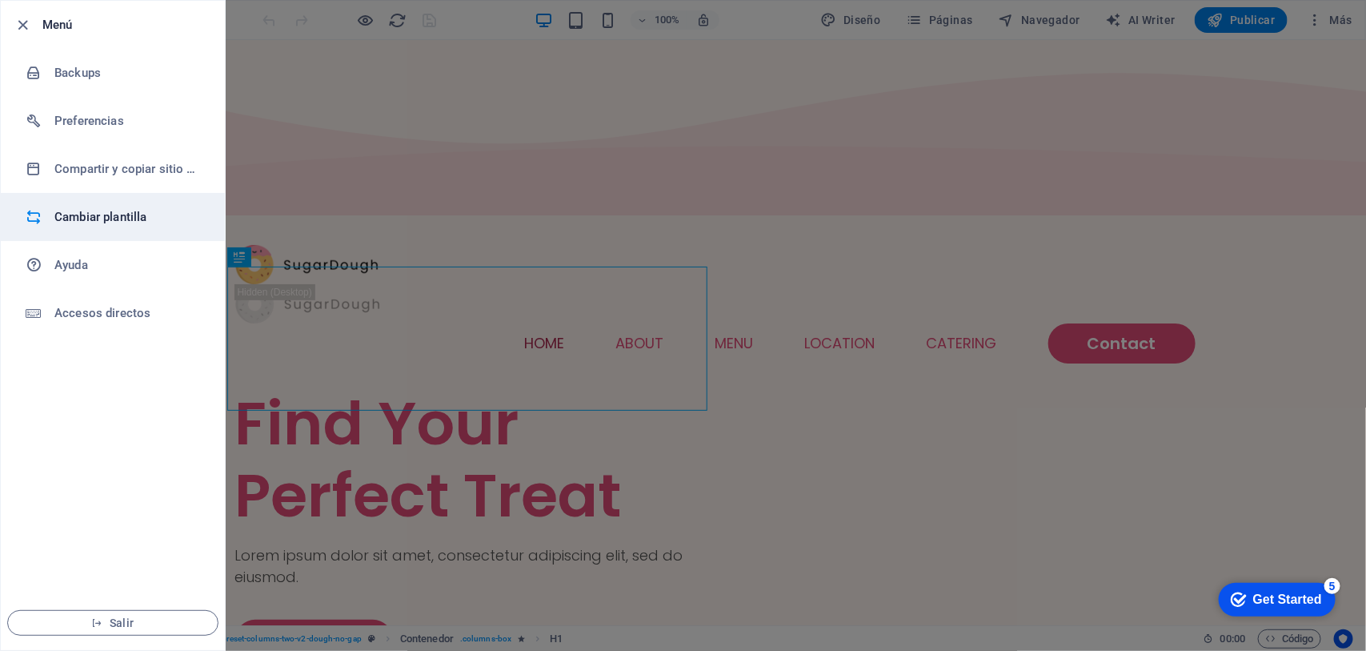
click at [104, 213] on h6 "Cambiar plantilla" at bounding box center [128, 216] width 148 height 19
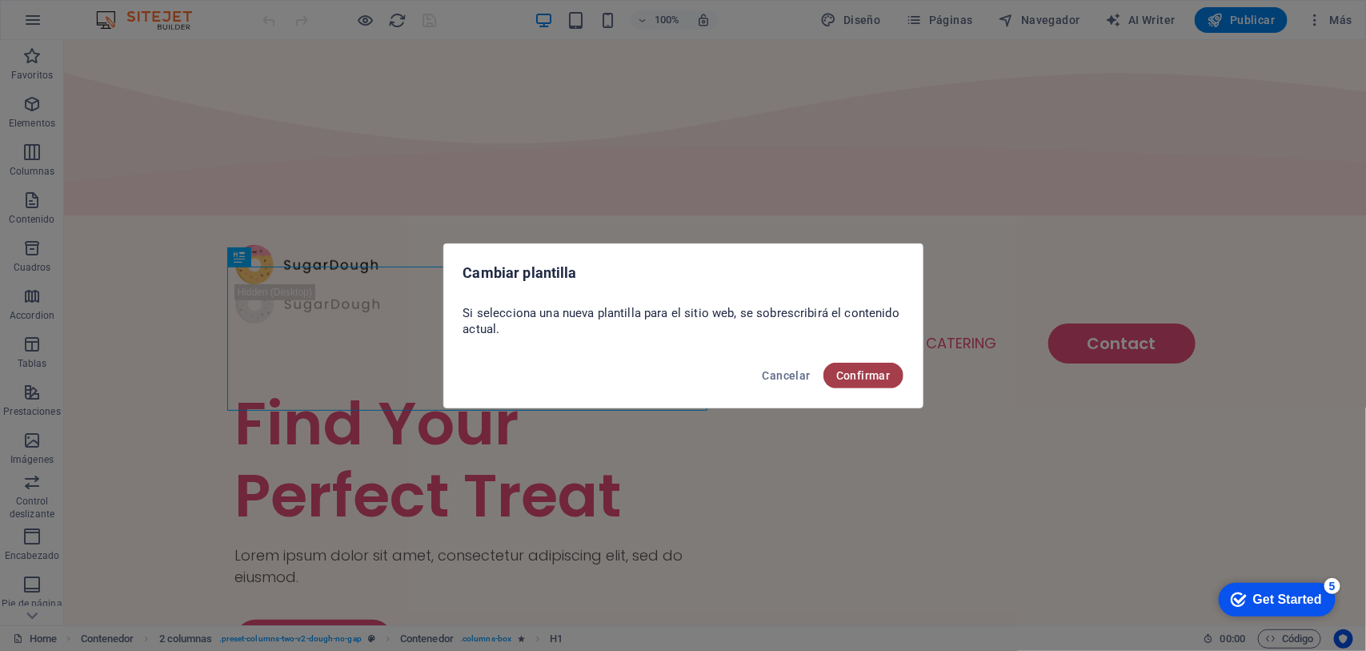
click at [850, 374] on span "Confirmar" at bounding box center [863, 375] width 54 height 13
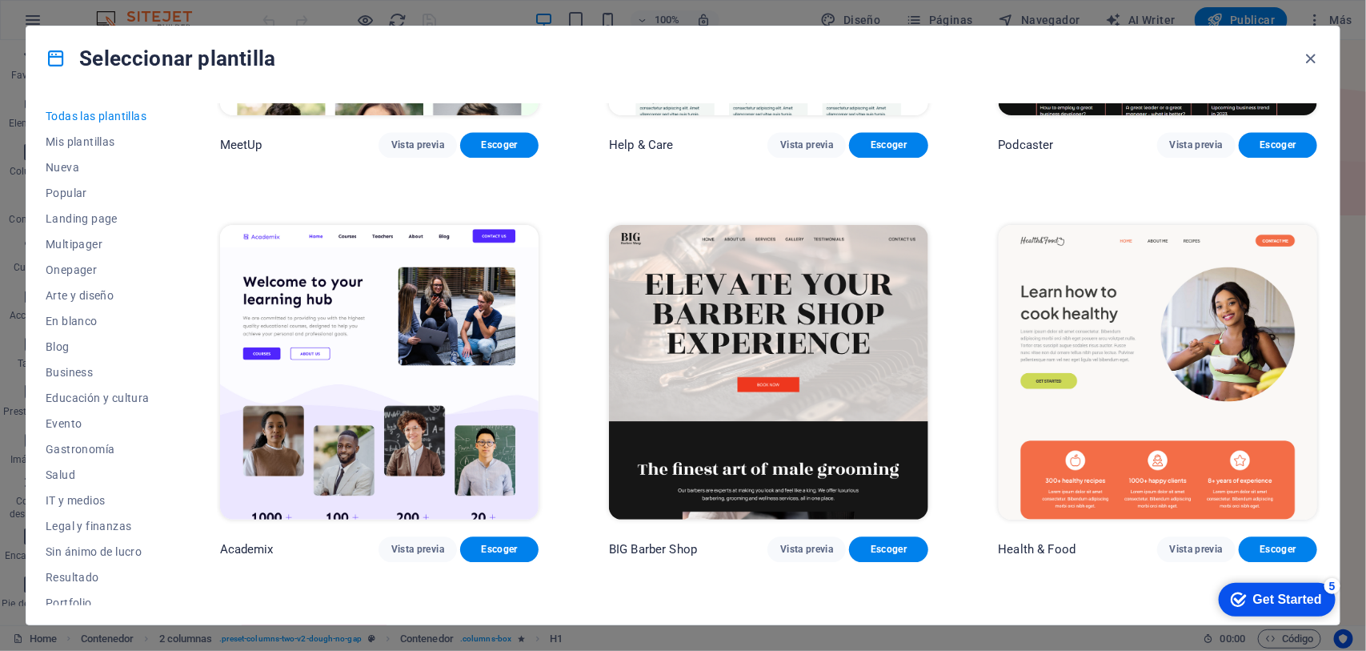
scroll to position [1500, 0]
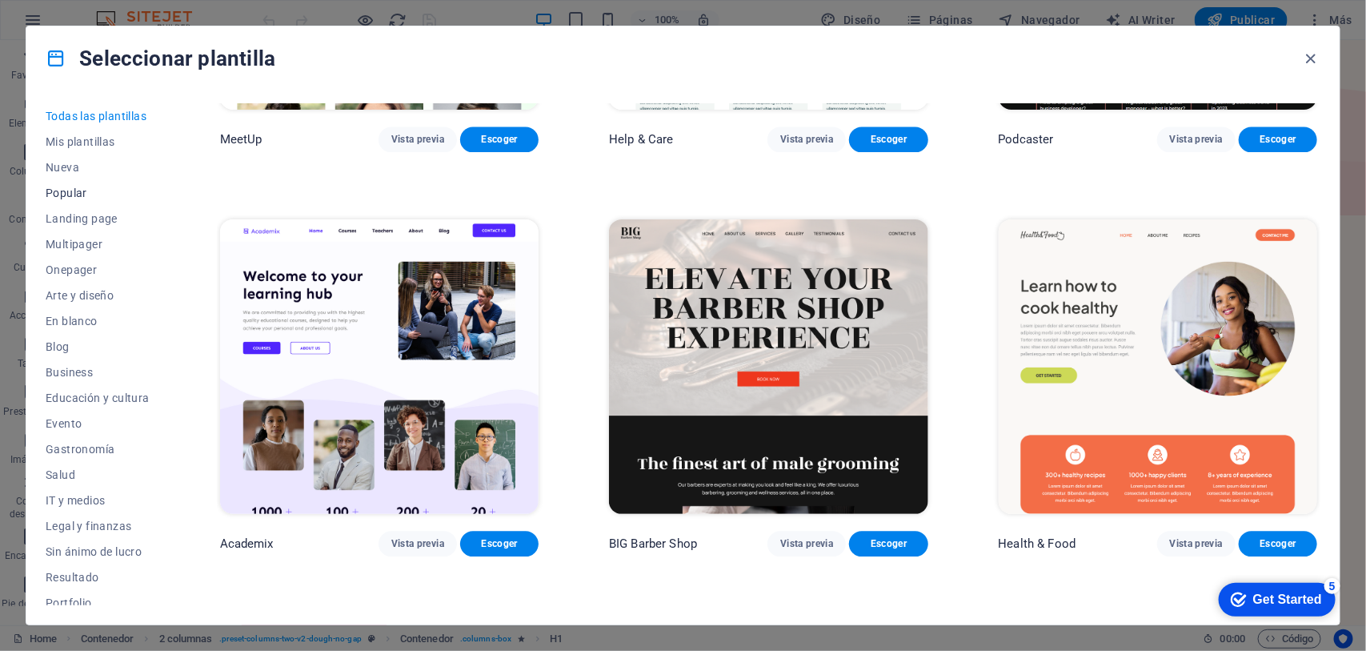
click at [58, 184] on button "Popular" at bounding box center [98, 193] width 104 height 26
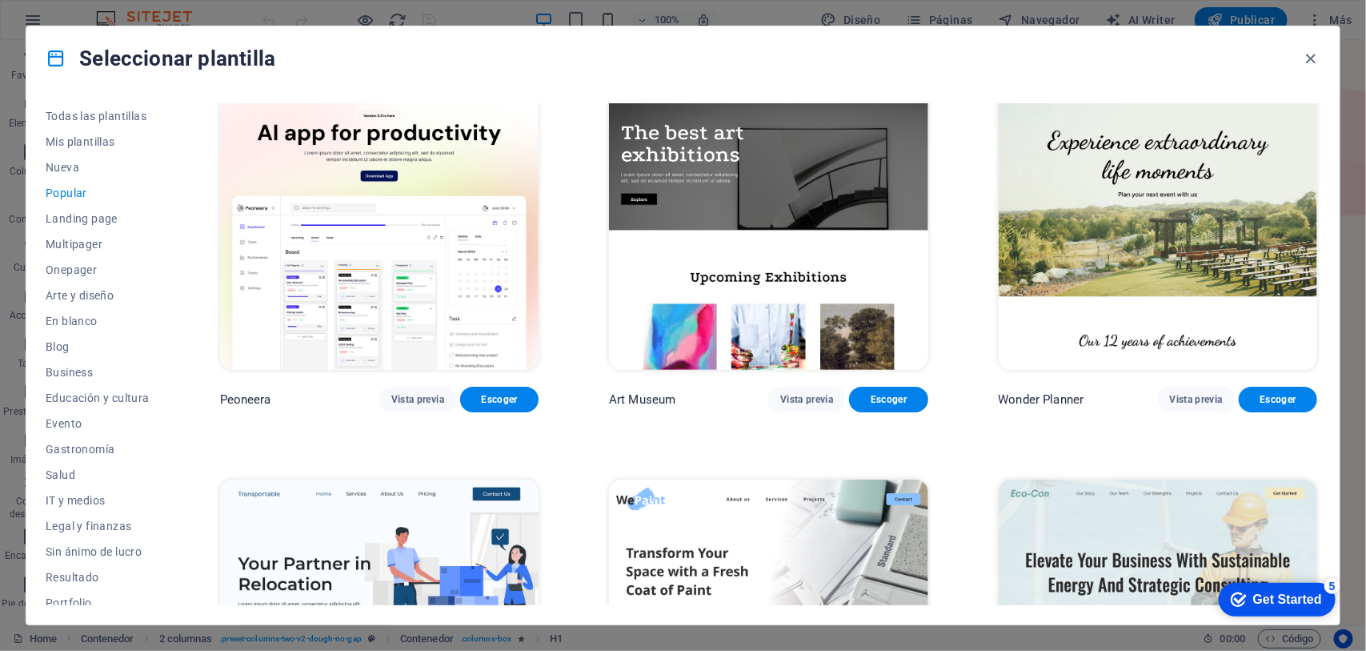
scroll to position [0, 0]
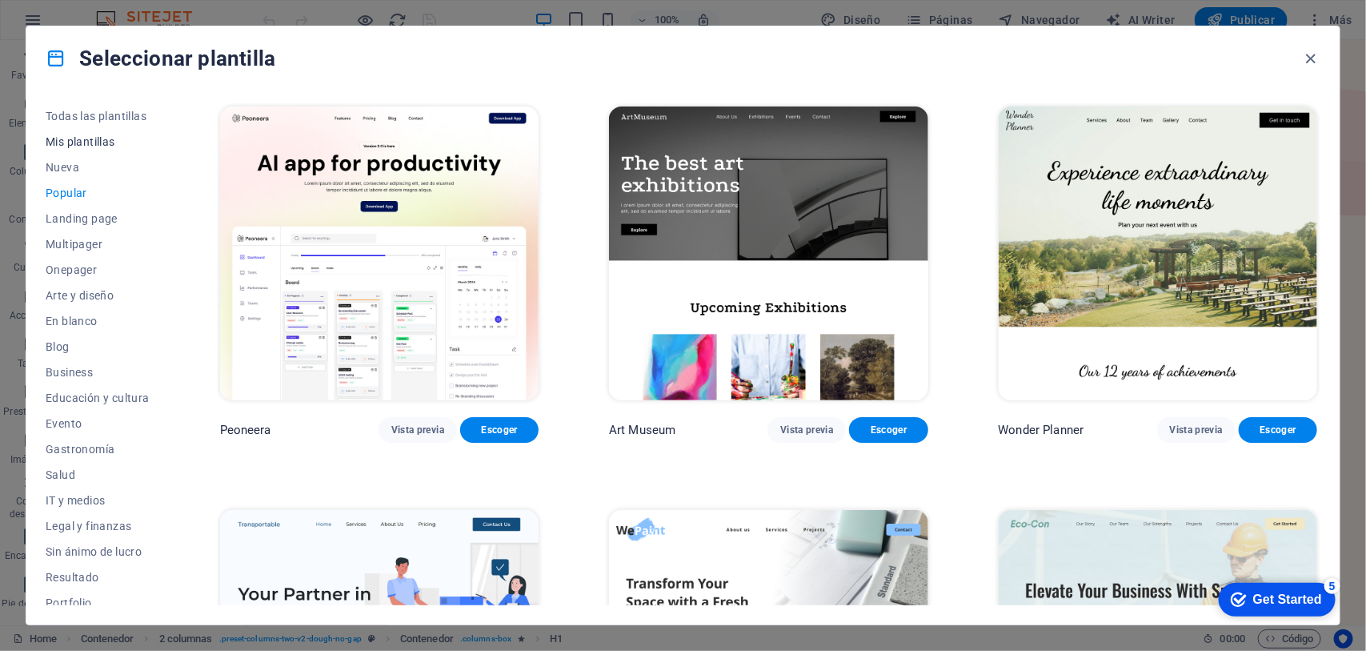
click at [82, 136] on span "Mis plantillas" at bounding box center [98, 141] width 104 height 13
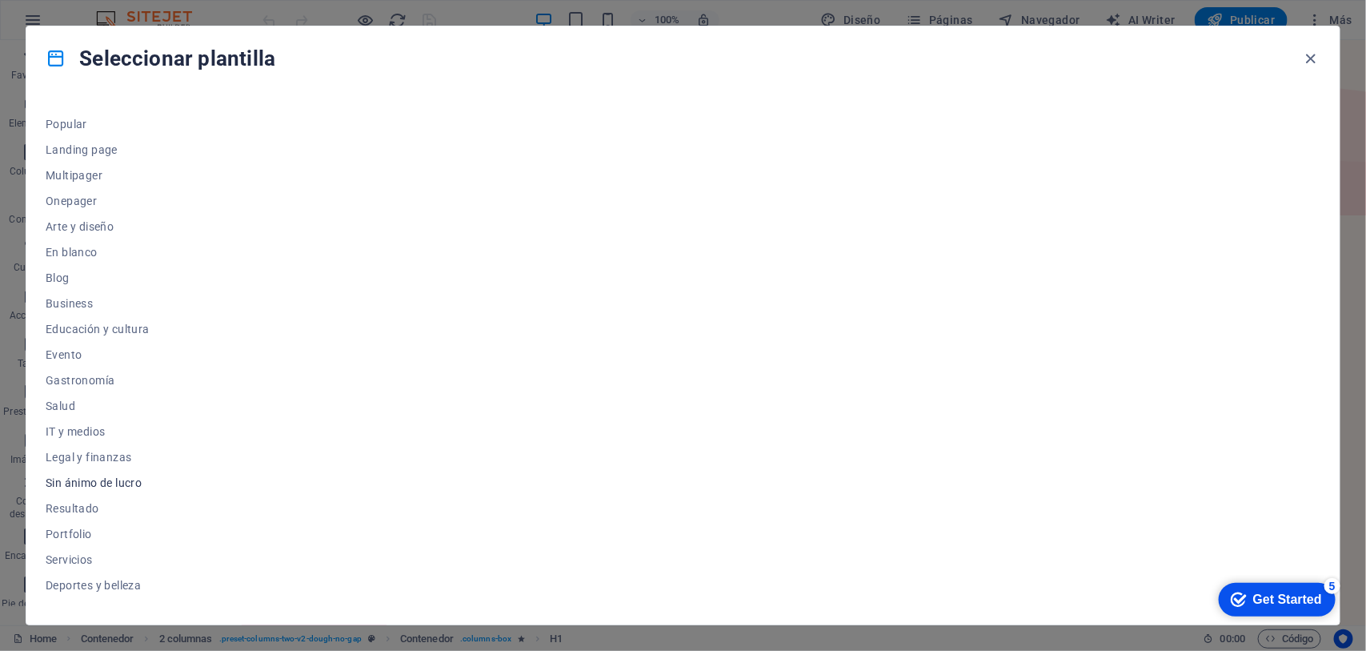
scroll to position [138, 0]
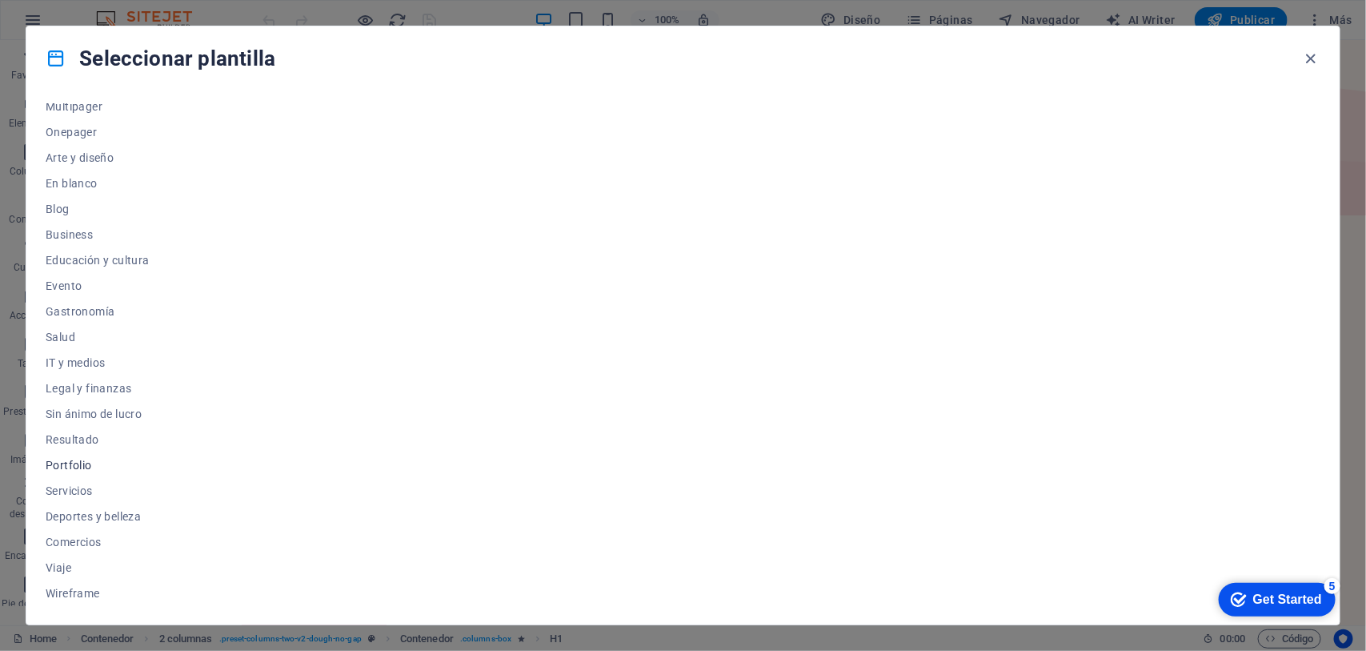
click at [64, 453] on button "Portfolio" at bounding box center [98, 465] width 104 height 26
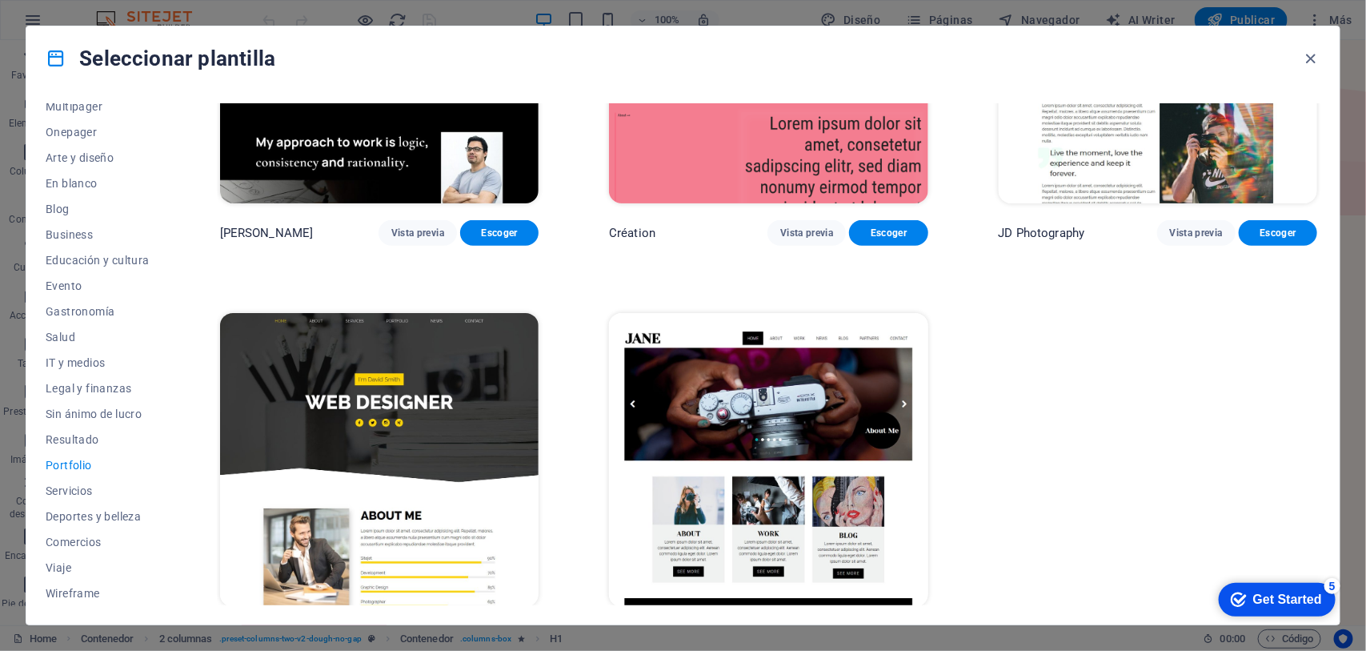
scroll to position [640, 0]
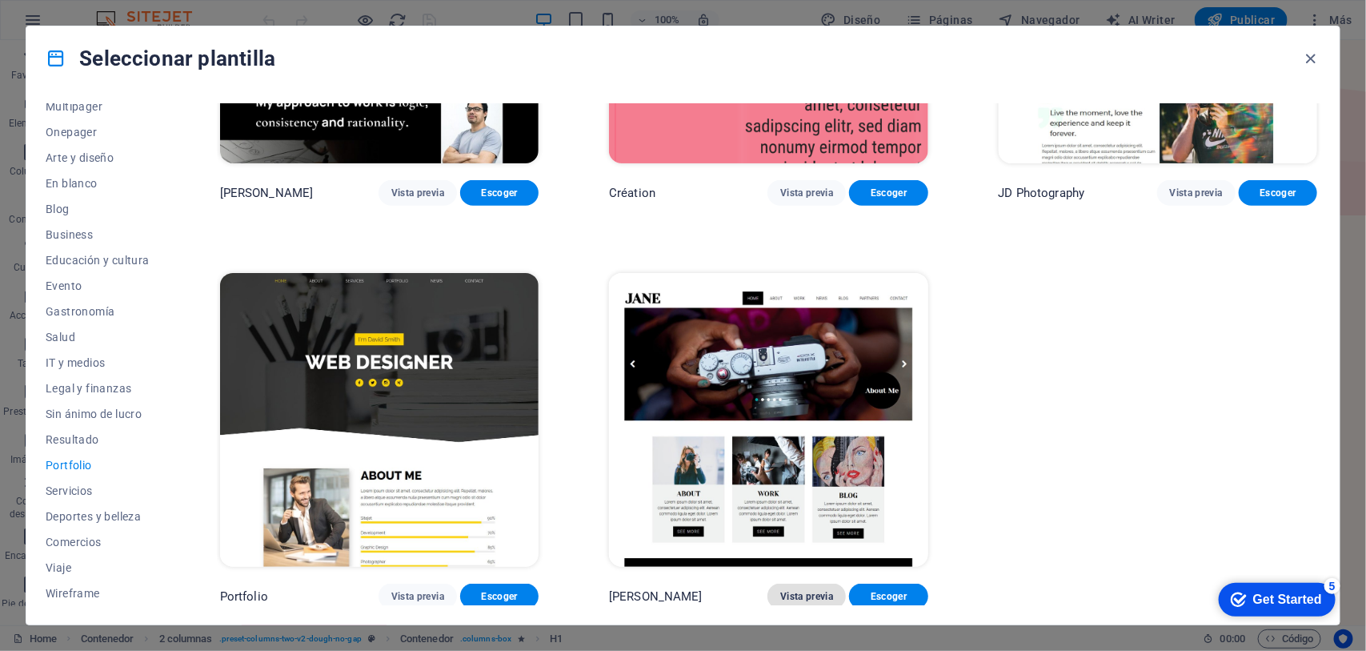
click at [802, 593] on span "Vista previa" at bounding box center [806, 596] width 53 height 13
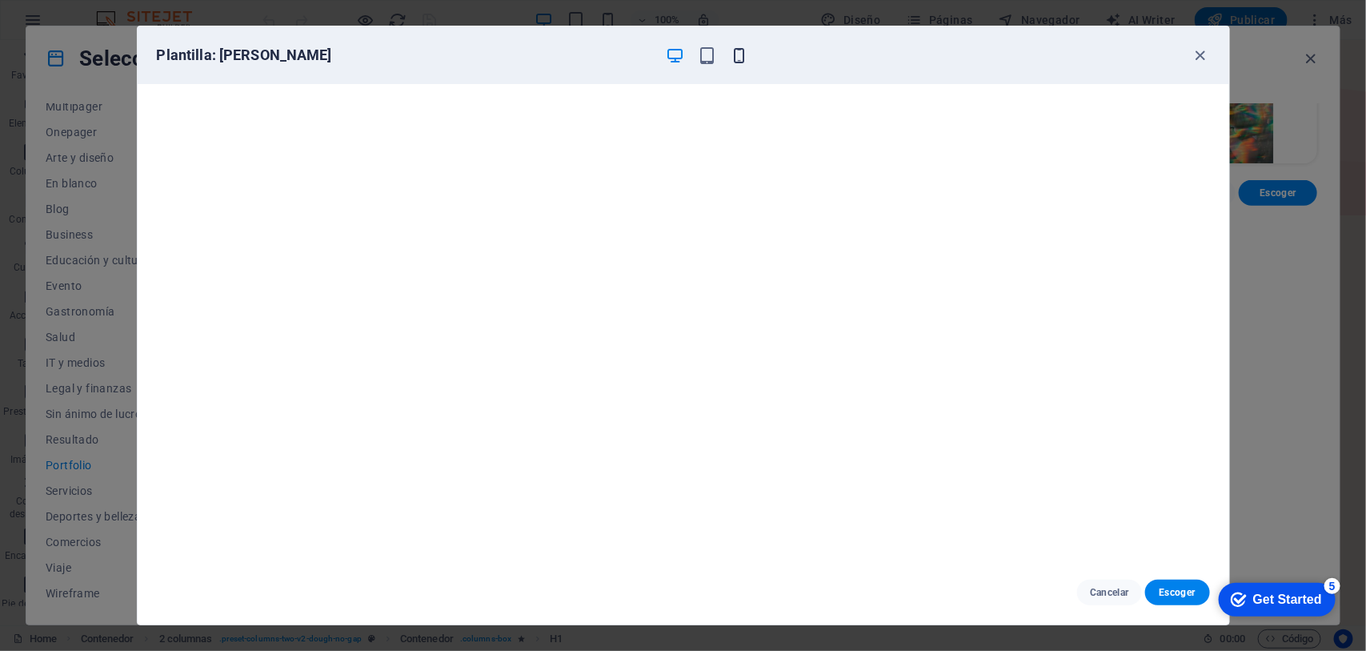
click at [734, 54] on icon "button" at bounding box center [739, 55] width 18 height 18
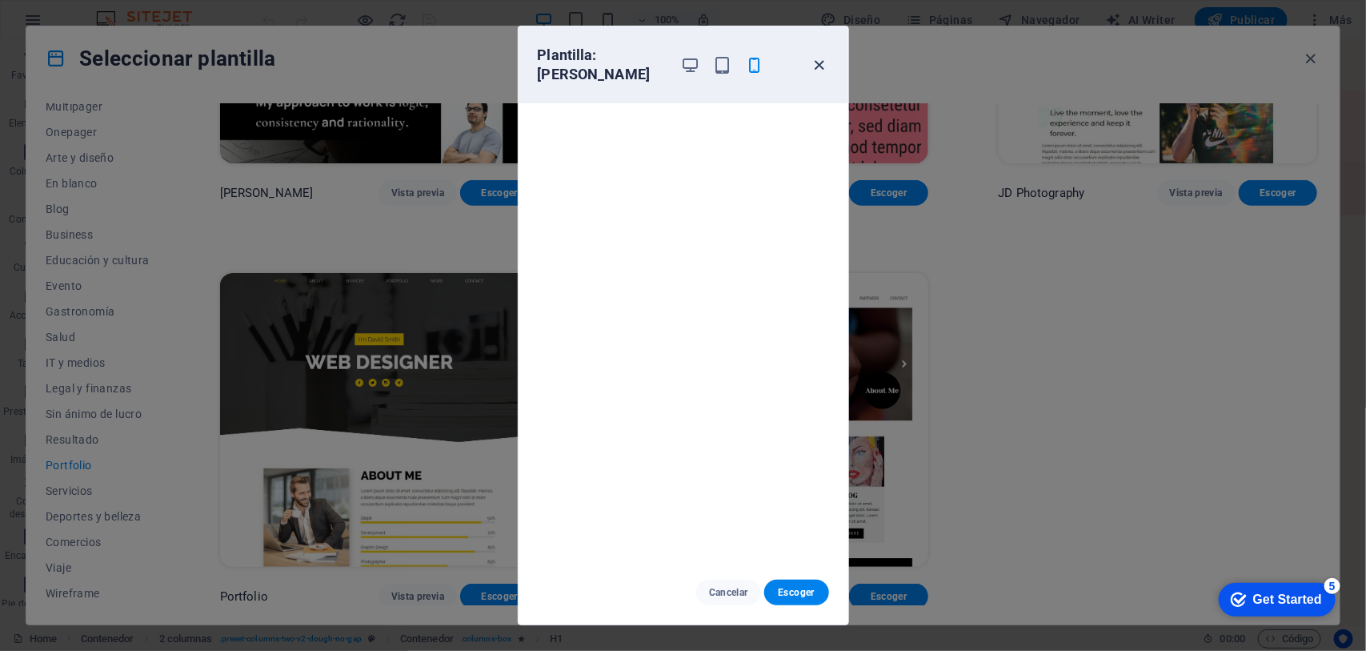
click at [819, 56] on icon "button" at bounding box center [819, 65] width 18 height 18
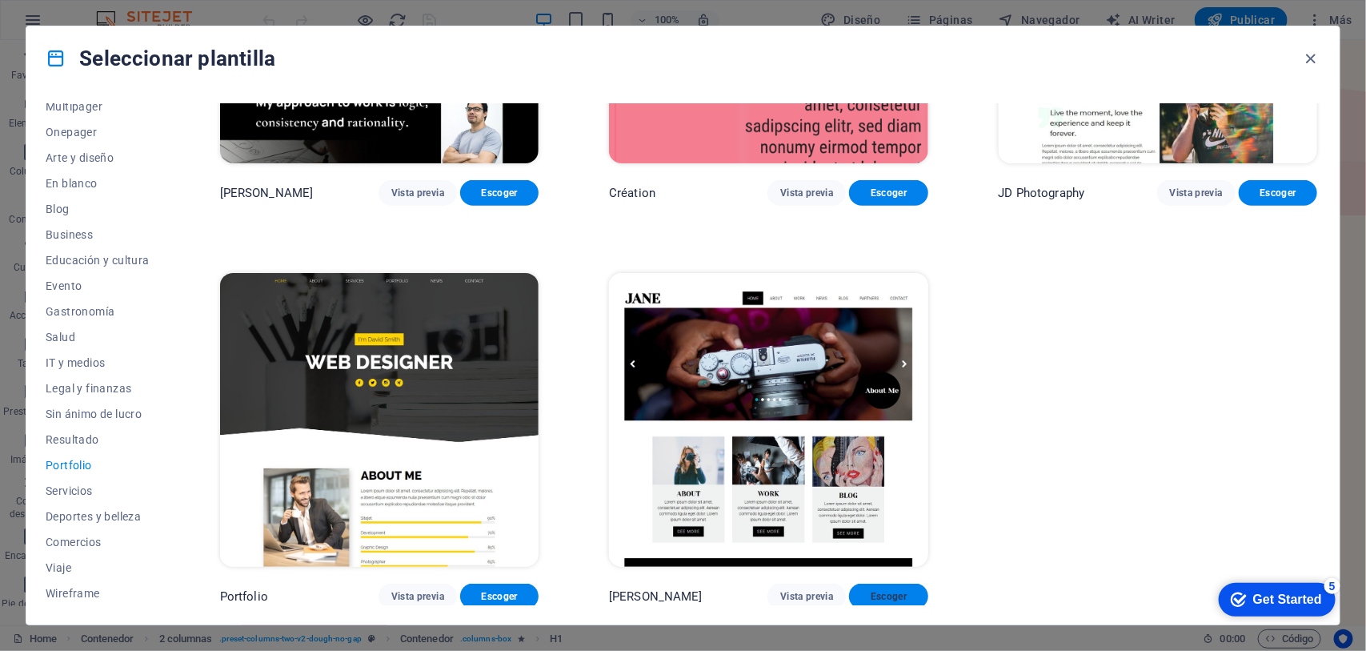
click at [892, 590] on span "Escoger" at bounding box center [888, 596] width 53 height 13
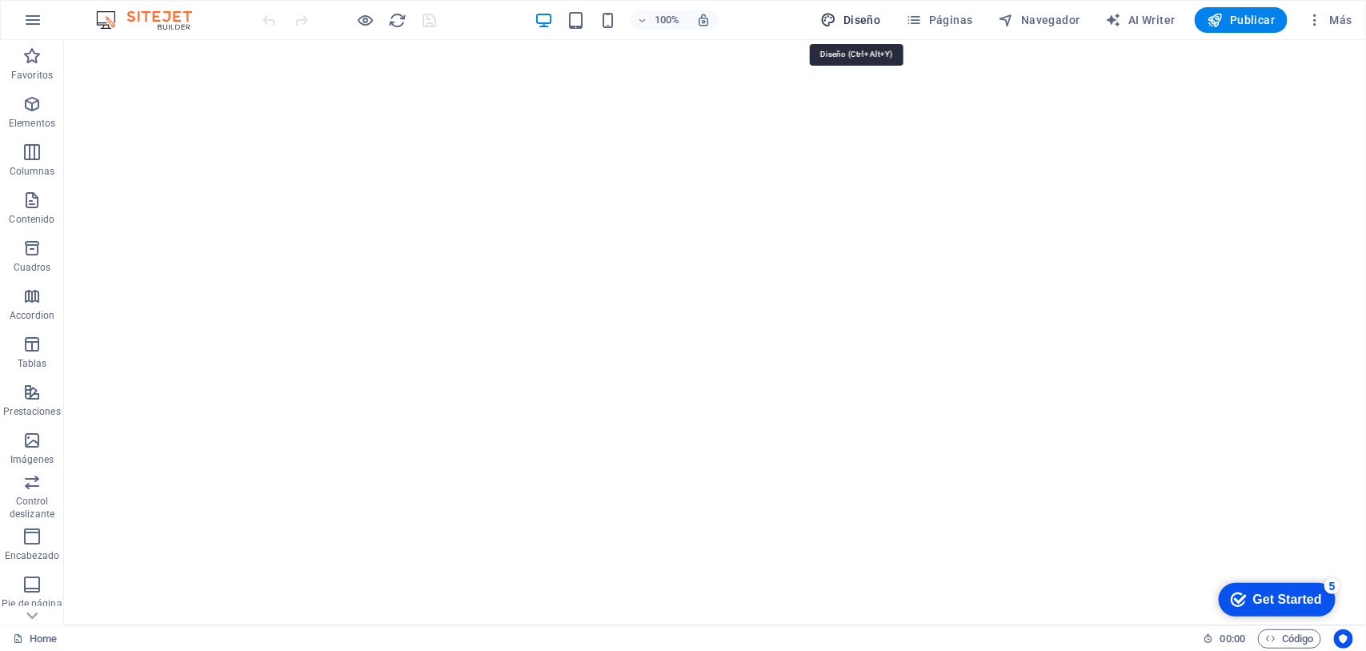
click at [850, 20] on span "Diseño" at bounding box center [851, 20] width 60 height 16
click at [918, 22] on icon "button" at bounding box center [915, 20] width 16 height 16
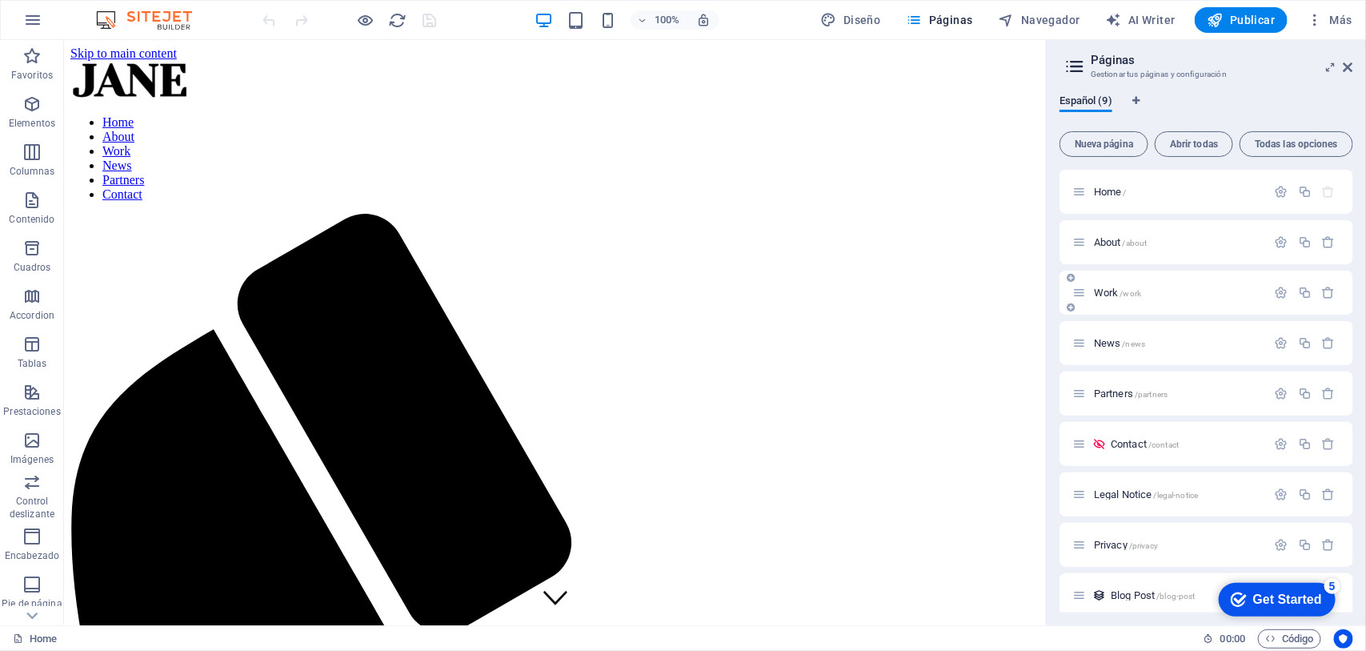
click at [1111, 290] on span "Work /work" at bounding box center [1117, 292] width 47 height 12
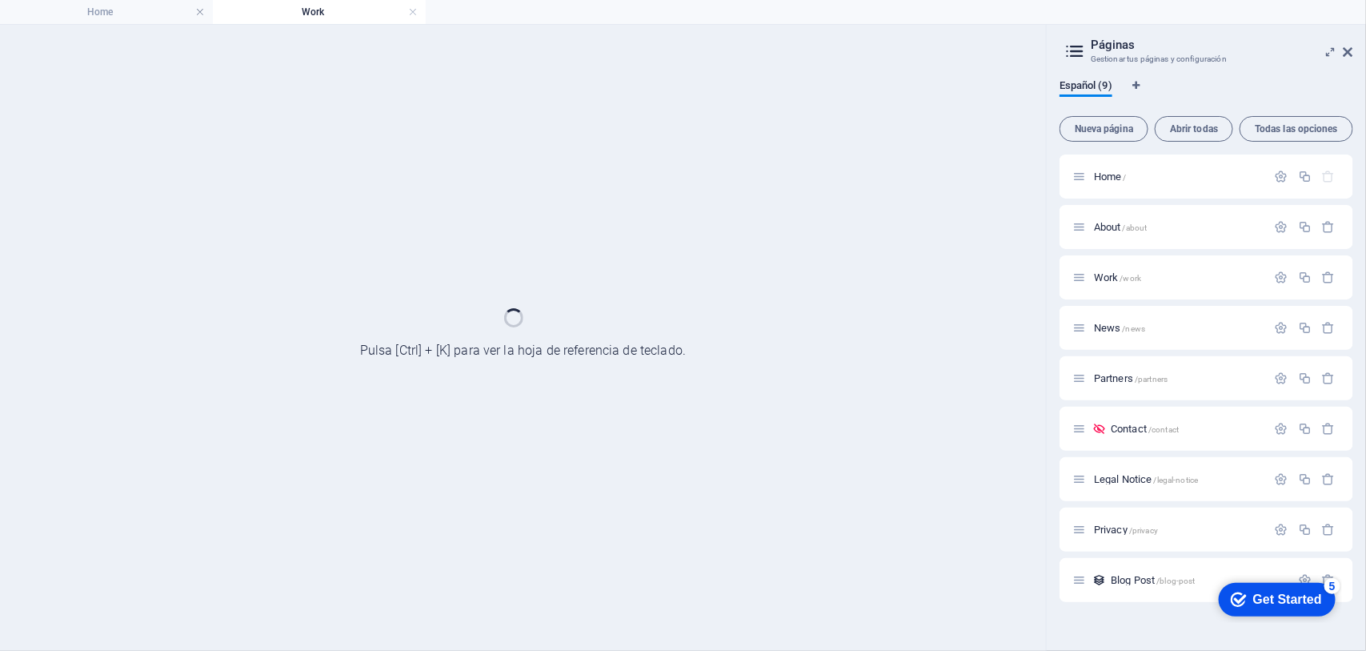
drag, startPoint x: 1346, startPoint y: 49, endPoint x: 1303, endPoint y: 56, distance: 43.8
click at [1347, 49] on icon at bounding box center [1348, 52] width 10 height 13
